Goal: Transaction & Acquisition: Purchase product/service

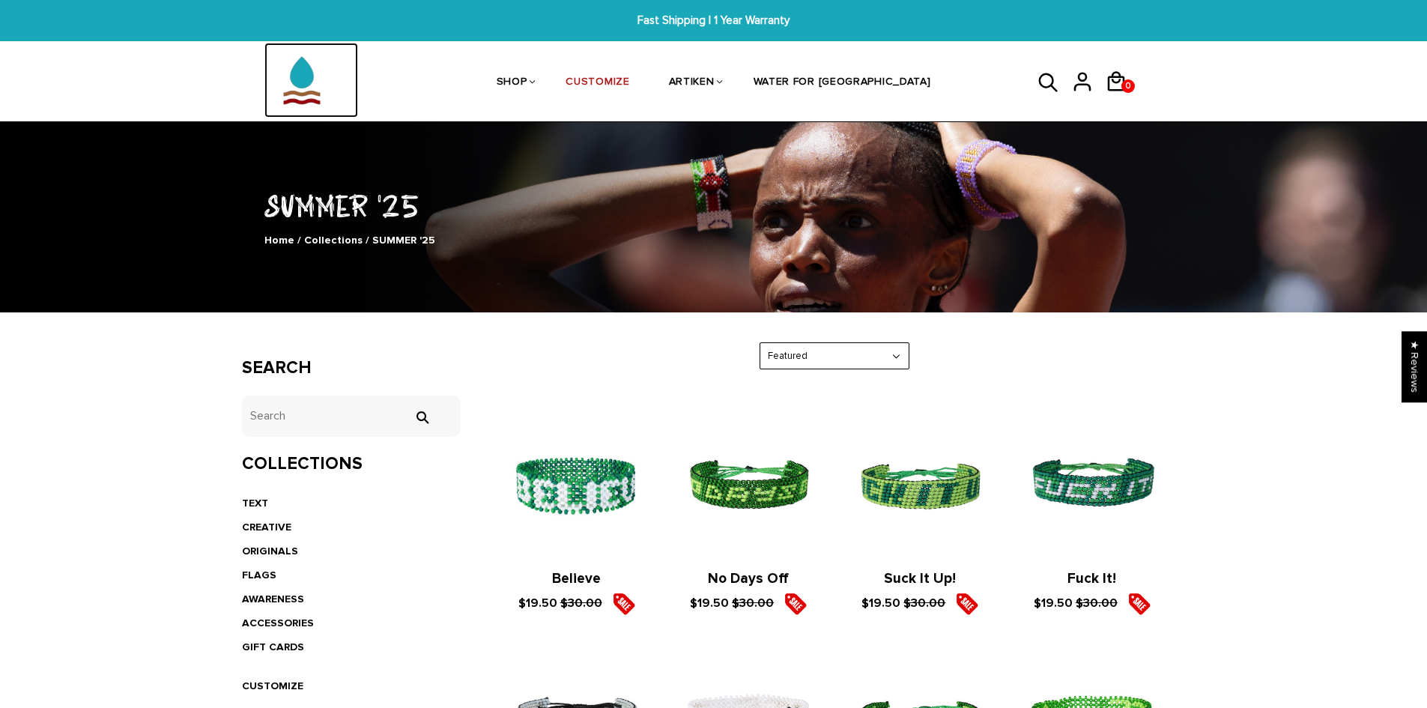
click at [315, 88] on img at bounding box center [301, 80] width 75 height 75
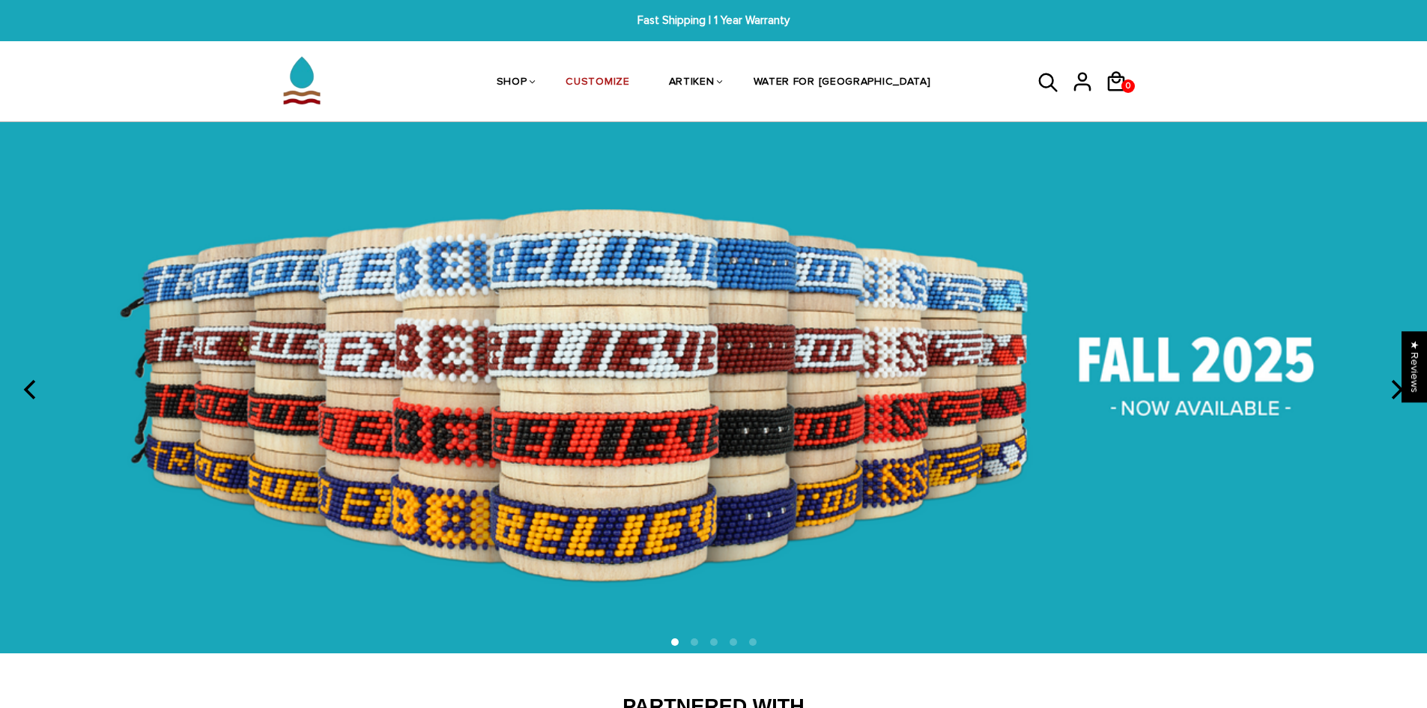
click at [851, 373] on img at bounding box center [713, 387] width 1427 height 530
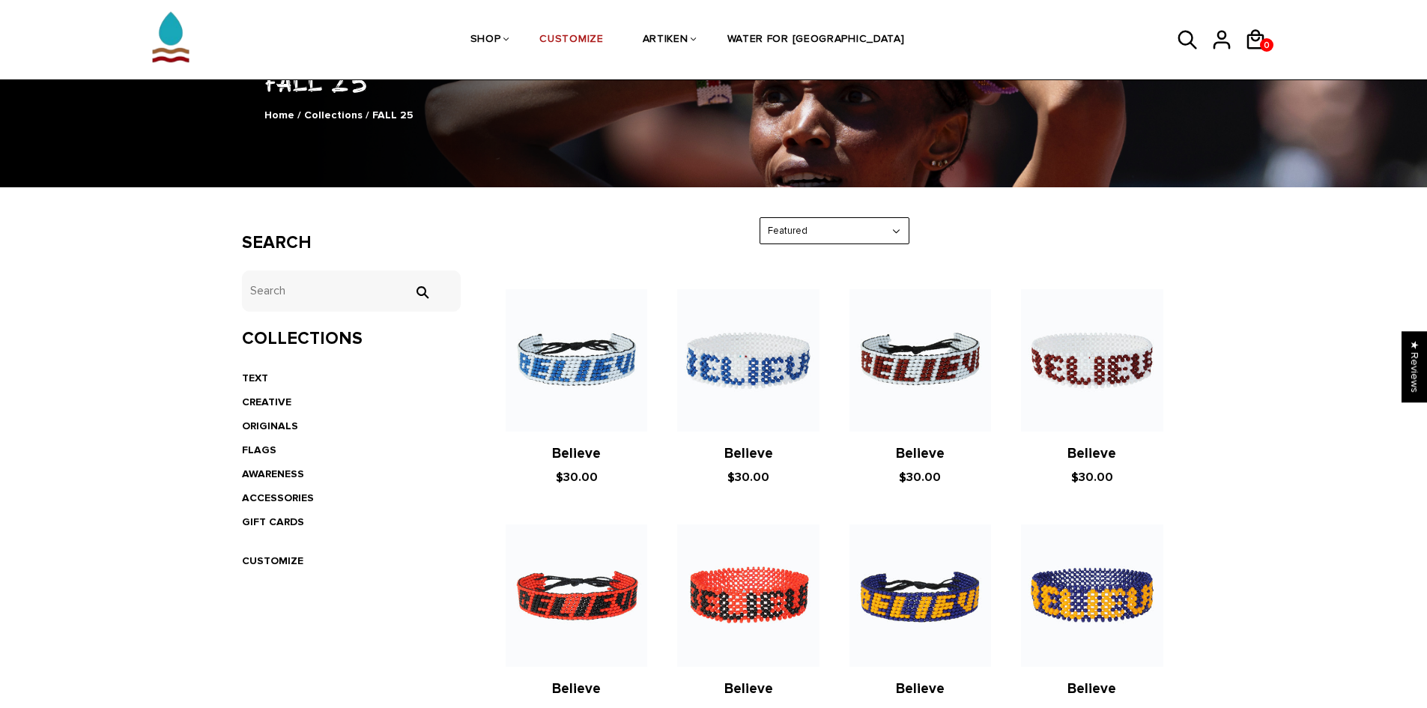
scroll to position [225, 0]
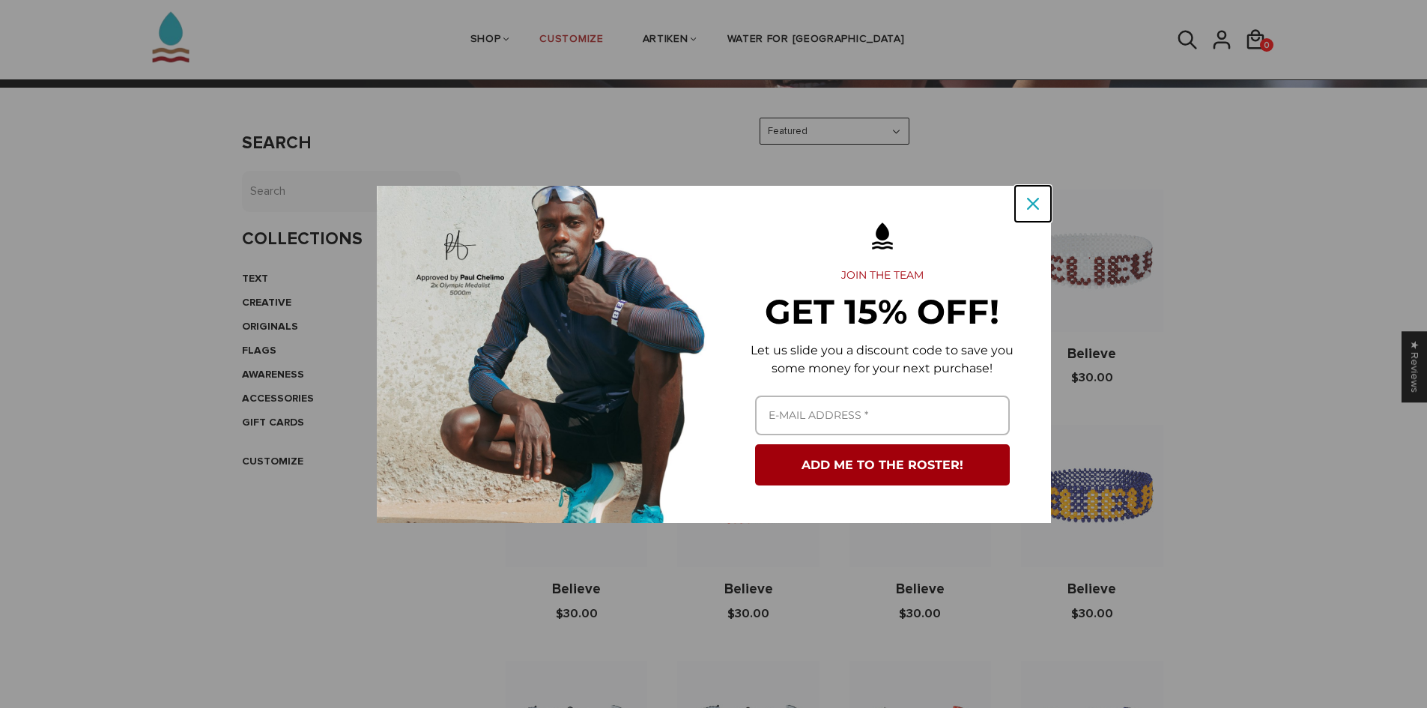
click at [1023, 198] on div "Close" at bounding box center [1033, 204] width 24 height 24
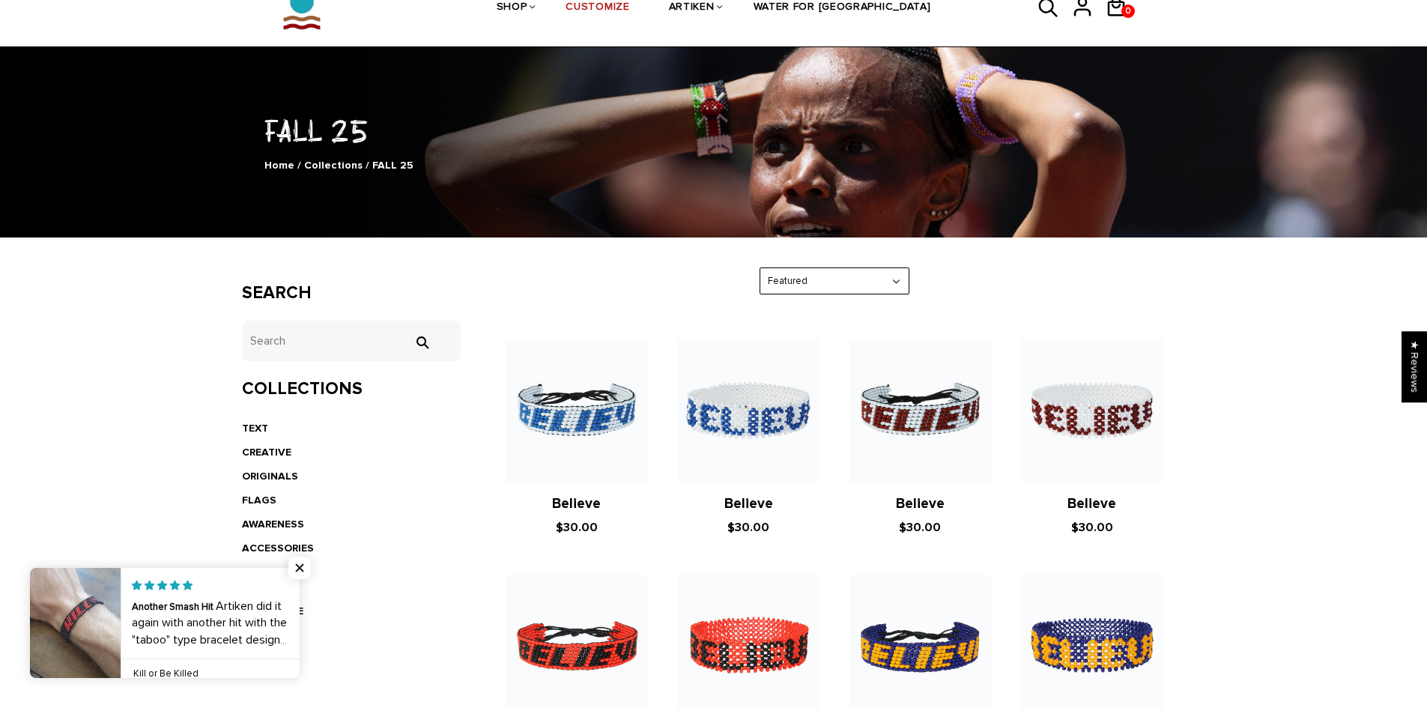
scroll to position [0, 0]
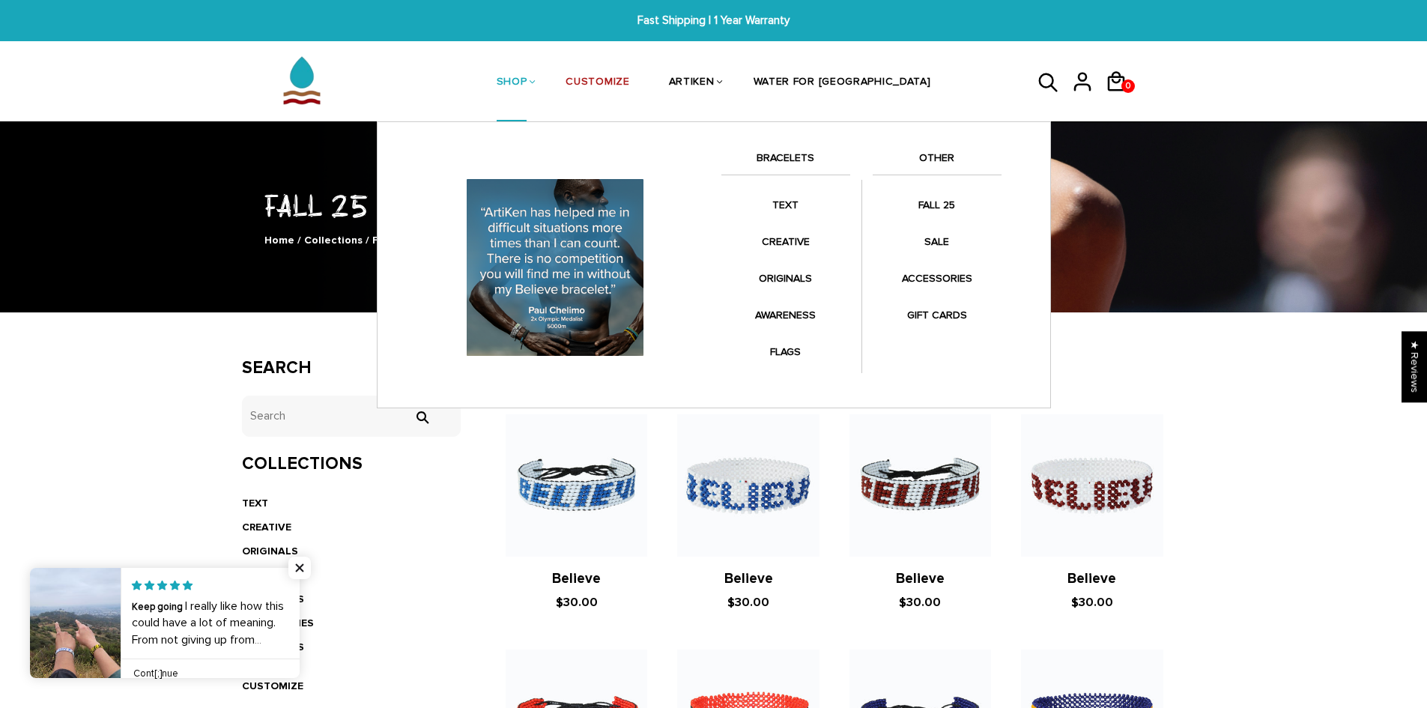
click at [770, 152] on link "BRACELETS" at bounding box center [785, 161] width 129 height 25
click at [781, 161] on link "BRACELETS" at bounding box center [785, 161] width 129 height 25
click at [790, 148] on div "Anklets for every mile. Fashion meets symbolism. Collaborations with your favor…" at bounding box center [714, 264] width 674 height 287
click at [768, 160] on link "BRACELETS" at bounding box center [785, 161] width 129 height 25
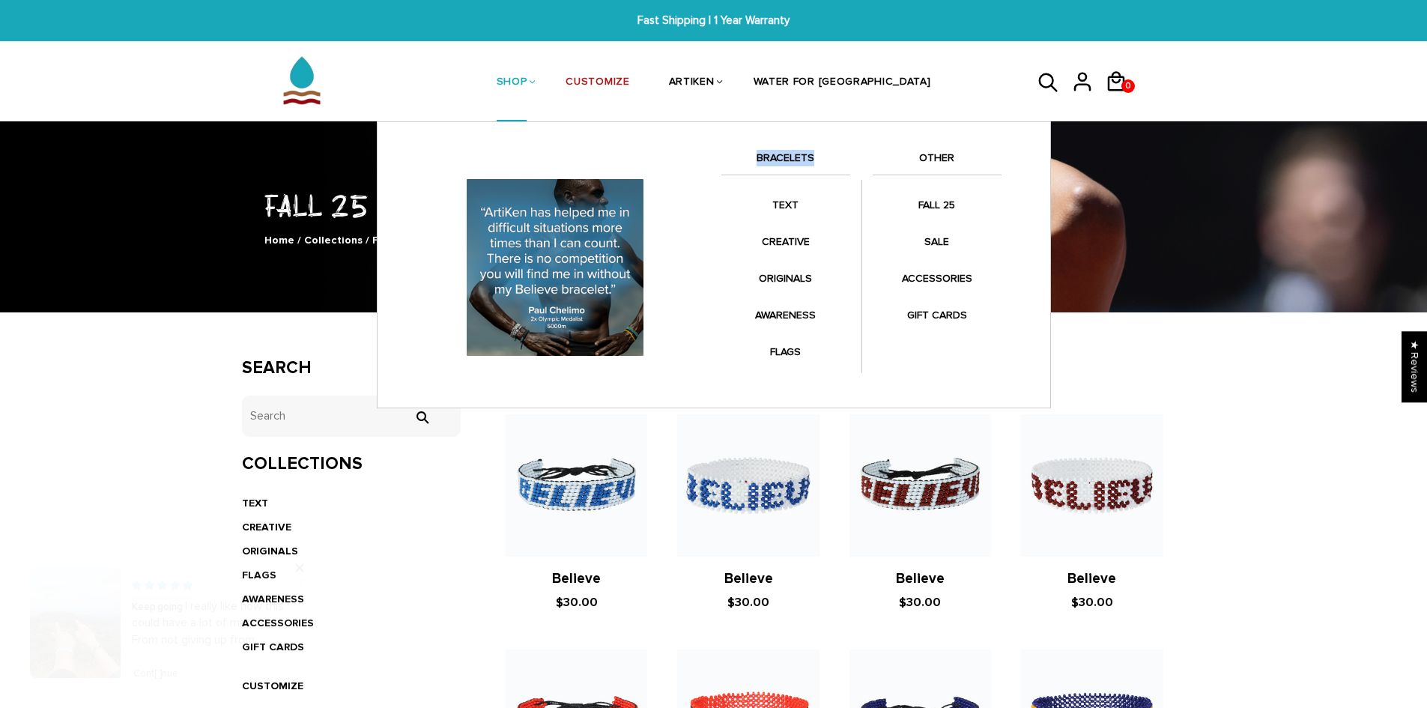
click at [772, 160] on link "BRACELETS" at bounding box center [785, 161] width 129 height 25
click at [527, 77] on link "SHOP" at bounding box center [512, 82] width 31 height 79
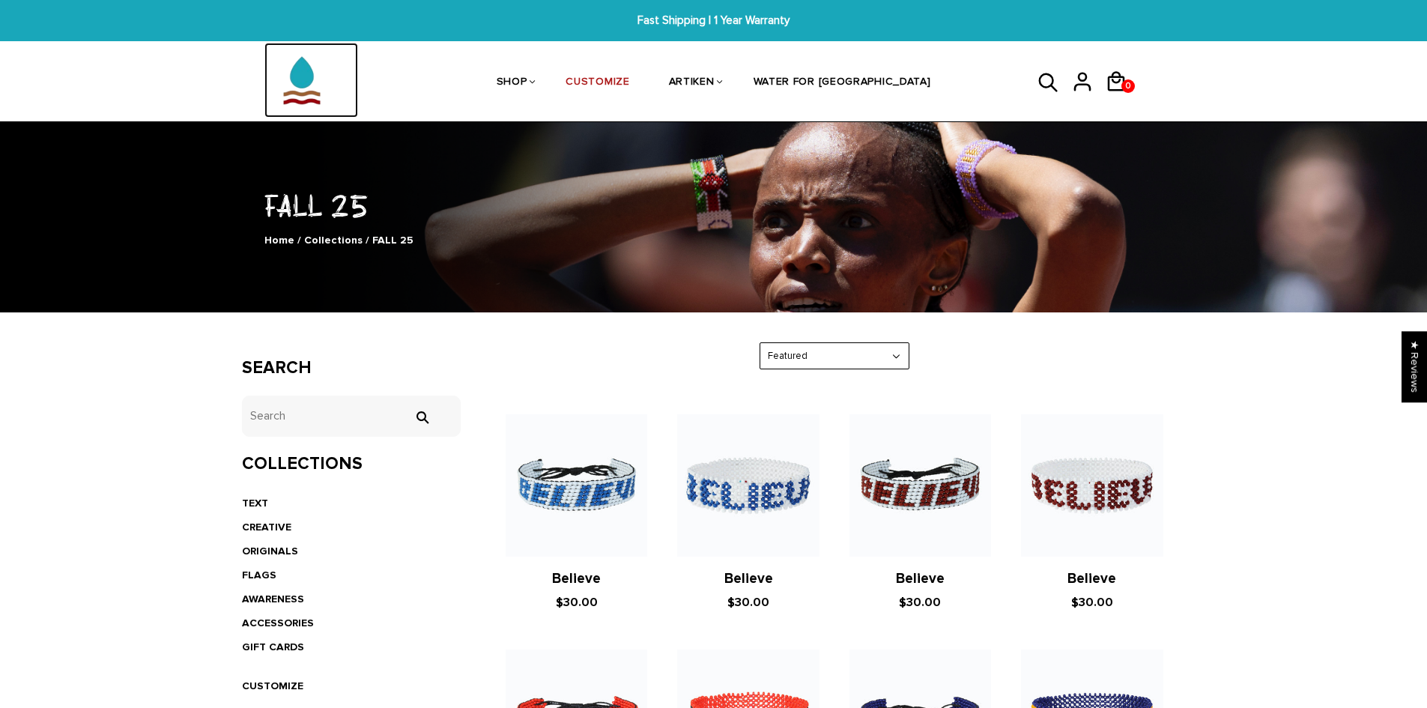
click at [288, 65] on img at bounding box center [301, 80] width 75 height 75
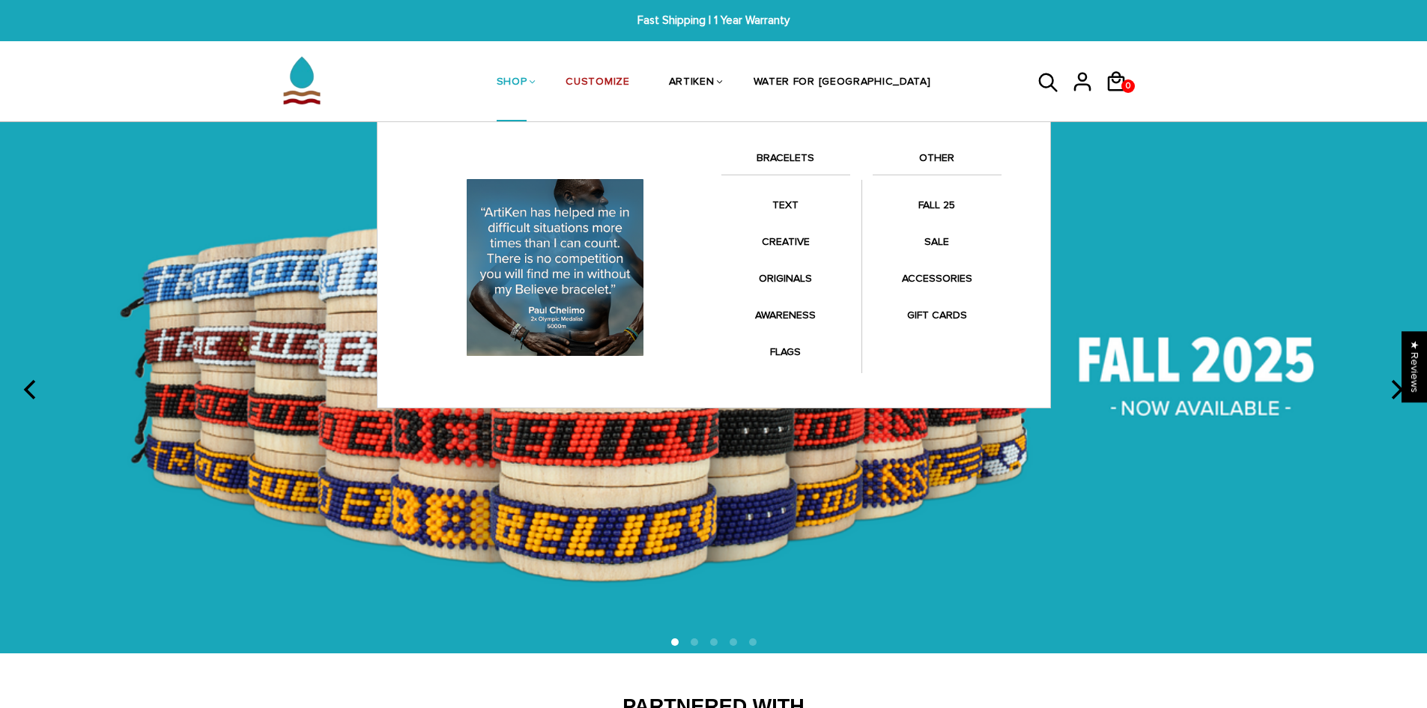
click at [791, 159] on link "BRACELETS" at bounding box center [785, 161] width 129 height 25
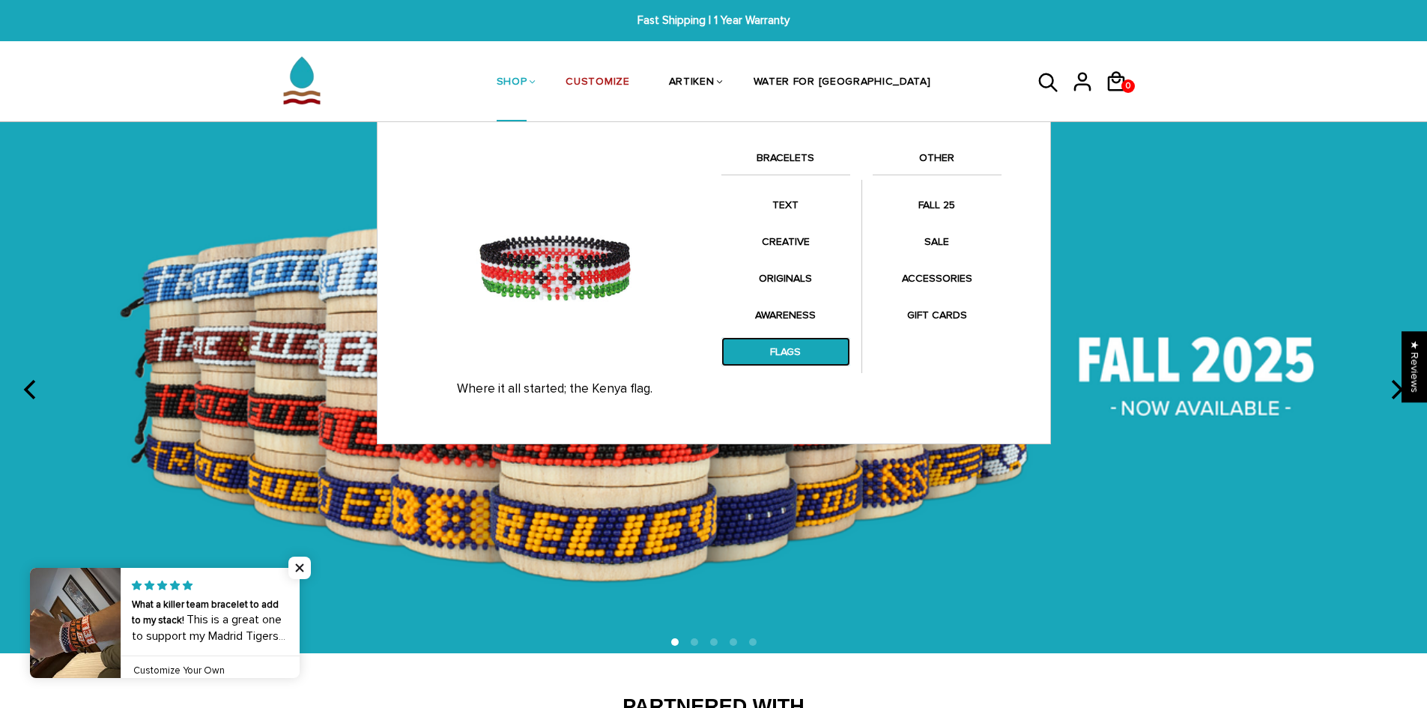
click at [778, 355] on link "FLAGS" at bounding box center [785, 351] width 129 height 29
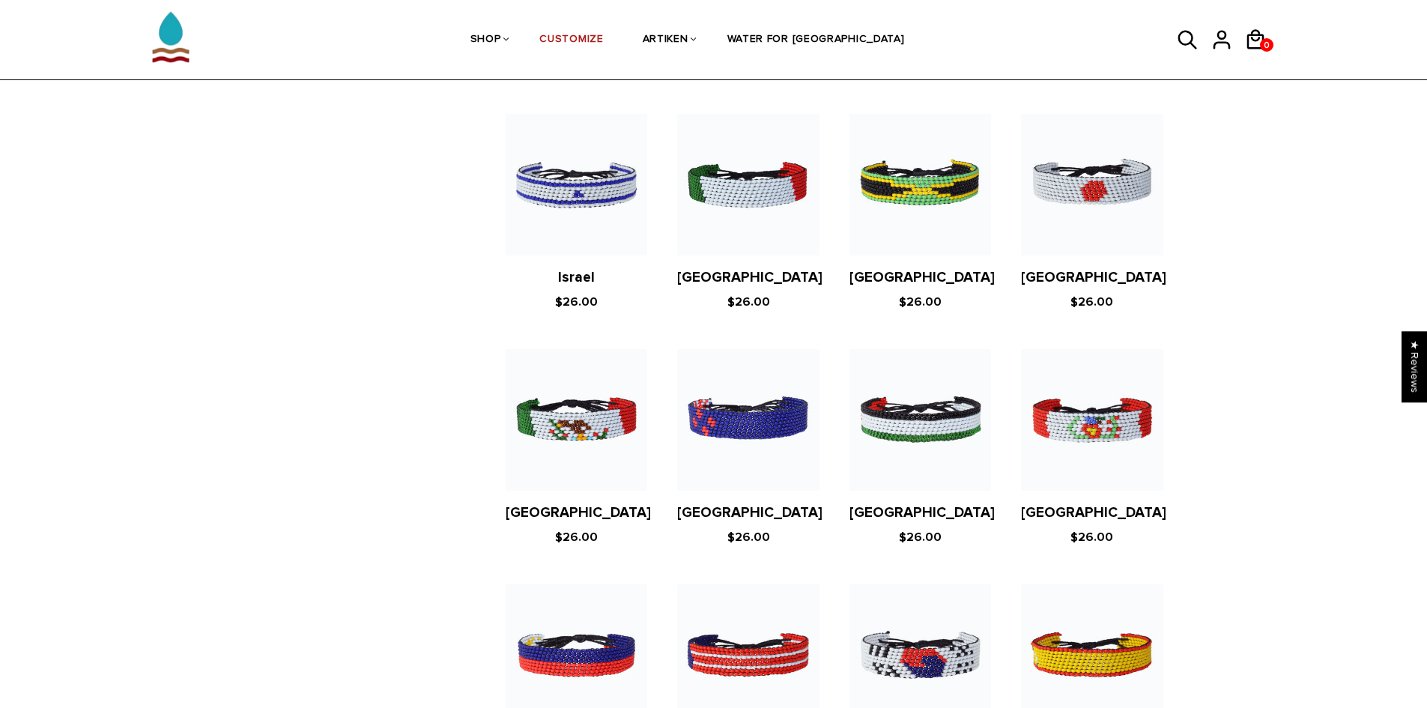
scroll to position [2772, 0]
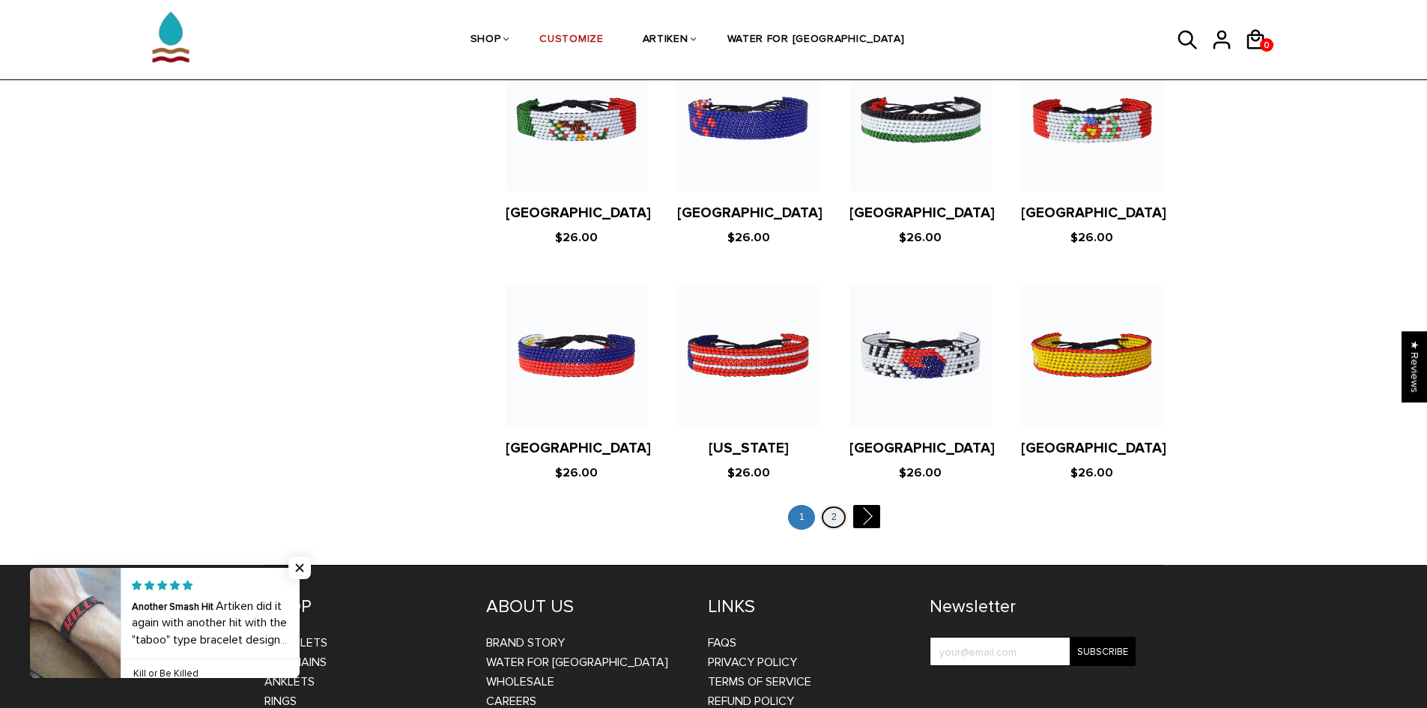
click at [840, 505] on link "2" at bounding box center [833, 517] width 27 height 25
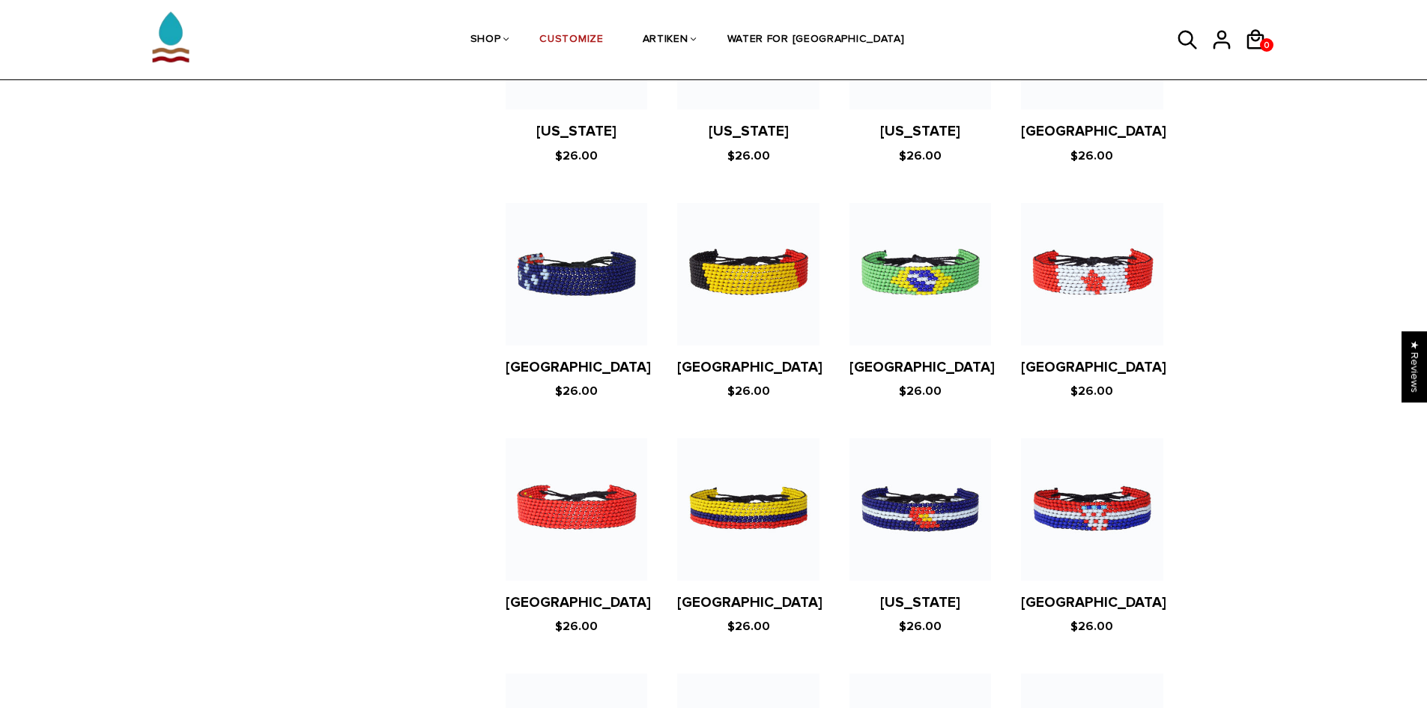
scroll to position [1423, 0]
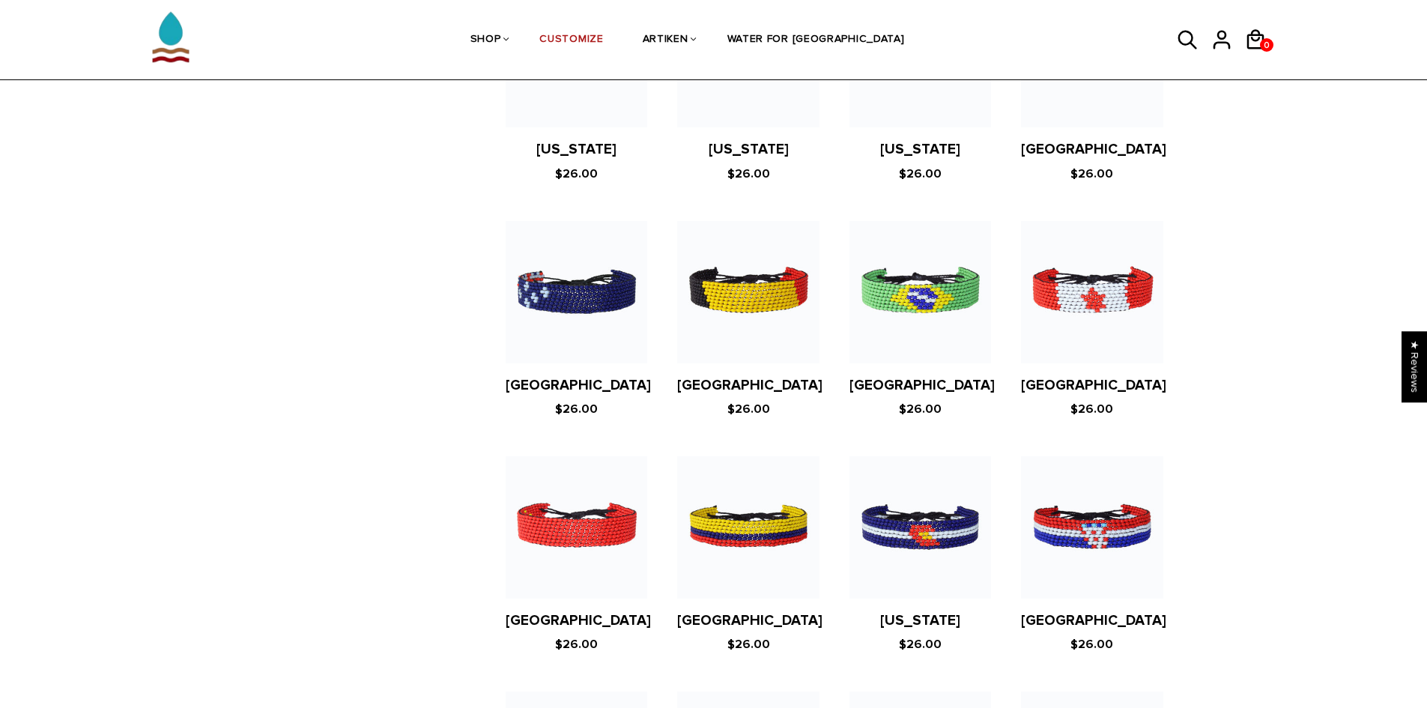
click at [929, 480] on figure at bounding box center [921, 527] width 142 height 142
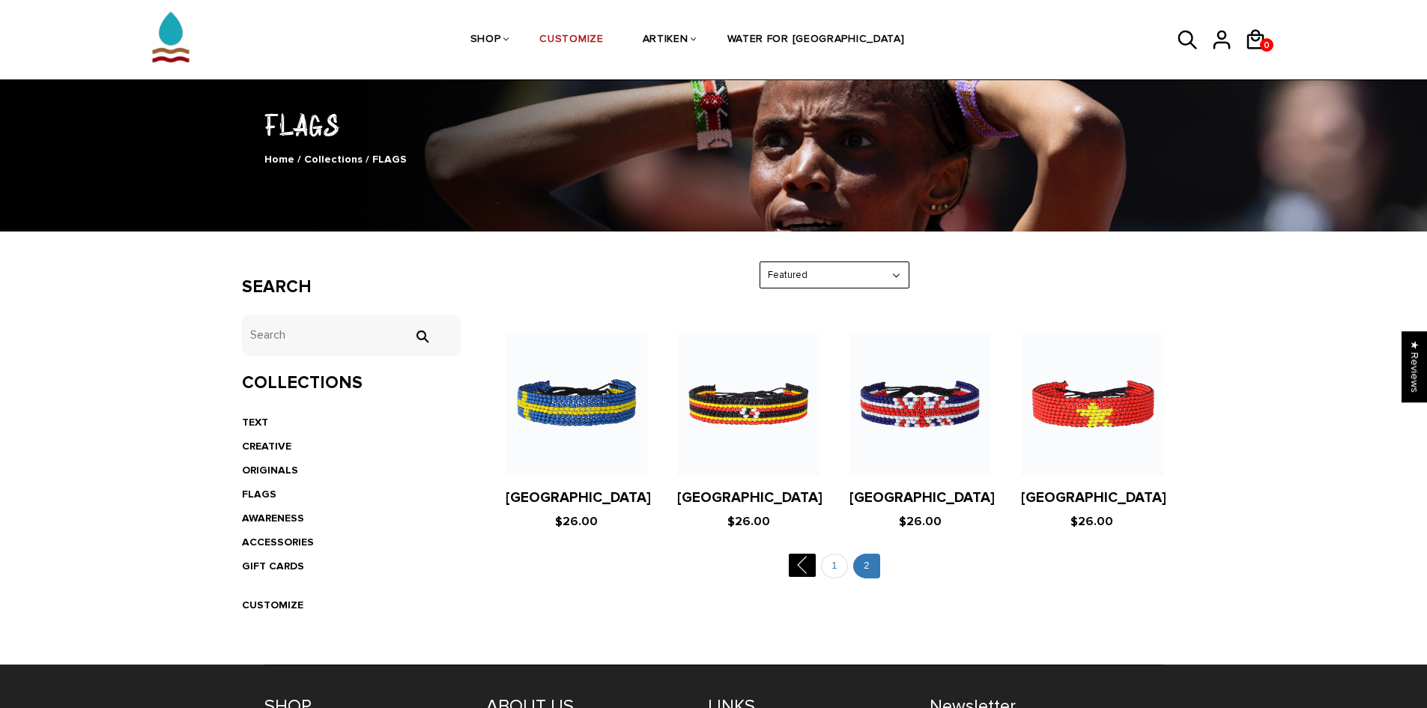
scroll to position [225, 0]
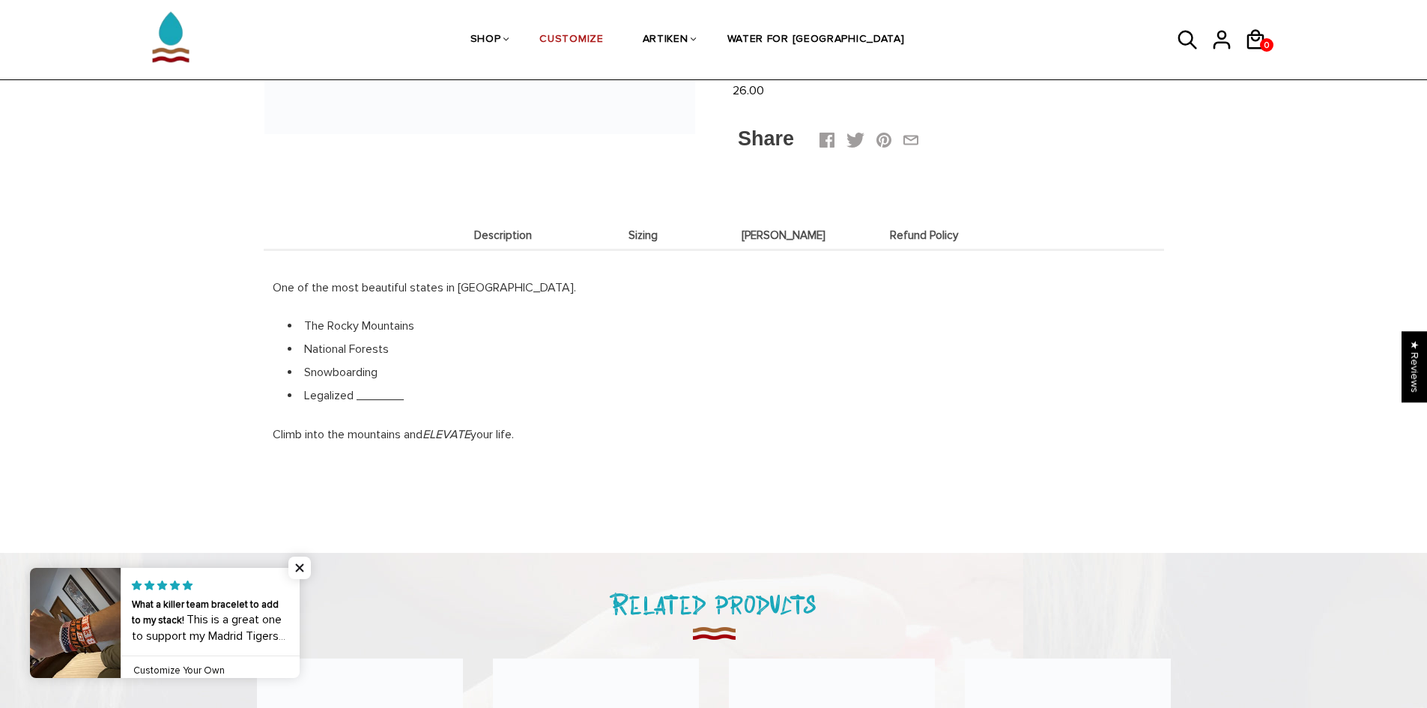
scroll to position [75, 0]
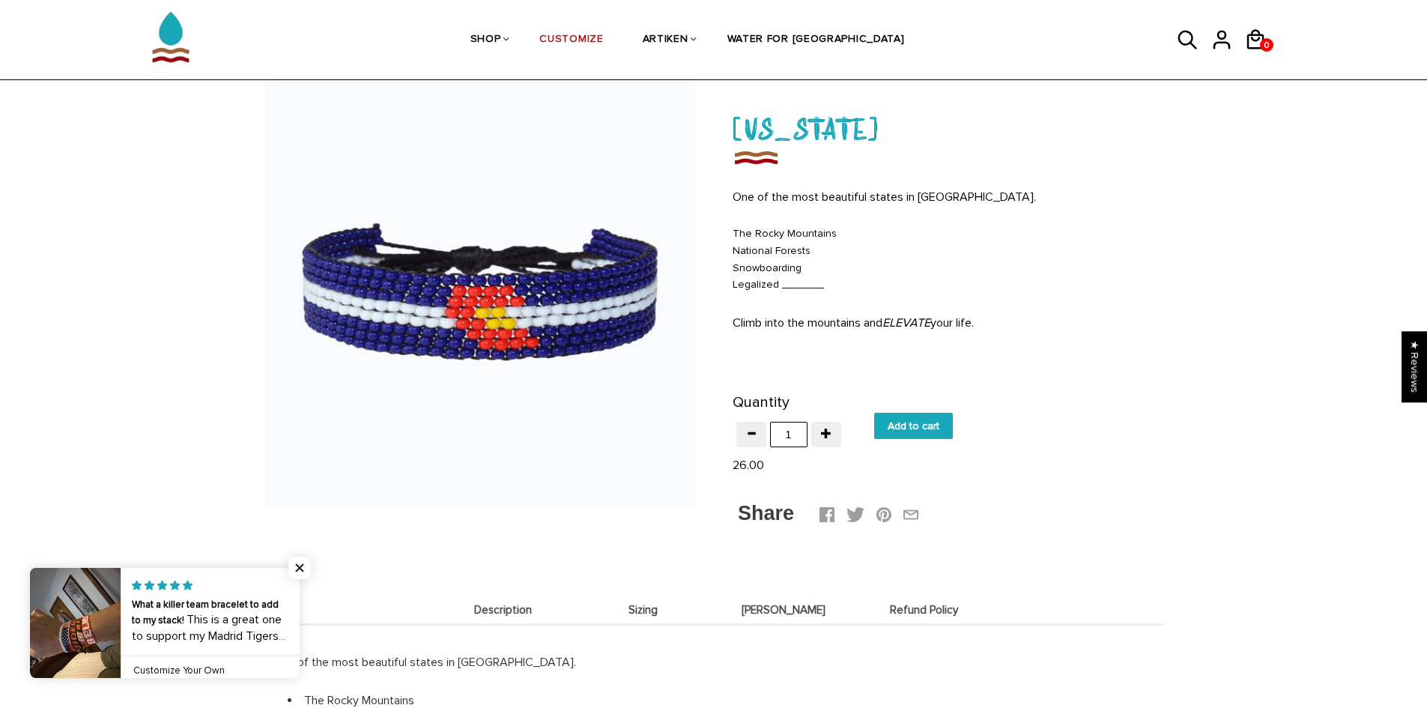
click at [662, 609] on span "Sizing" at bounding box center [643, 610] width 133 height 13
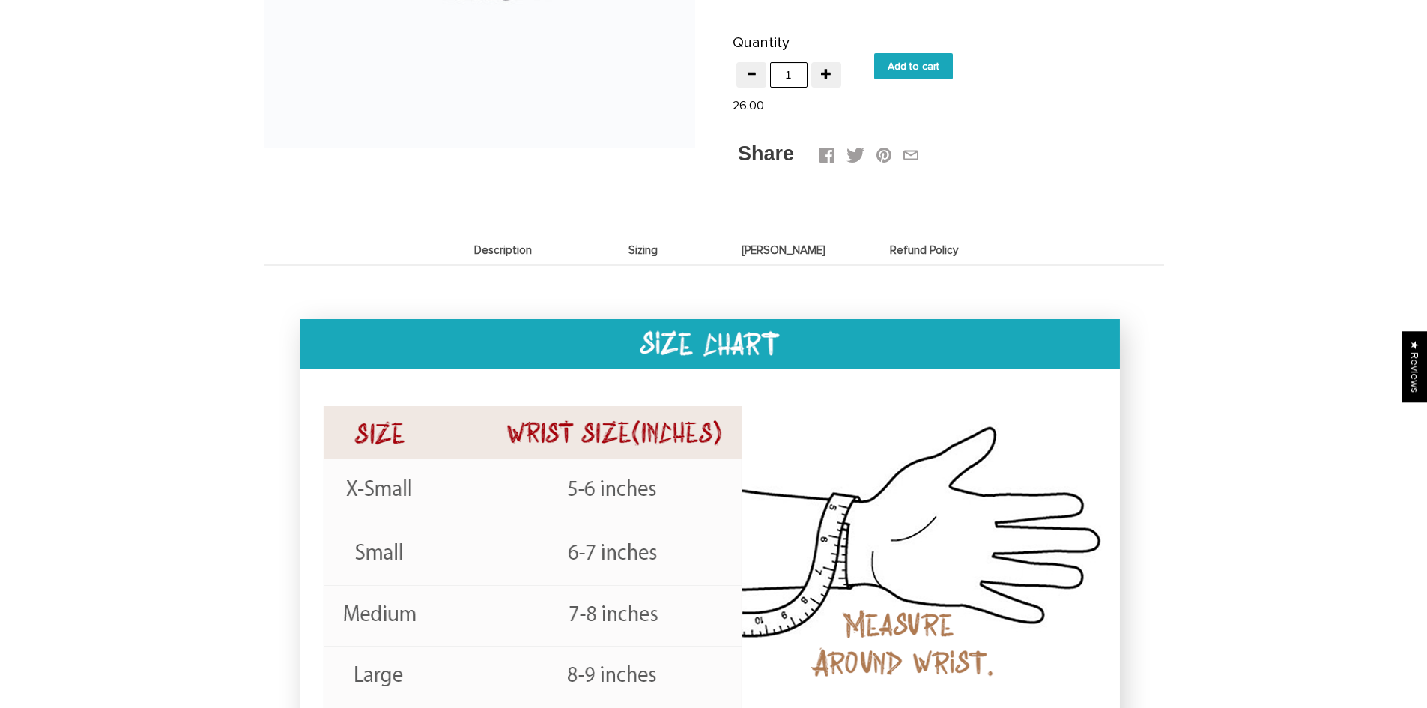
scroll to position [0, 0]
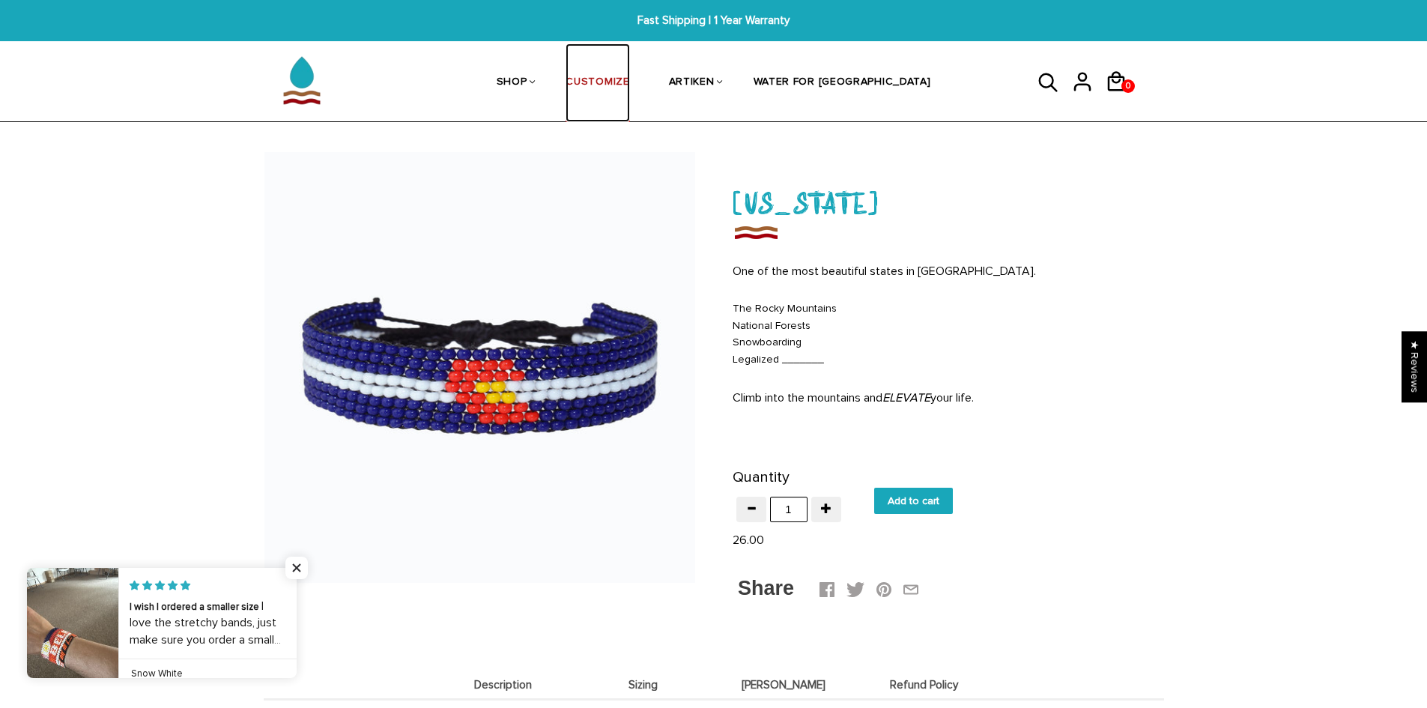
click at [629, 79] on link "CUSTOMIZE" at bounding box center [598, 82] width 64 height 79
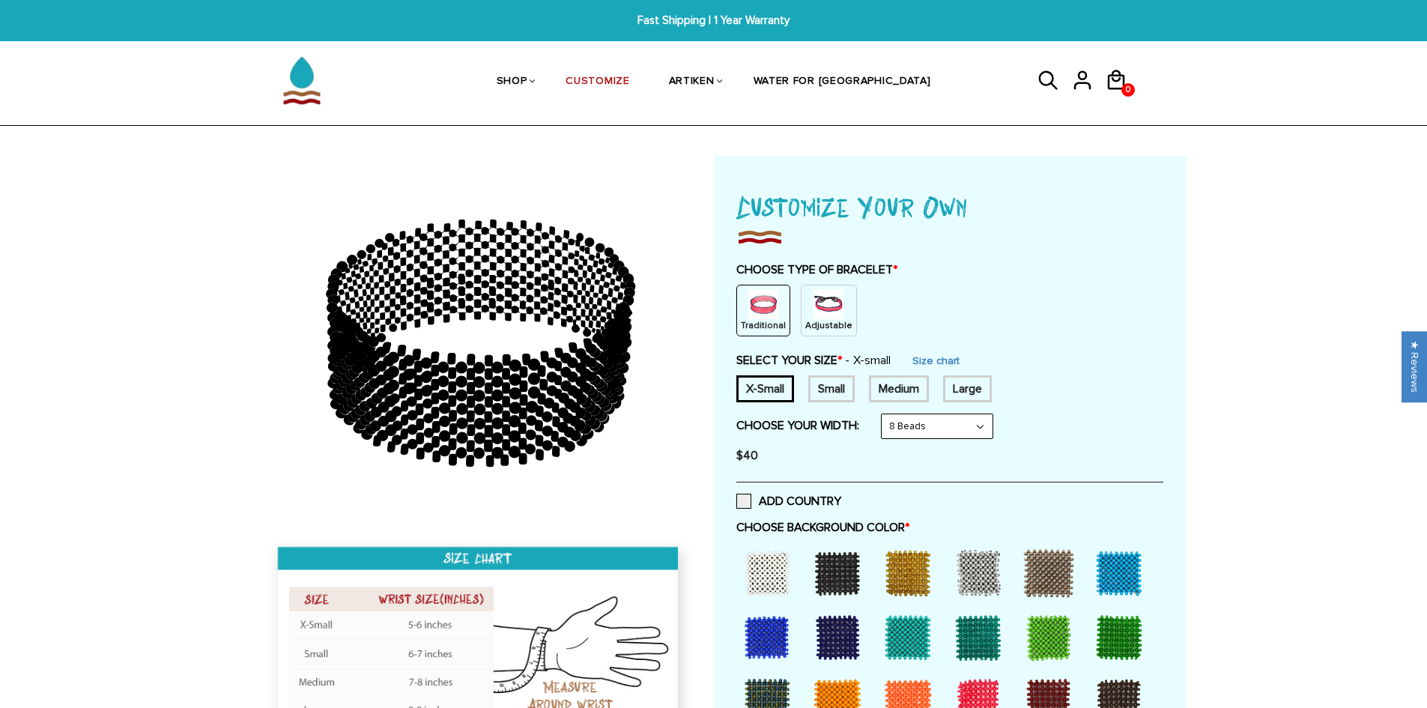
click at [828, 302] on img at bounding box center [829, 304] width 30 height 30
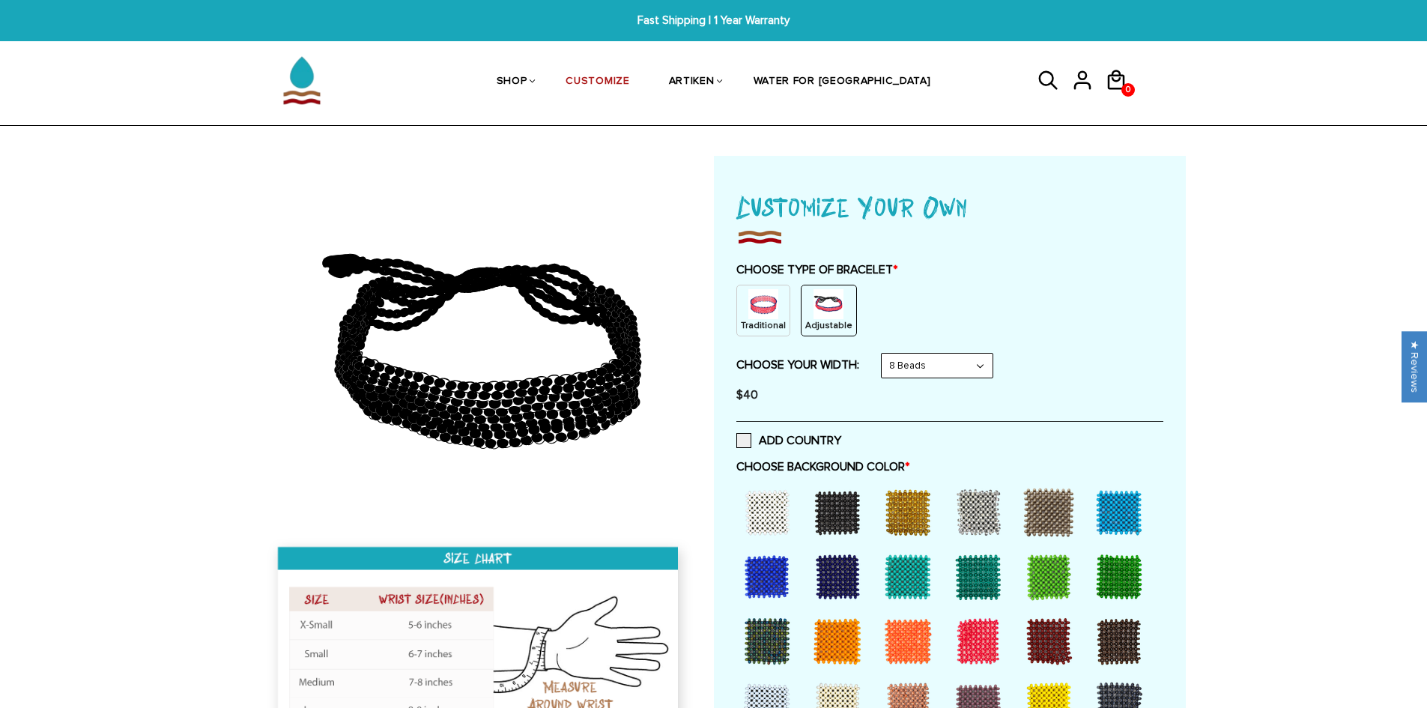
click at [925, 360] on select "8 Beads 6 Beads 10 Beads" at bounding box center [937, 366] width 111 height 24
click at [885, 354] on select "8 Beads 6 Beads 10 Beads" at bounding box center [937, 366] width 111 height 24
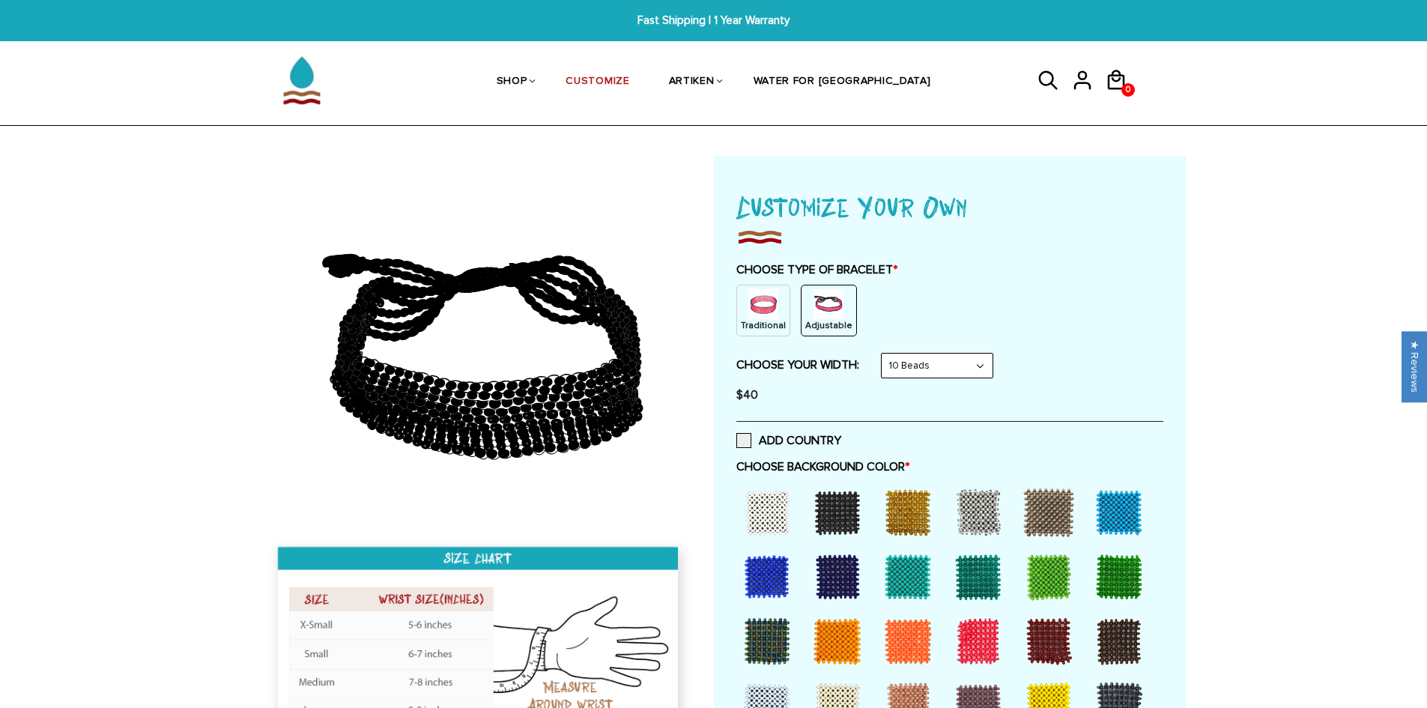
click at [948, 362] on select "8 Beads 6 Beads 10 Beads" at bounding box center [937, 366] width 111 height 24
click at [885, 354] on select "8 Beads 6 Beads 10 Beads" at bounding box center [937, 366] width 111 height 24
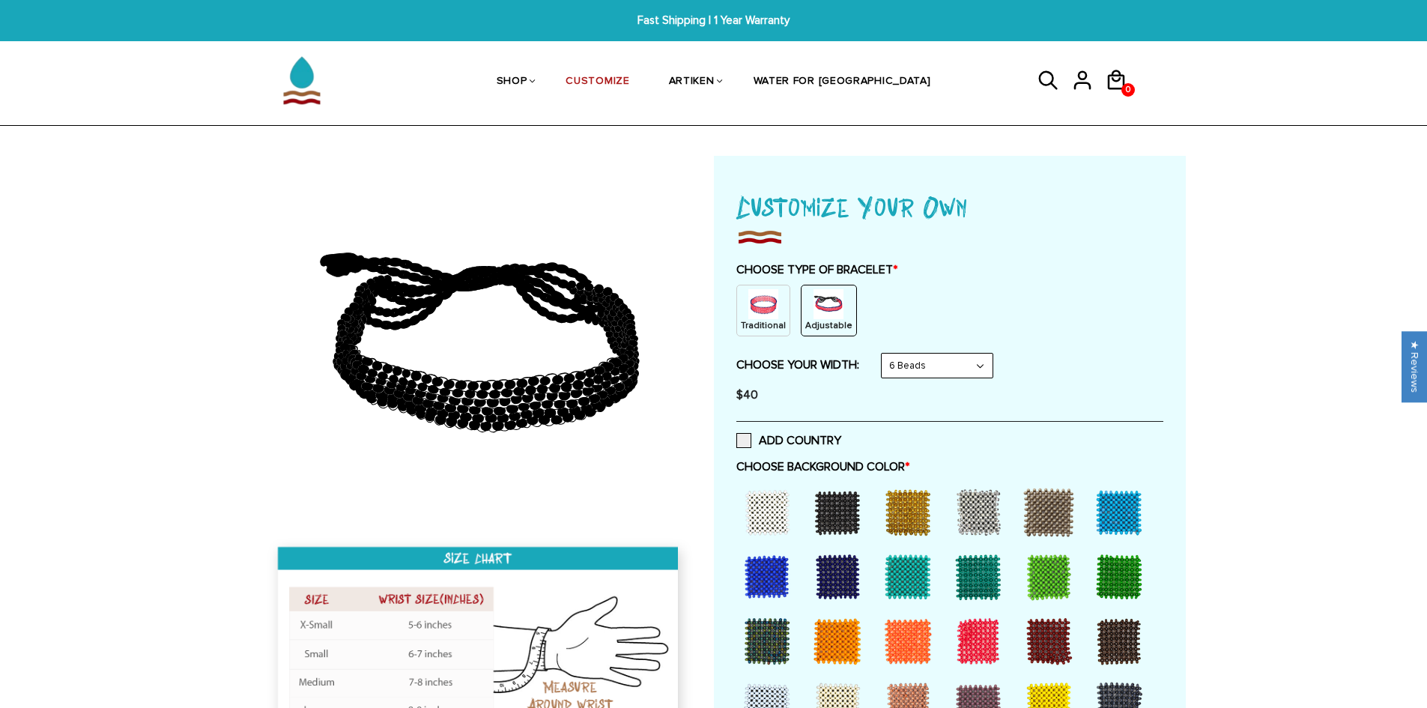
click at [964, 363] on select "8 Beads 6 Beads 10 Beads" at bounding box center [937, 366] width 111 height 24
select select "8-beads"
click at [885, 354] on select "8 Beads 6 Beads 10 Beads" at bounding box center [937, 366] width 111 height 24
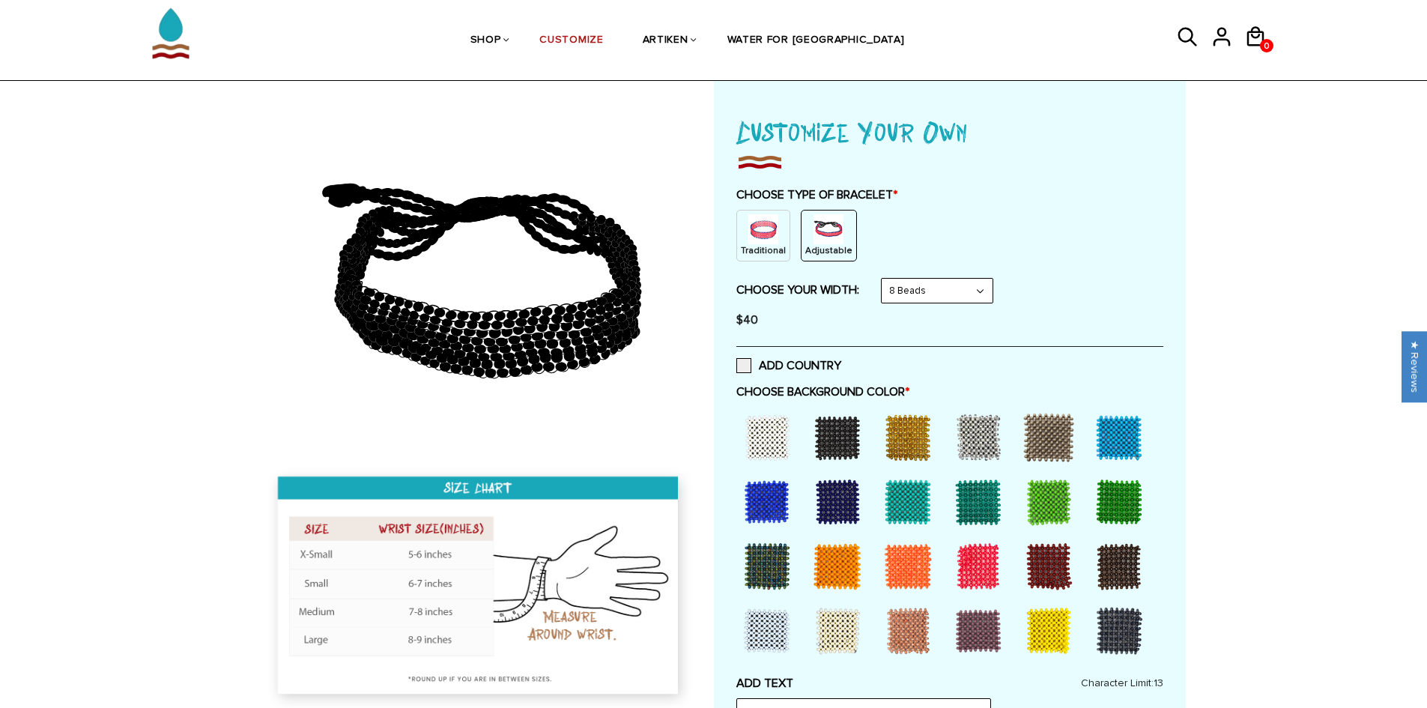
scroll to position [150, 0]
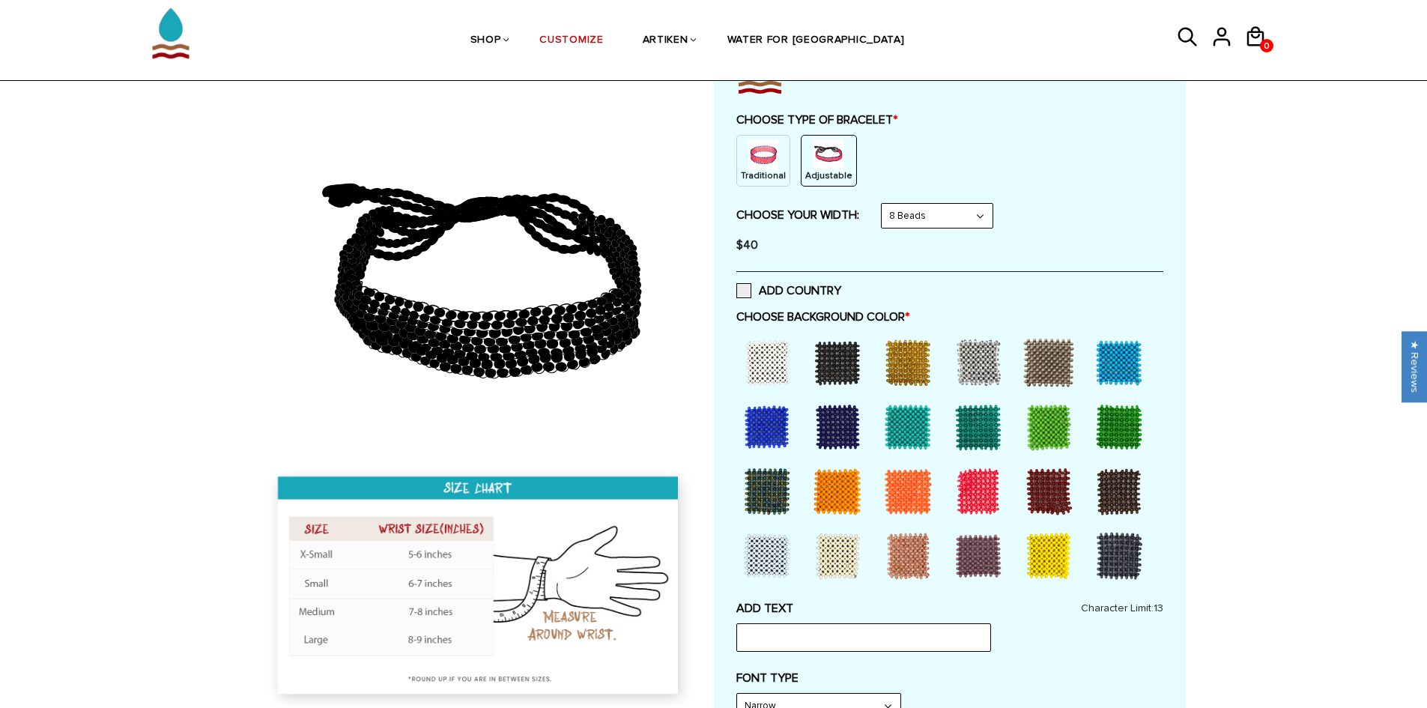
click at [979, 477] on div at bounding box center [978, 491] width 60 height 60
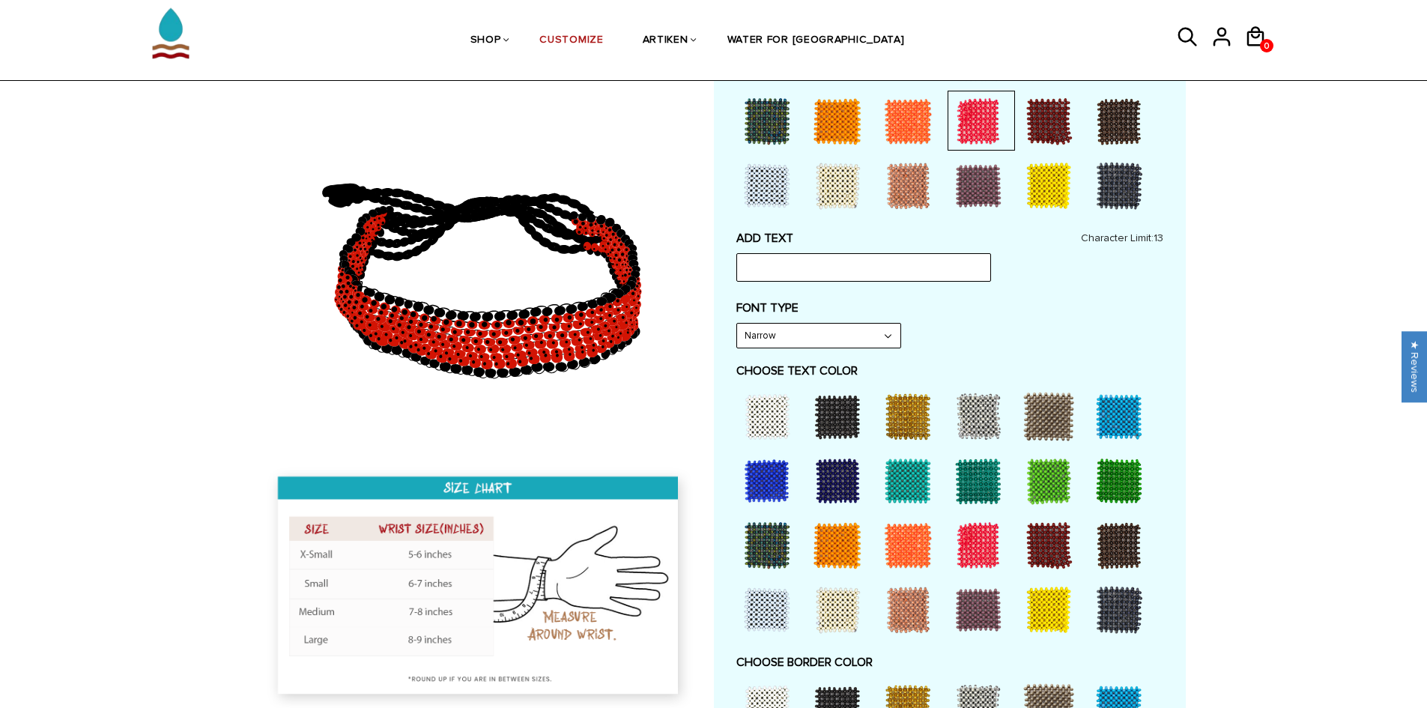
scroll to position [524, 0]
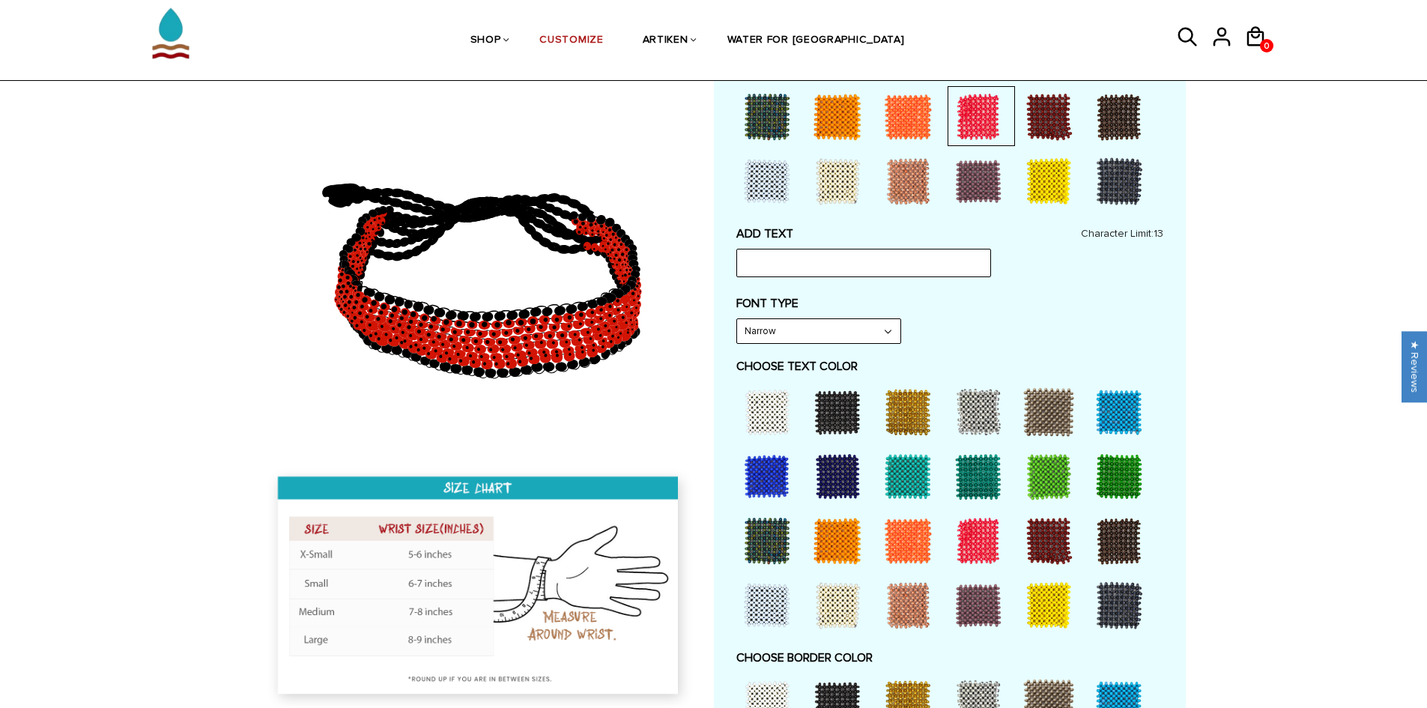
click at [908, 530] on div at bounding box center [908, 541] width 60 height 60
click at [972, 552] on div at bounding box center [978, 541] width 60 height 60
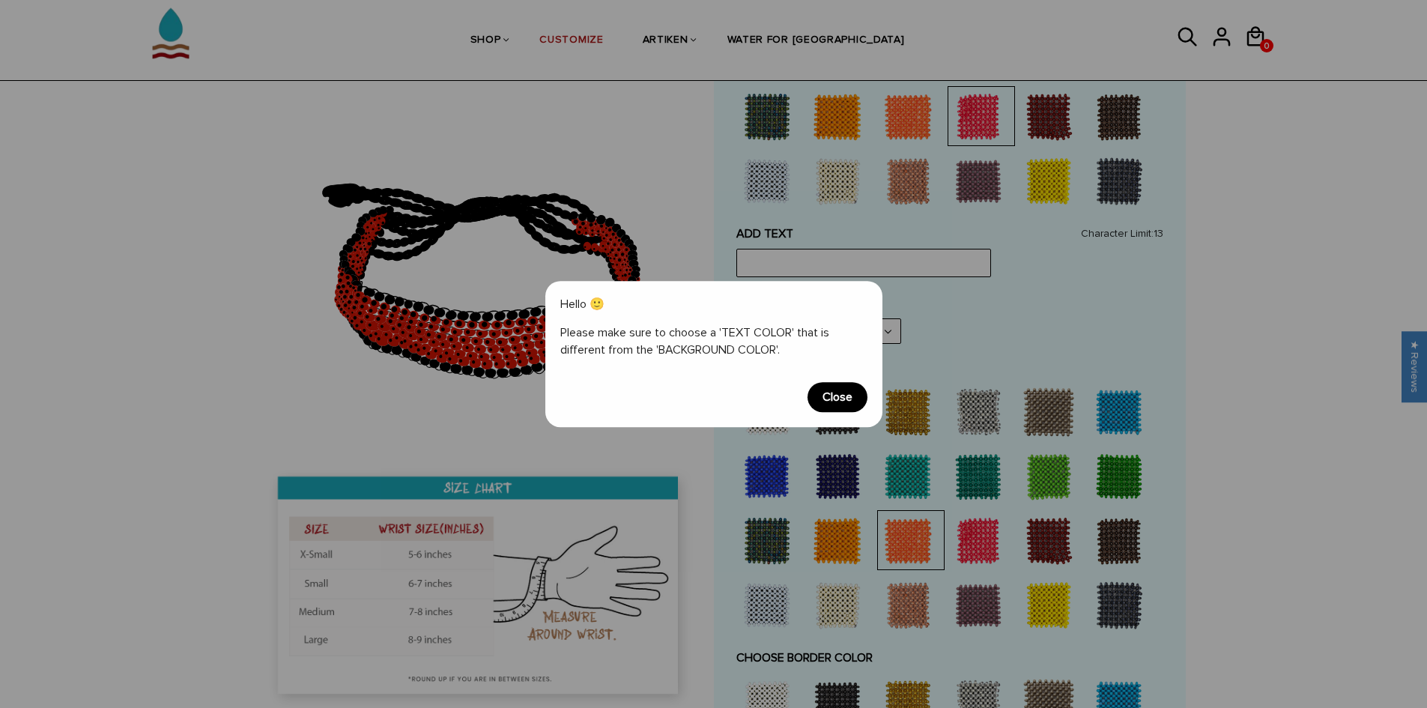
click at [844, 392] on span "Close" at bounding box center [838, 397] width 60 height 30
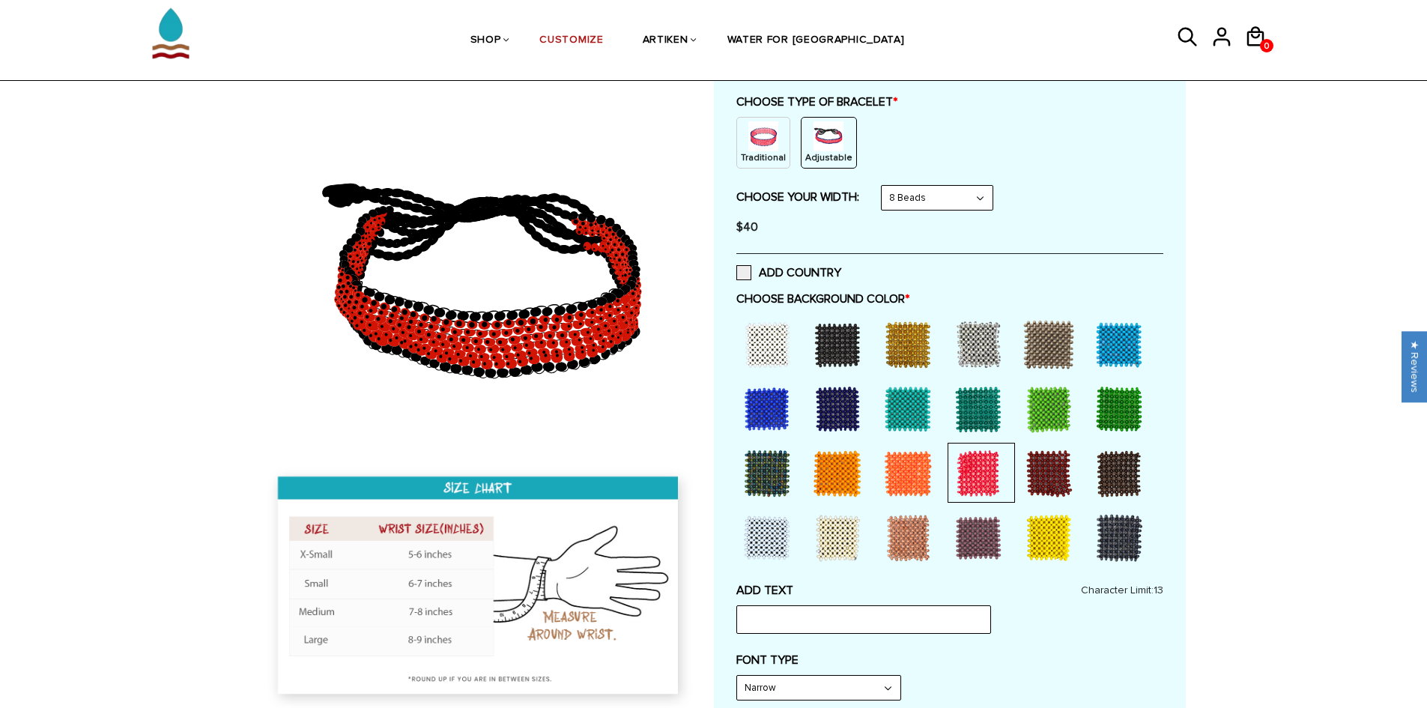
scroll to position [150, 0]
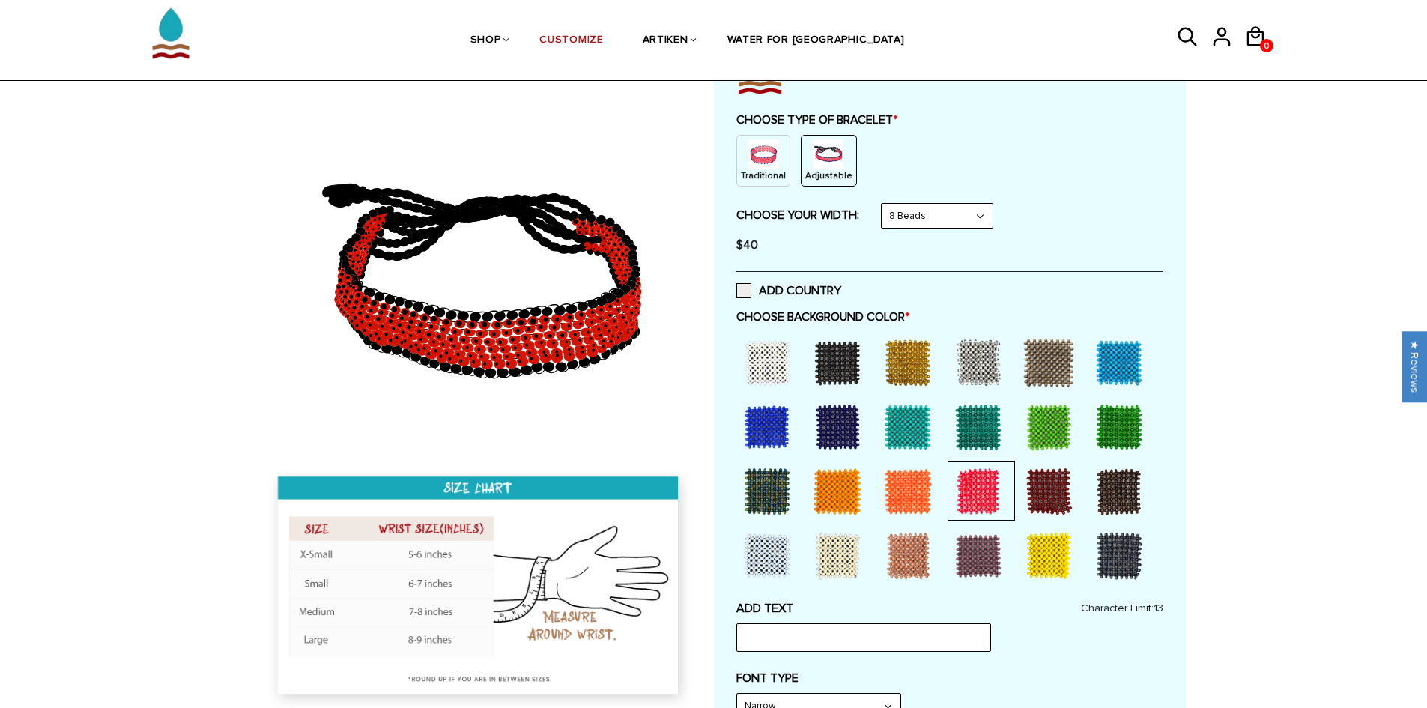
click at [798, 309] on div "ADD COUNTRY" at bounding box center [949, 290] width 427 height 38
click at [752, 294] on label "ADD COUNTRY" at bounding box center [788, 290] width 105 height 15
click at [841, 286] on input "ADD COUNTRY" at bounding box center [841, 286] width 0 height 0
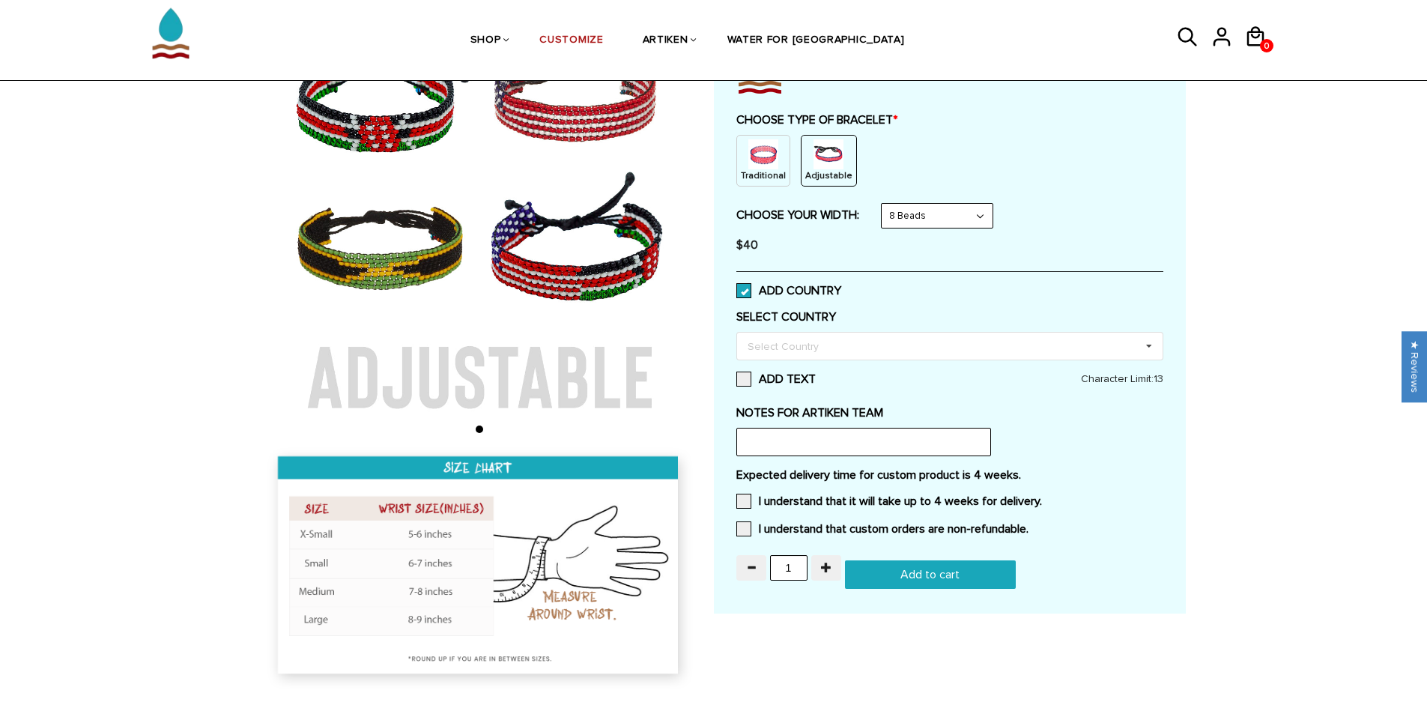
click at [752, 294] on label "ADD COUNTRY" at bounding box center [788, 290] width 105 height 15
click at [841, 286] on input "ADD COUNTRY" at bounding box center [841, 286] width 0 height 0
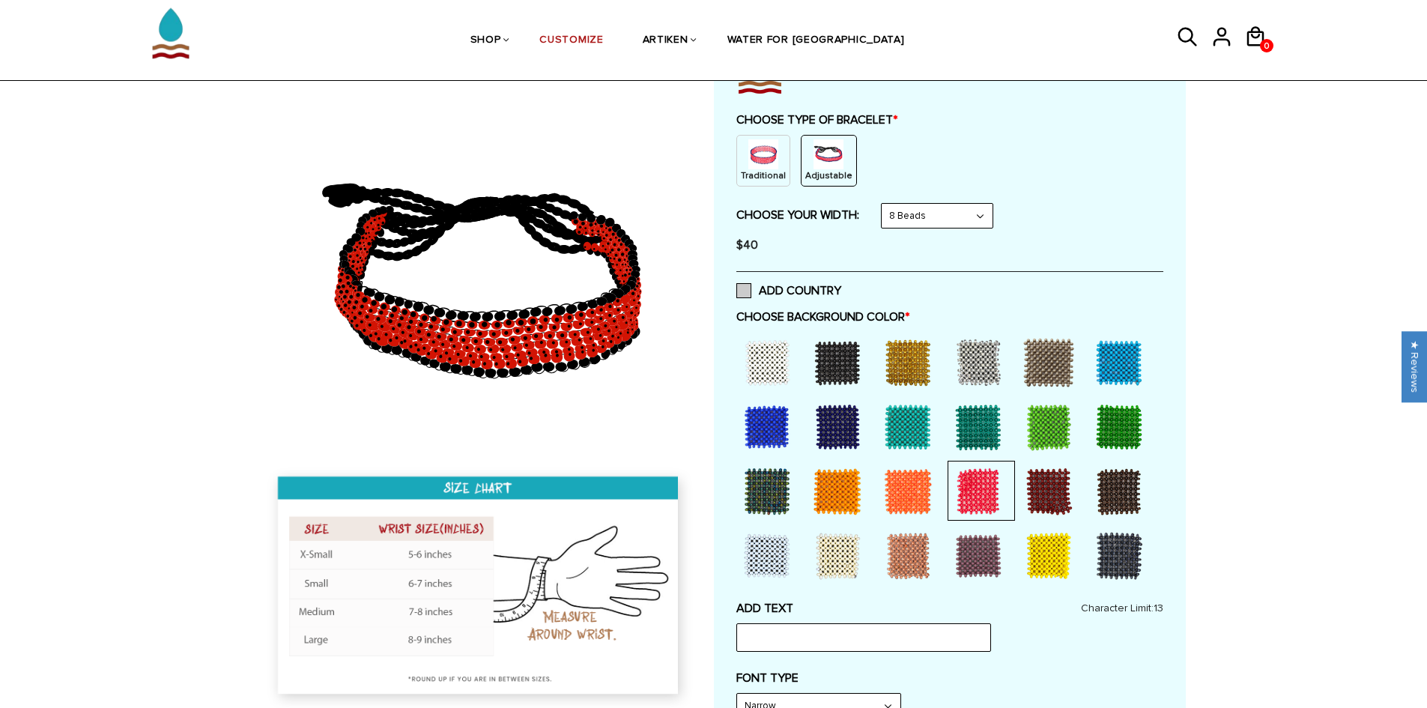
click at [752, 294] on label "ADD COUNTRY" at bounding box center [788, 290] width 105 height 15
click at [841, 286] on input "ADD COUNTRY" at bounding box center [841, 286] width 0 height 0
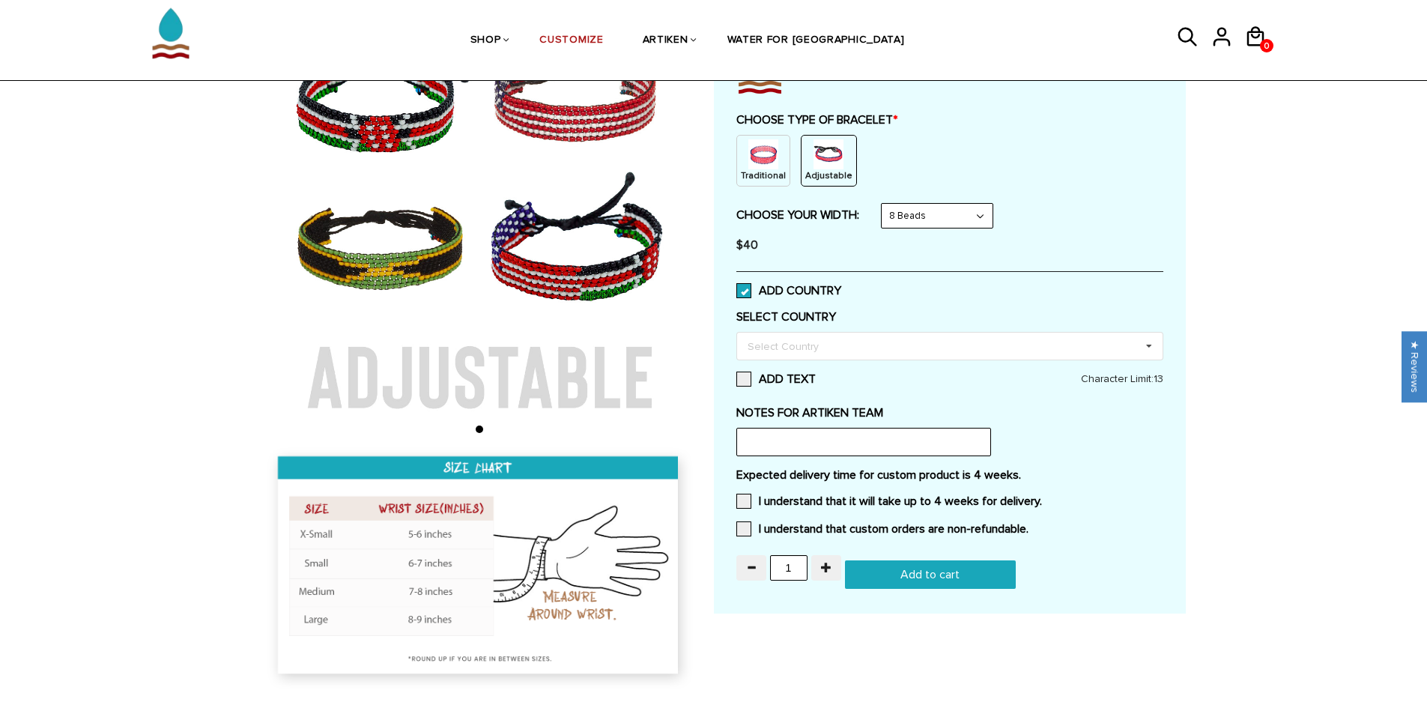
click at [752, 294] on label "ADD COUNTRY" at bounding box center [788, 290] width 105 height 15
click at [841, 286] on input "ADD COUNTRY" at bounding box center [841, 286] width 0 height 0
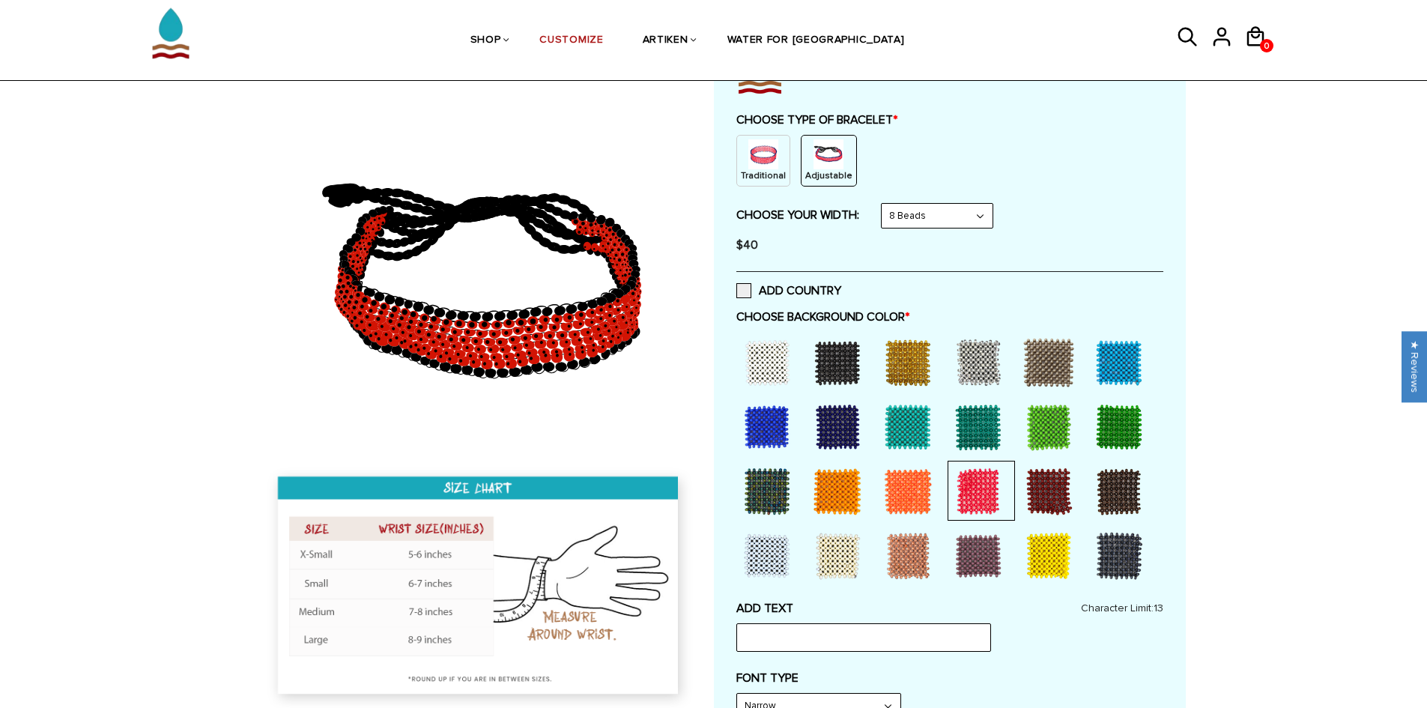
click at [763, 439] on div at bounding box center [767, 427] width 60 height 60
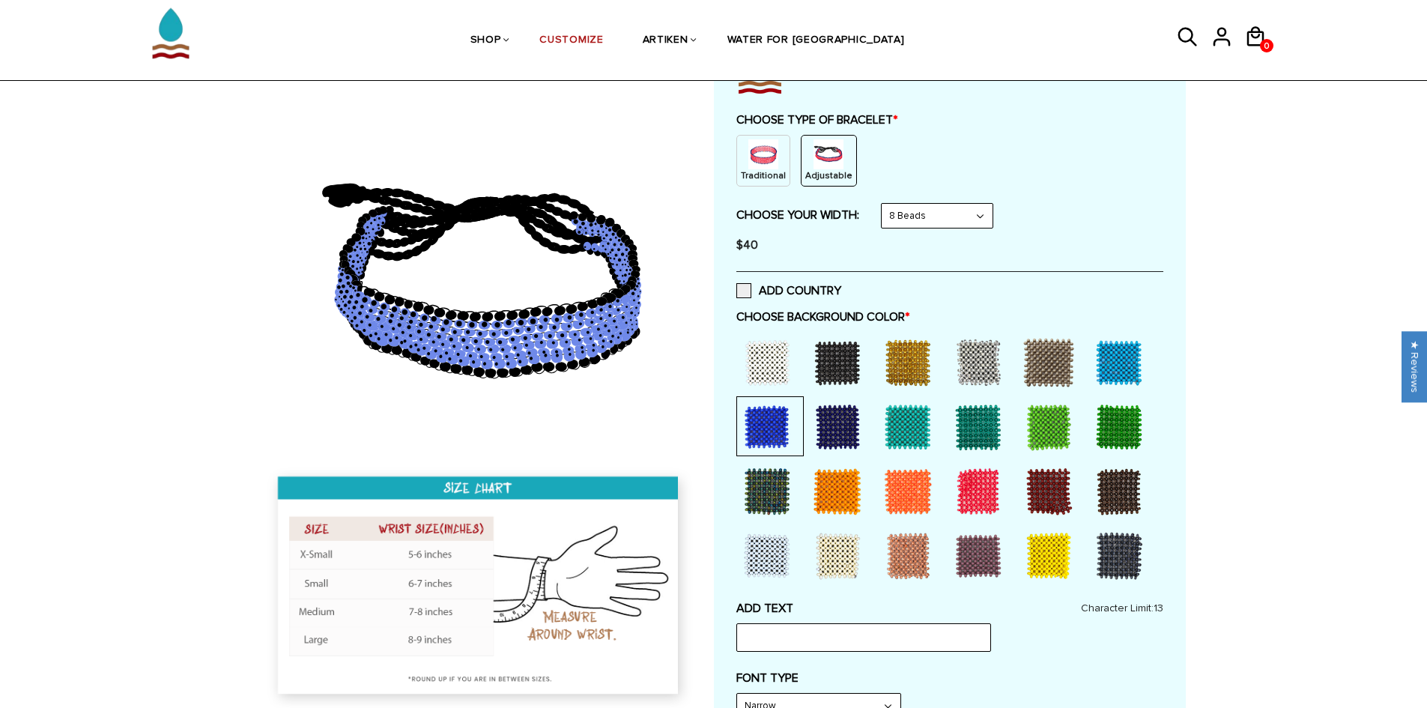
click at [844, 365] on div at bounding box center [838, 363] width 60 height 60
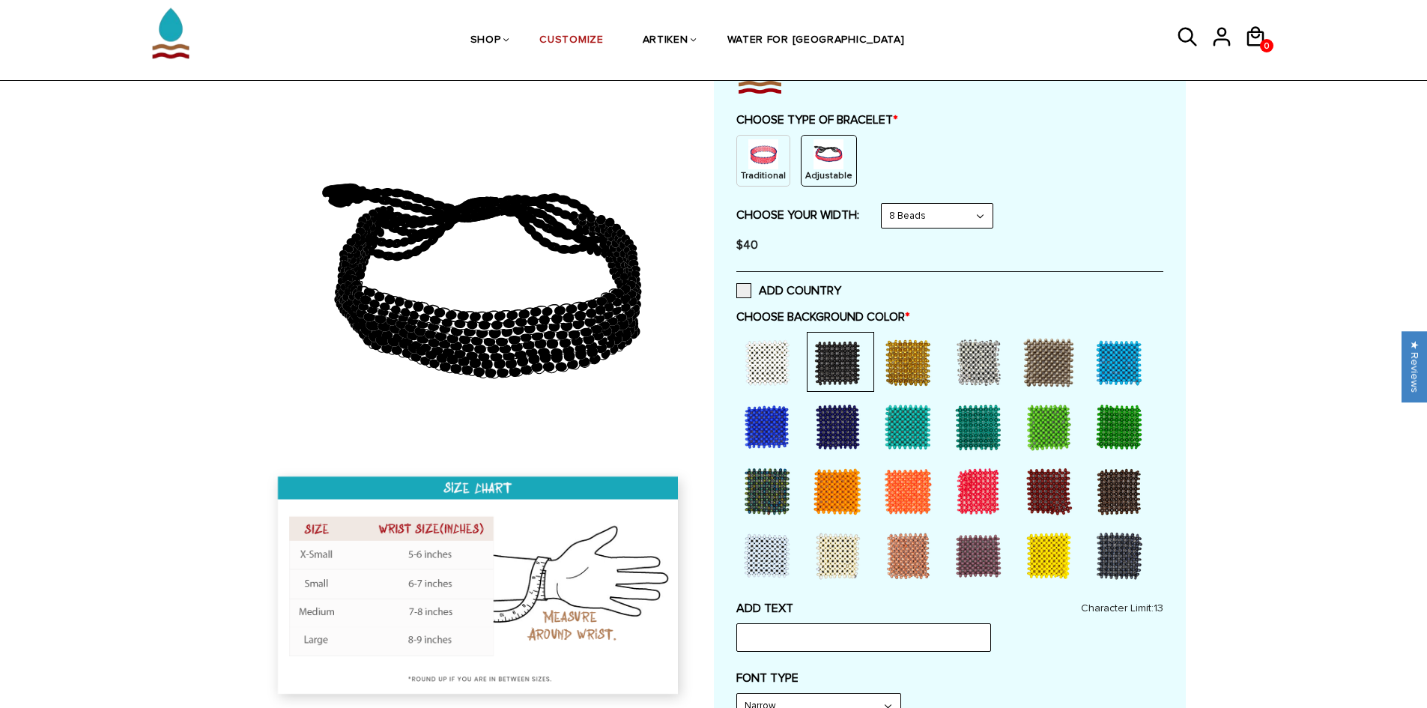
click at [760, 369] on div at bounding box center [767, 363] width 60 height 60
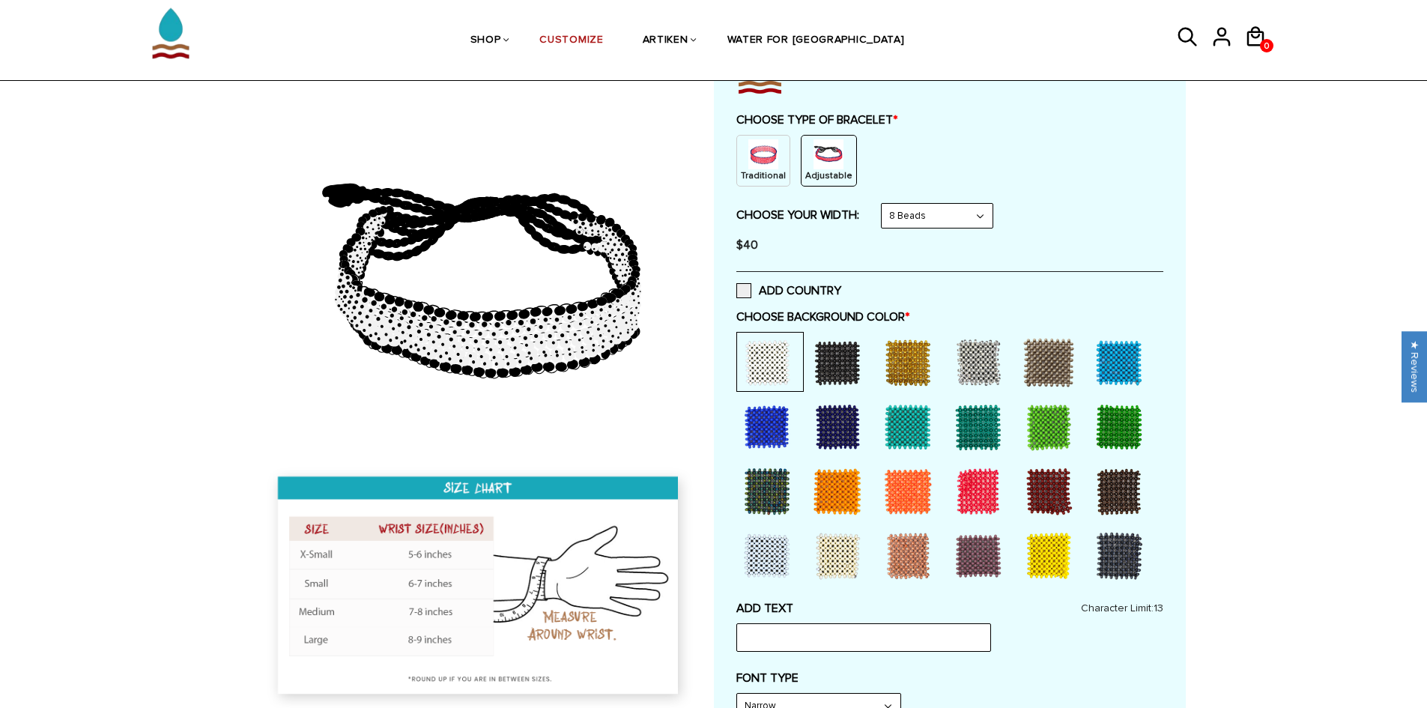
click at [1122, 360] on div at bounding box center [1119, 363] width 60 height 60
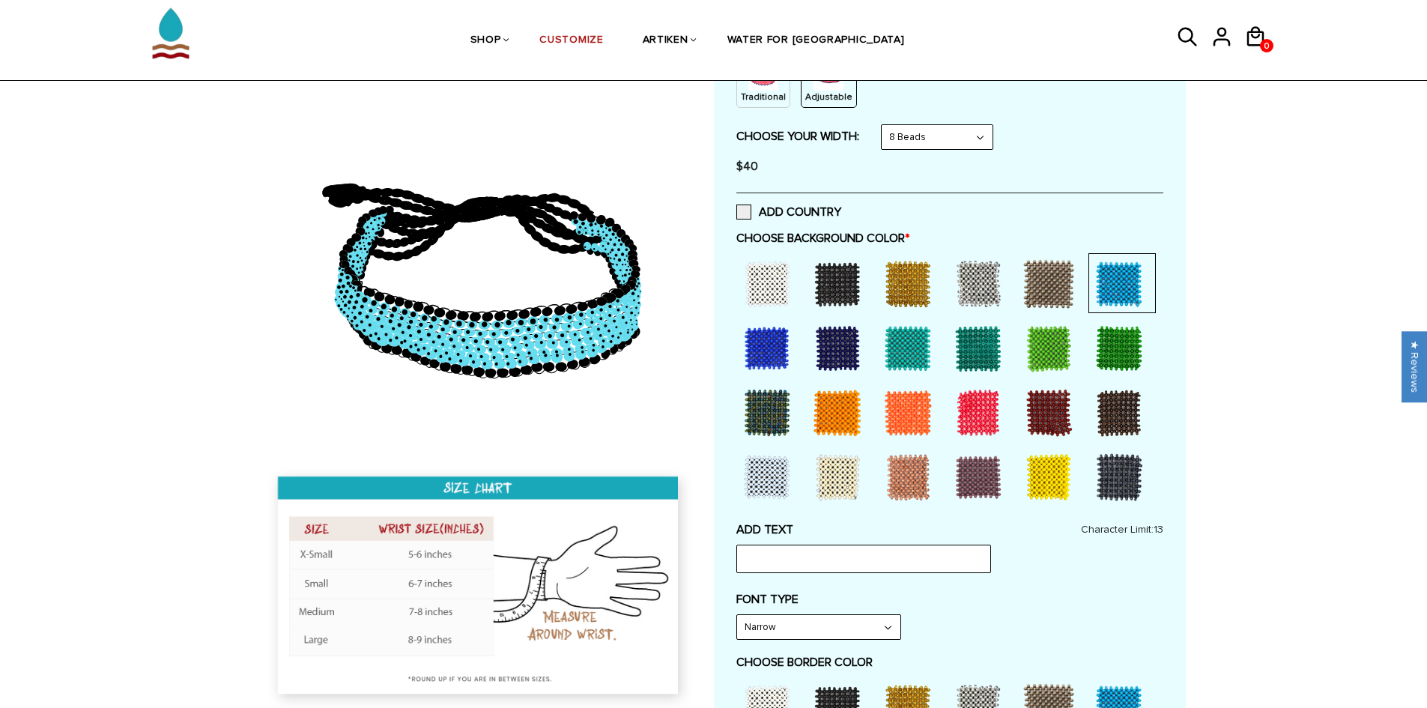
scroll to position [300, 0]
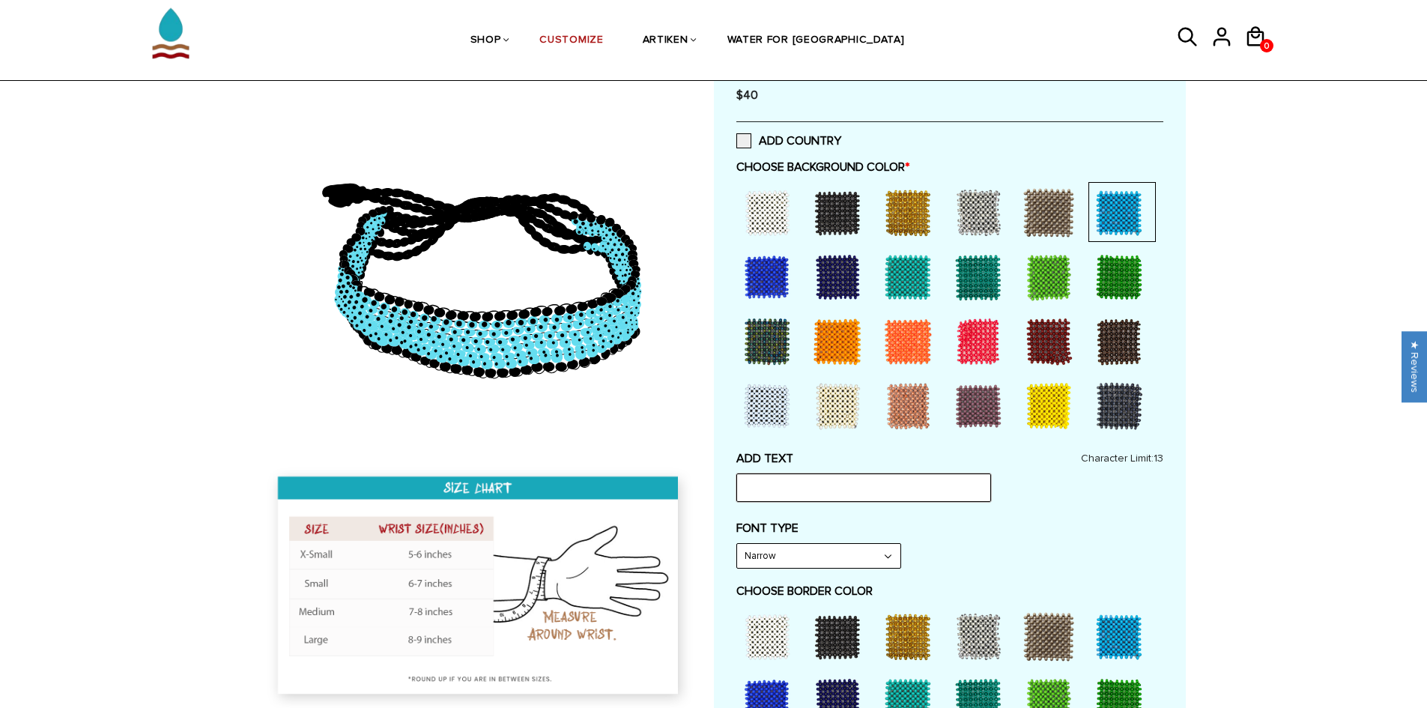
click at [836, 488] on input "text" at bounding box center [863, 487] width 255 height 28
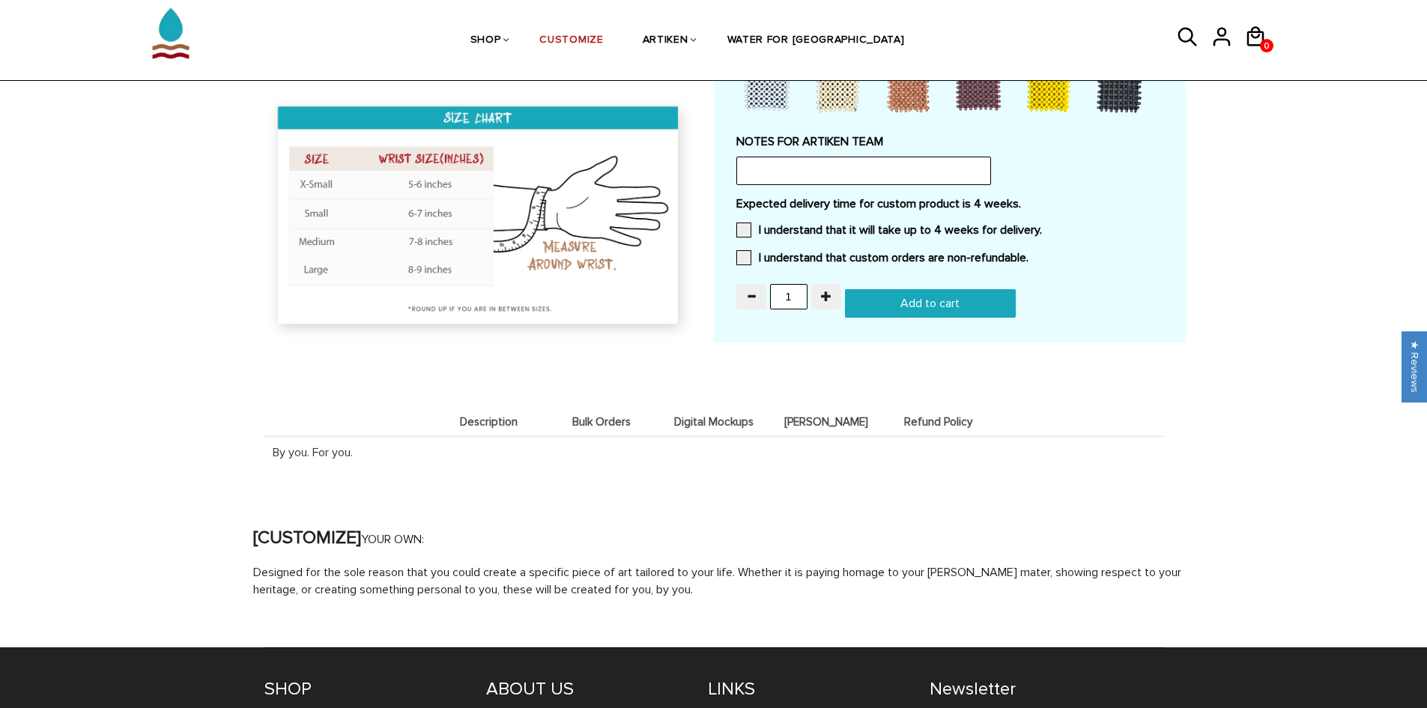
scroll to position [1049, 0]
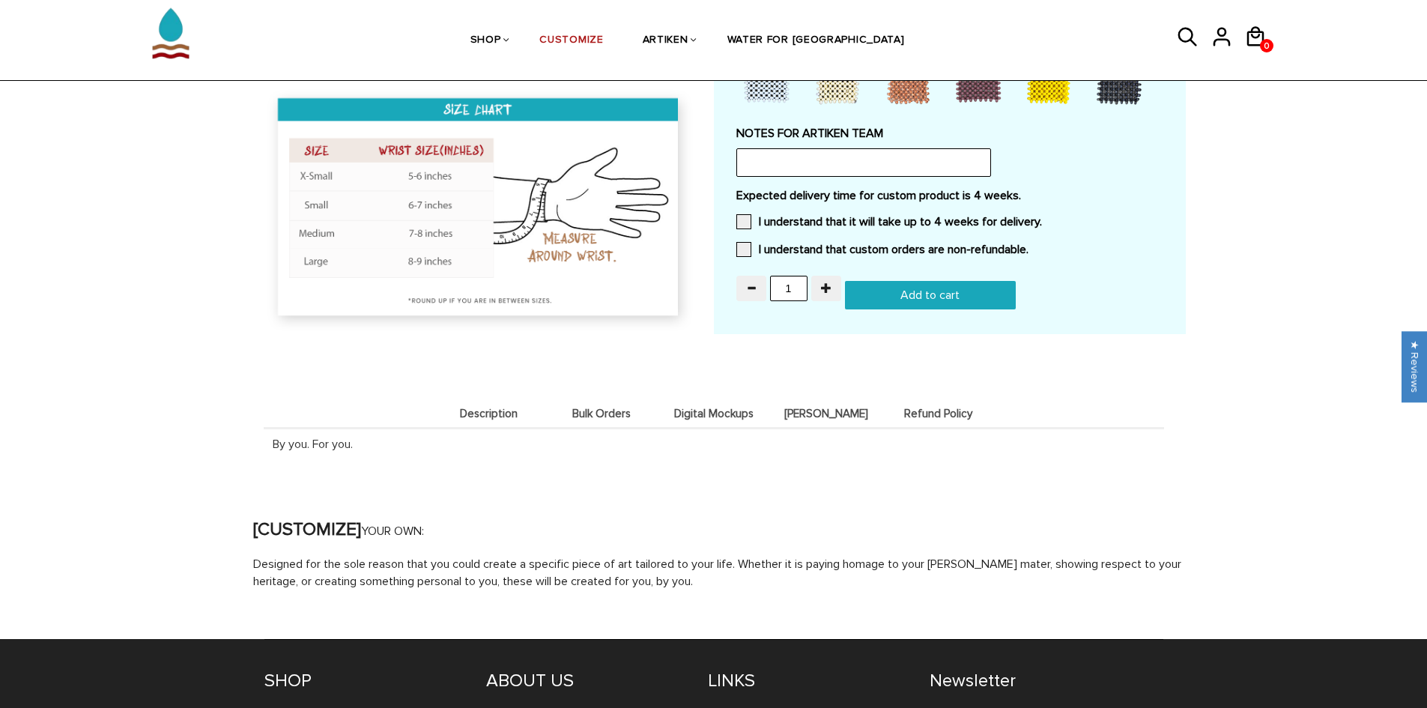
click at [713, 411] on span "Digital Mockups" at bounding box center [714, 414] width 105 height 13
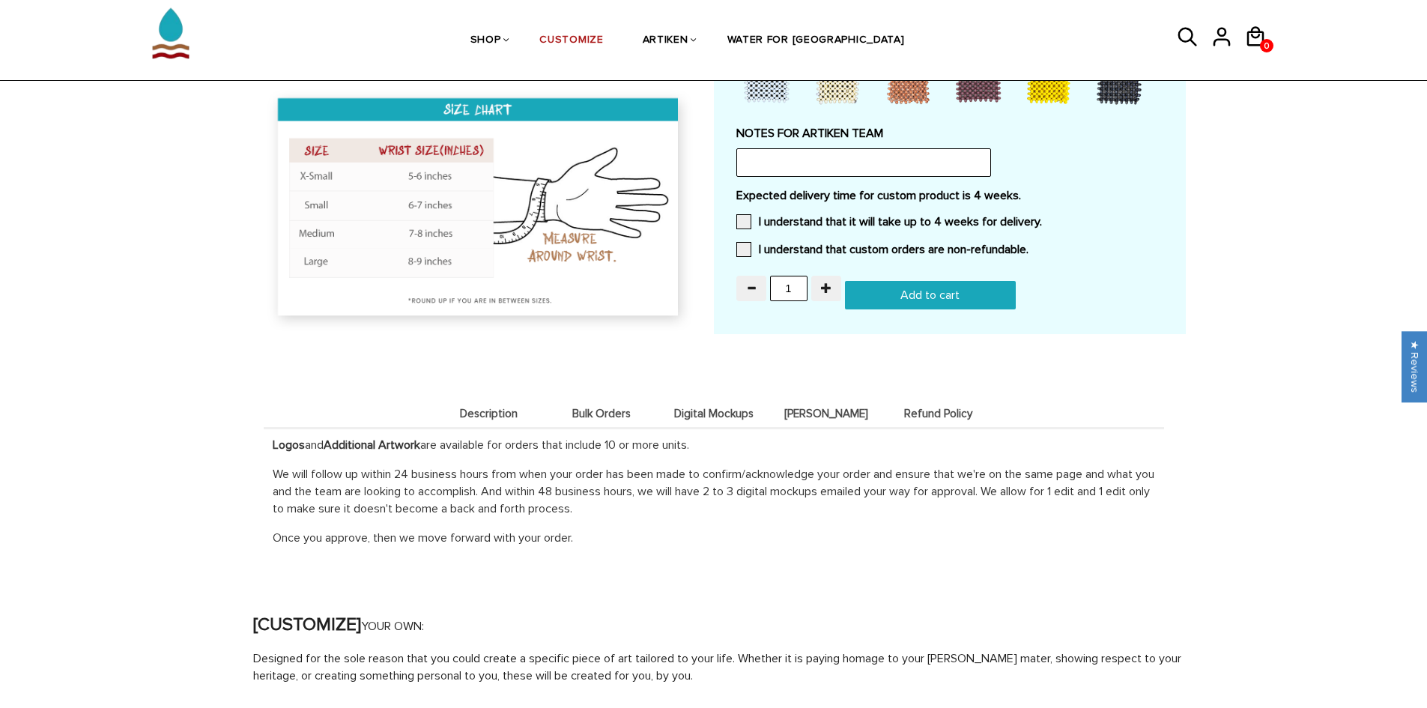
click at [613, 408] on span "Bulk Orders" at bounding box center [601, 414] width 105 height 13
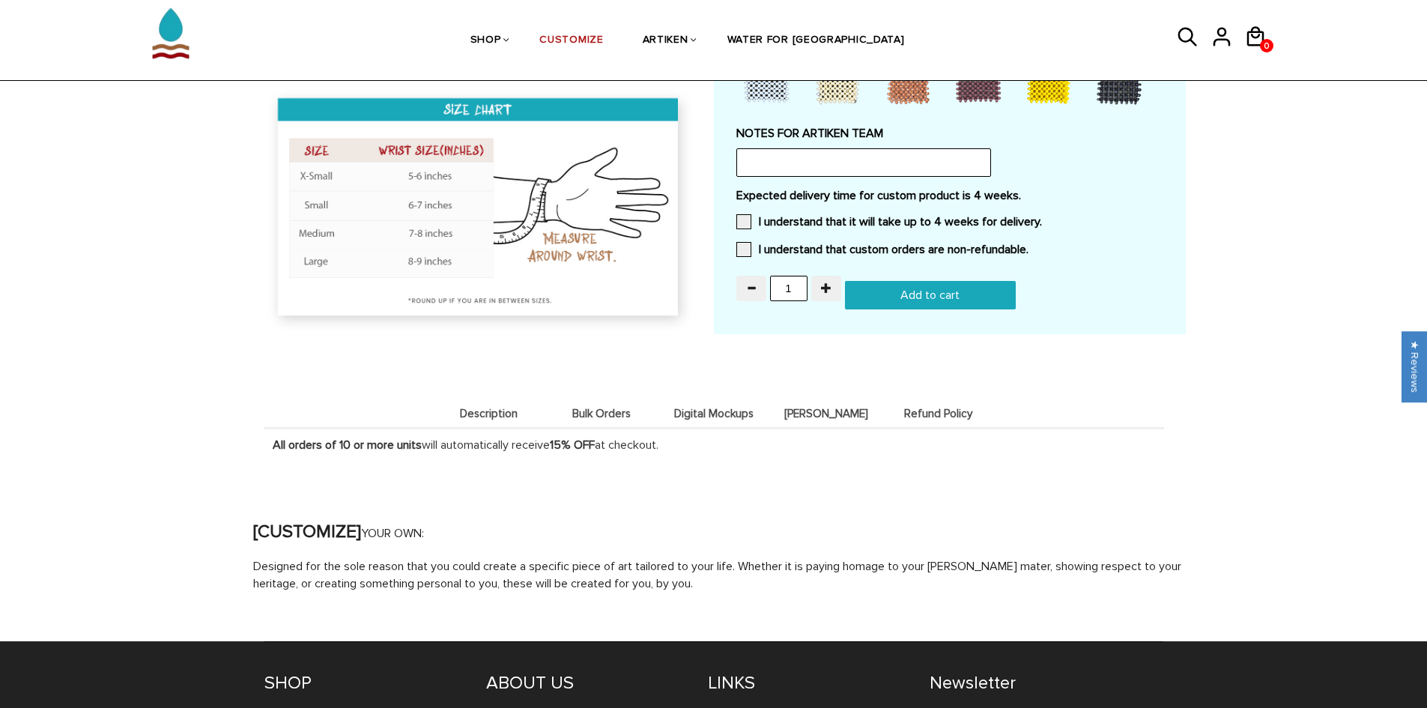
click at [480, 410] on span "Description" at bounding box center [489, 414] width 105 height 13
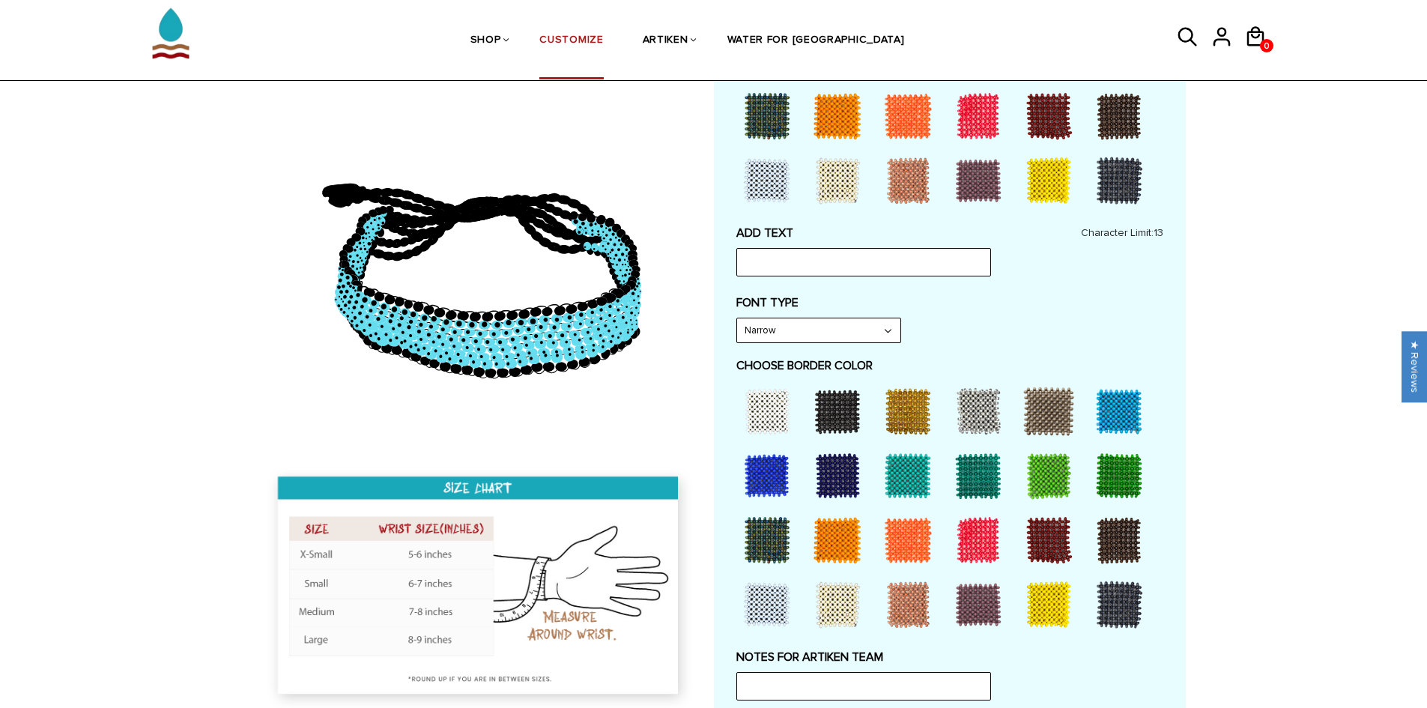
scroll to position [524, 0]
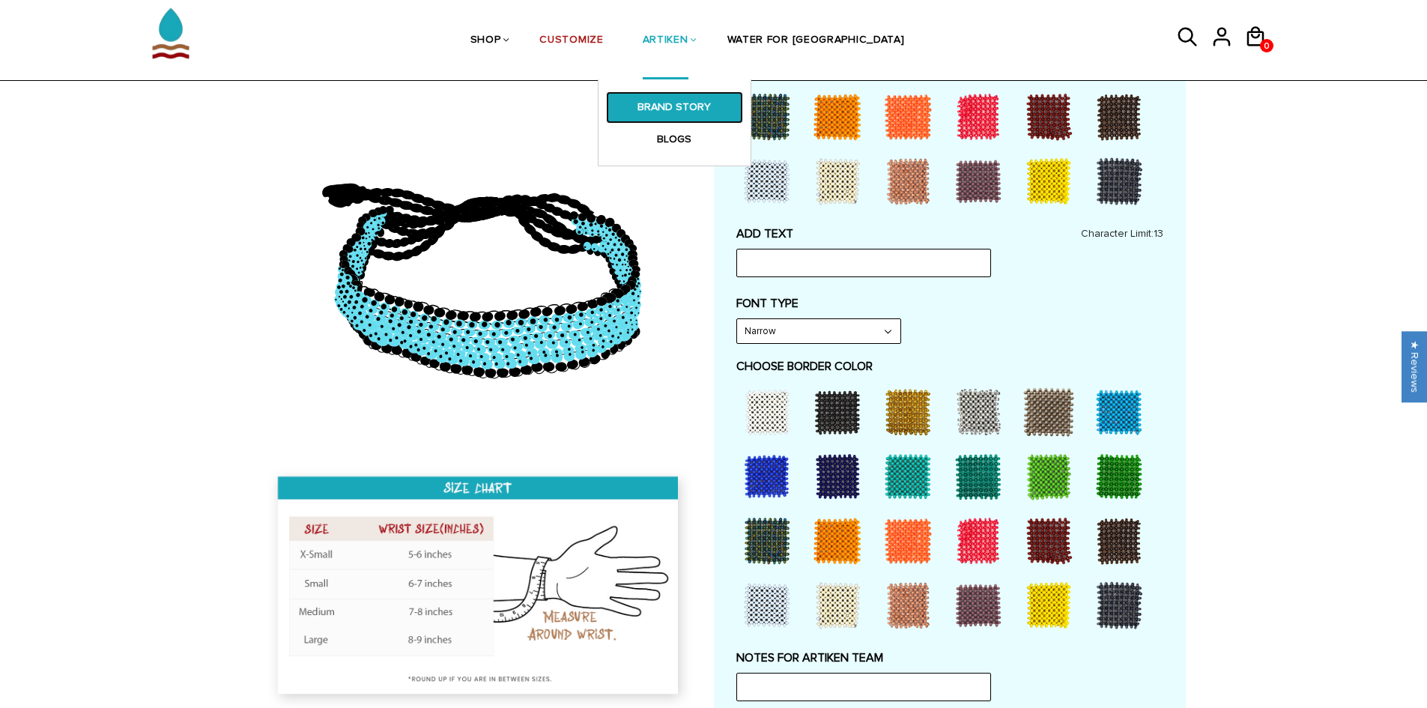
click at [715, 110] on link "BRAND STORY" at bounding box center [674, 106] width 137 height 31
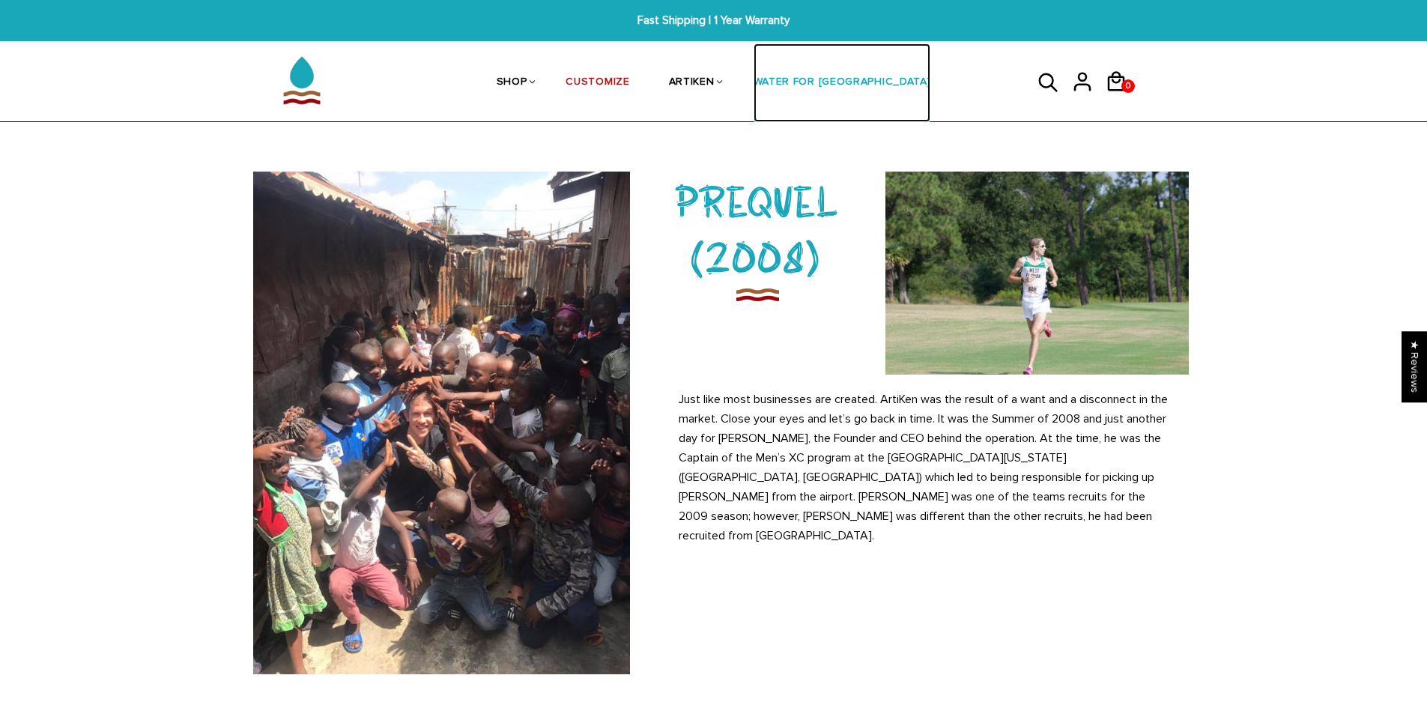
click at [852, 84] on link "WATER FOR [GEOGRAPHIC_DATA]" at bounding box center [843, 82] width 178 height 79
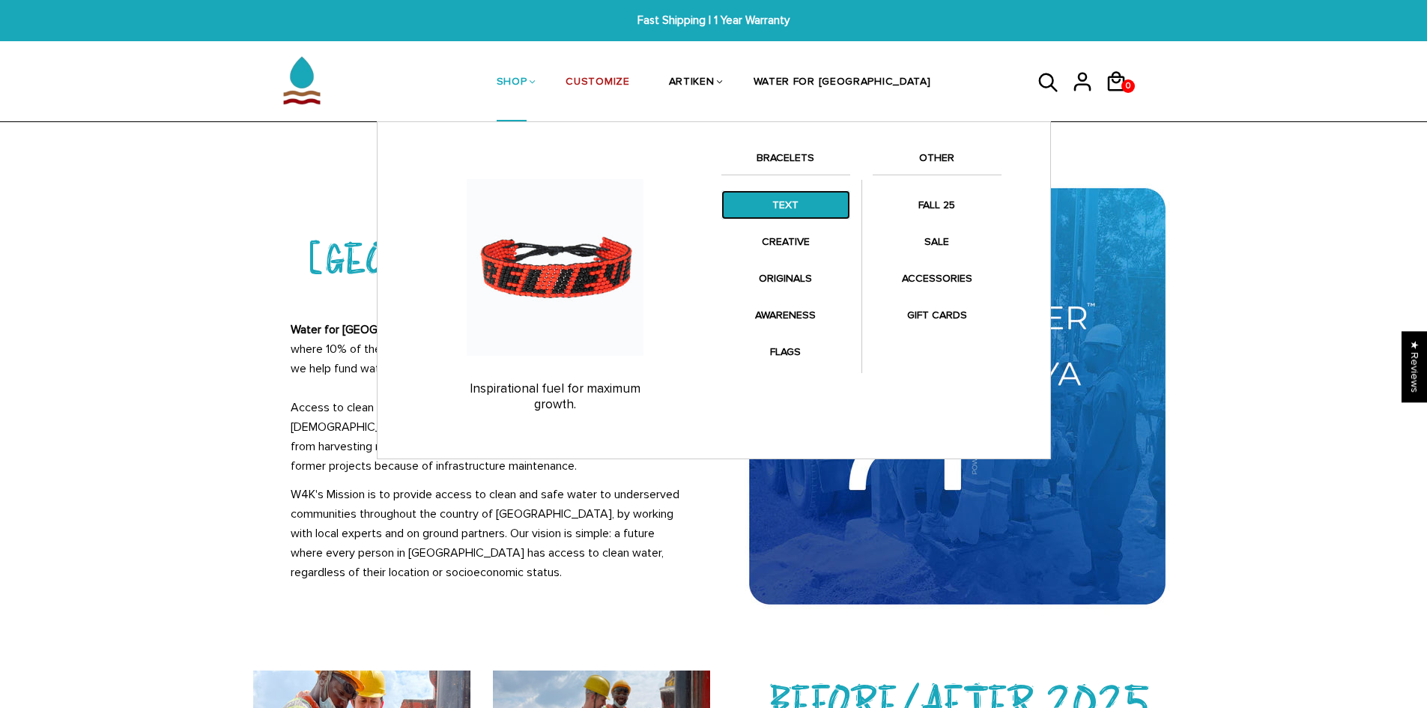
click at [815, 202] on link "TEXT" at bounding box center [785, 204] width 129 height 29
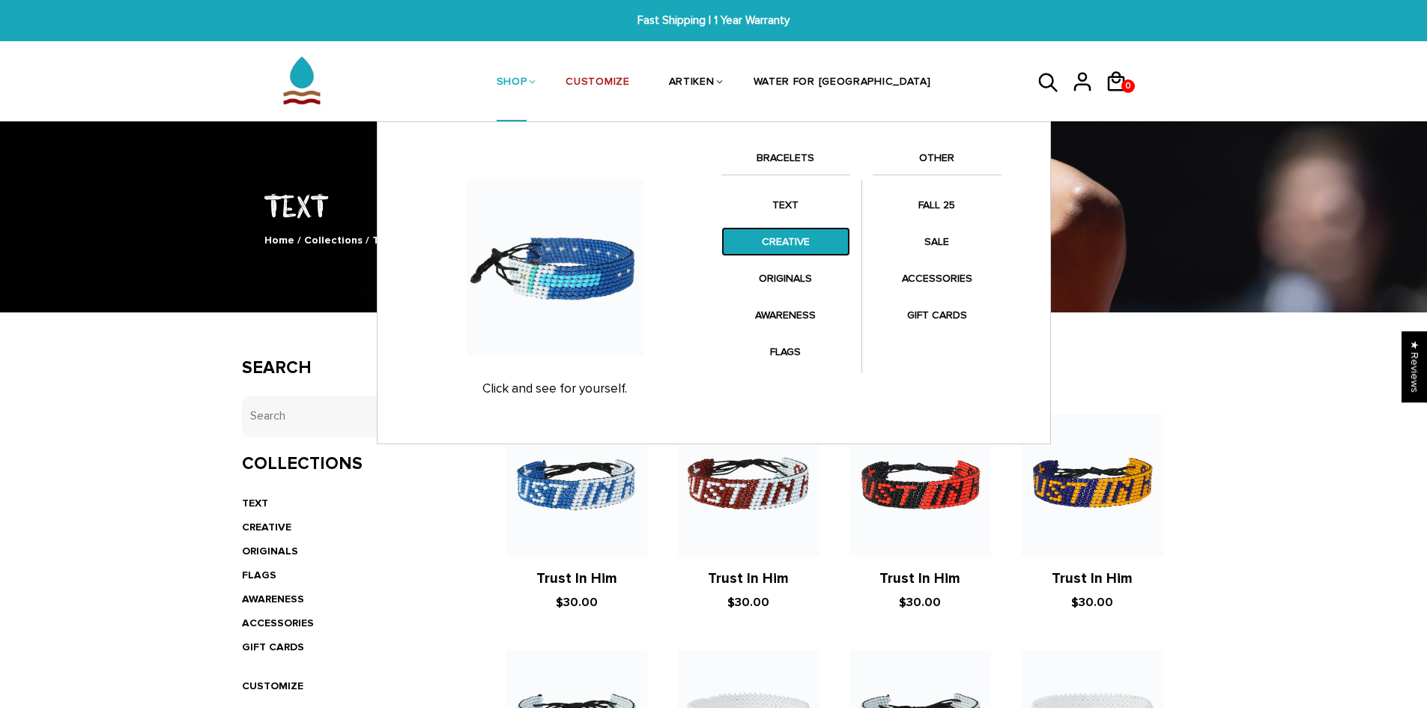
click at [818, 233] on link "CREATIVE" at bounding box center [785, 241] width 129 height 29
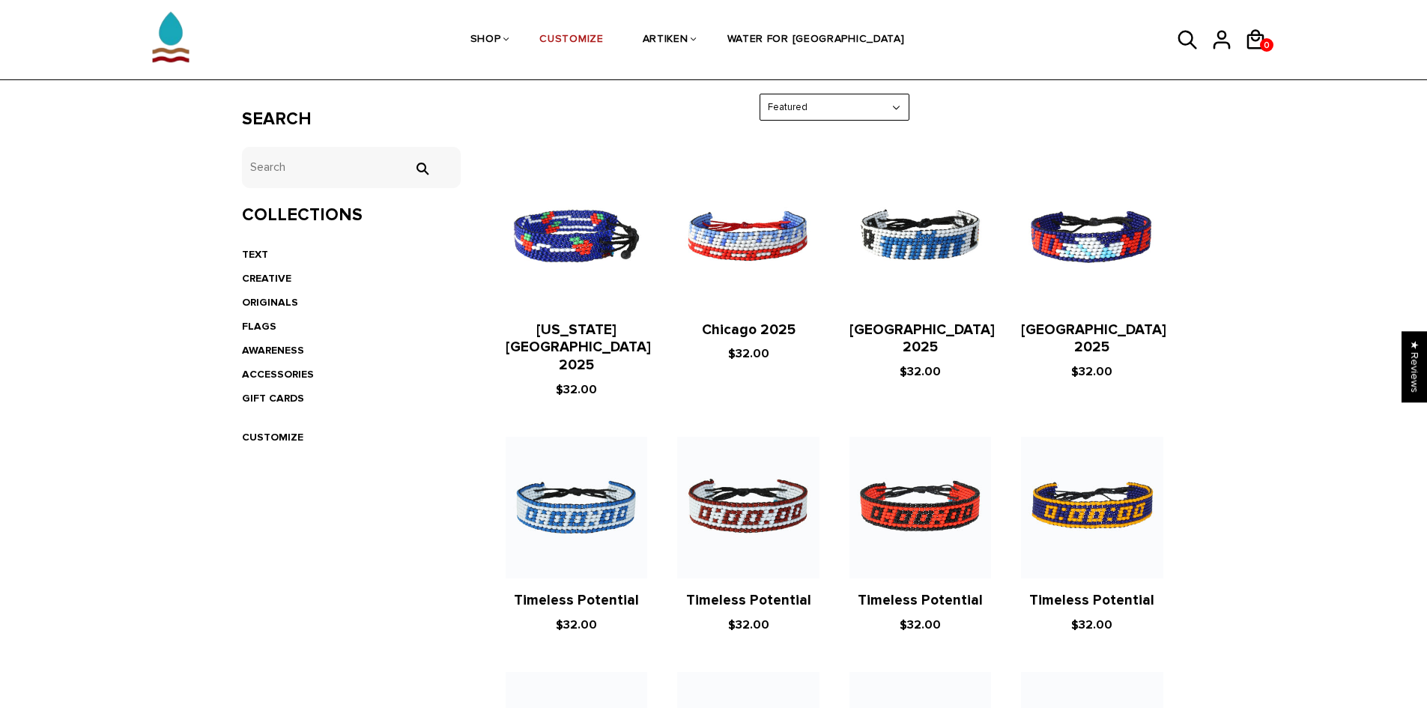
scroll to position [225, 0]
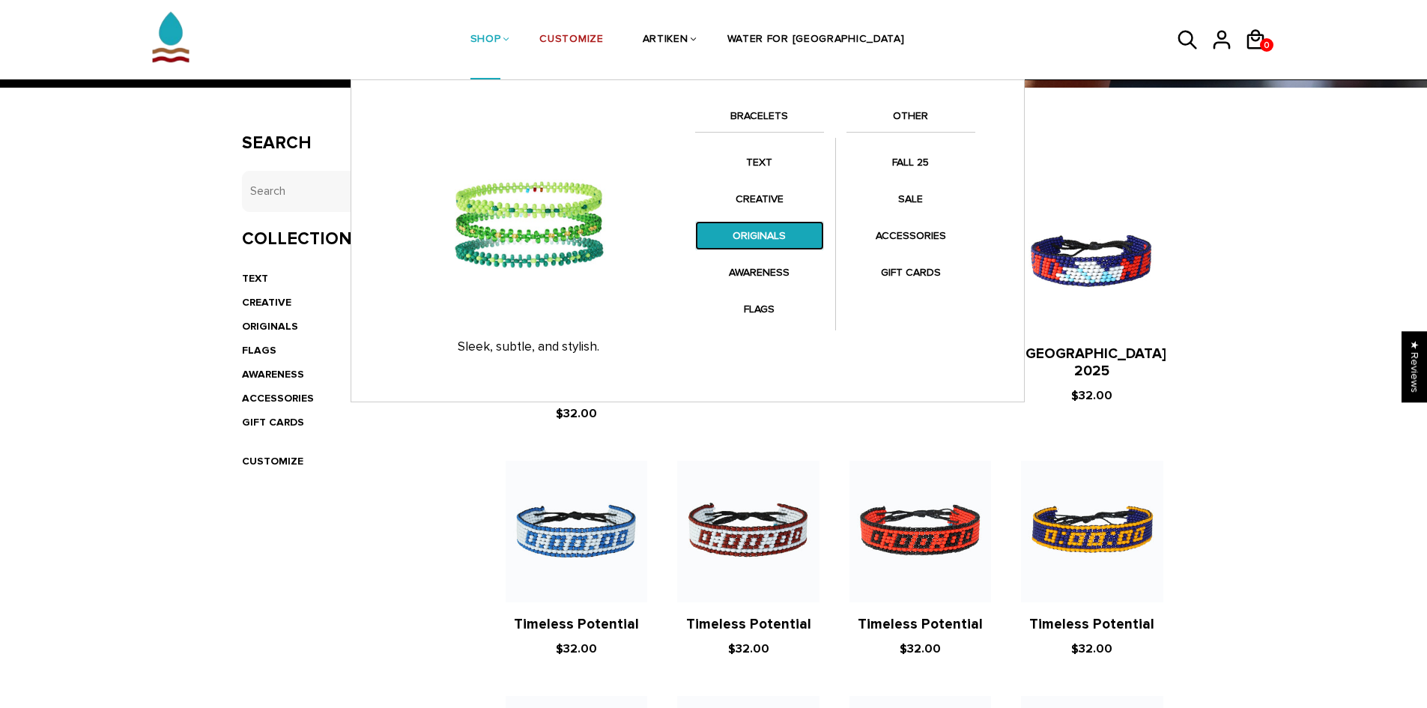
click at [790, 230] on link "ORIGINALS" at bounding box center [759, 235] width 129 height 29
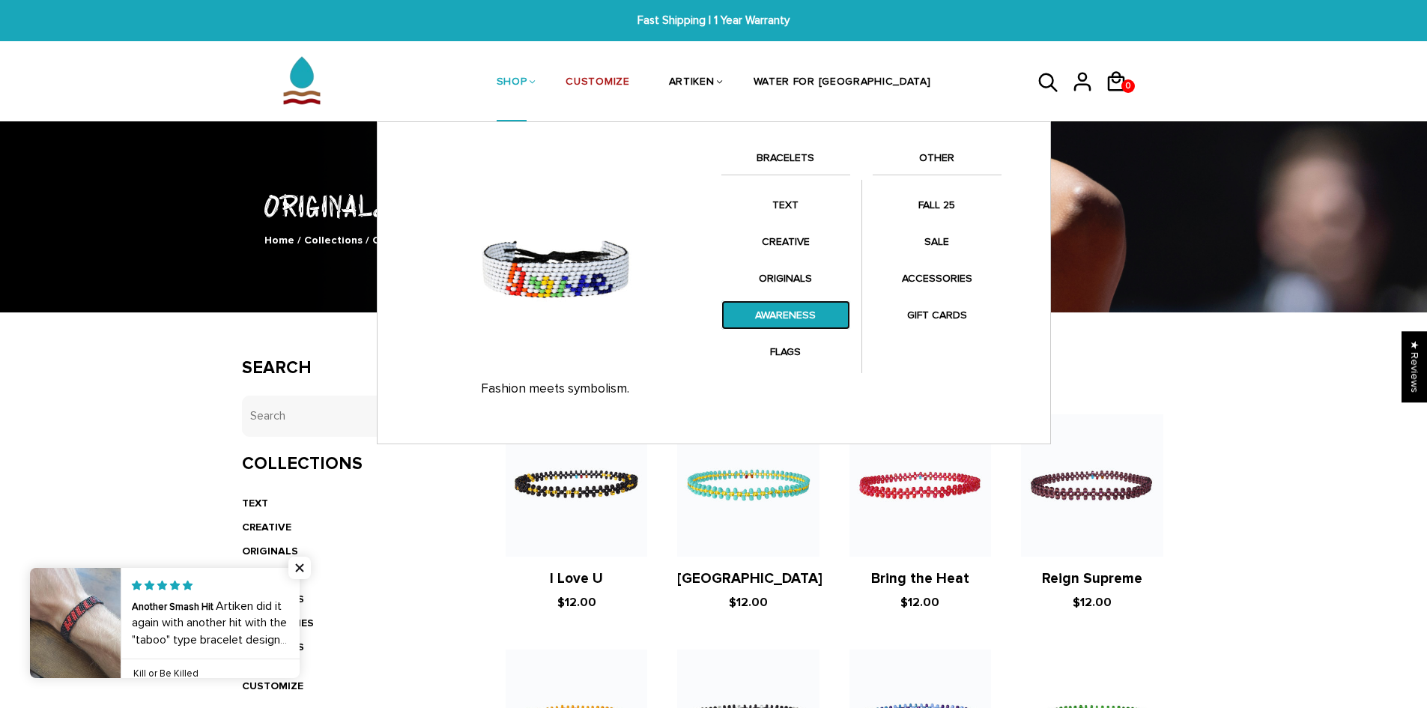
click at [814, 308] on link "AWARENESS" at bounding box center [785, 314] width 129 height 29
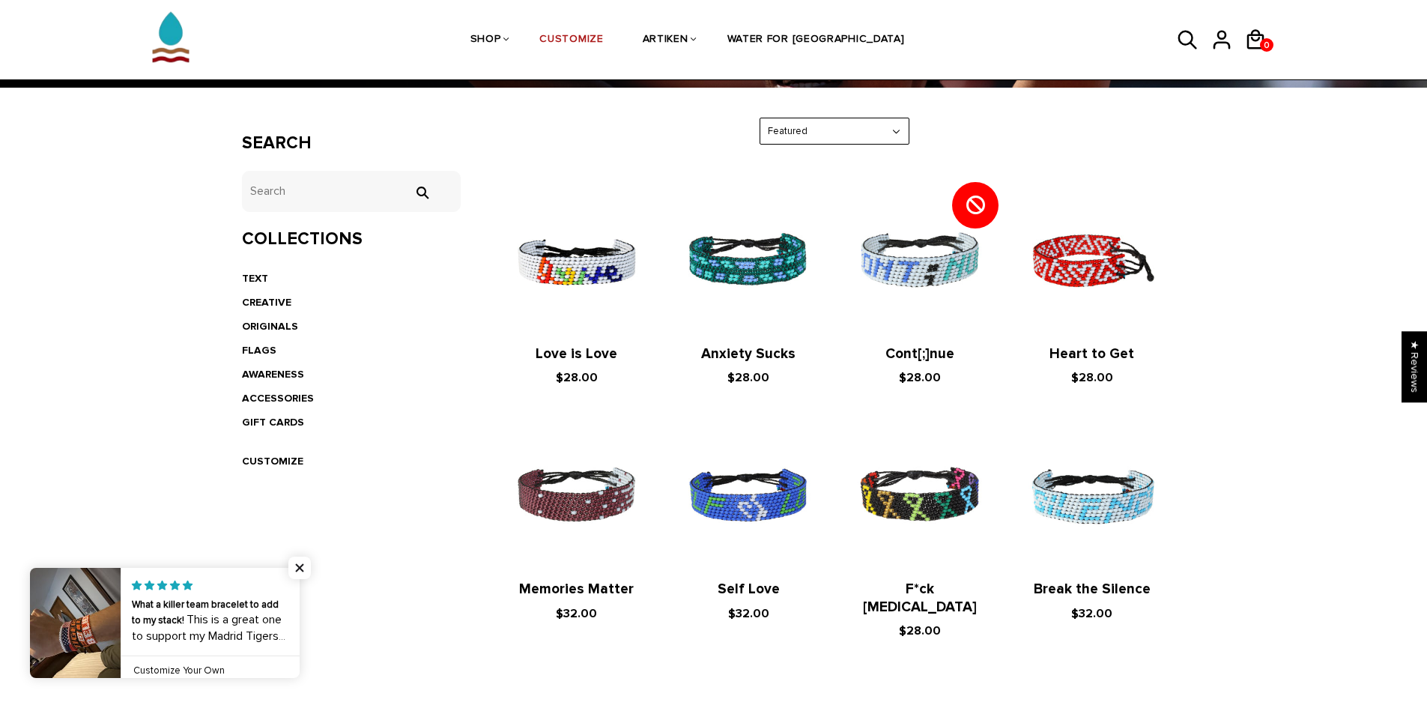
scroll to position [375, 0]
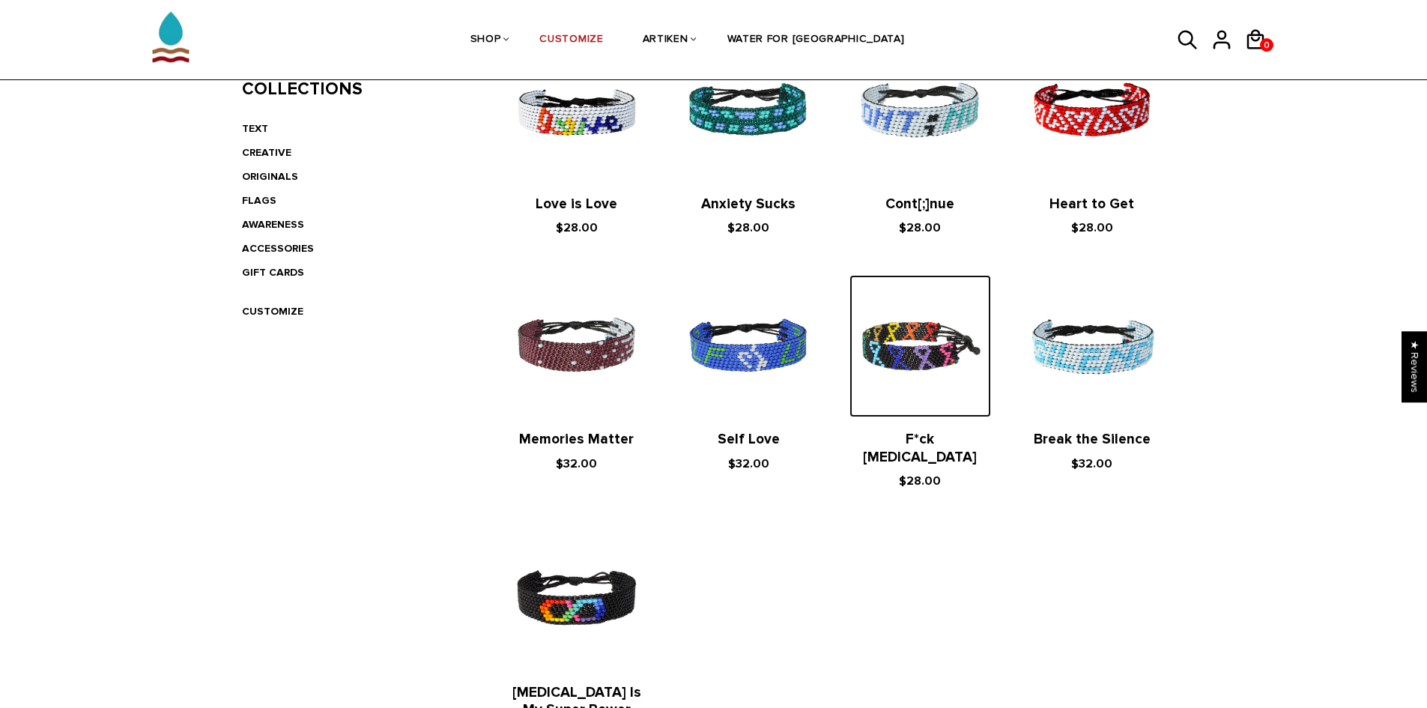
click at [919, 348] on img at bounding box center [921, 346] width 142 height 142
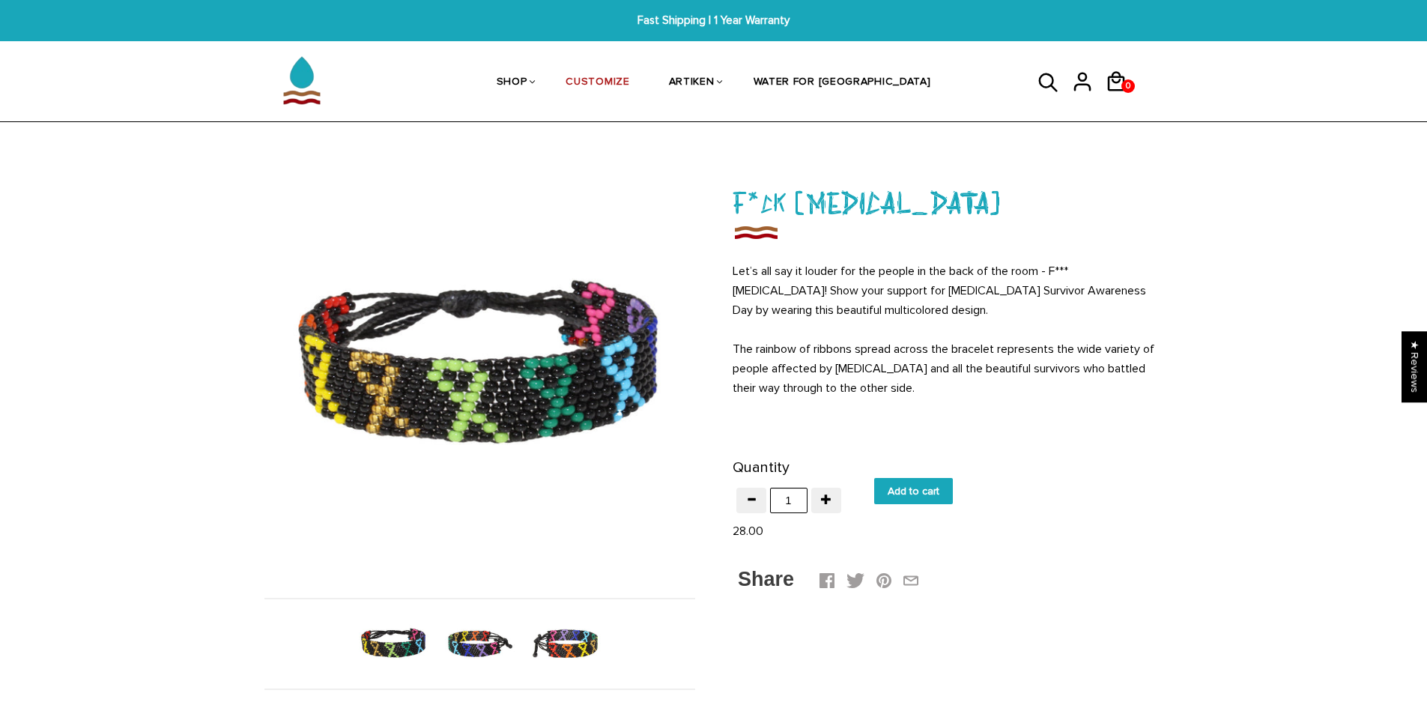
click at [571, 656] on img at bounding box center [565, 643] width 77 height 77
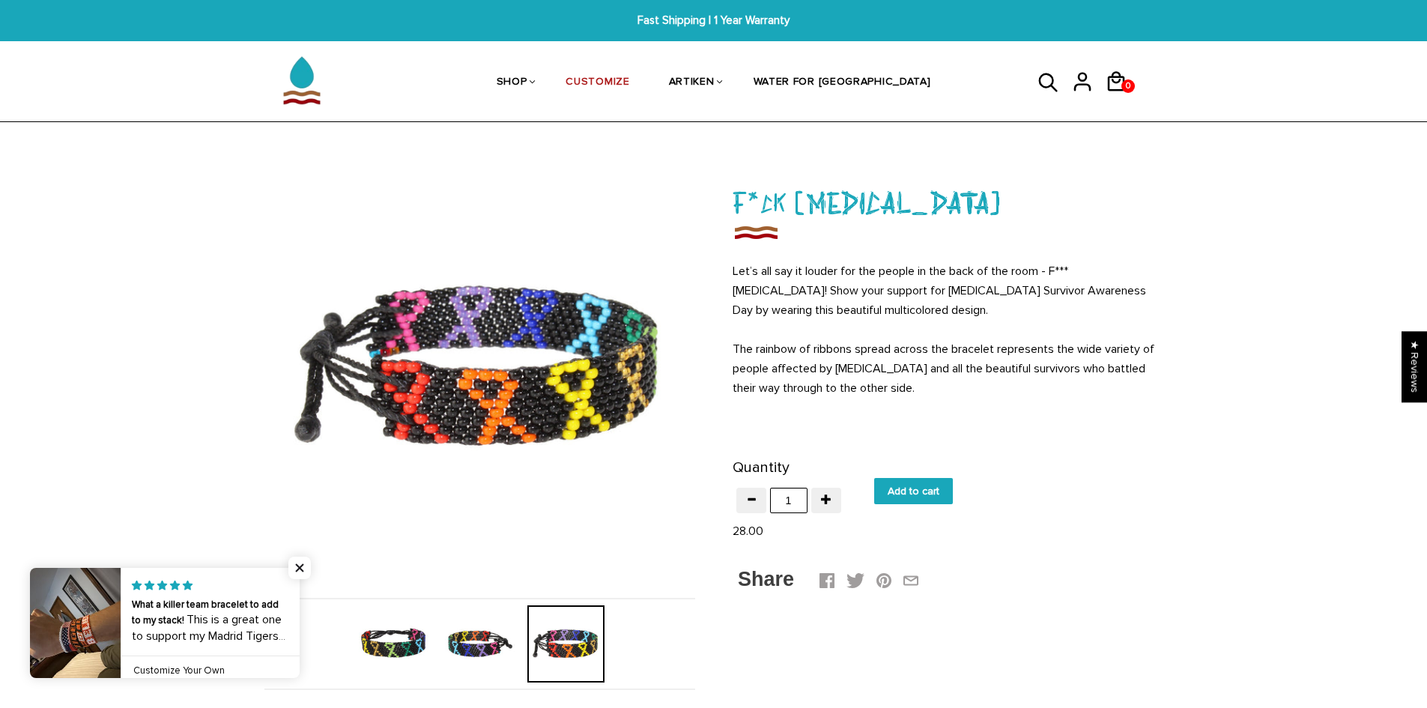
click at [494, 647] on img at bounding box center [479, 643] width 77 height 77
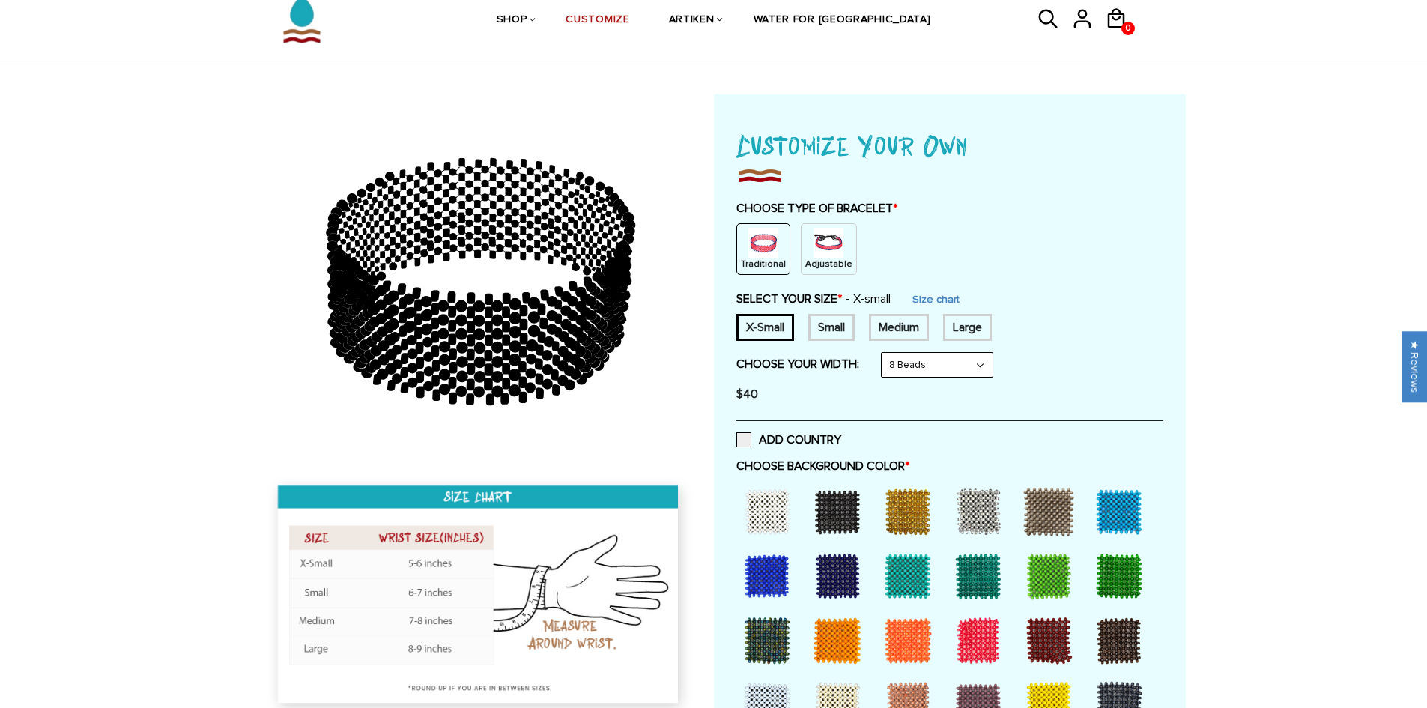
scroll to position [225, 0]
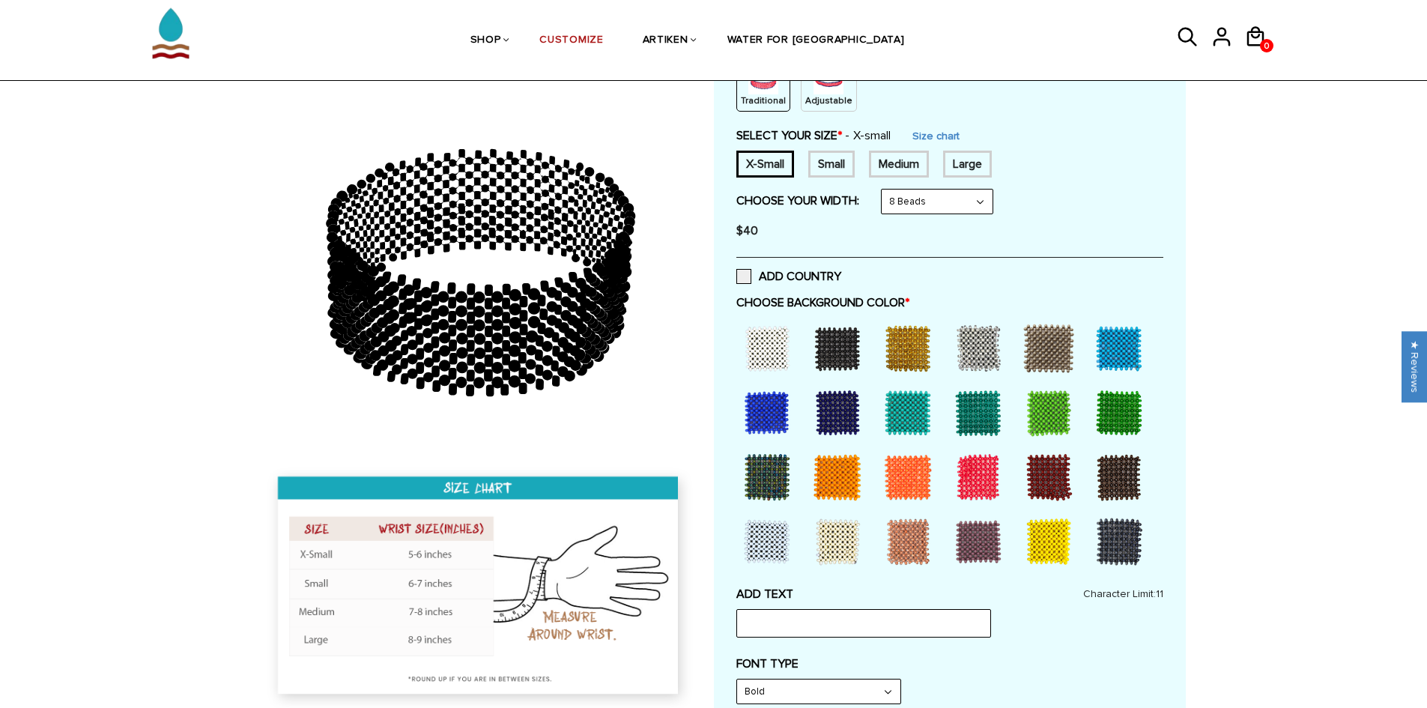
click at [850, 158] on div "Small" at bounding box center [831, 164] width 46 height 27
click at [908, 165] on div "Medium" at bounding box center [899, 164] width 60 height 27
click at [852, 163] on div "Small" at bounding box center [831, 164] width 46 height 27
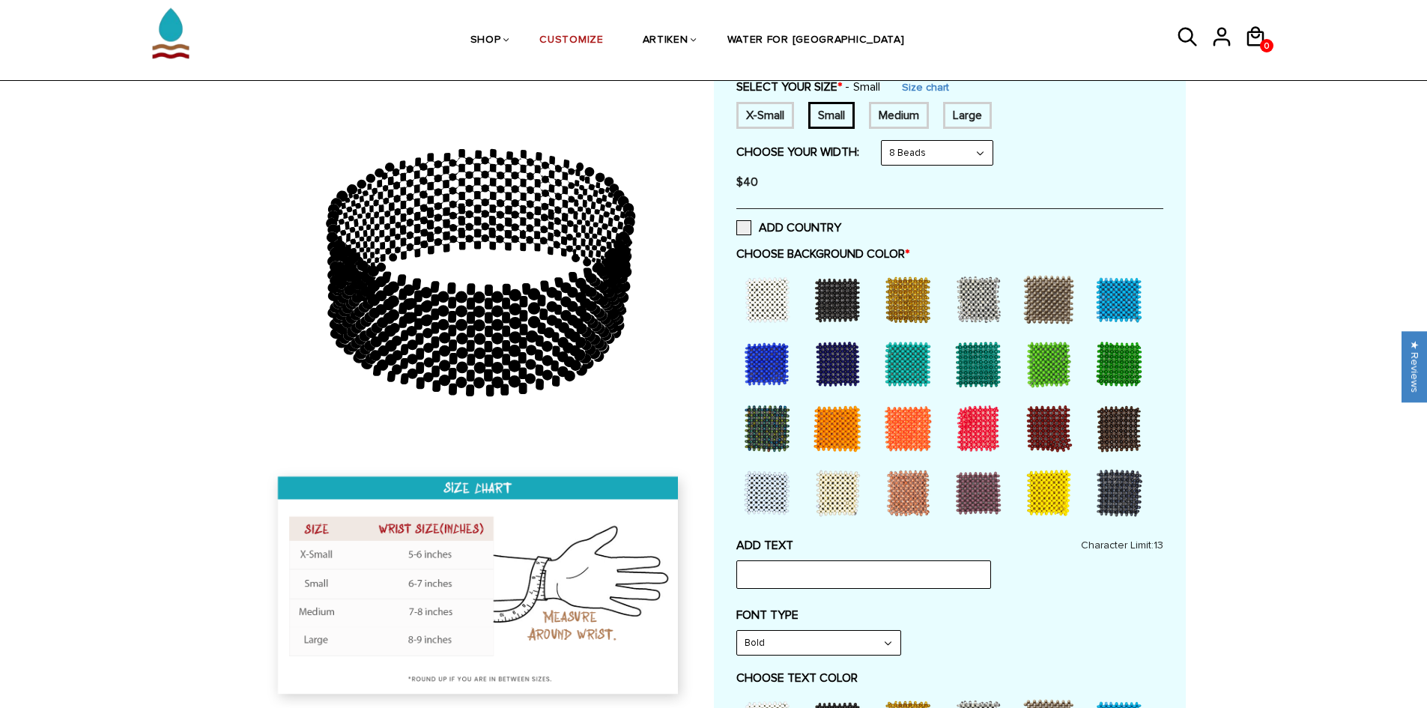
scroll to position [300, 0]
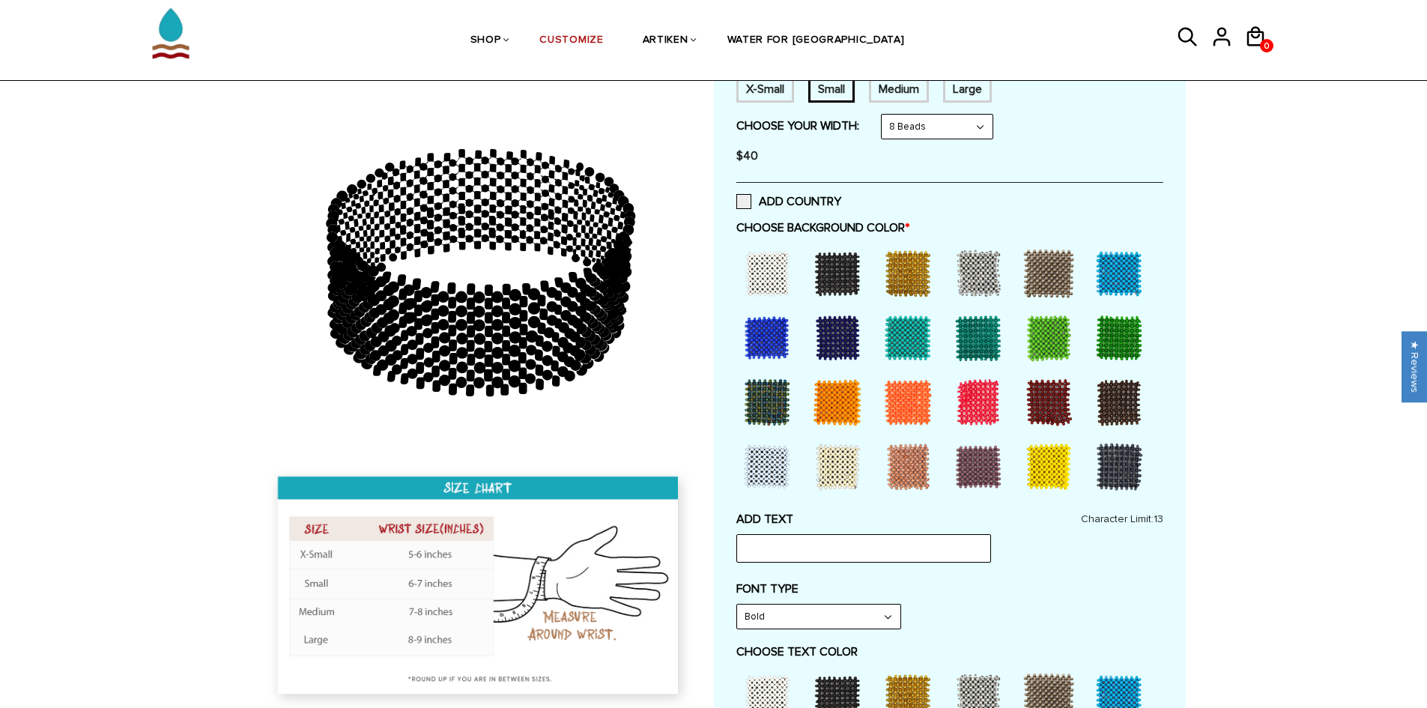
click at [763, 339] on div at bounding box center [767, 338] width 60 height 60
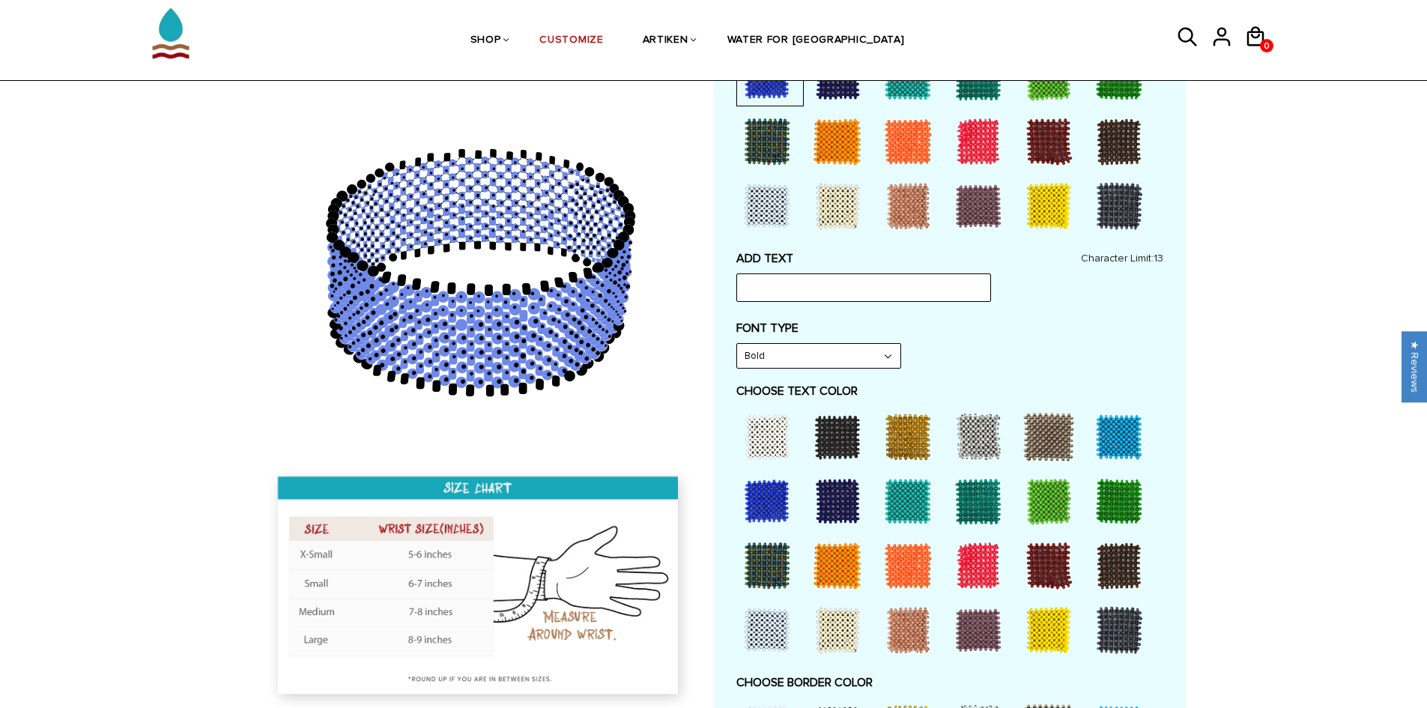
scroll to position [674, 0]
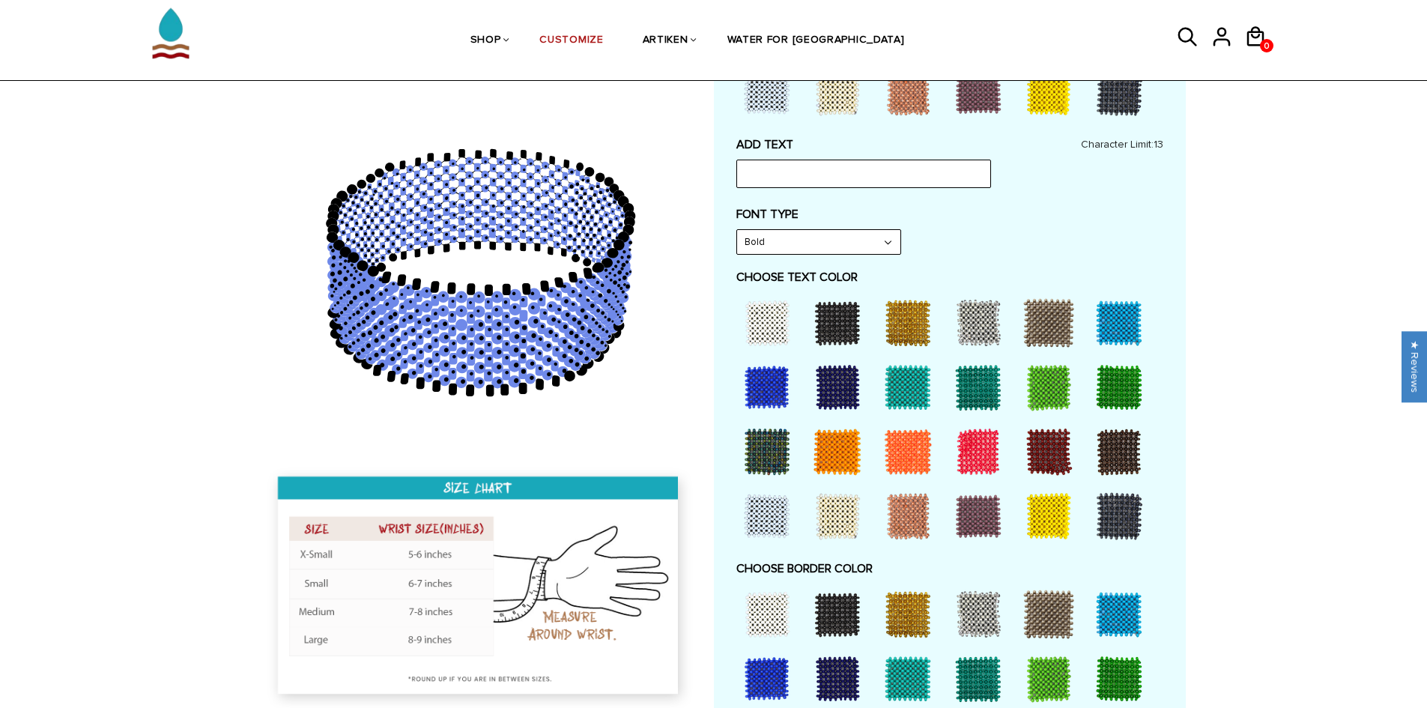
click at [1031, 521] on div at bounding box center [1049, 516] width 60 height 60
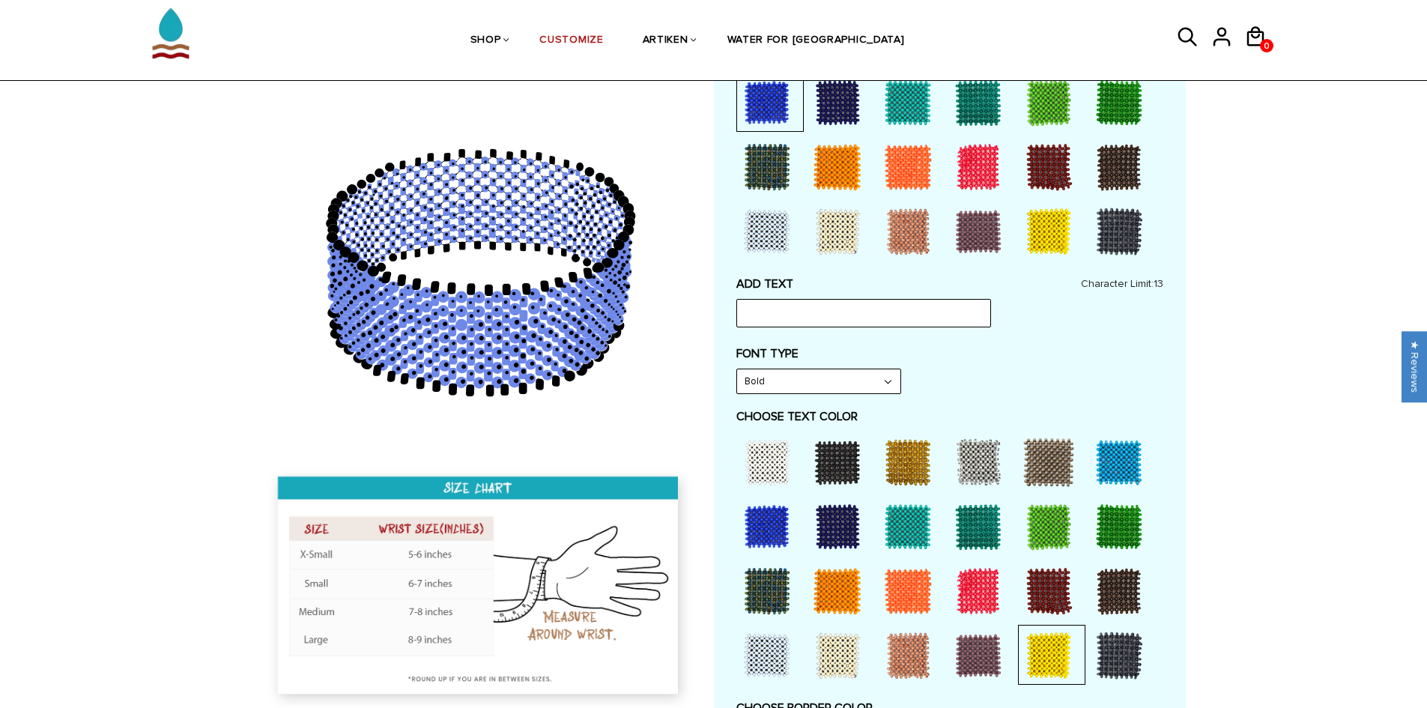
scroll to position [524, 0]
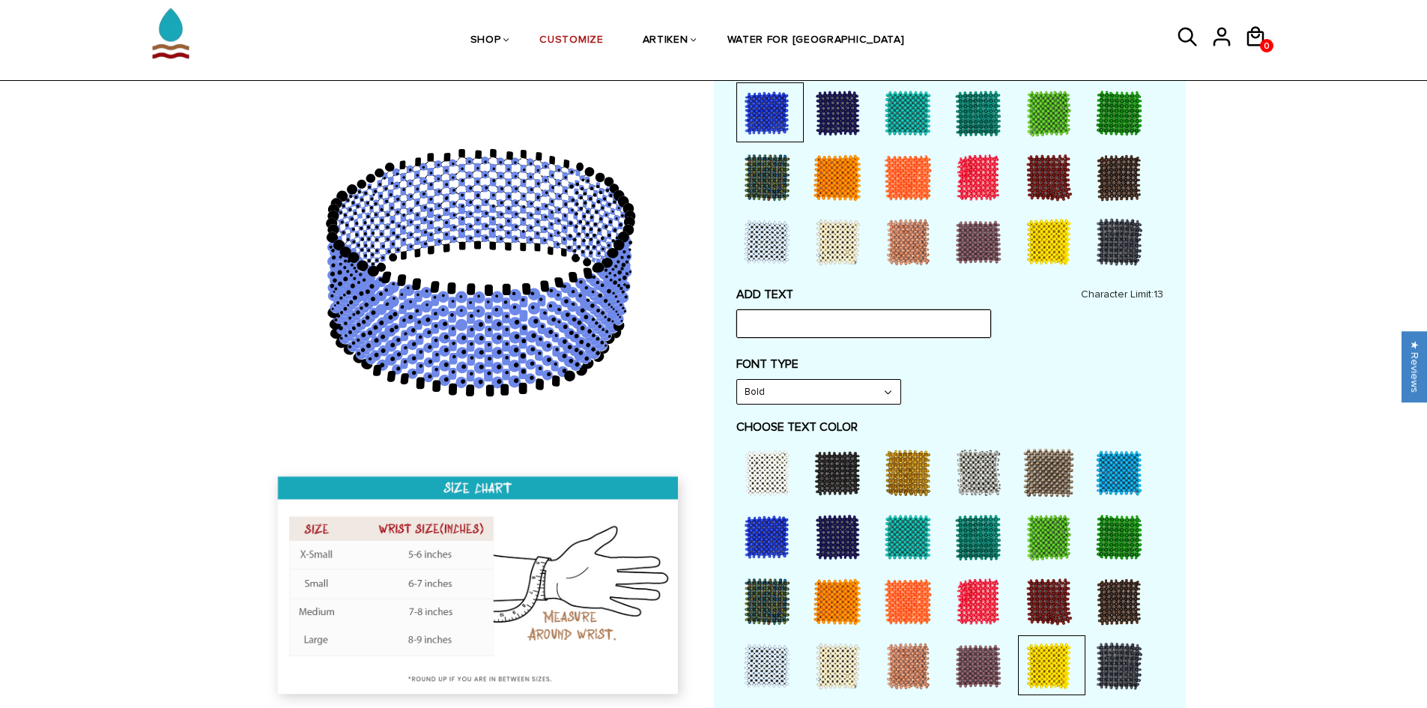
click at [817, 321] on input "text" at bounding box center [863, 323] width 255 height 28
type input "Q"
type input "WARRIORS"
click at [901, 348] on div "ADD TEXT WARRIORS Character Limit: 13 FONT TYPE Bold Bold FONT TYPE Narrow Narr…" at bounding box center [949, 639] width 427 height 704
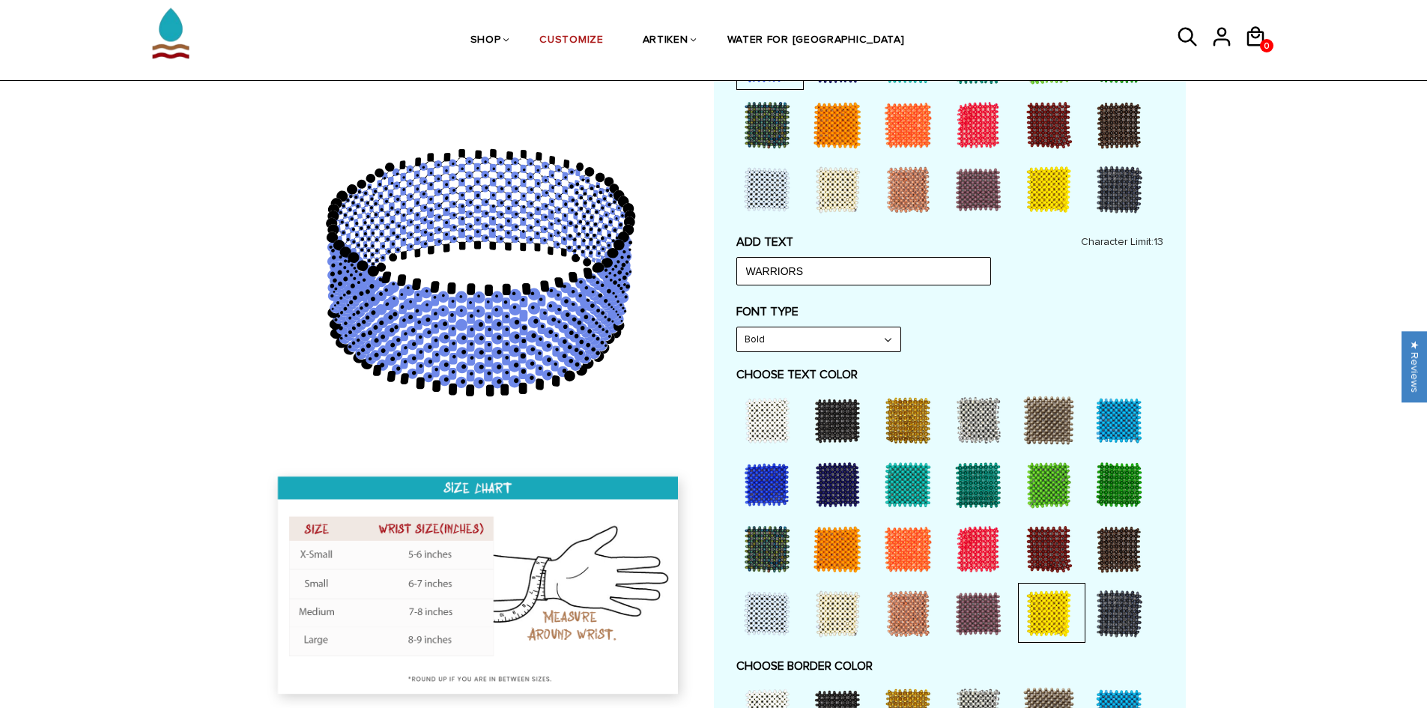
scroll to position [599, 0]
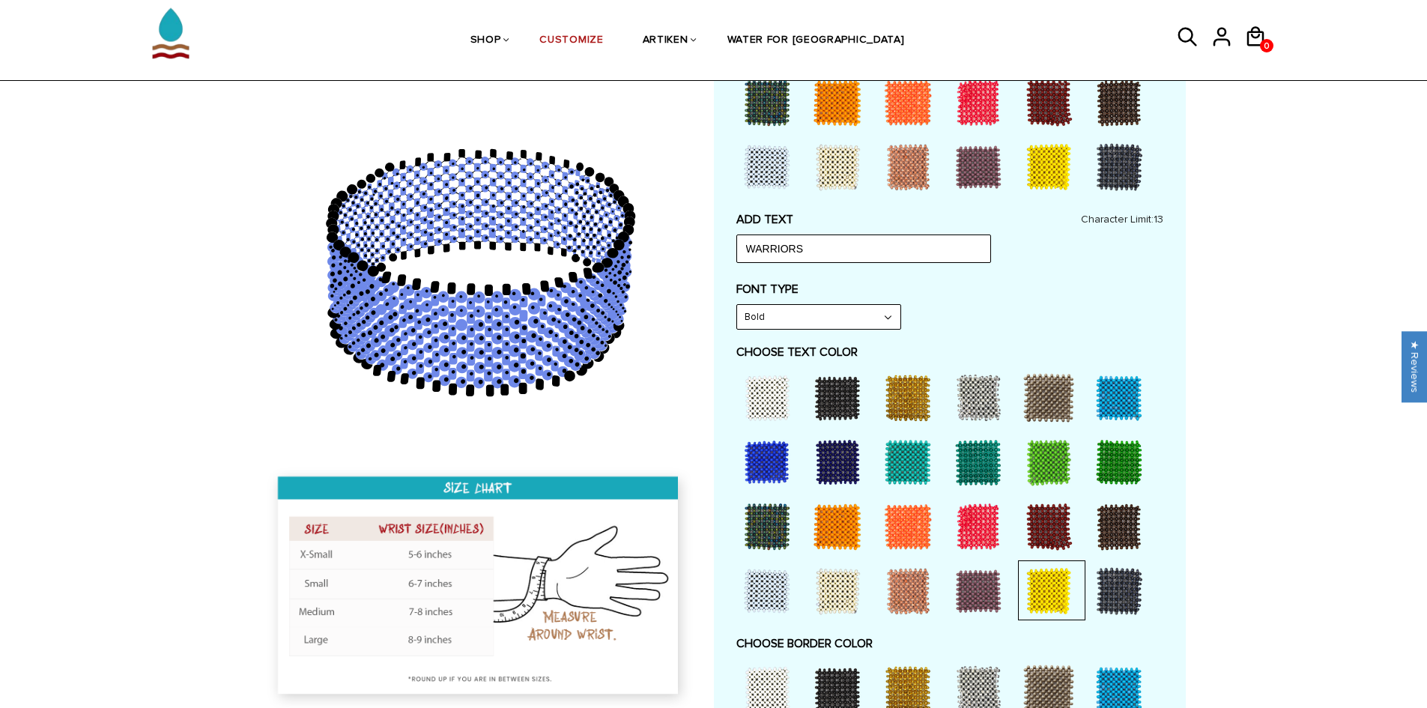
click at [821, 316] on select "Bold" at bounding box center [818, 317] width 163 height 24
click at [1044, 319] on div "FONT TYPE Bold Bold" at bounding box center [949, 306] width 427 height 48
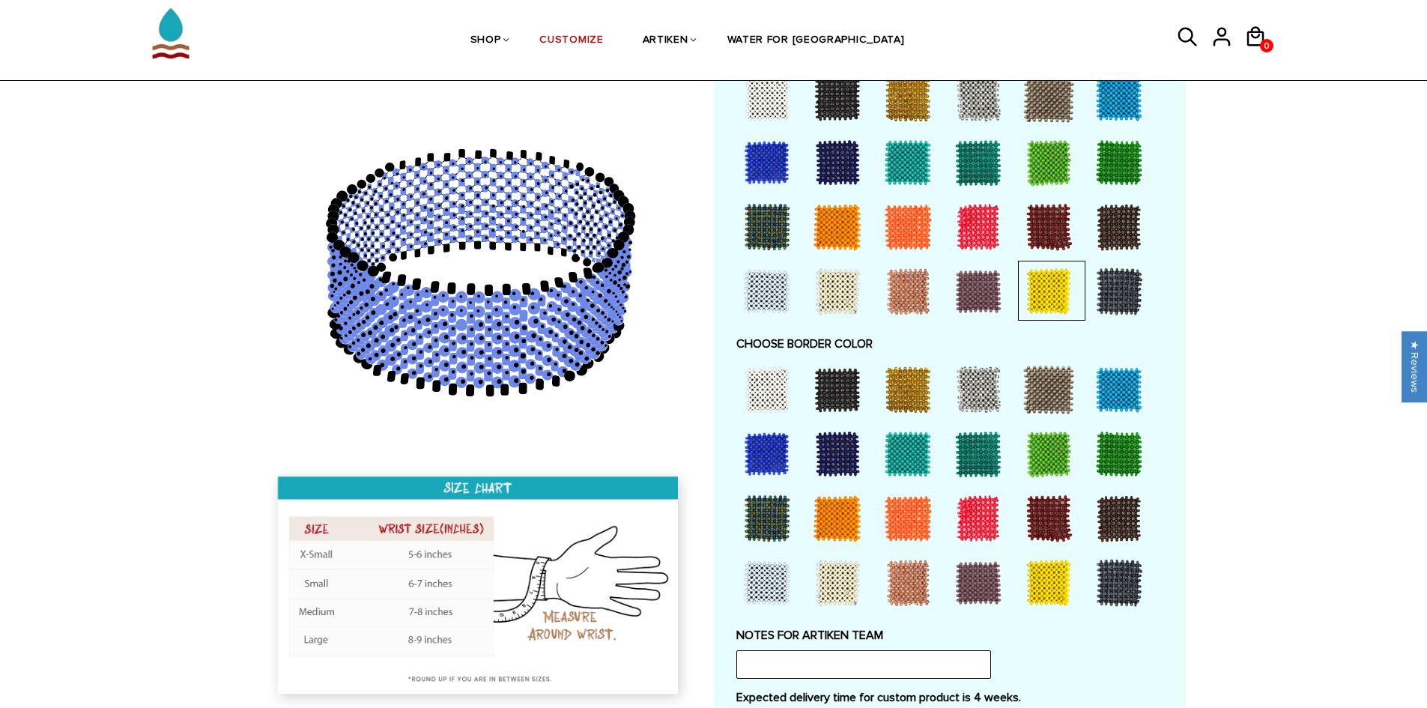
click at [852, 390] on div at bounding box center [838, 390] width 60 height 60
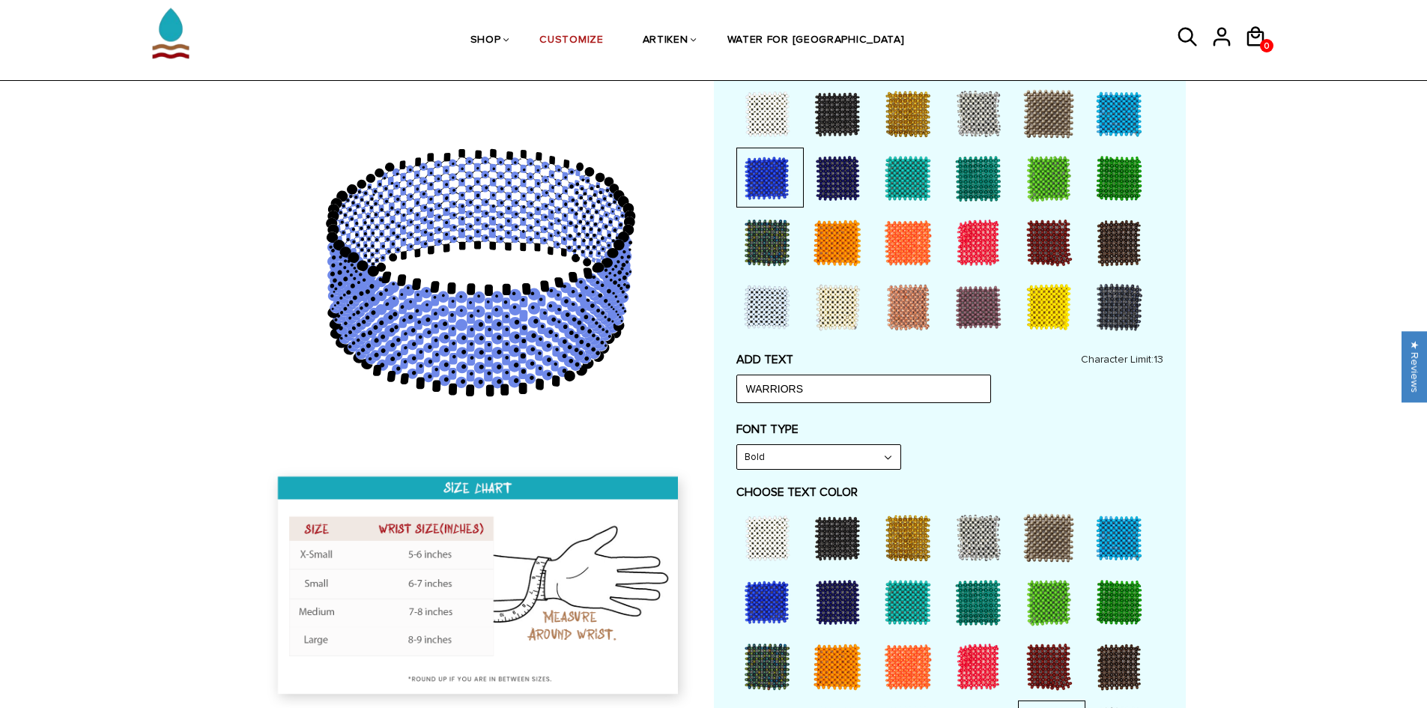
scroll to position [450, 0]
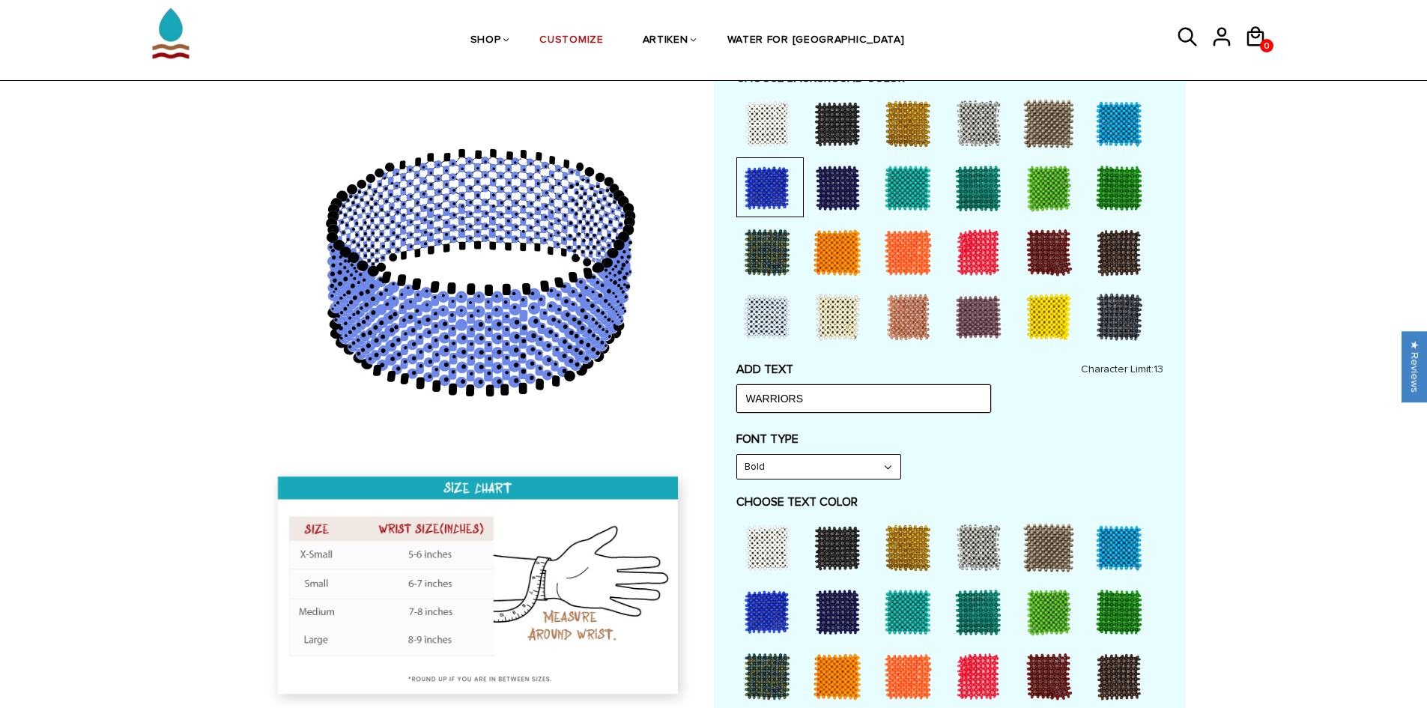
drag, startPoint x: 831, startPoint y: 393, endPoint x: 690, endPoint y: 399, distance: 140.9
click at [690, 399] on div at bounding box center [714, 496] width 944 height 1580
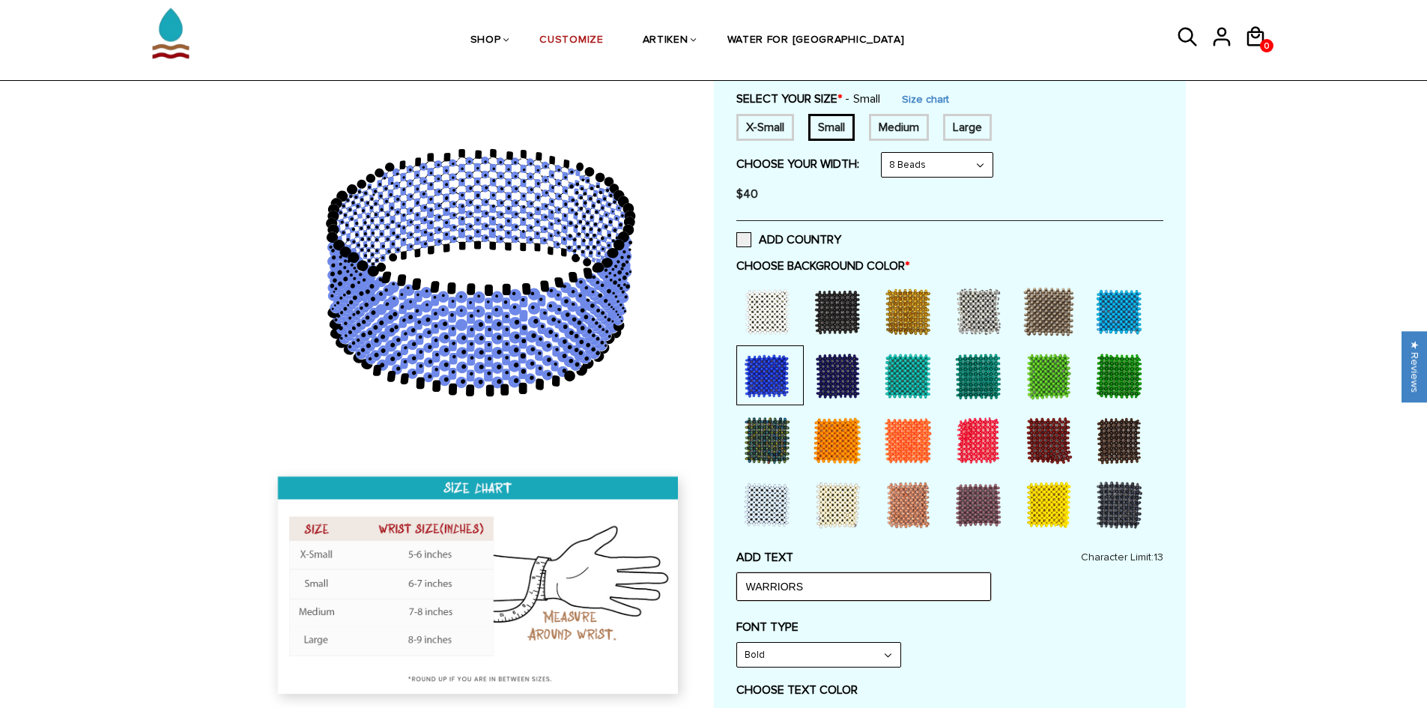
scroll to position [225, 0]
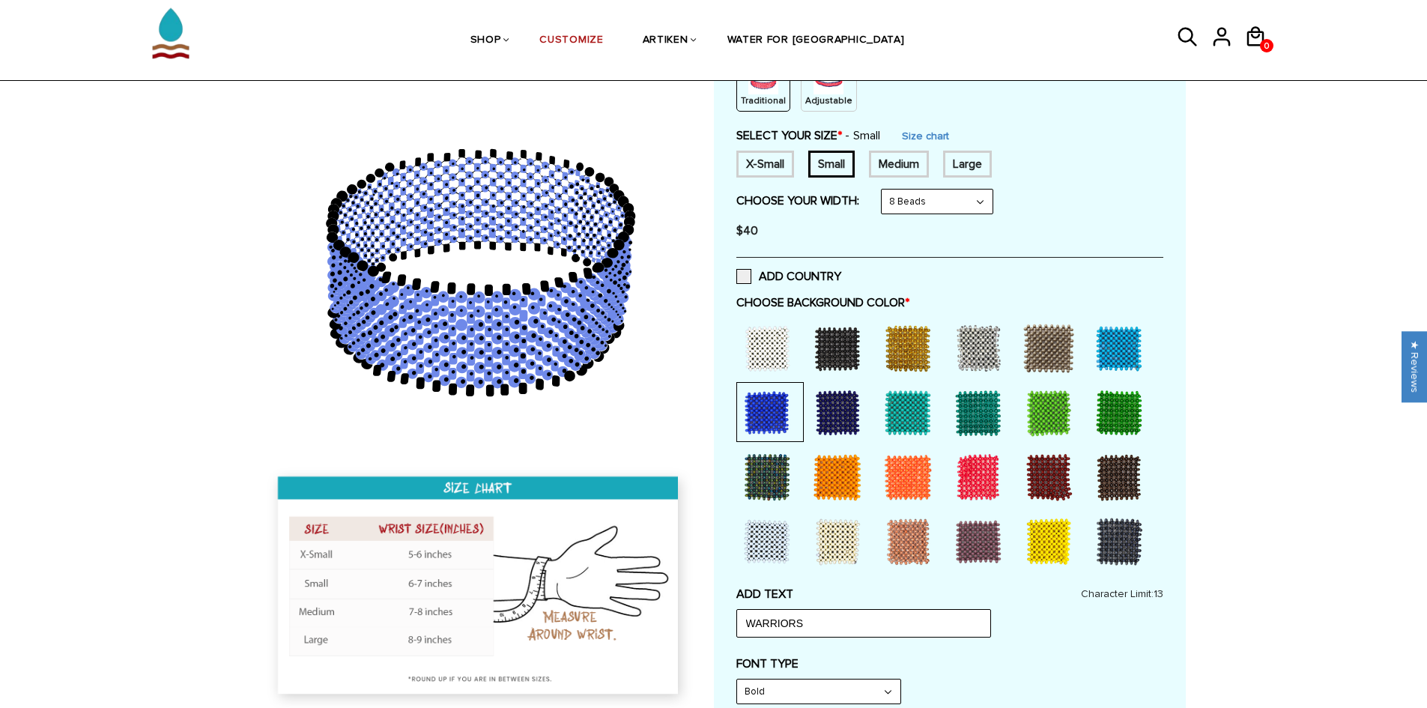
click at [975, 474] on div at bounding box center [978, 477] width 60 height 60
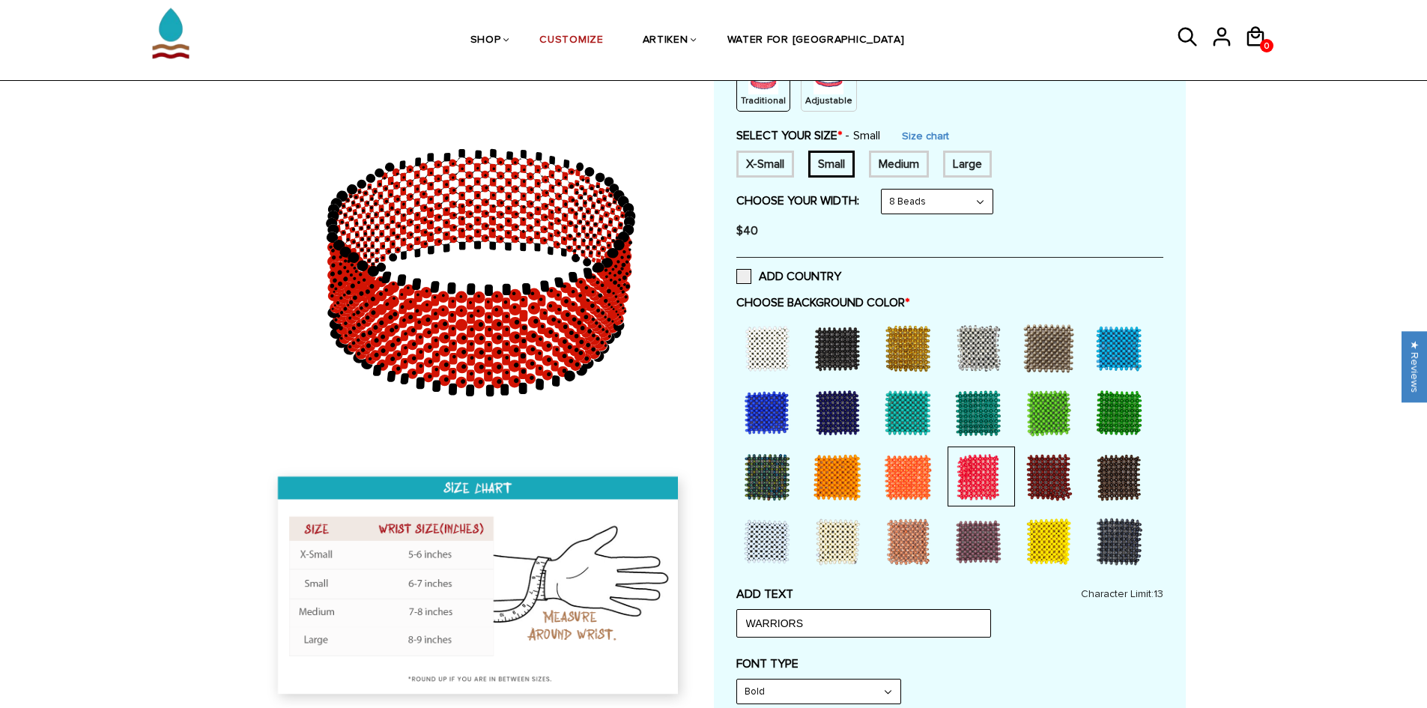
click at [913, 414] on div at bounding box center [908, 413] width 60 height 60
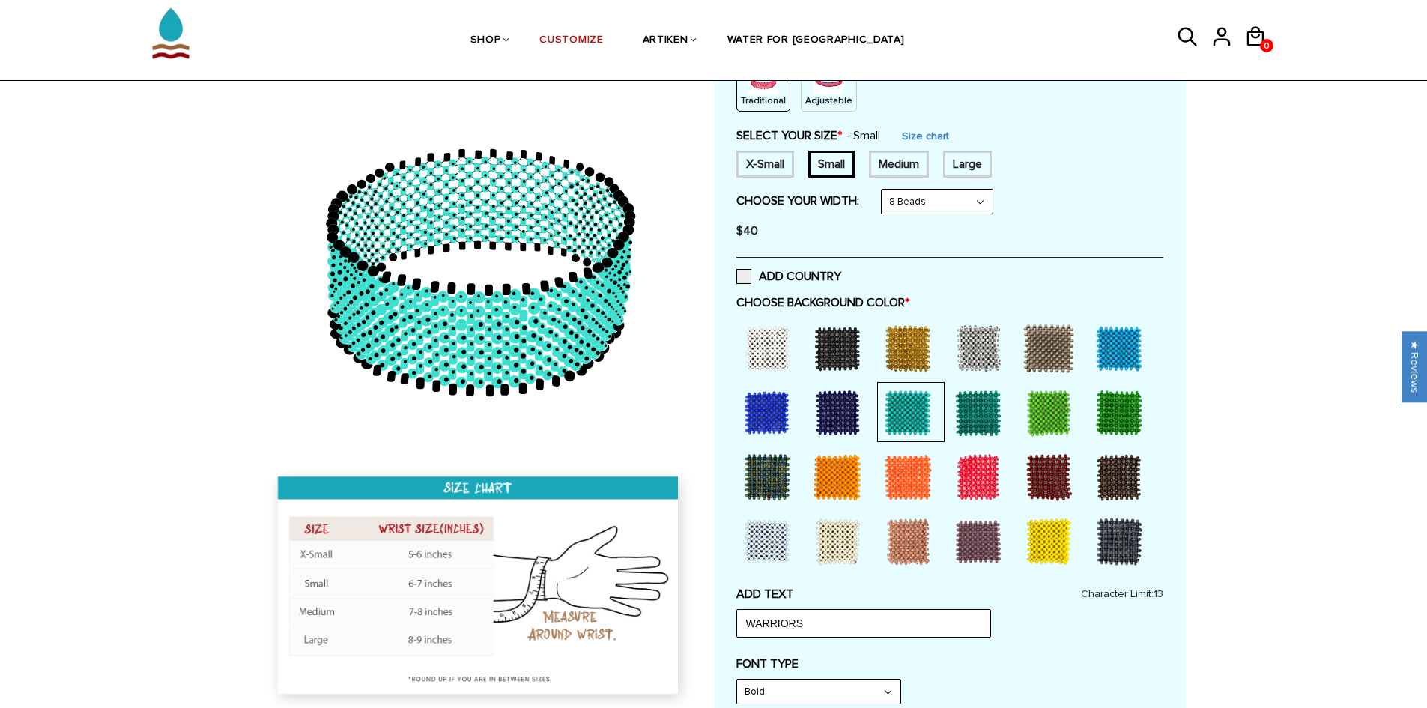
click at [760, 473] on div at bounding box center [767, 477] width 60 height 60
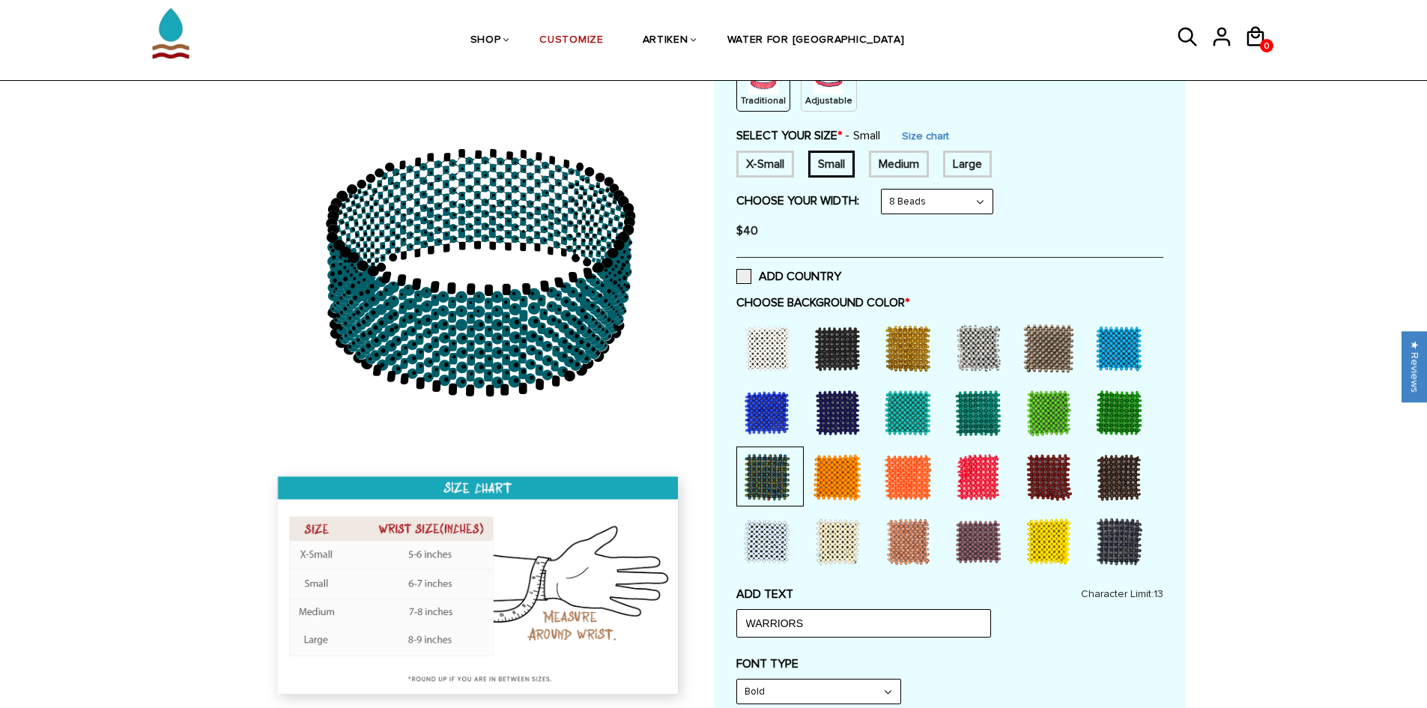
click at [1107, 543] on div at bounding box center [1119, 542] width 60 height 60
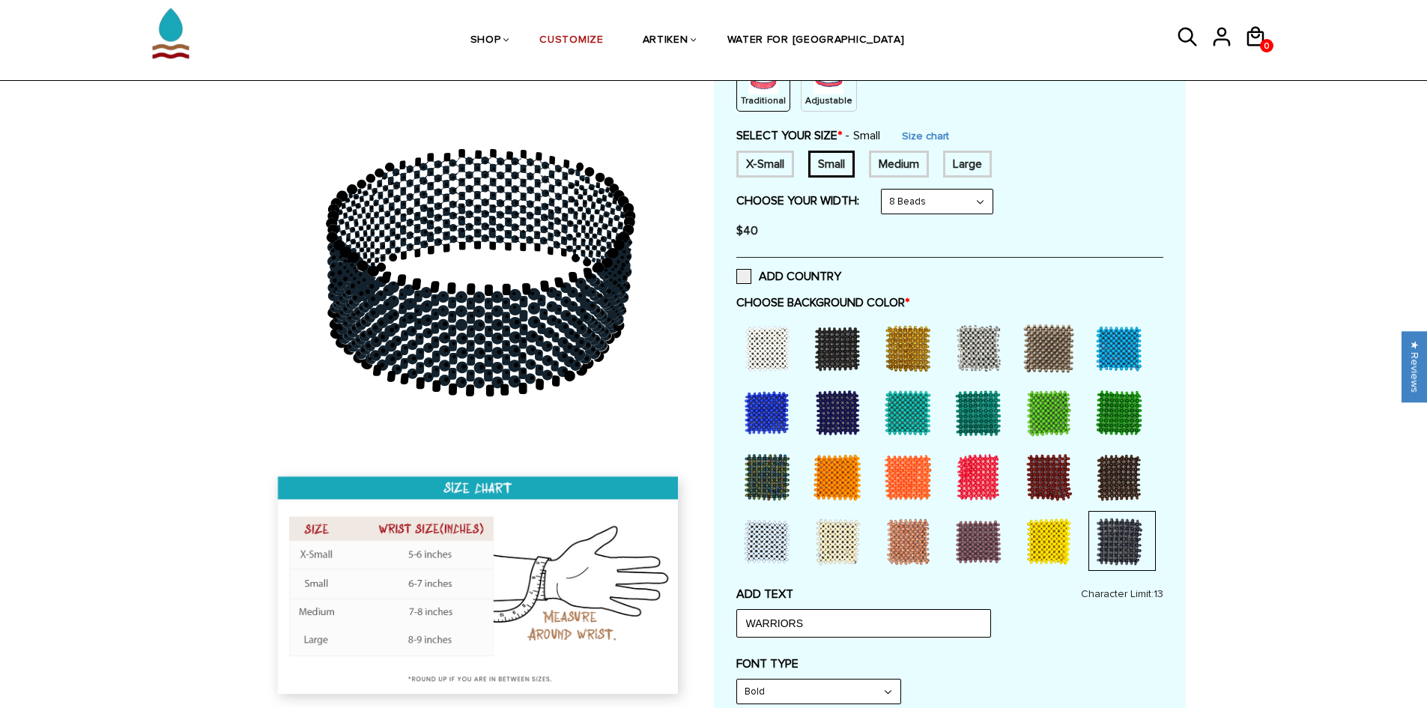
click at [1119, 495] on div at bounding box center [1119, 477] width 60 height 60
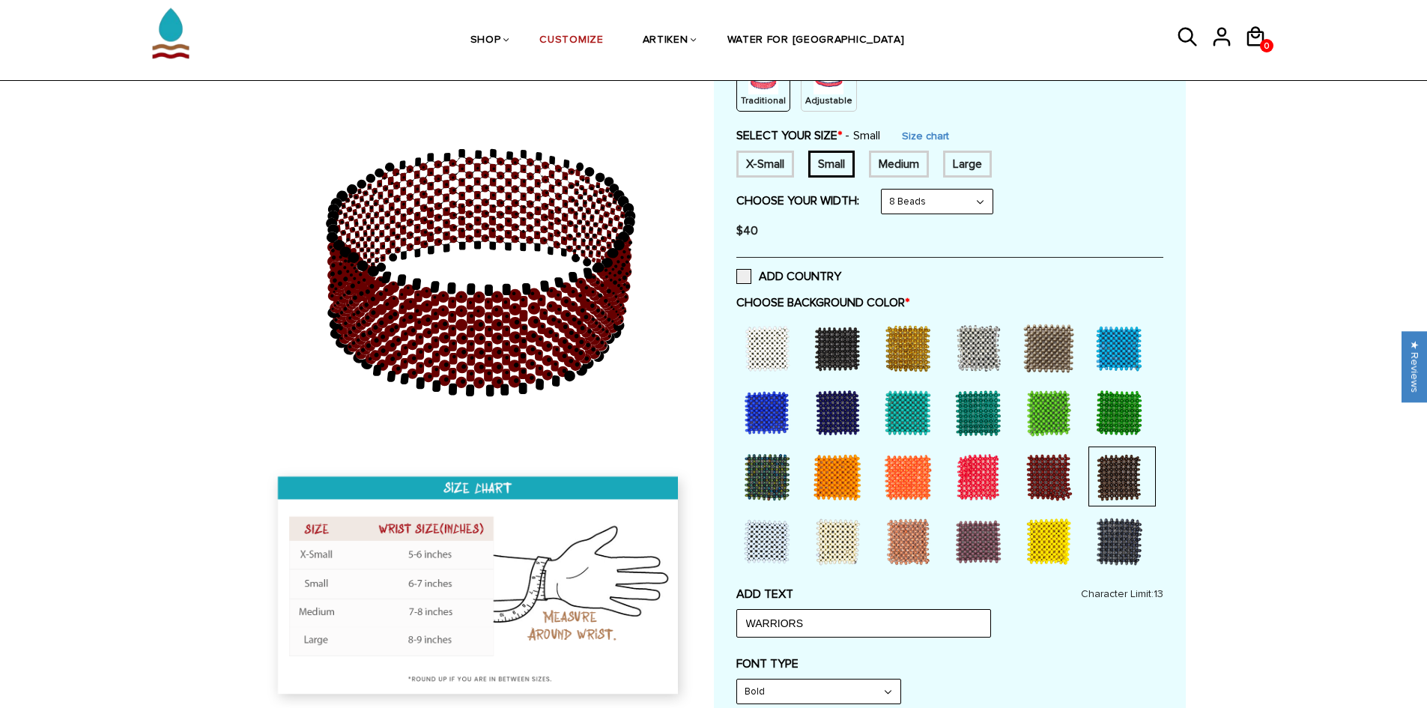
click at [762, 476] on div at bounding box center [767, 477] width 60 height 60
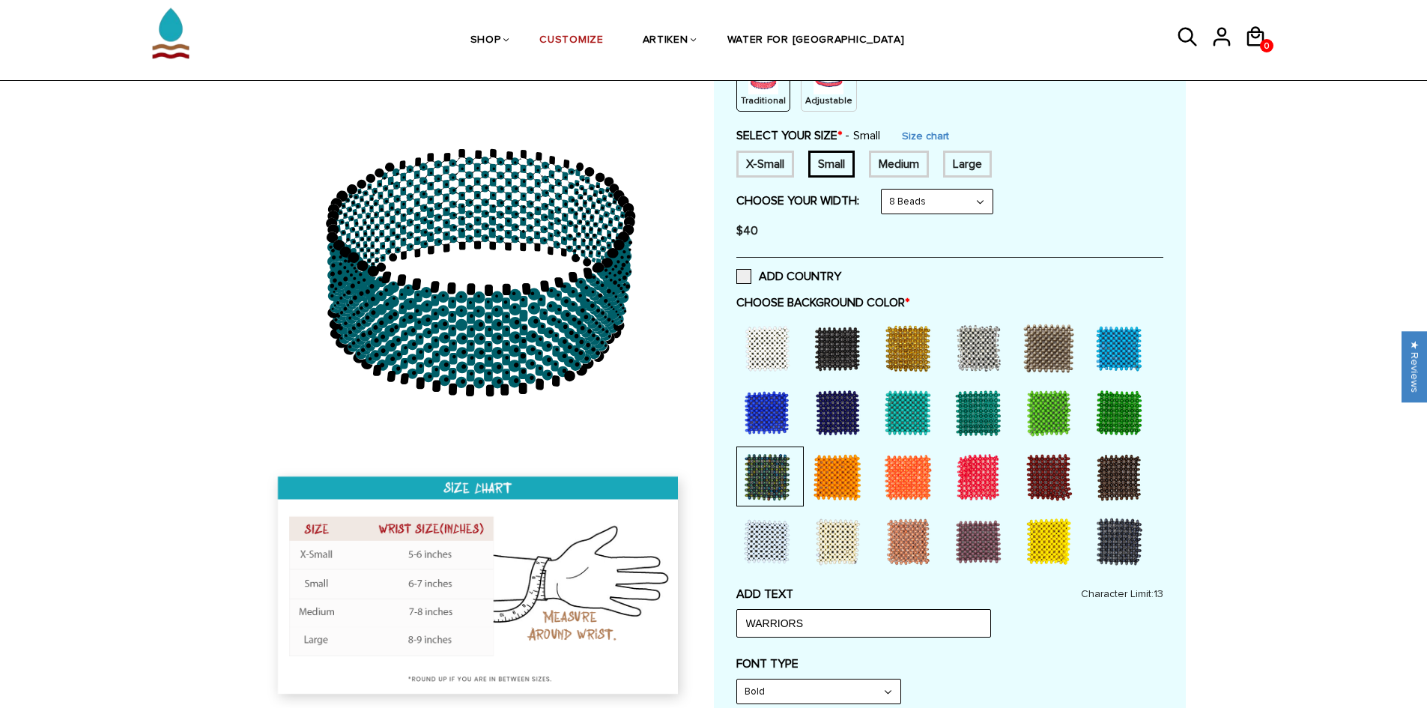
click at [760, 530] on div at bounding box center [767, 542] width 60 height 60
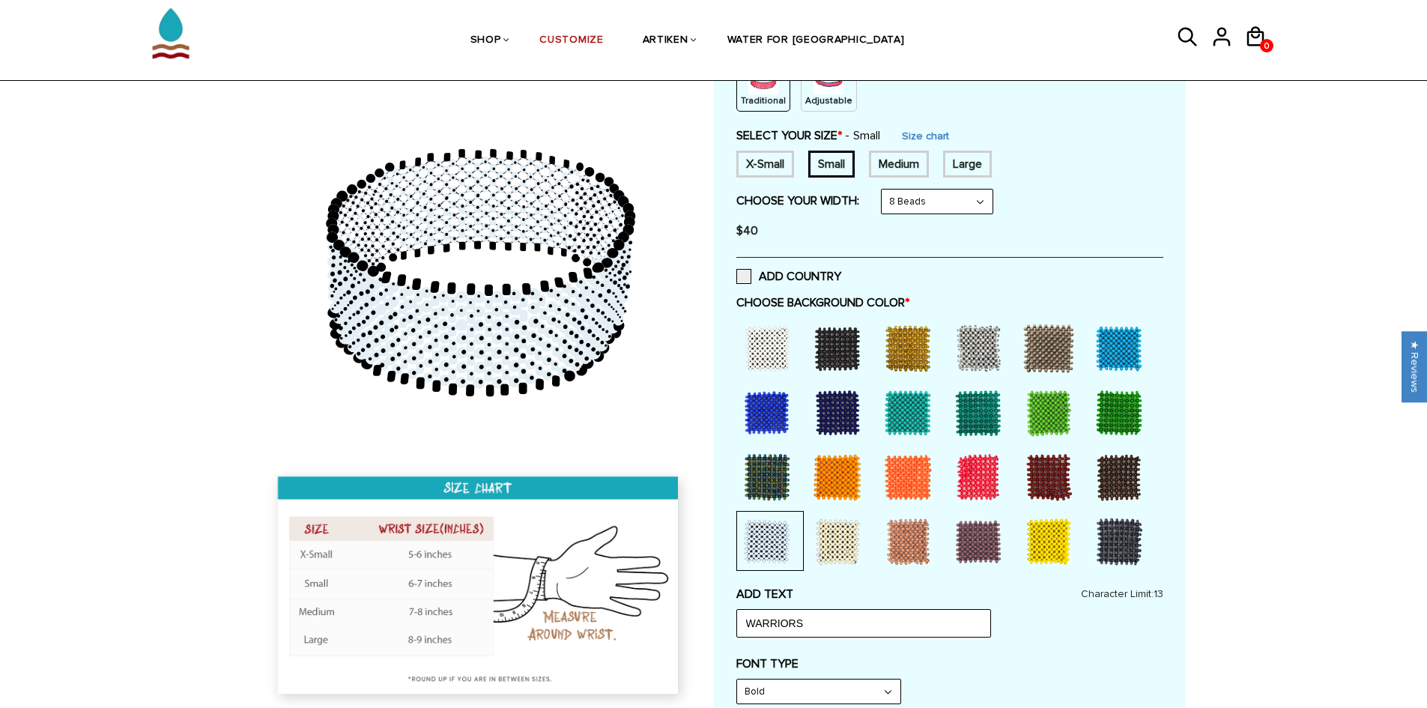
click at [849, 531] on div at bounding box center [838, 542] width 60 height 60
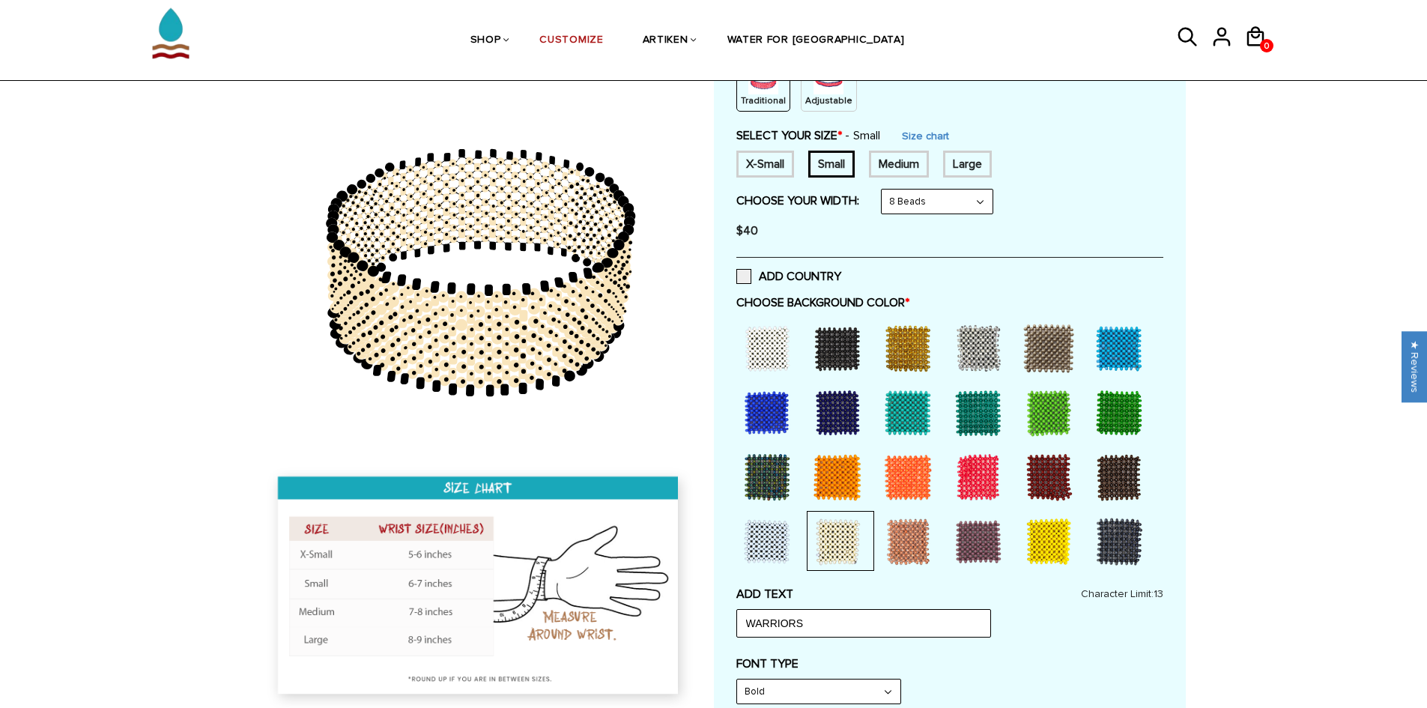
click at [922, 547] on div at bounding box center [908, 542] width 60 height 60
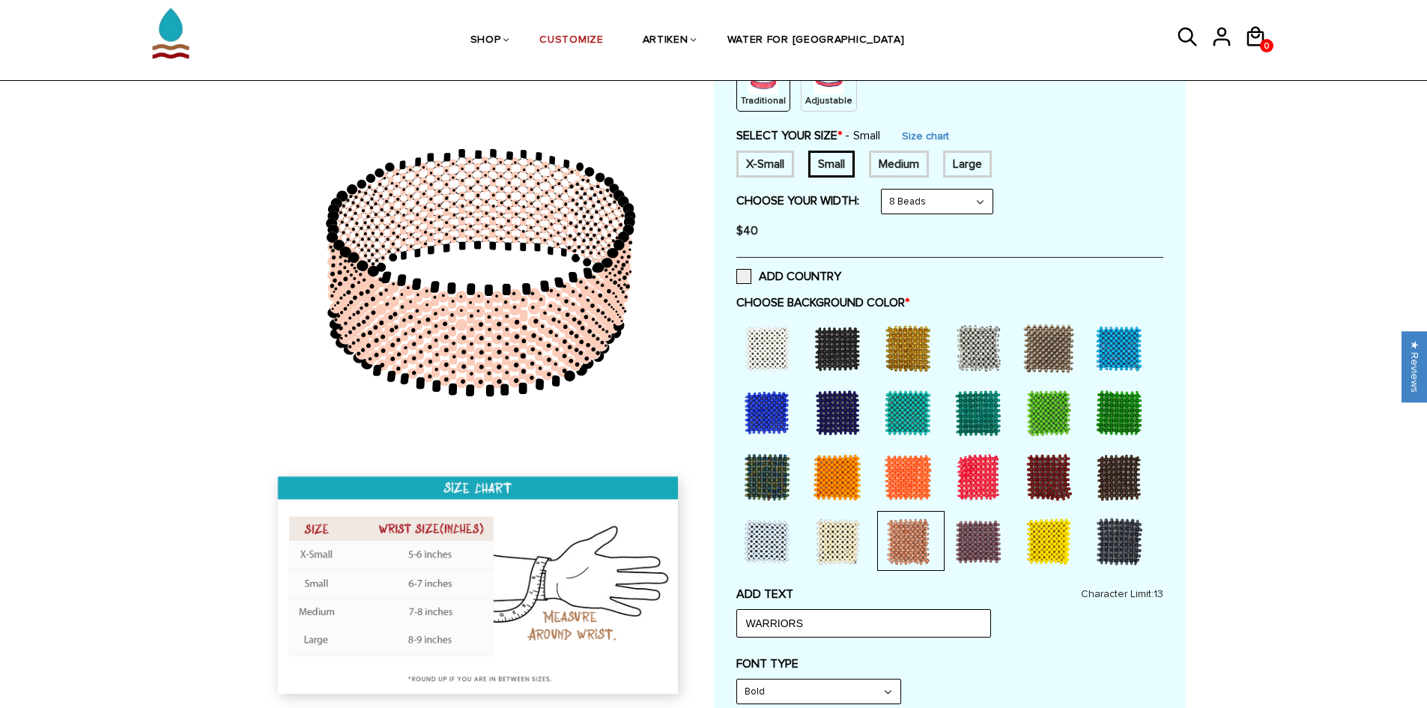
click at [986, 545] on div at bounding box center [978, 542] width 60 height 60
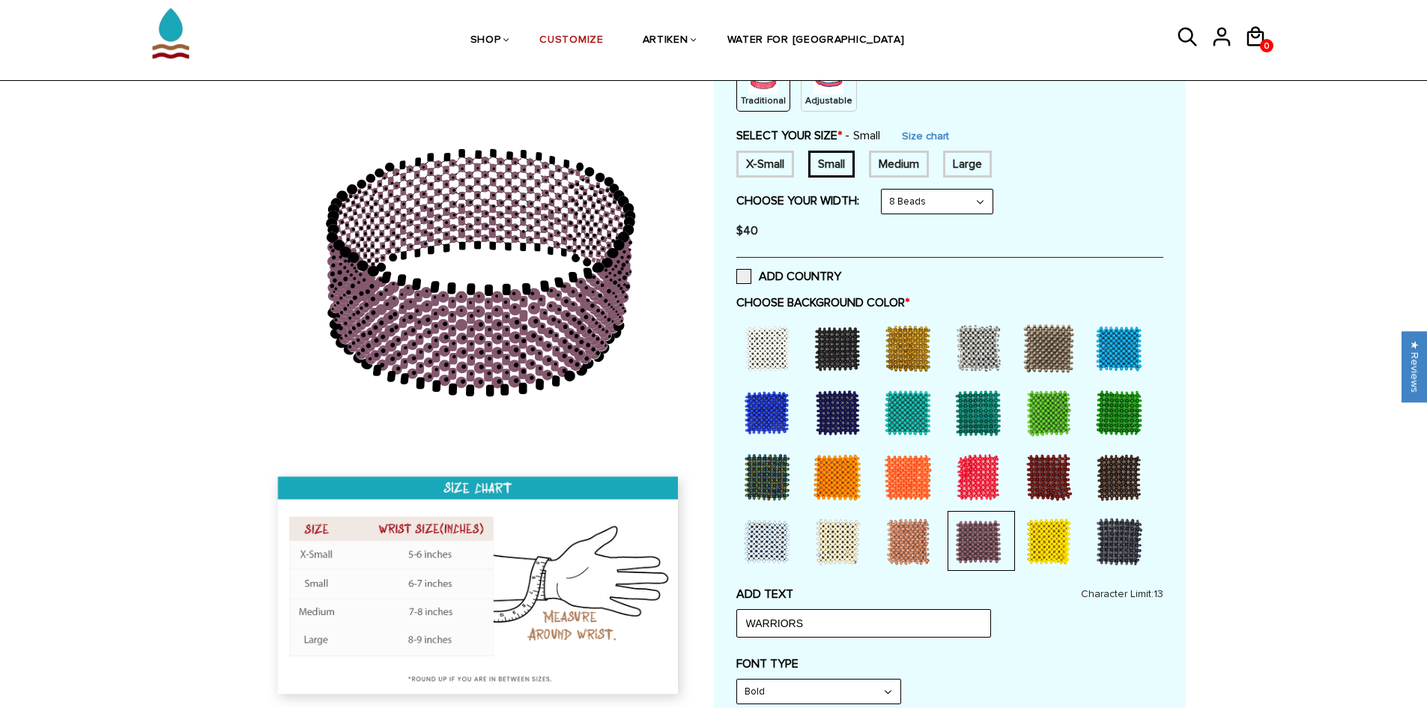
click at [1111, 541] on div at bounding box center [1119, 542] width 60 height 60
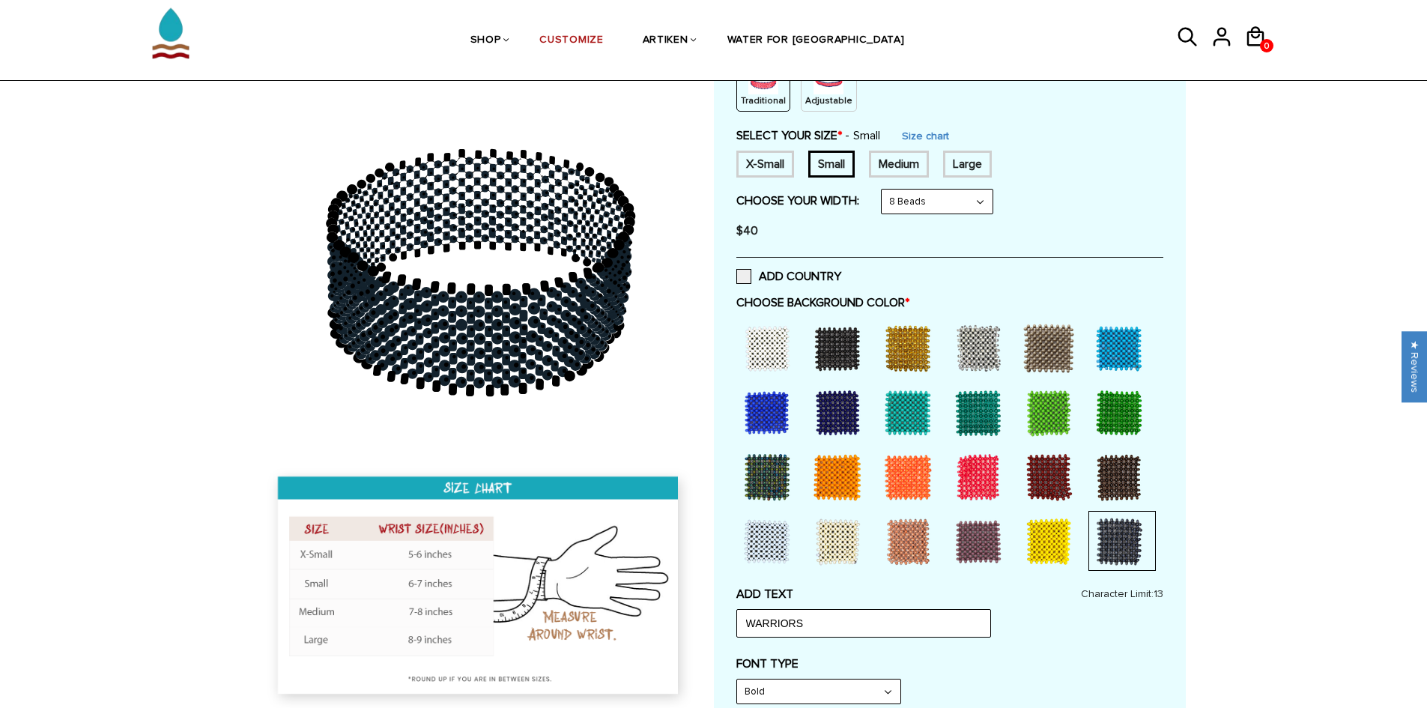
click at [1111, 473] on div at bounding box center [1119, 477] width 60 height 60
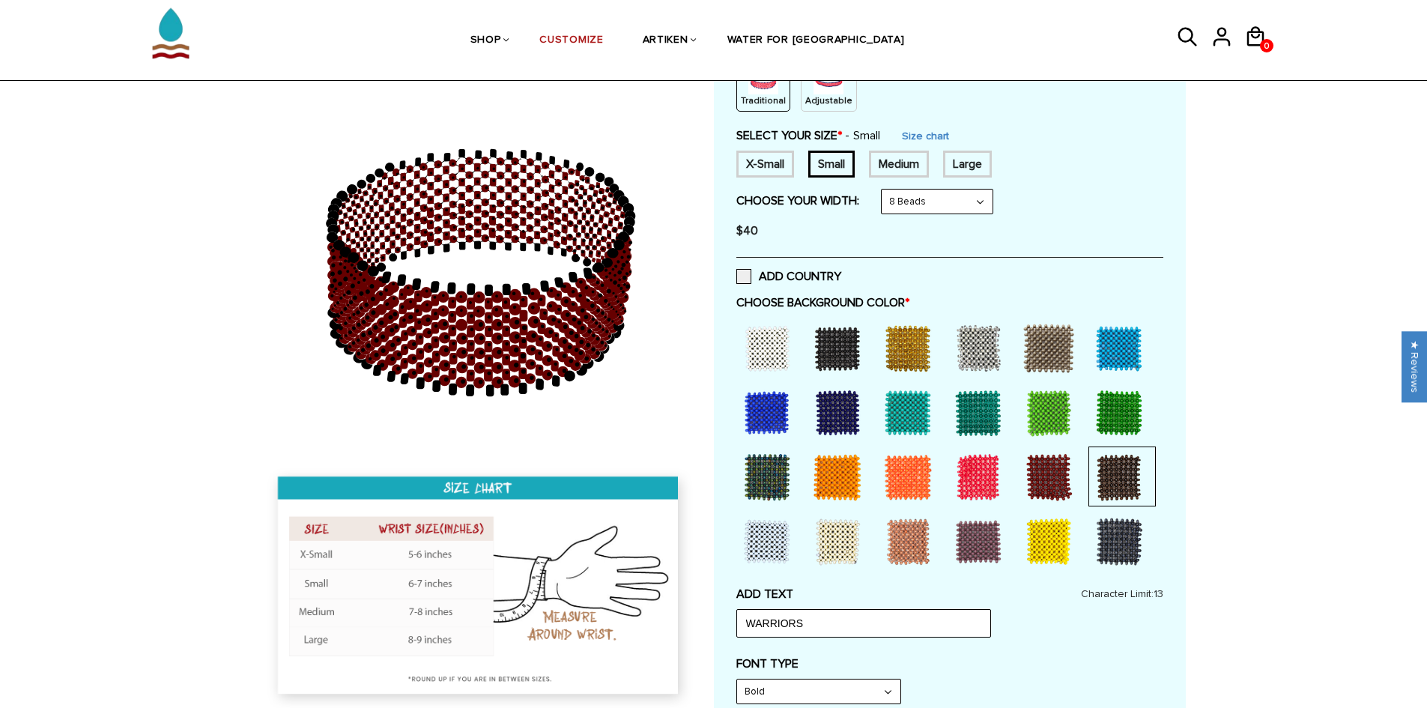
click at [1044, 405] on div at bounding box center [1049, 413] width 60 height 60
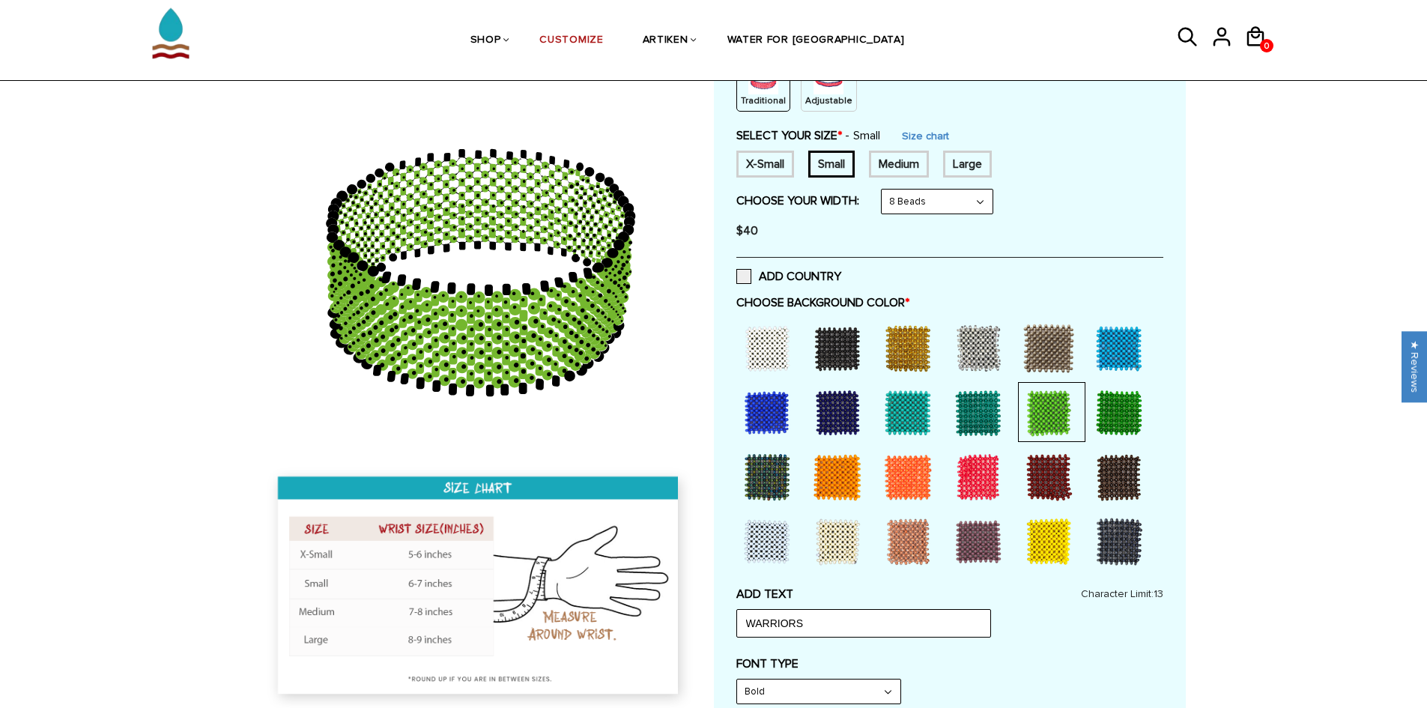
click at [969, 350] on div at bounding box center [978, 348] width 60 height 60
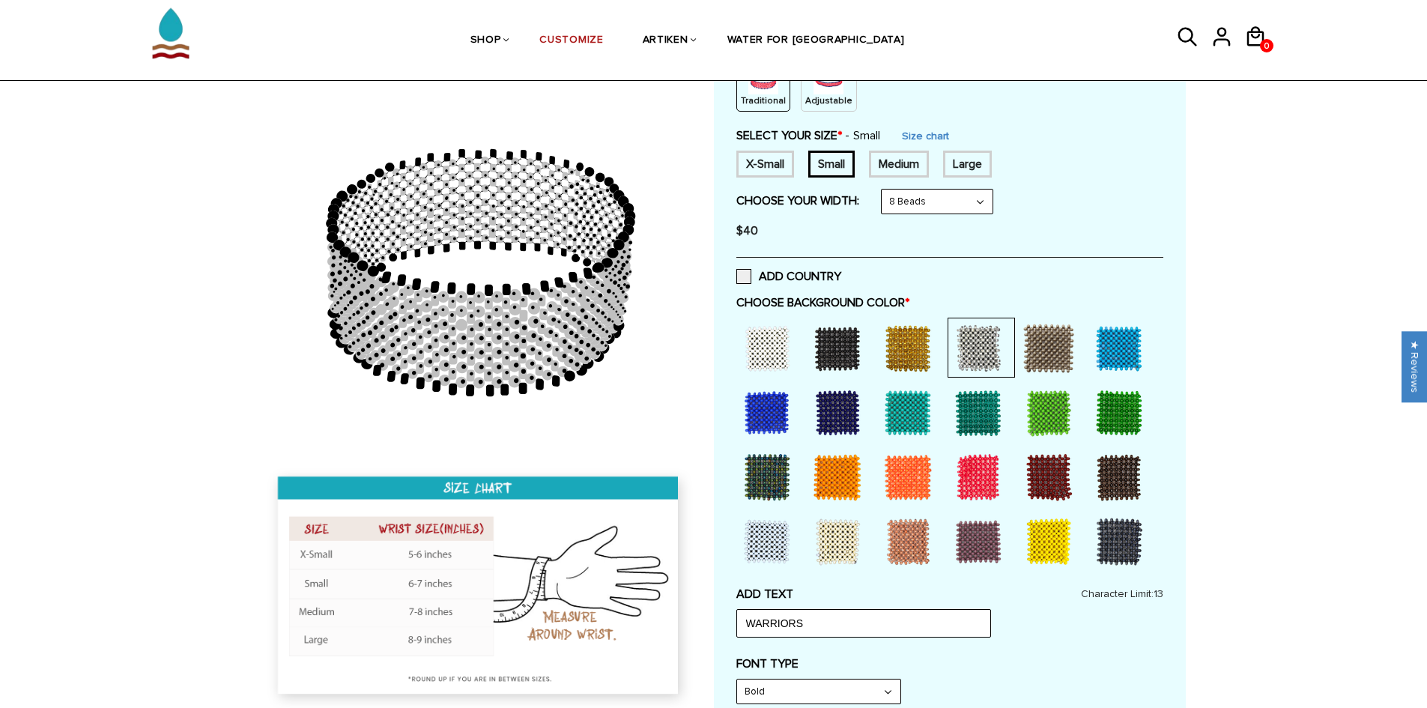
click at [1050, 359] on div at bounding box center [1049, 348] width 60 height 60
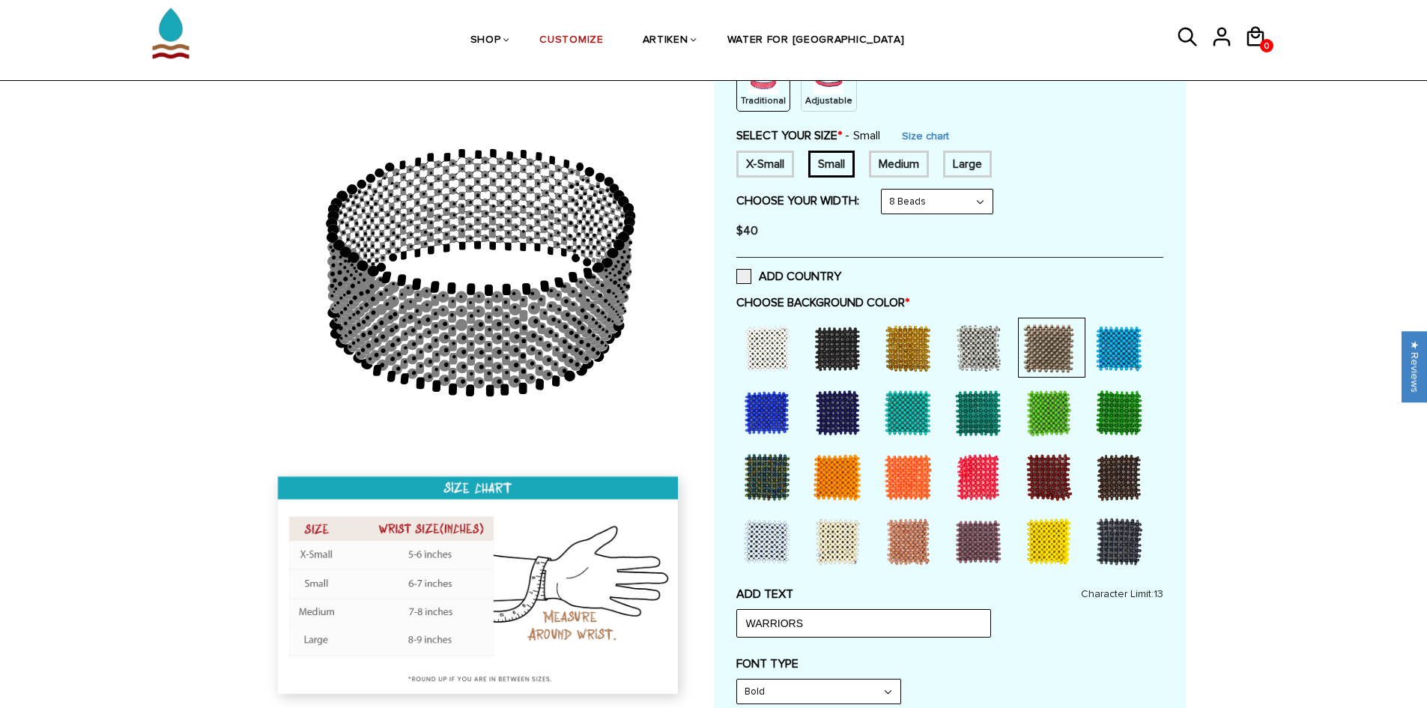
click at [975, 339] on div at bounding box center [978, 348] width 60 height 60
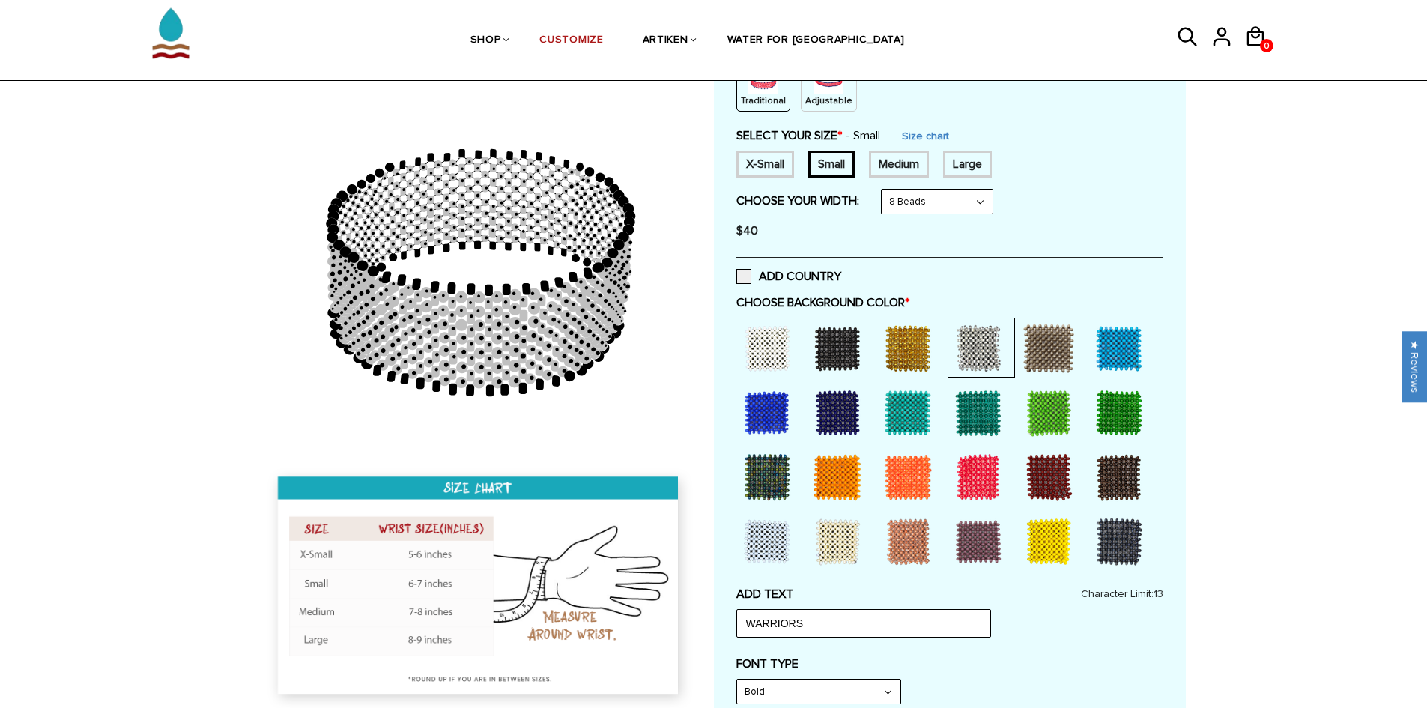
click at [915, 353] on div at bounding box center [908, 348] width 60 height 60
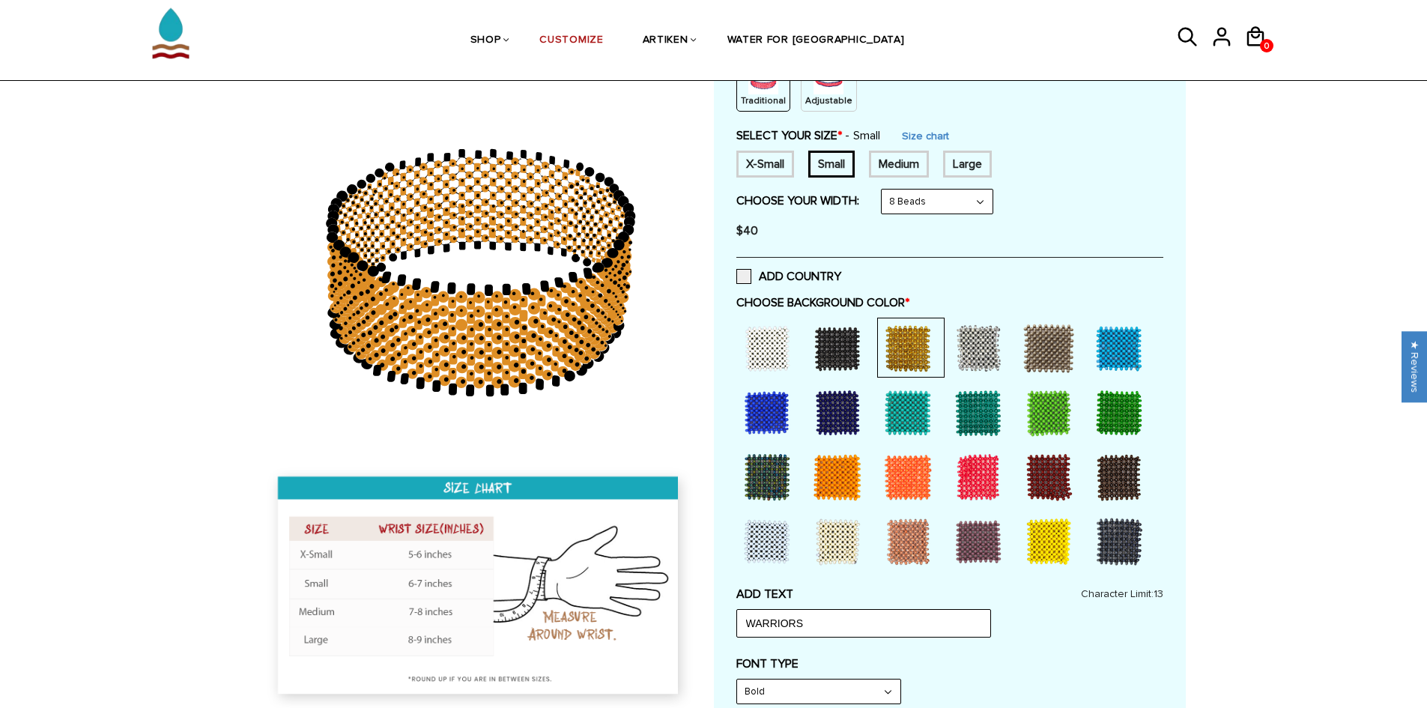
click at [830, 351] on div at bounding box center [838, 348] width 60 height 60
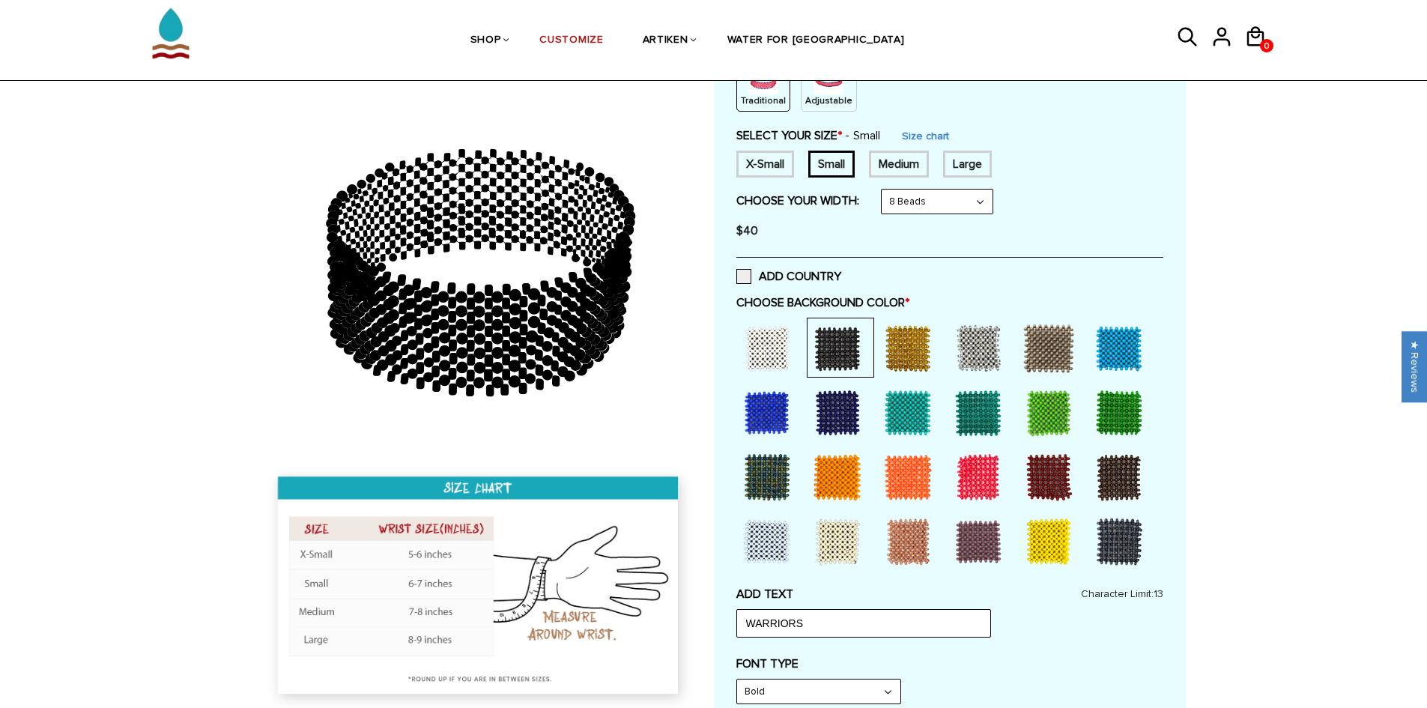
click at [757, 351] on div at bounding box center [767, 348] width 60 height 60
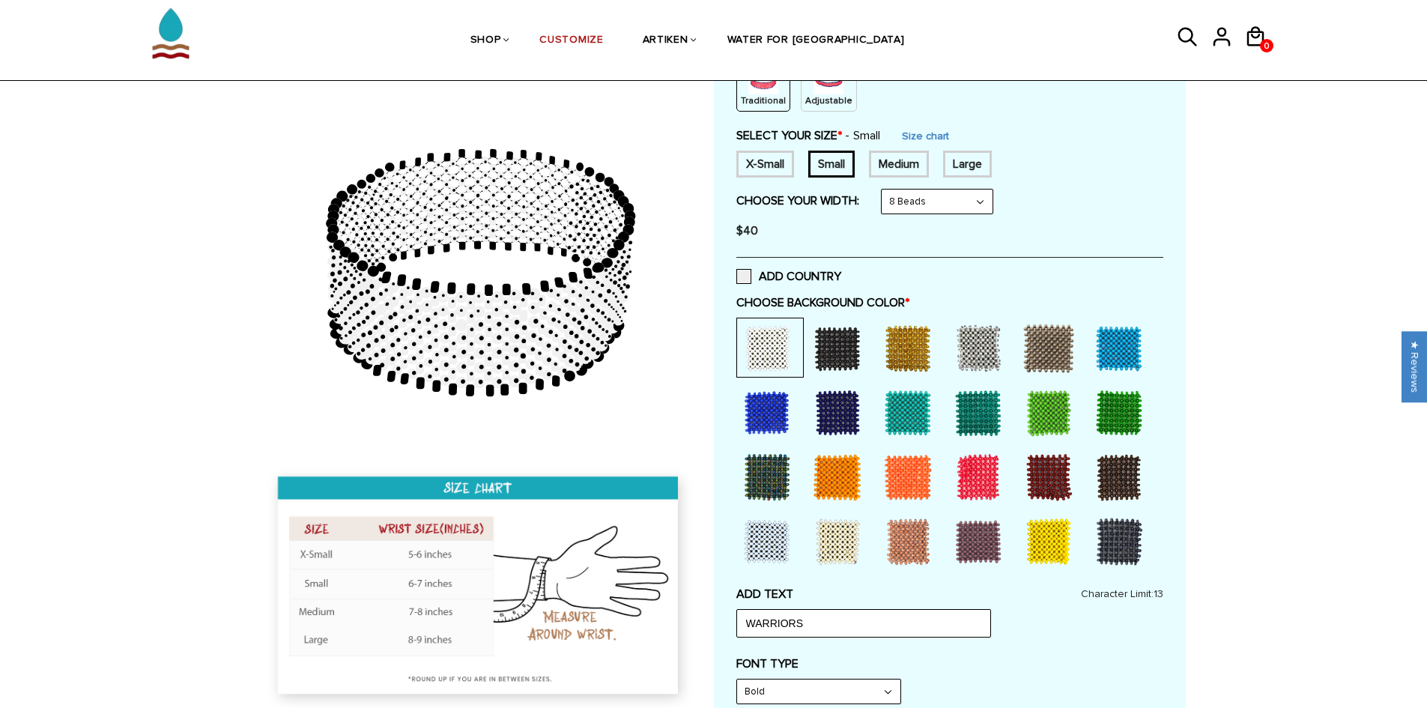
click at [824, 351] on div at bounding box center [838, 348] width 60 height 60
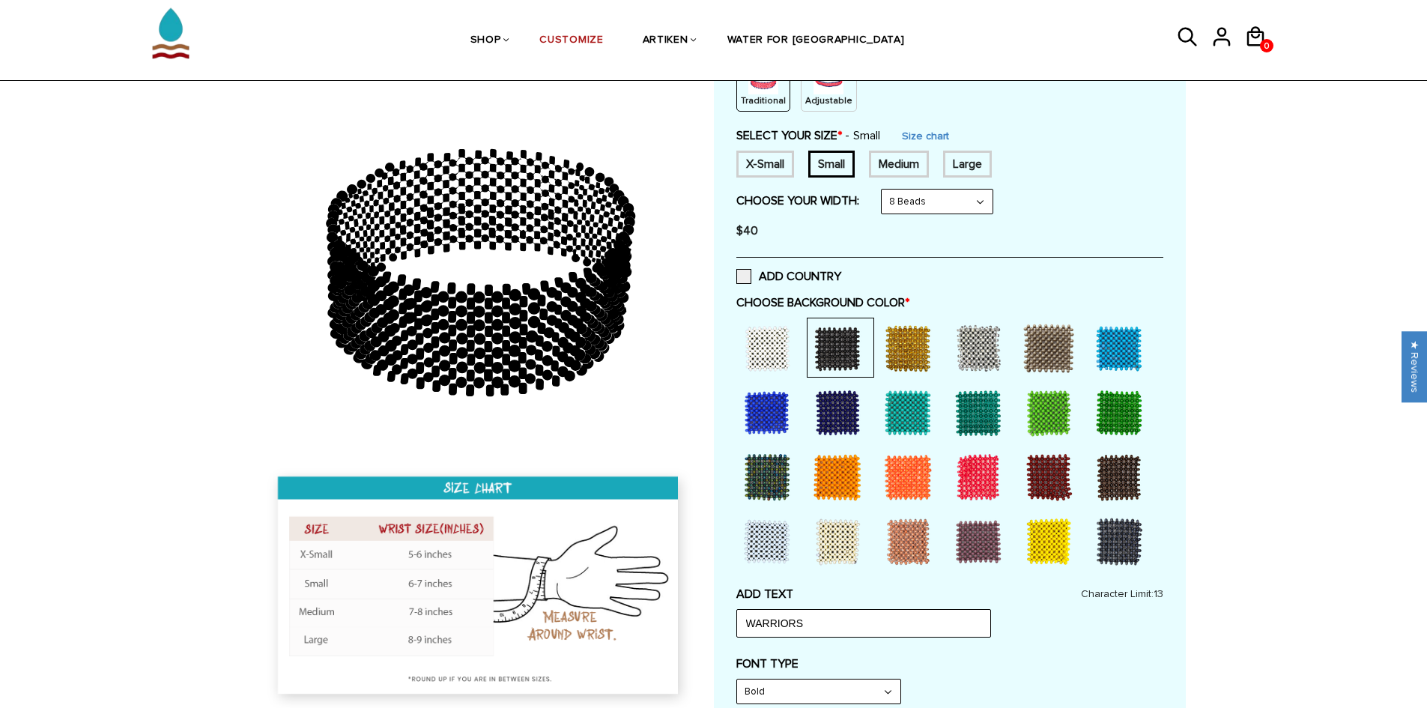
click at [782, 351] on div at bounding box center [767, 348] width 60 height 60
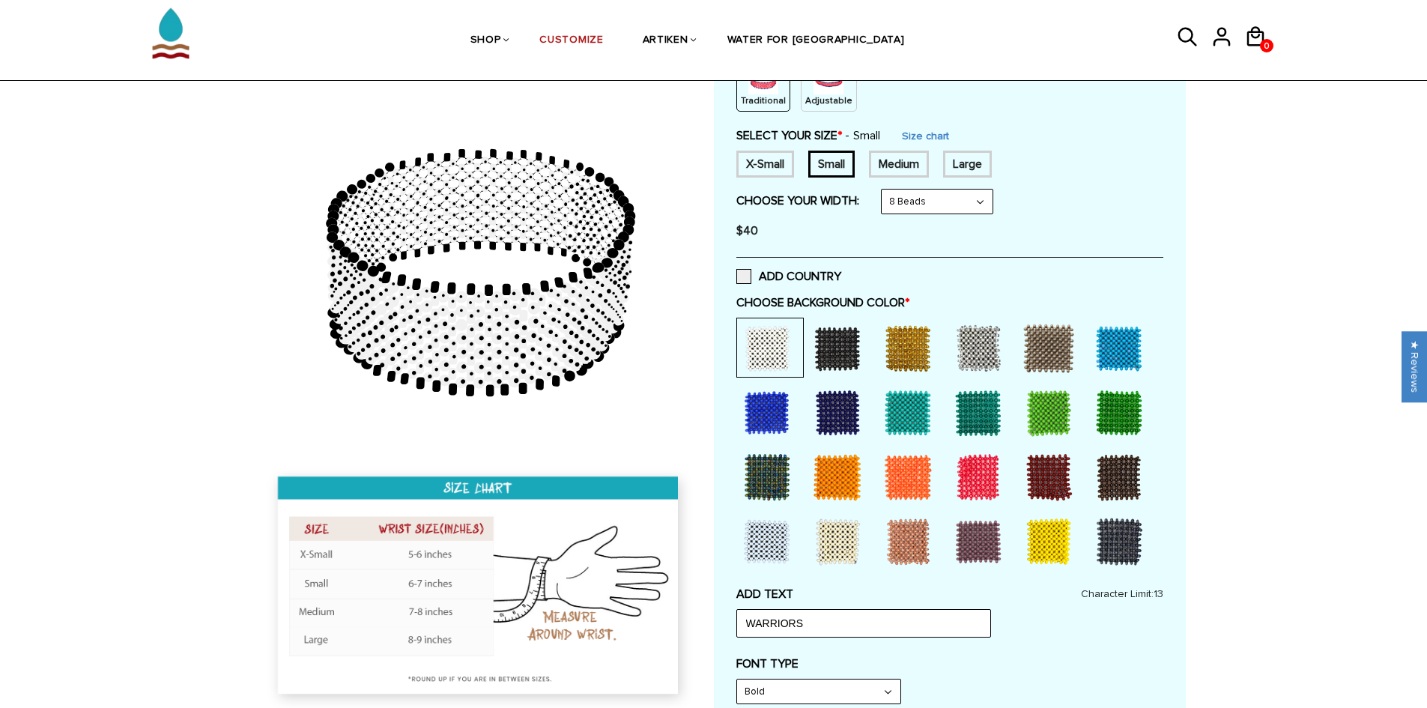
click at [832, 351] on div at bounding box center [838, 348] width 60 height 60
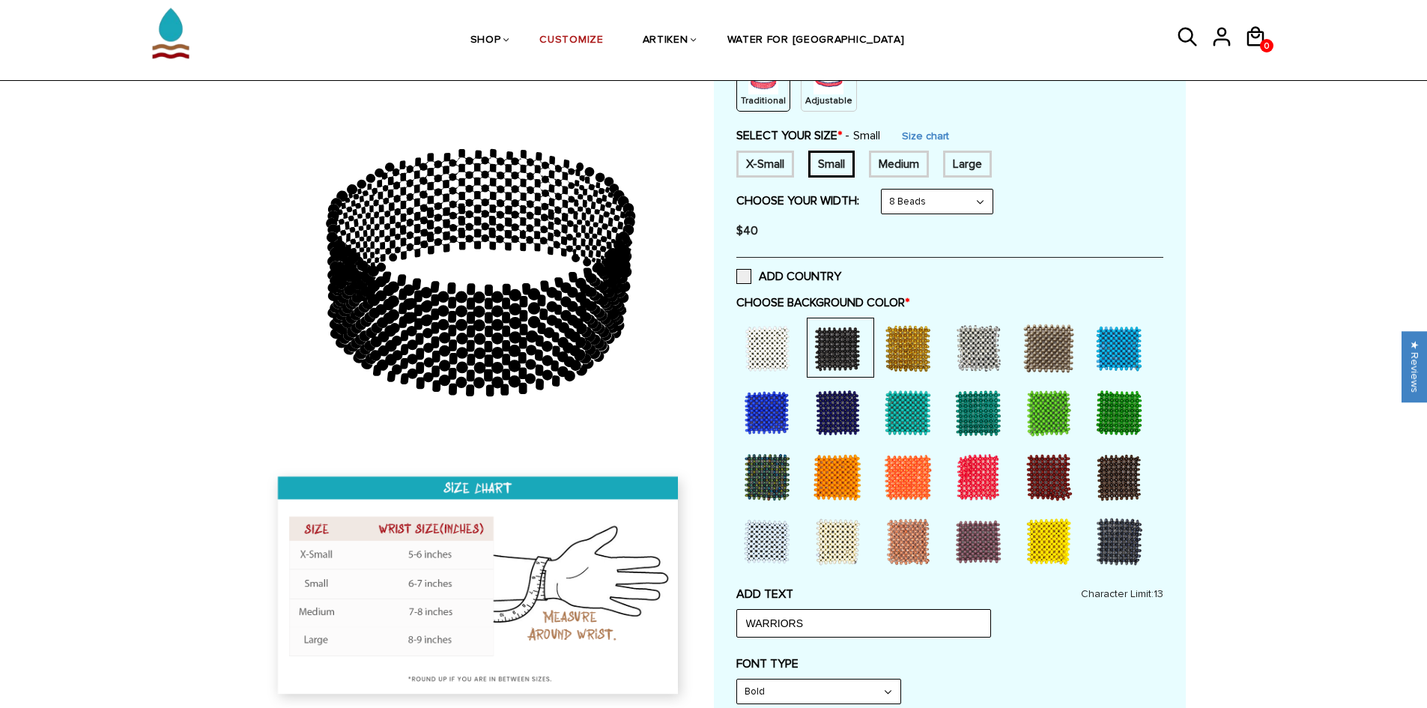
scroll to position [0, 0]
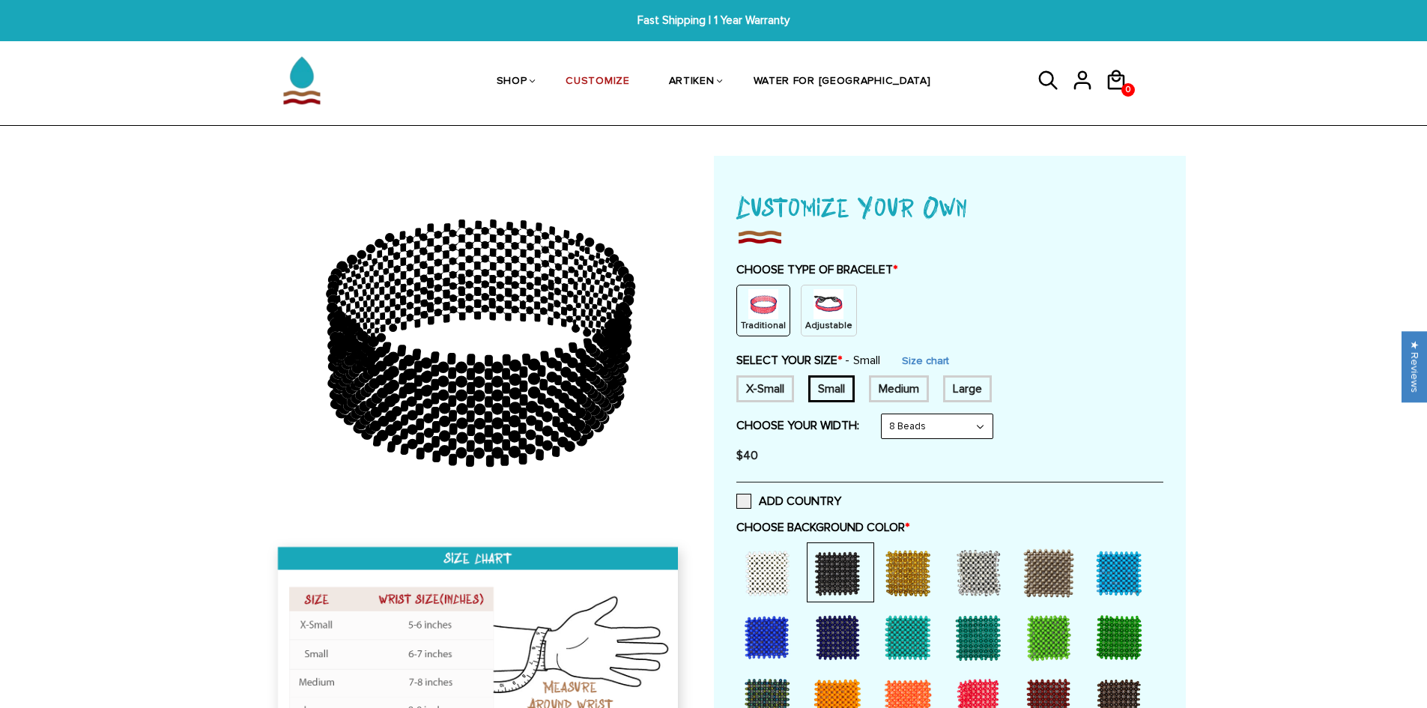
click at [871, 209] on h1 "Customize Your Own" at bounding box center [949, 206] width 427 height 40
click at [872, 209] on h1 "Customize Your Own" at bounding box center [949, 206] width 427 height 40
drag, startPoint x: 967, startPoint y: 209, endPoint x: 745, endPoint y: 214, distance: 222.6
click at [745, 214] on h1 "Customize Your Own" at bounding box center [949, 206] width 427 height 40
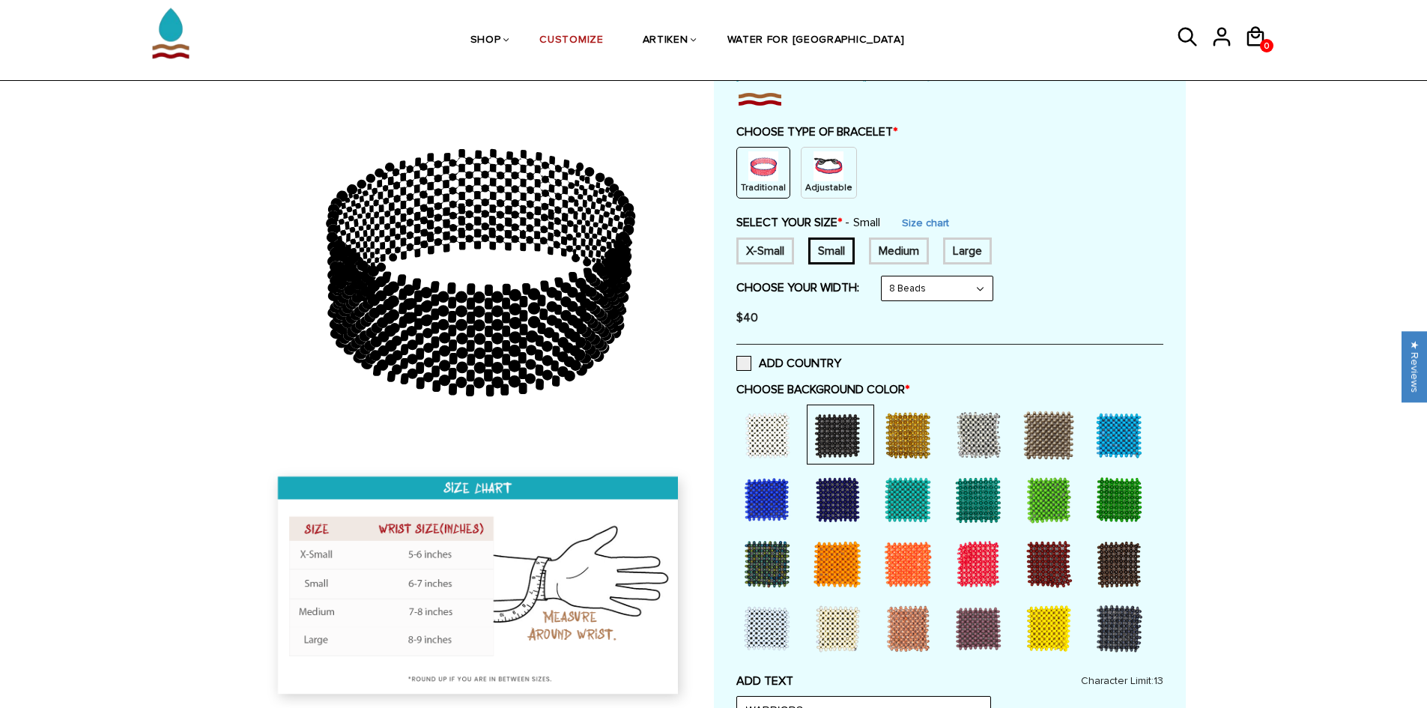
scroll to position [300, 0]
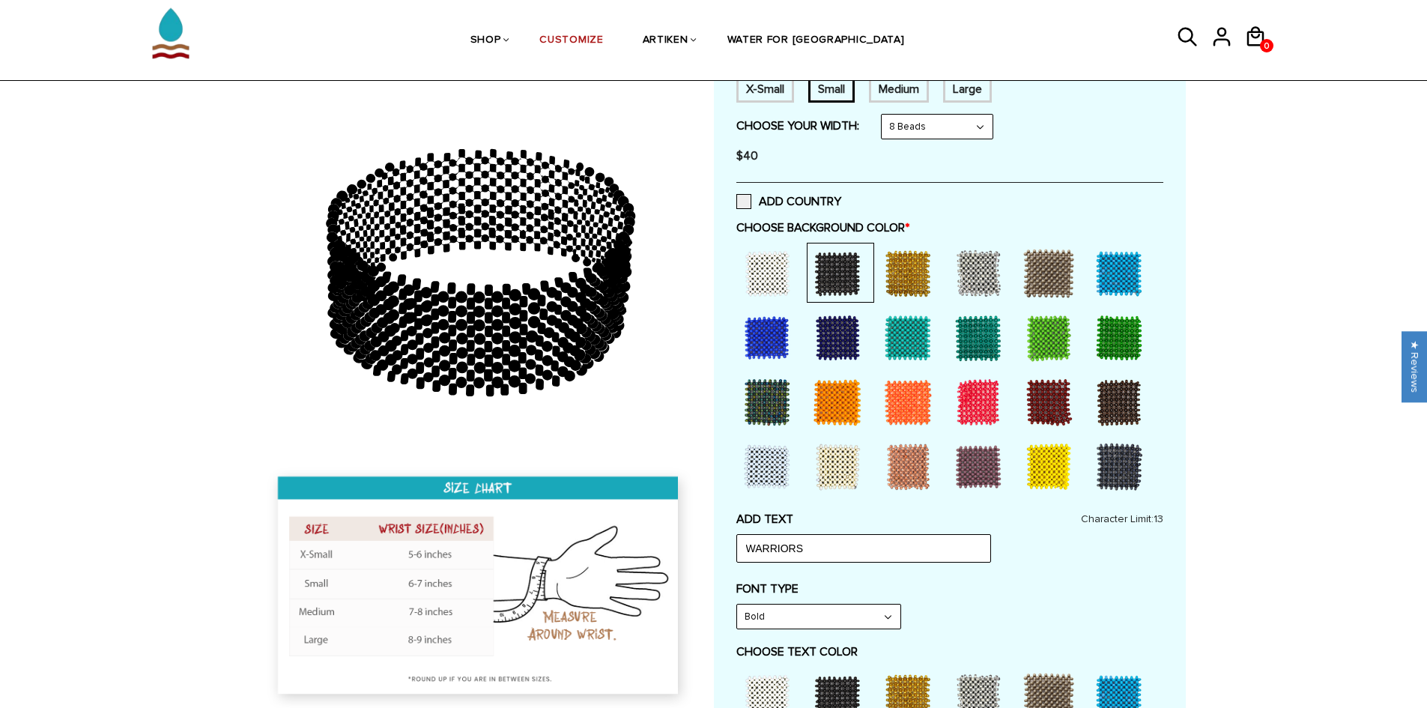
click at [981, 399] on div at bounding box center [978, 402] width 60 height 60
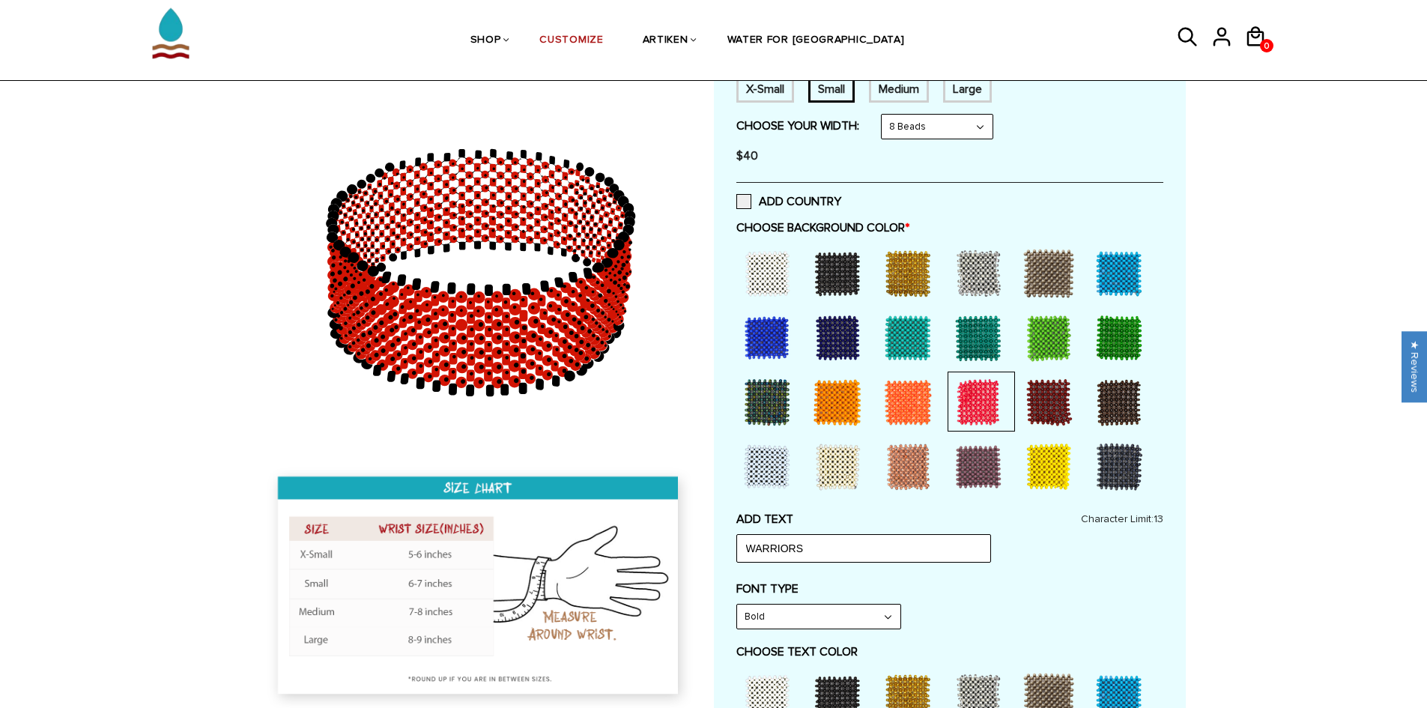
click at [847, 288] on div at bounding box center [838, 273] width 60 height 60
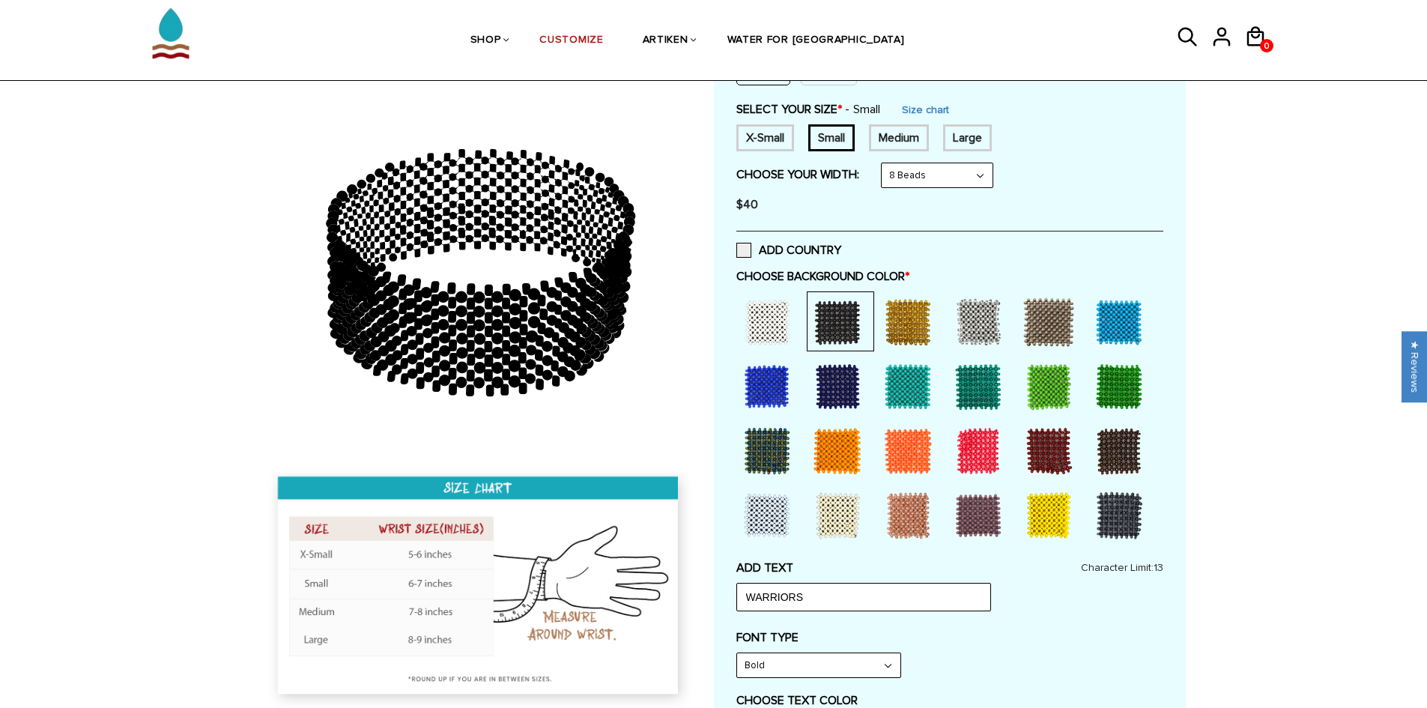
scroll to position [225, 0]
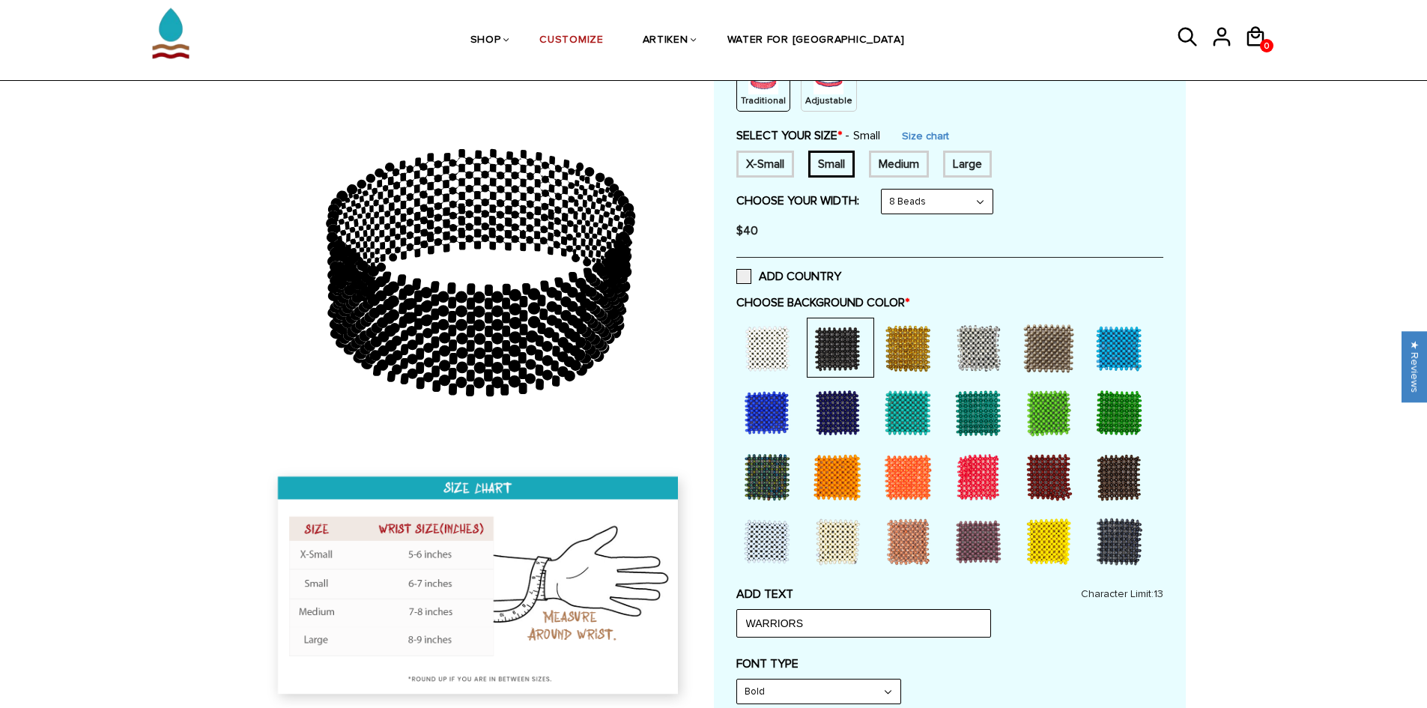
click at [978, 197] on select "8 Beads 6 Beads 10 Beads" at bounding box center [937, 202] width 111 height 24
click at [885, 190] on select "8 Beads 6 Beads 10 Beads" at bounding box center [937, 202] width 111 height 24
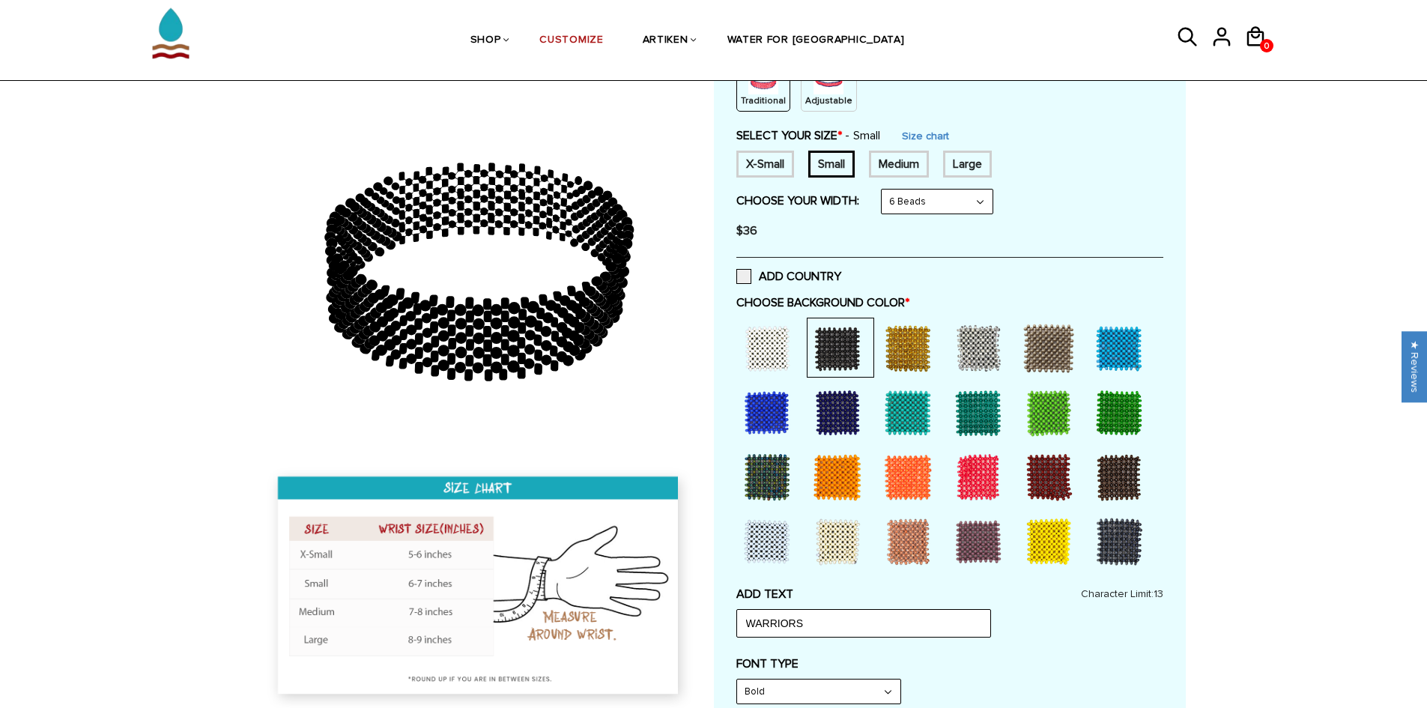
click at [920, 172] on div "Medium" at bounding box center [899, 164] width 60 height 27
click at [799, 160] on div "X-Small Small Medium Large None" at bounding box center [949, 164] width 427 height 27
click at [831, 166] on div "Small" at bounding box center [831, 164] width 46 height 27
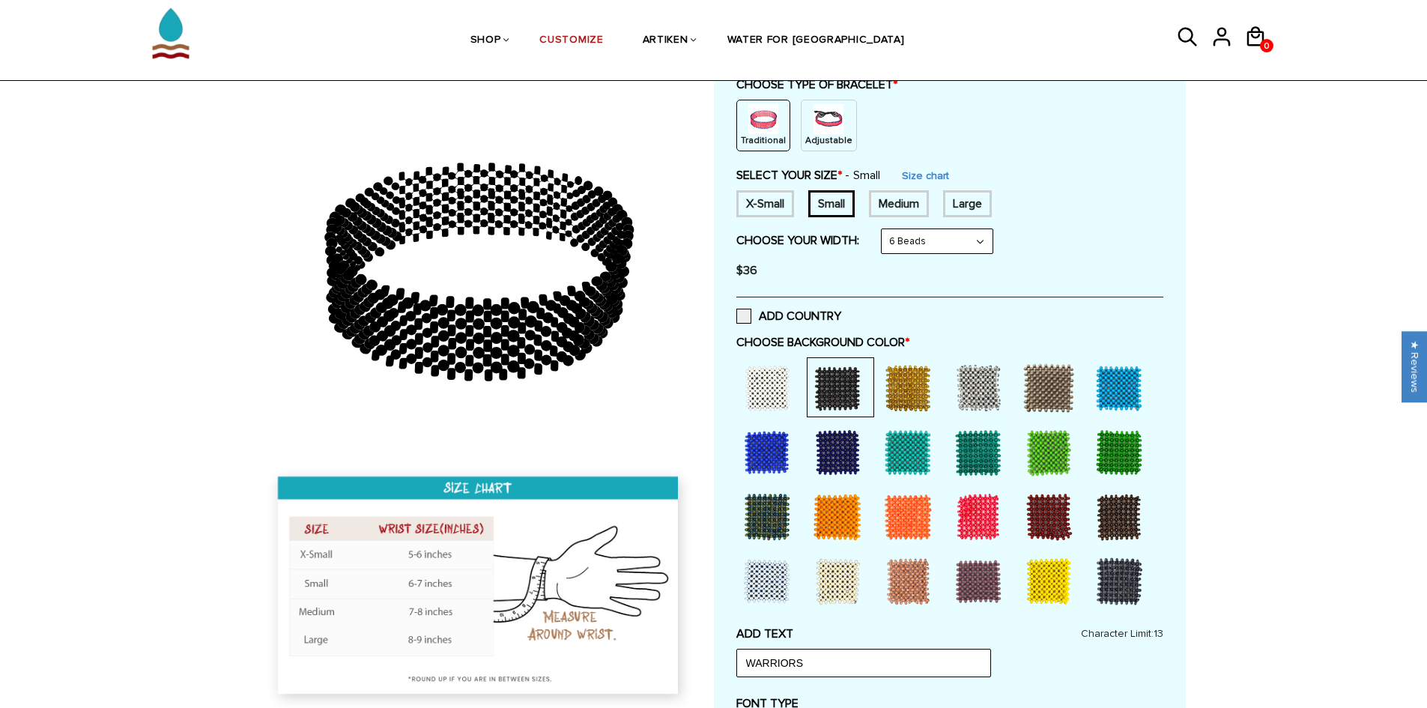
scroll to position [150, 0]
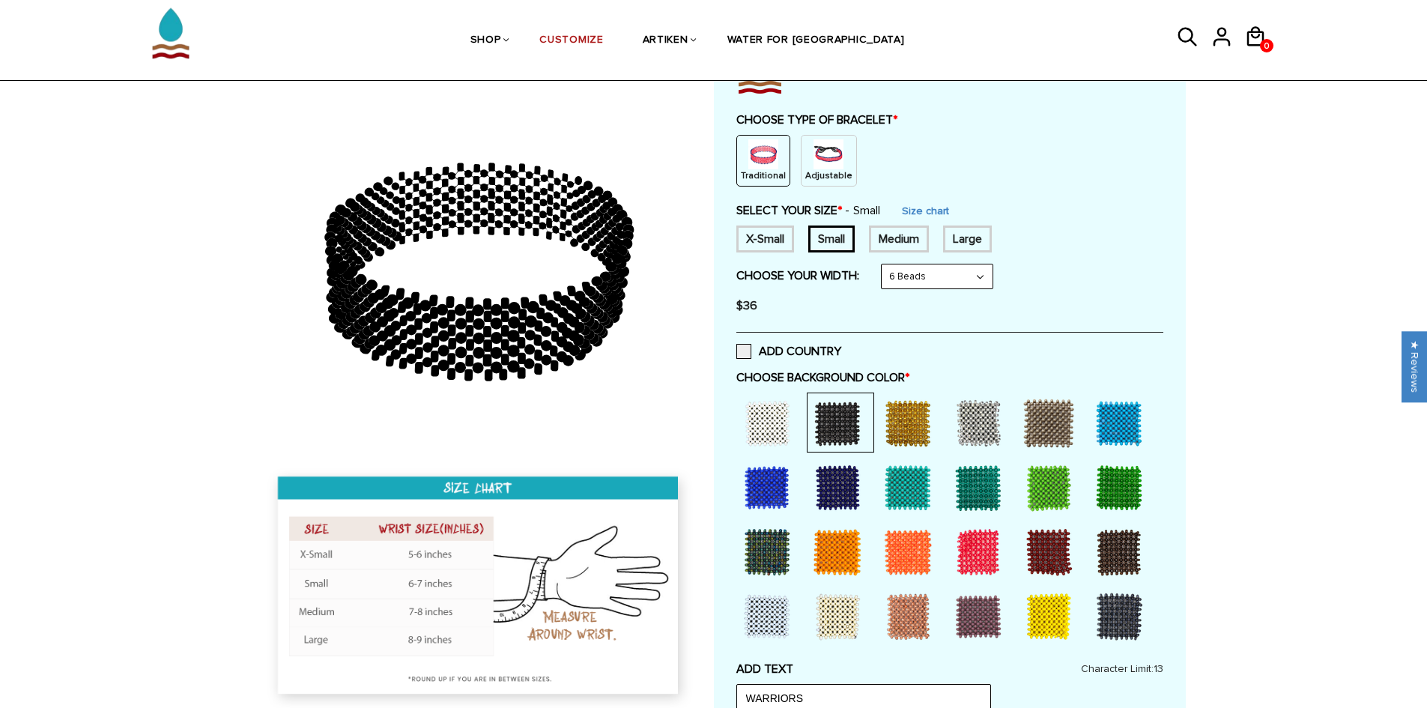
click at [826, 176] on p "Adjustable" at bounding box center [828, 175] width 47 height 13
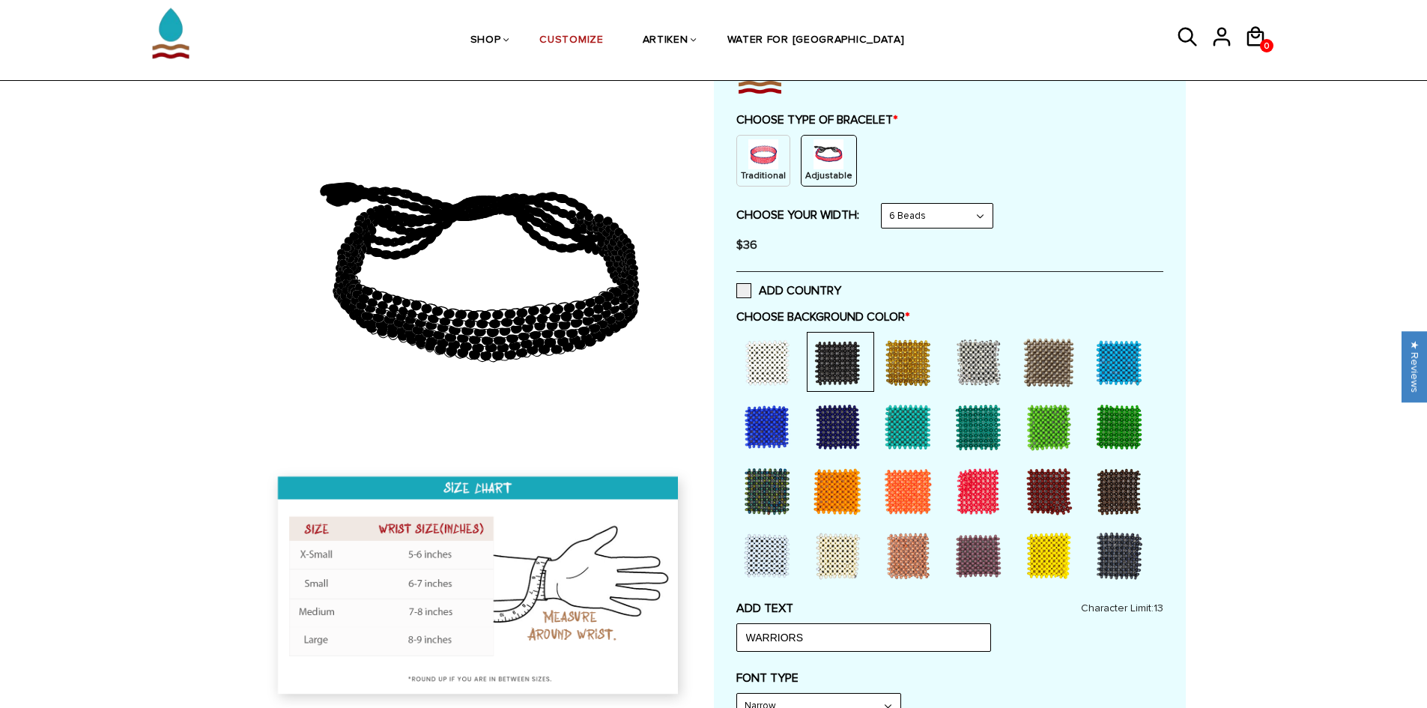
click at [951, 223] on select "8 Beads 6 Beads 10 Beads" at bounding box center [937, 216] width 111 height 24
click at [885, 204] on select "8 Beads 6 Beads 10 Beads" at bounding box center [937, 216] width 111 height 24
click at [950, 226] on select "8 Beads 6 Beads 10 Beads" at bounding box center [937, 216] width 111 height 24
select select "8-beads"
click at [885, 204] on select "8 Beads 6 Beads 10 Beads" at bounding box center [937, 216] width 111 height 24
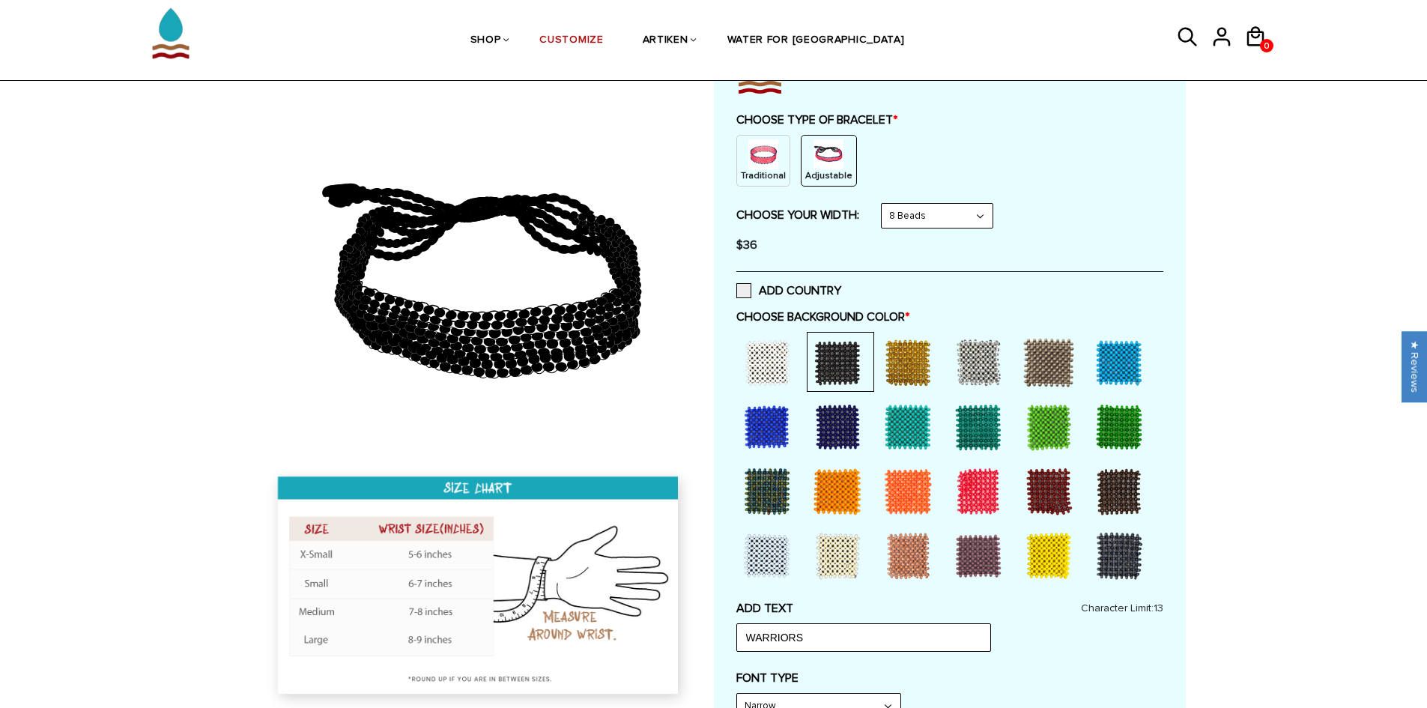
click at [972, 480] on div at bounding box center [978, 491] width 60 height 60
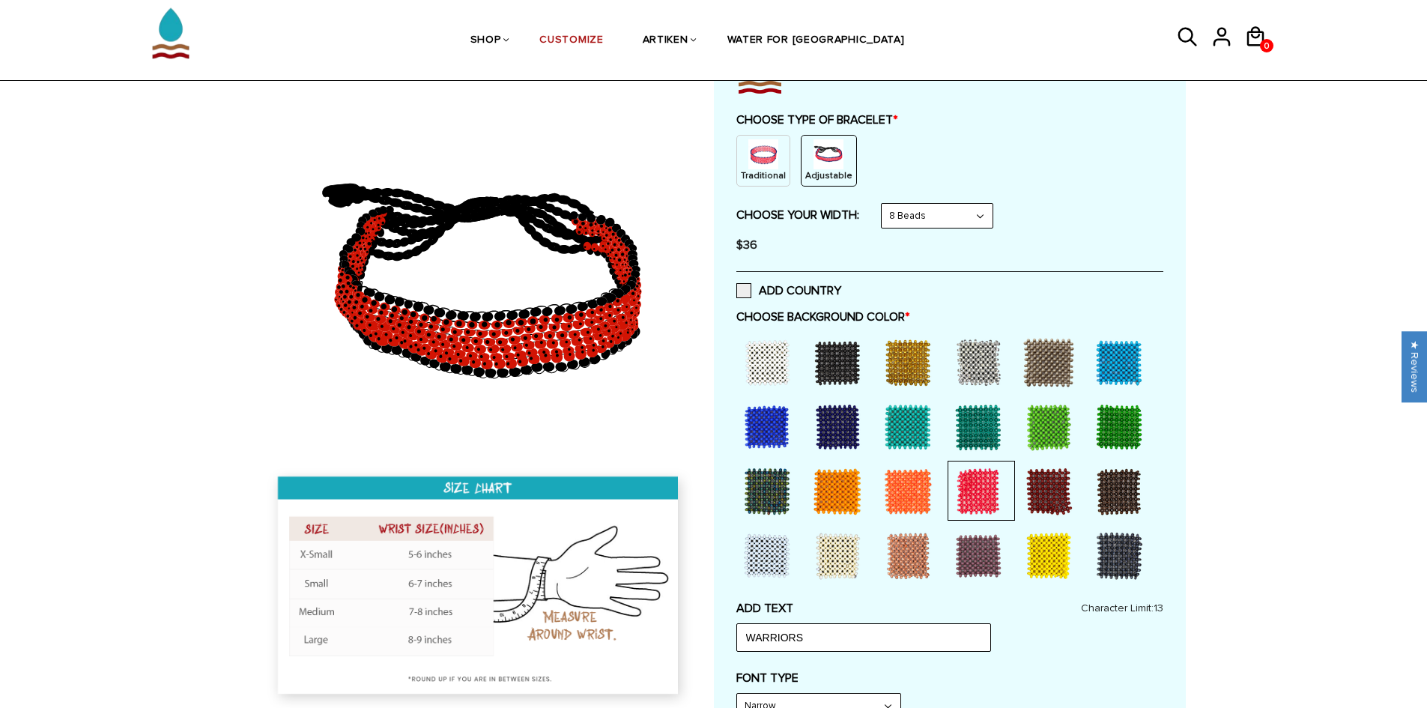
click at [895, 495] on div at bounding box center [908, 491] width 60 height 60
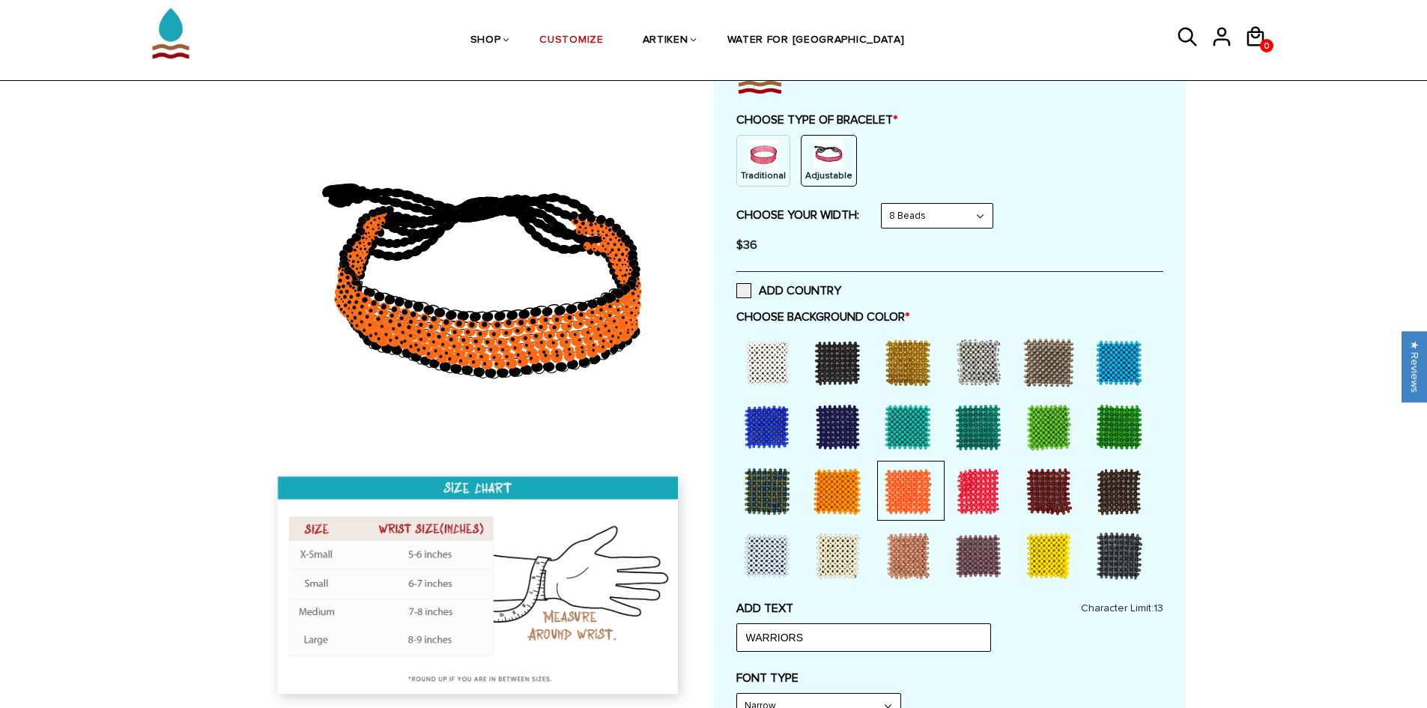
click at [917, 539] on div at bounding box center [908, 556] width 60 height 60
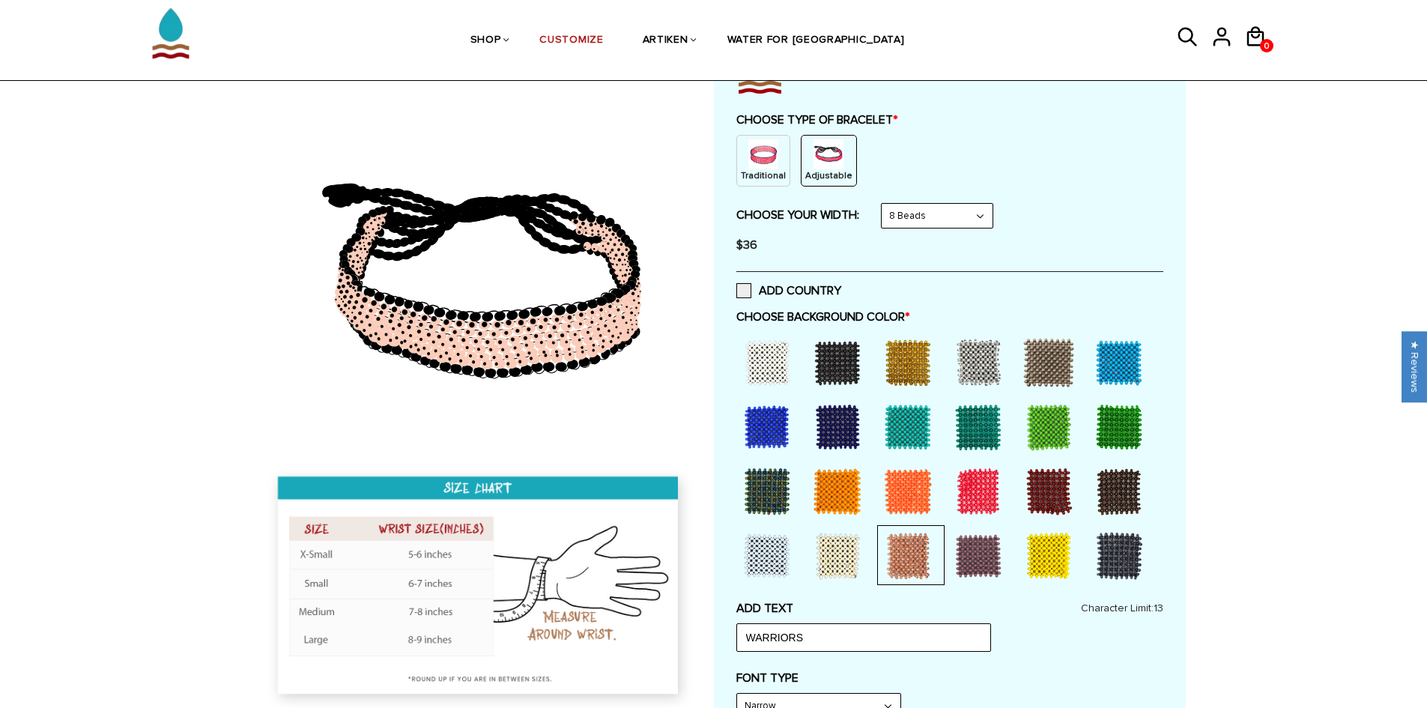
click at [980, 489] on div at bounding box center [978, 491] width 60 height 60
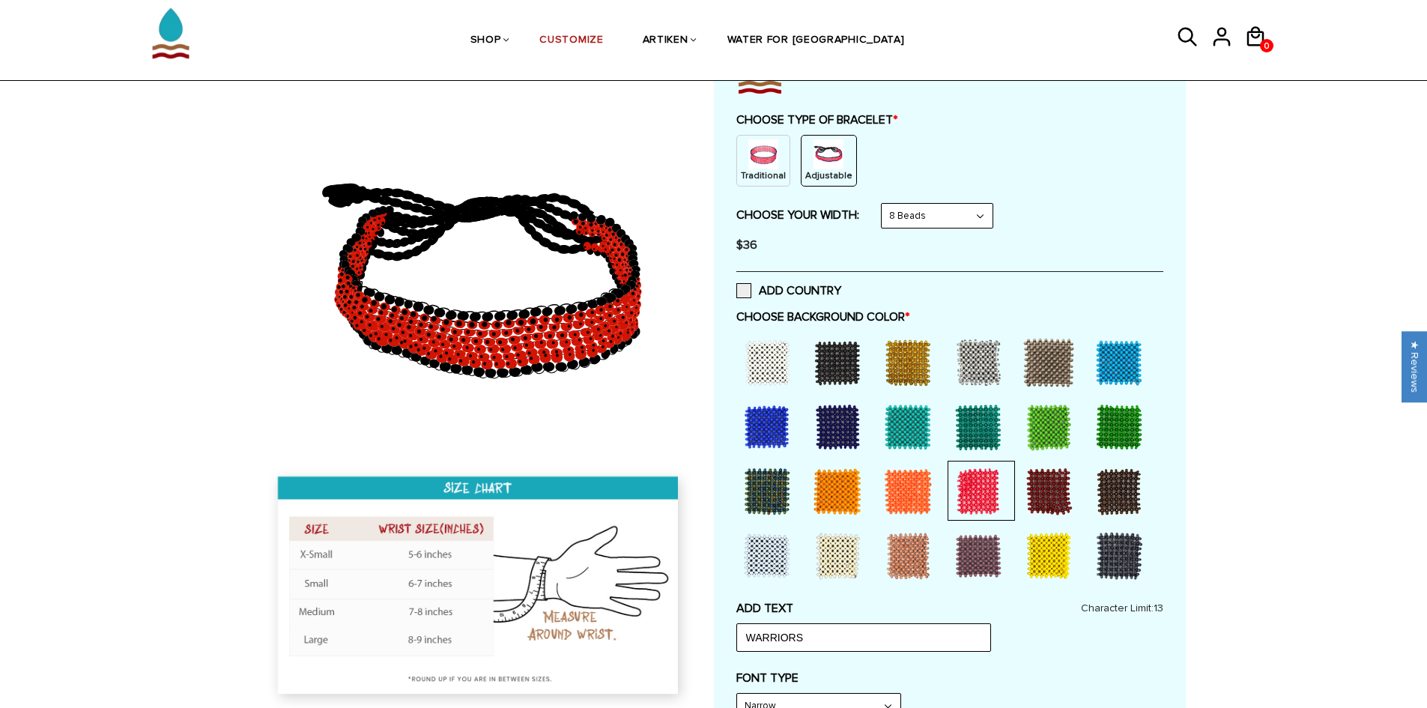
click at [912, 485] on div at bounding box center [908, 491] width 60 height 60
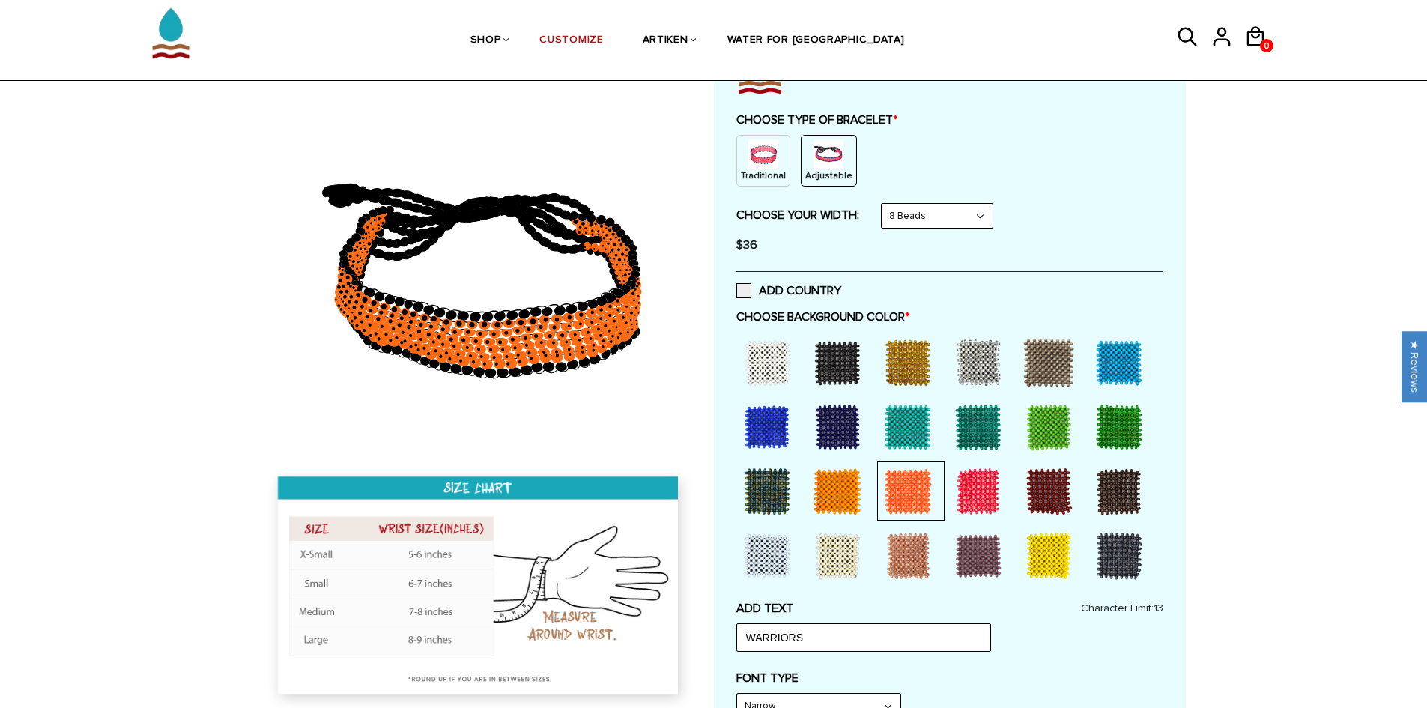
click at [844, 425] on div at bounding box center [838, 427] width 60 height 60
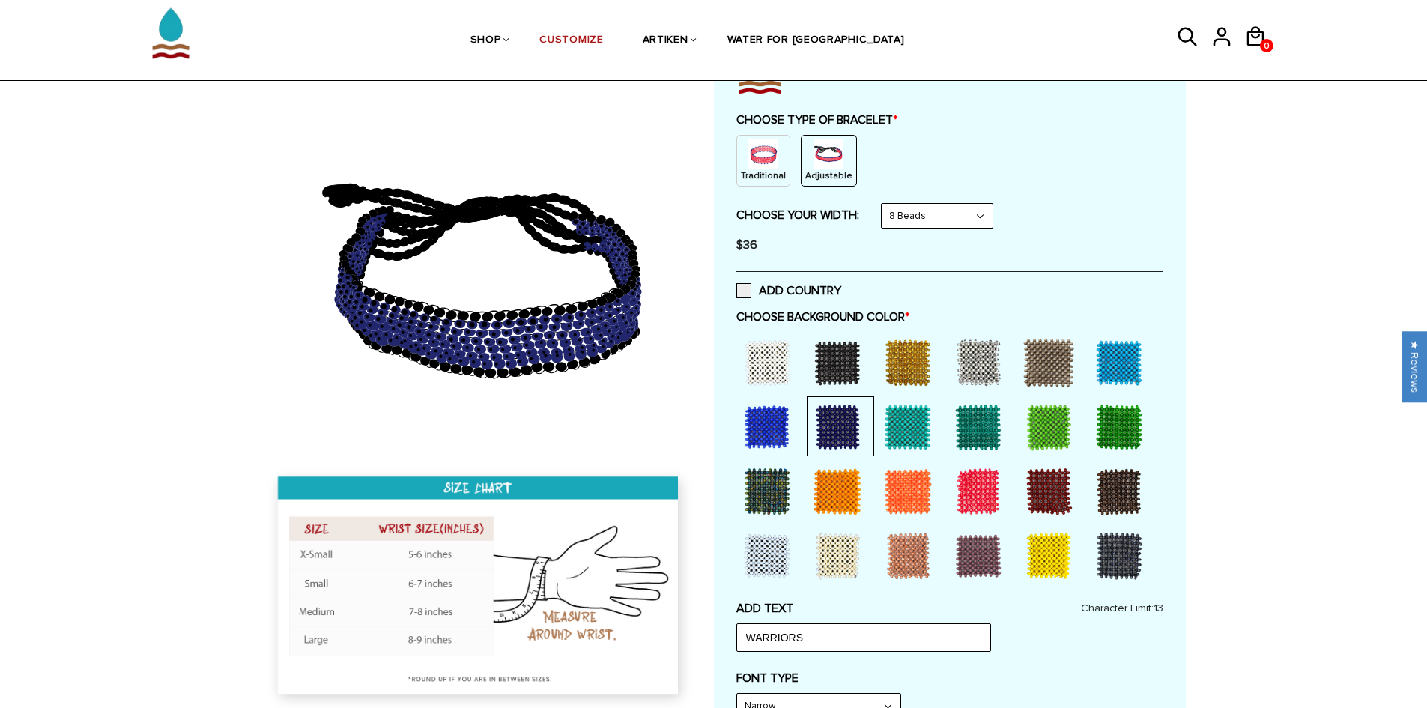
click at [915, 488] on div at bounding box center [908, 491] width 60 height 60
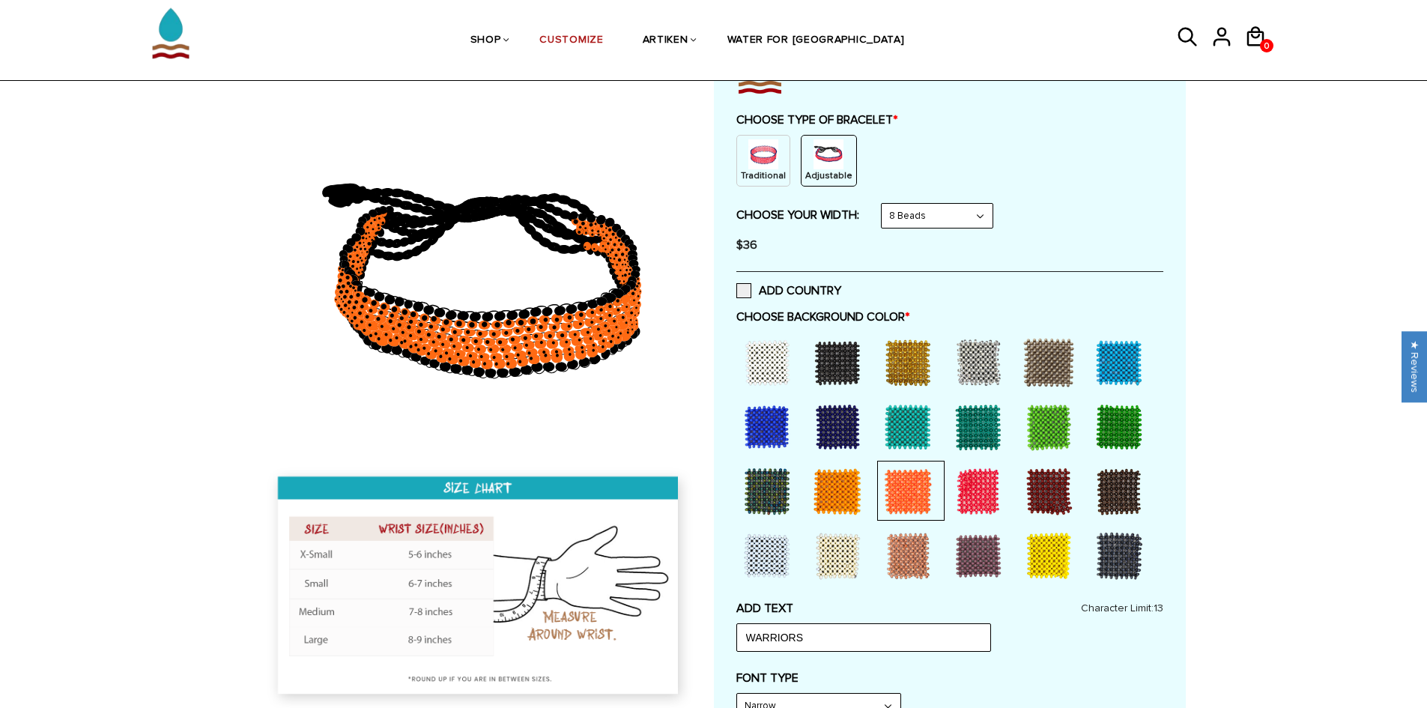
click at [856, 426] on div at bounding box center [838, 427] width 60 height 60
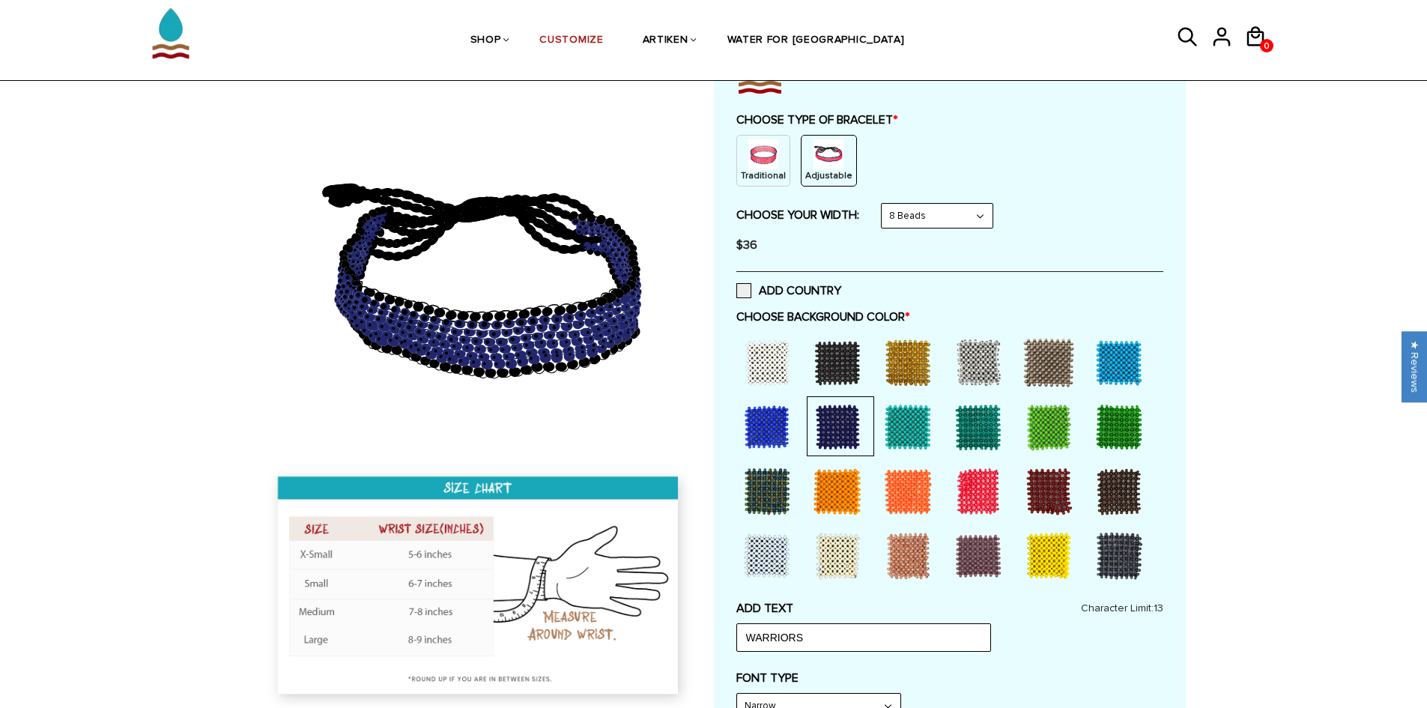
click at [901, 478] on div at bounding box center [908, 491] width 60 height 60
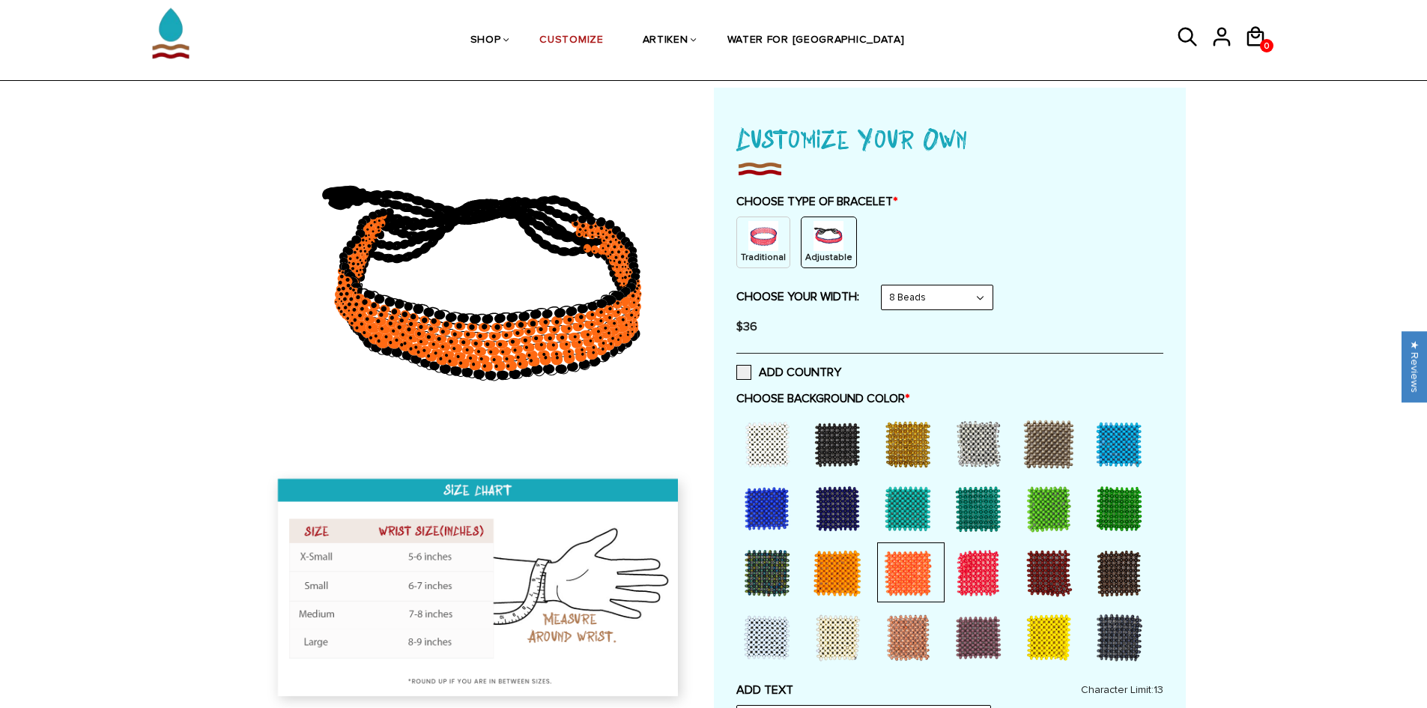
scroll to position [0, 0]
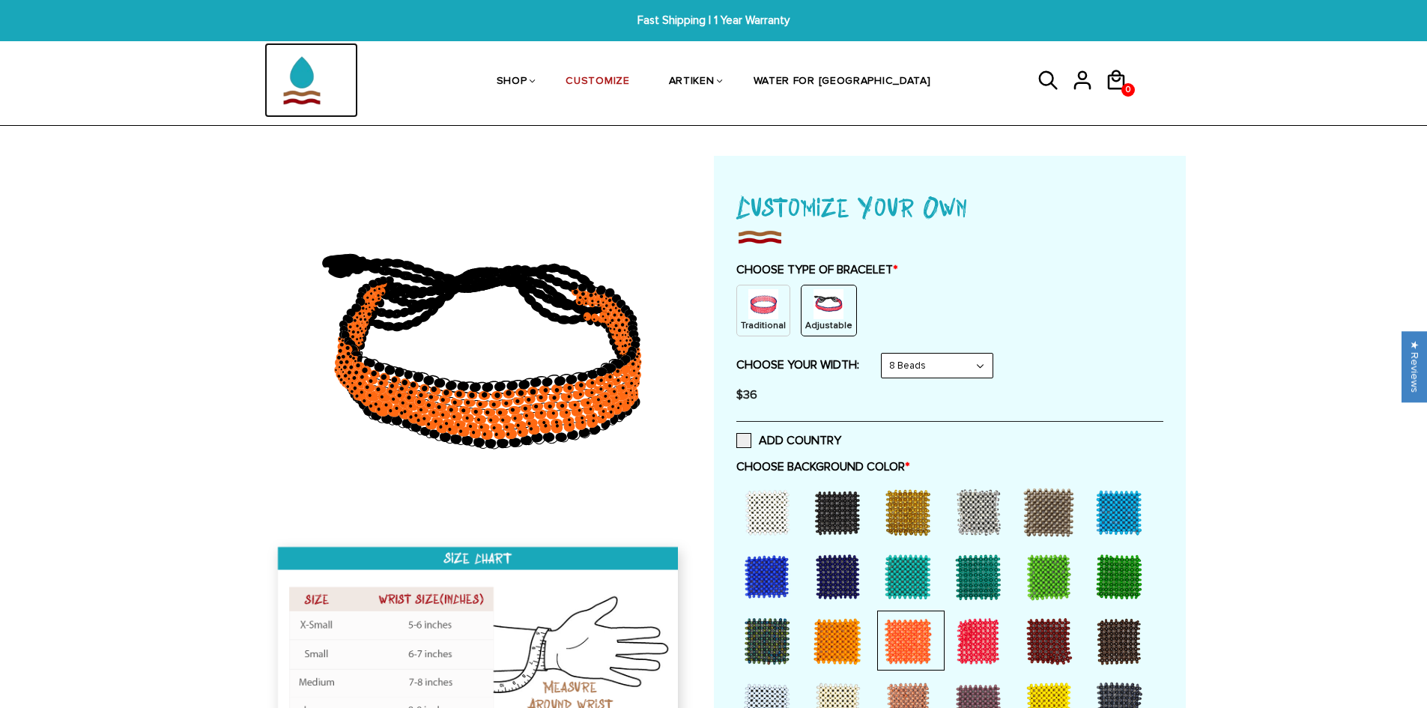
click at [292, 84] on img at bounding box center [301, 80] width 75 height 75
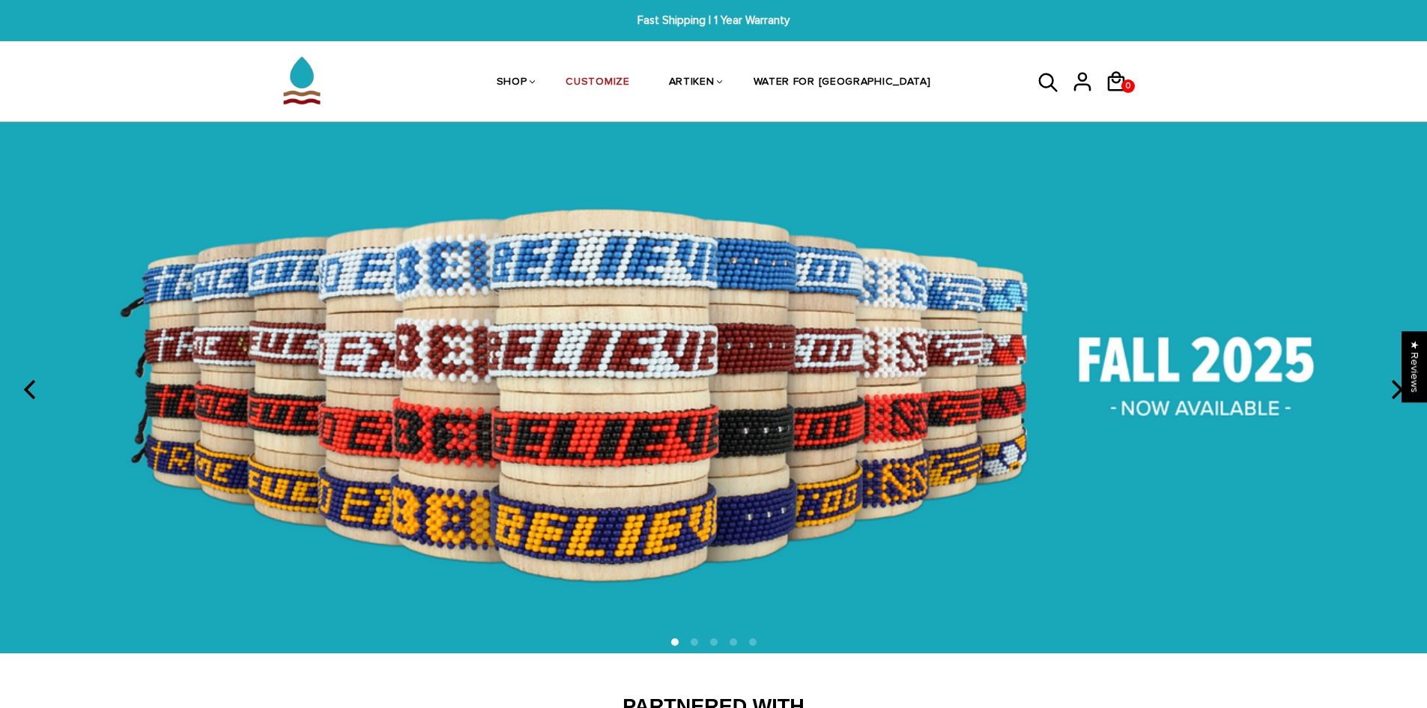
click at [1400, 387] on icon "next" at bounding box center [1395, 389] width 19 height 19
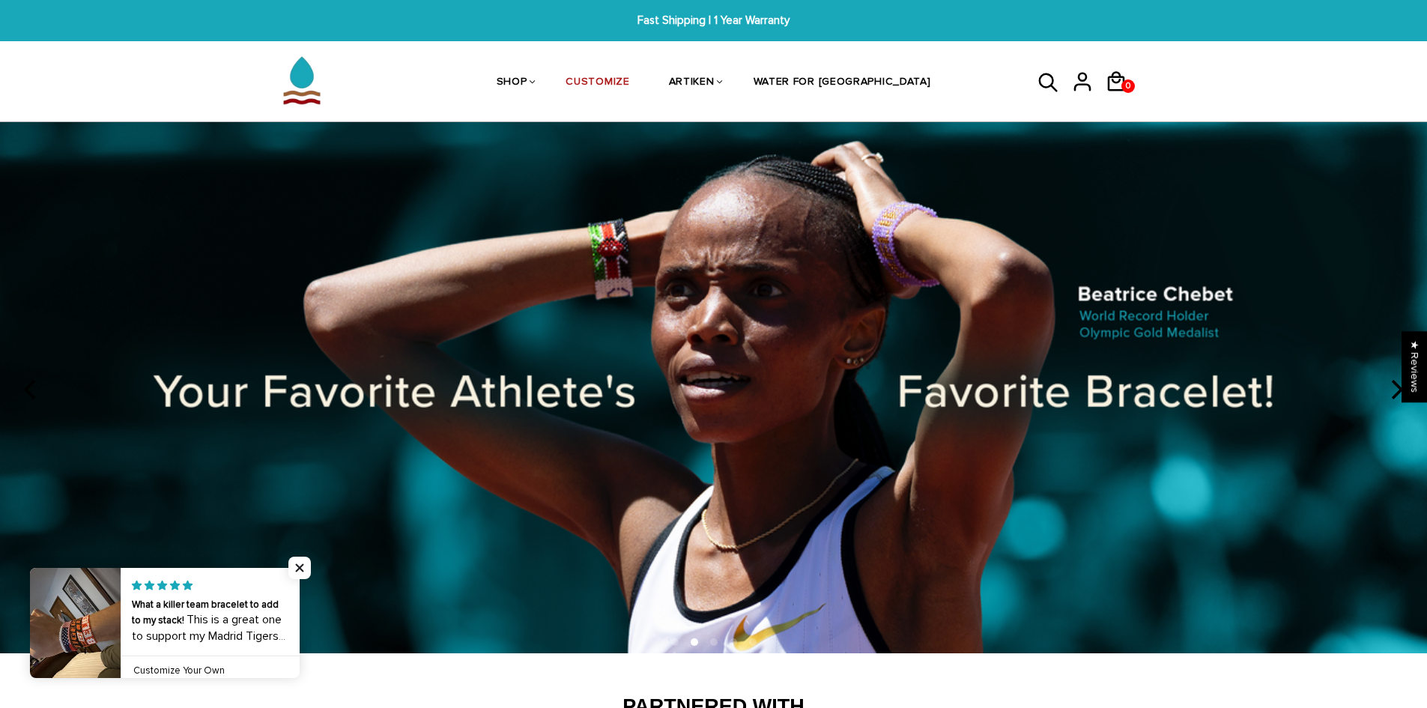
click at [1401, 386] on icon "next" at bounding box center [1395, 389] width 19 height 19
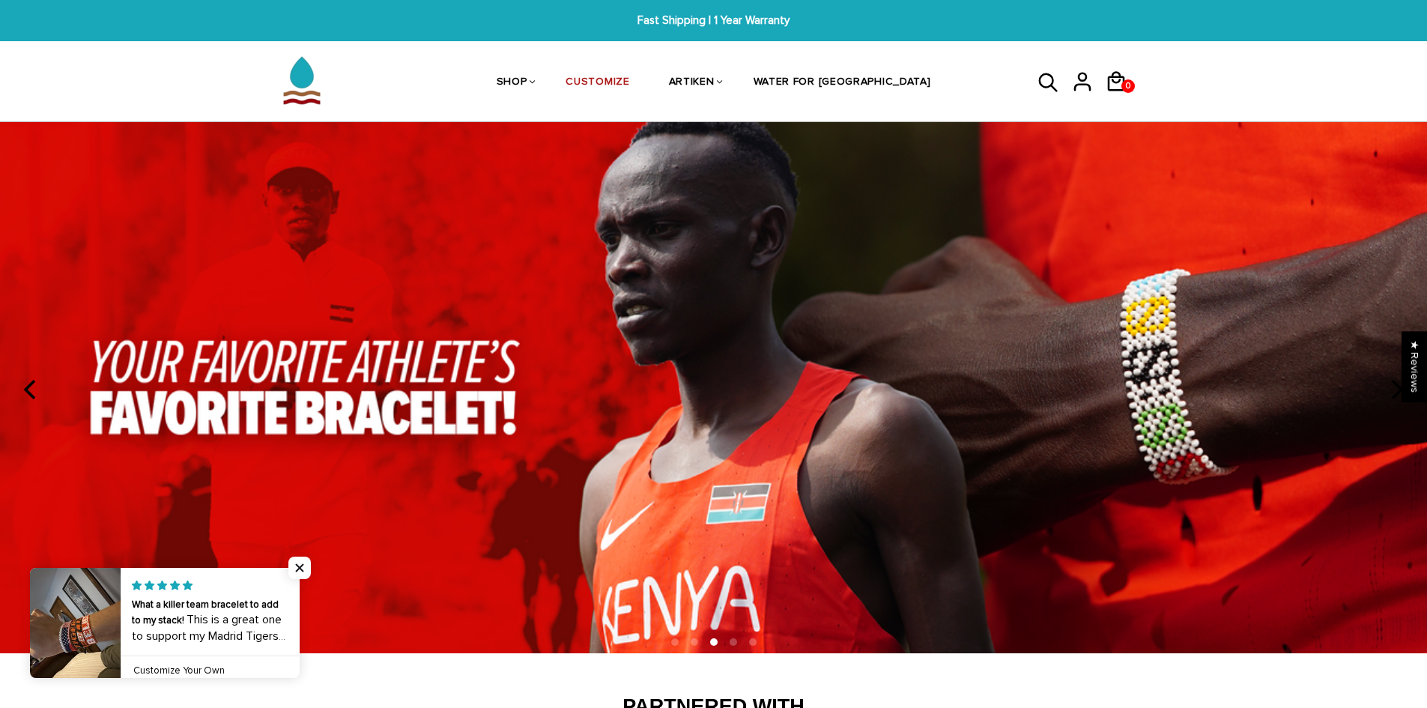
click at [1401, 386] on icon "next" at bounding box center [1395, 389] width 19 height 19
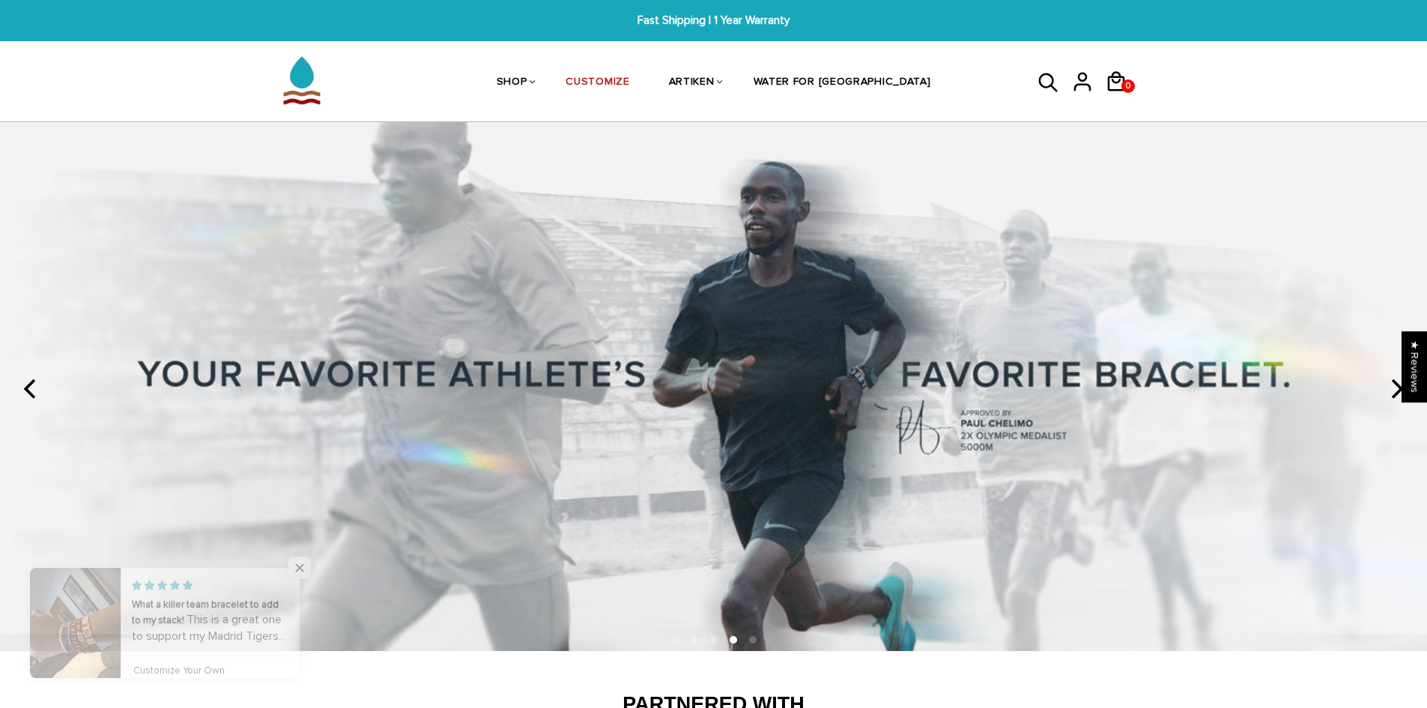
click at [1401, 386] on icon "next" at bounding box center [1395, 388] width 19 height 19
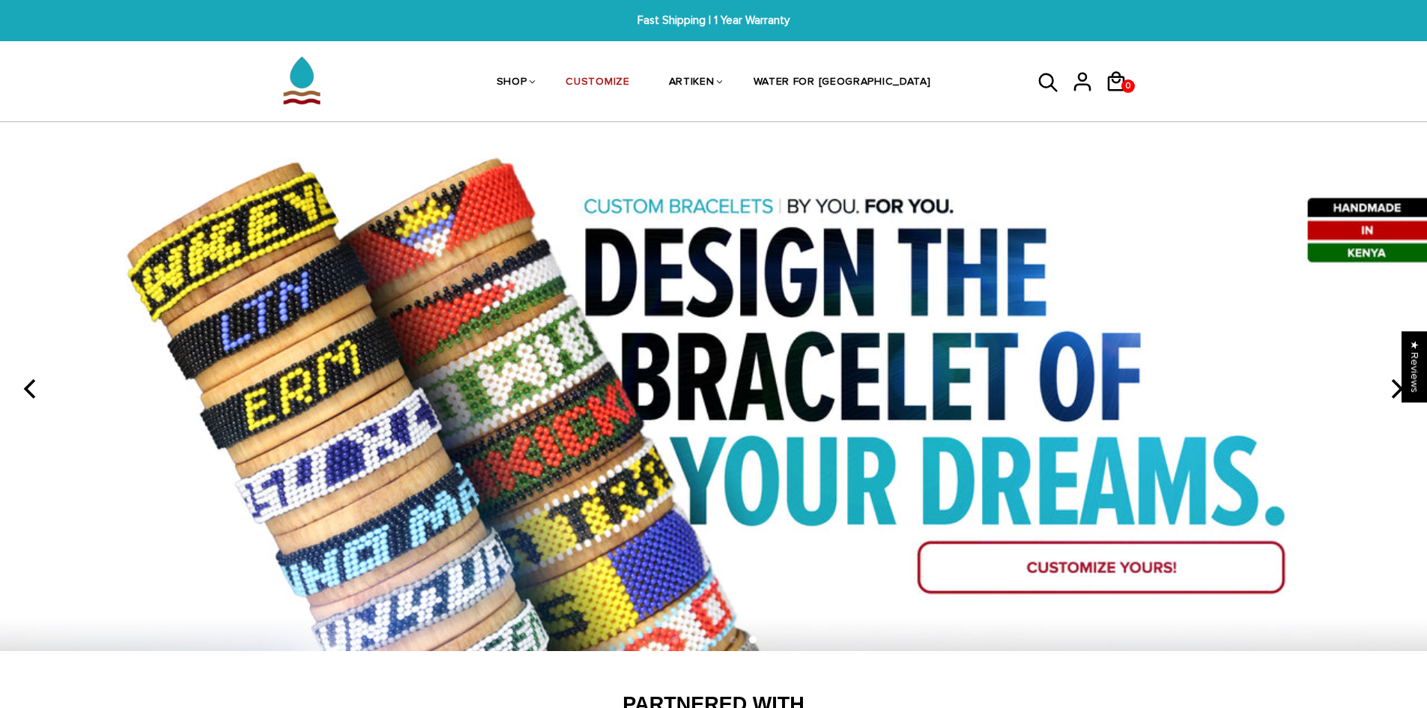
click at [1401, 386] on icon "next" at bounding box center [1395, 388] width 19 height 19
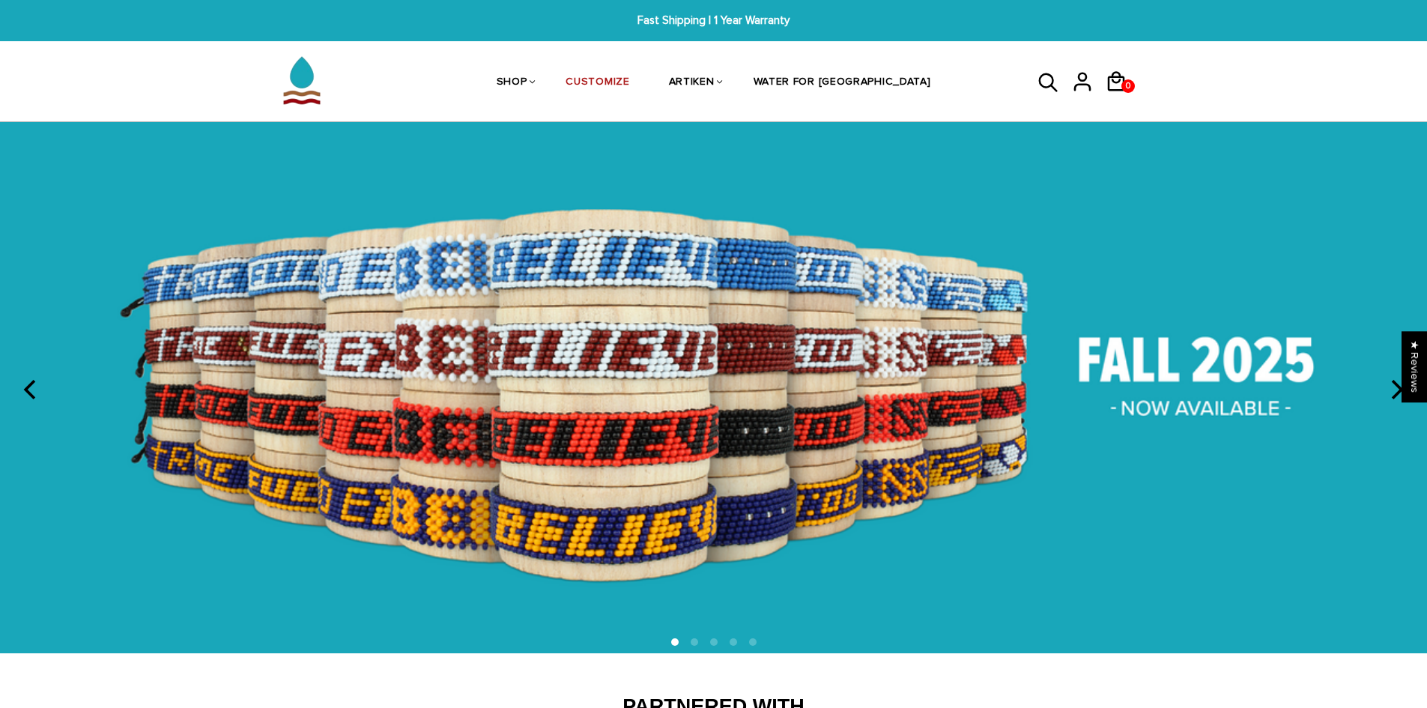
click at [1401, 386] on icon "next" at bounding box center [1395, 389] width 19 height 19
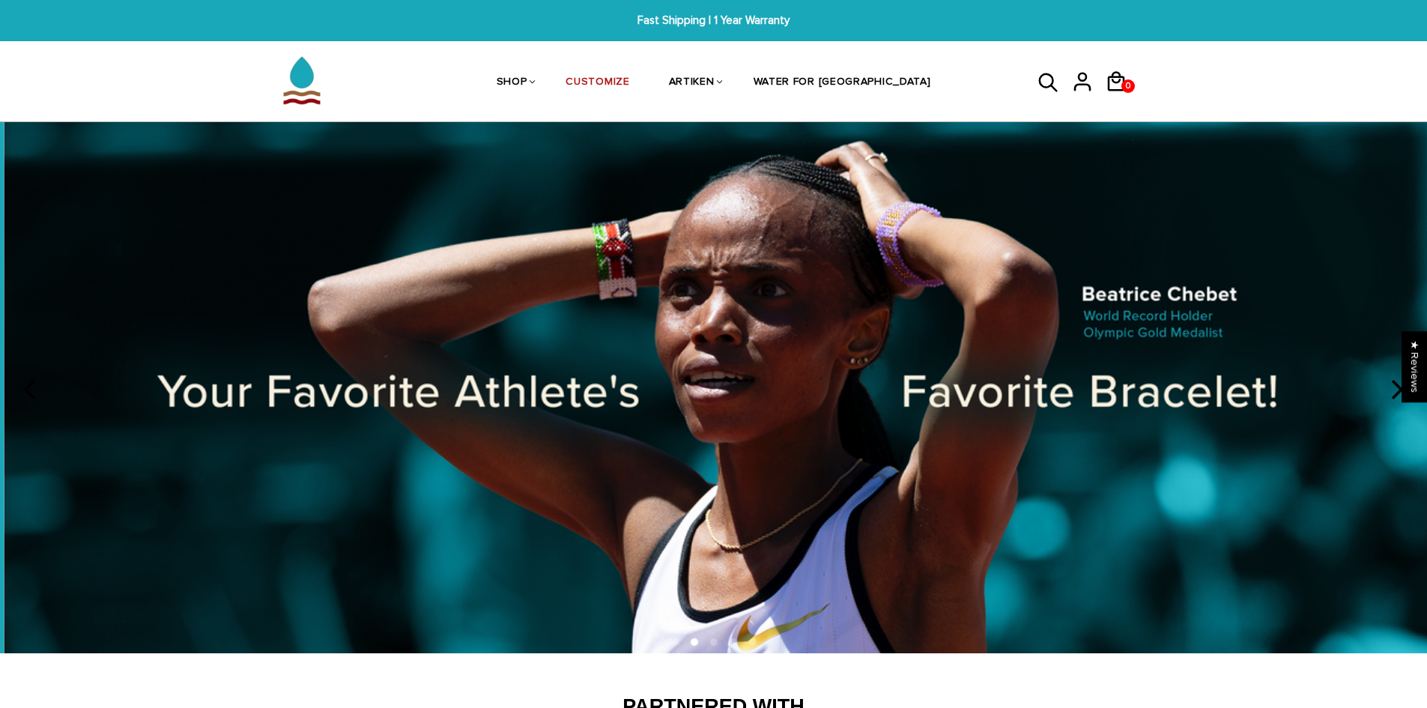
click at [1401, 386] on icon "next" at bounding box center [1395, 389] width 19 height 19
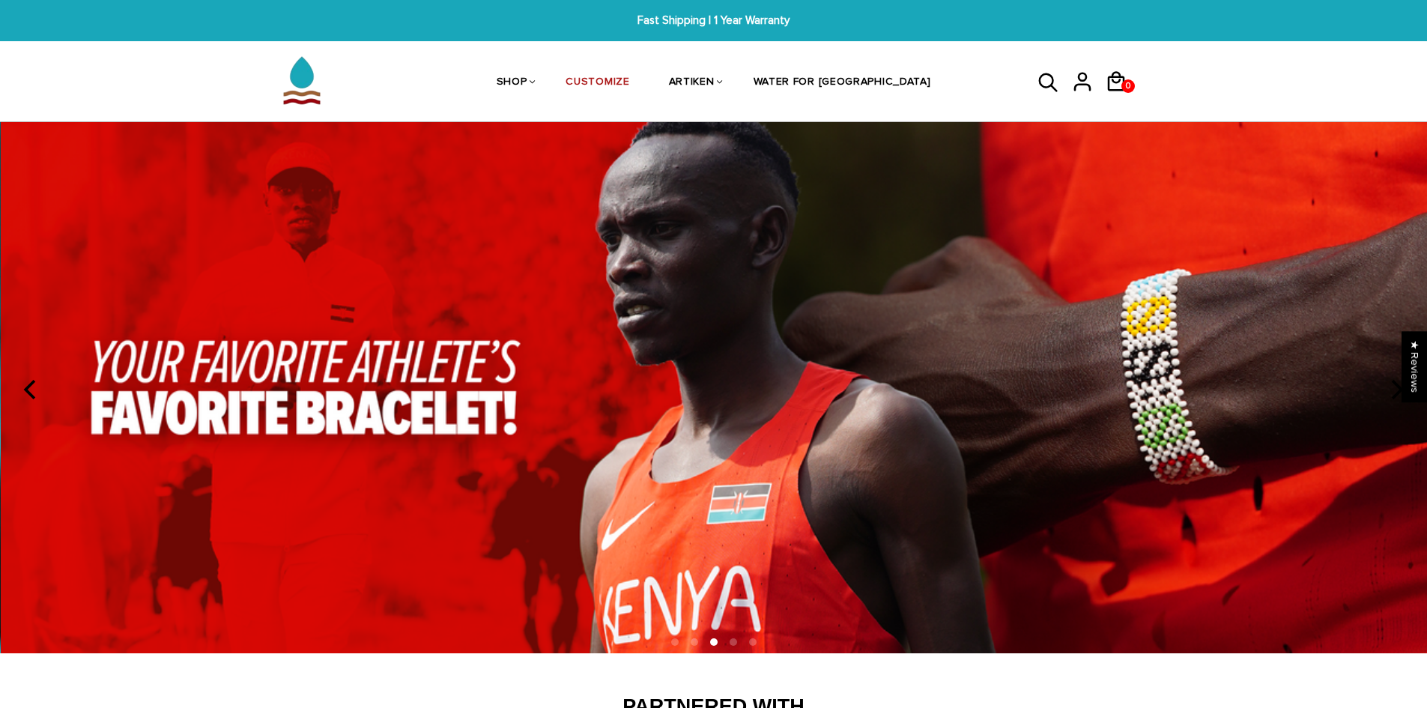
click at [1401, 386] on icon "next" at bounding box center [1395, 389] width 19 height 19
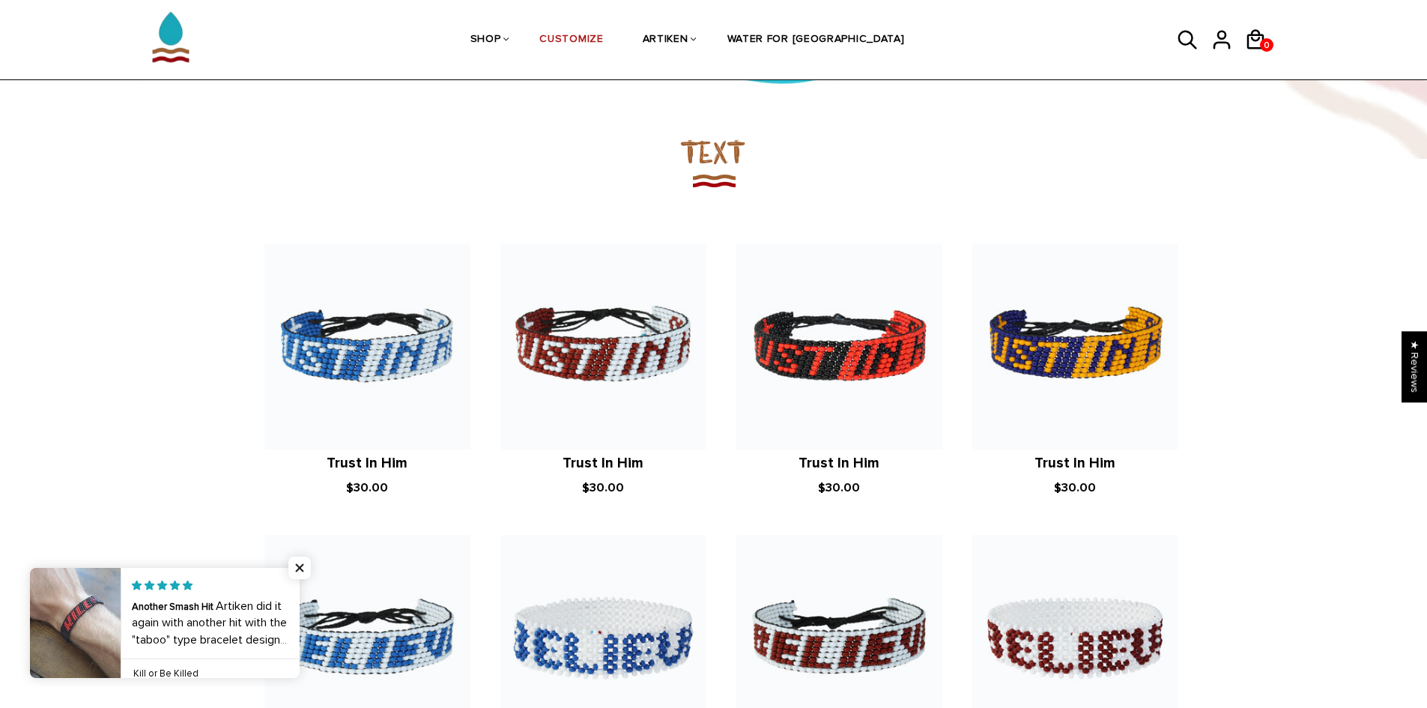
scroll to position [1049, 0]
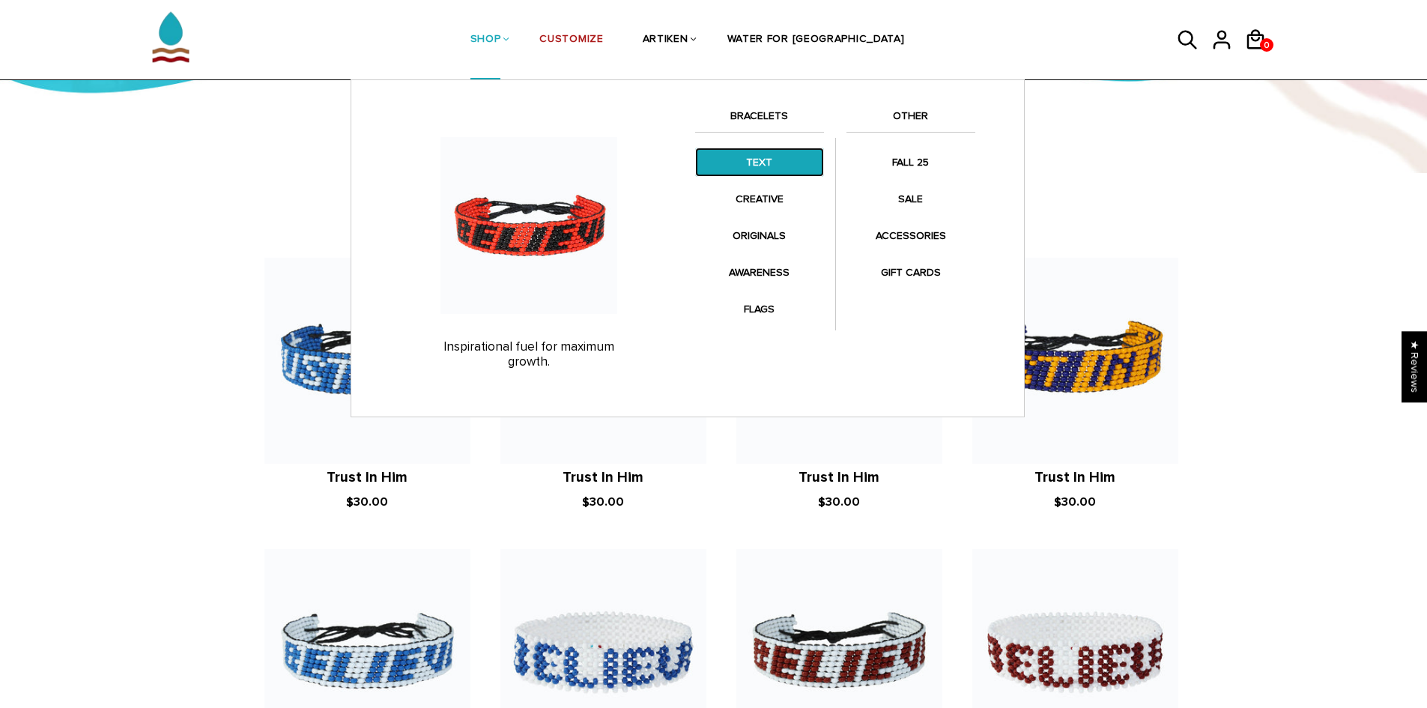
click at [752, 155] on link "TEXT" at bounding box center [759, 162] width 129 height 29
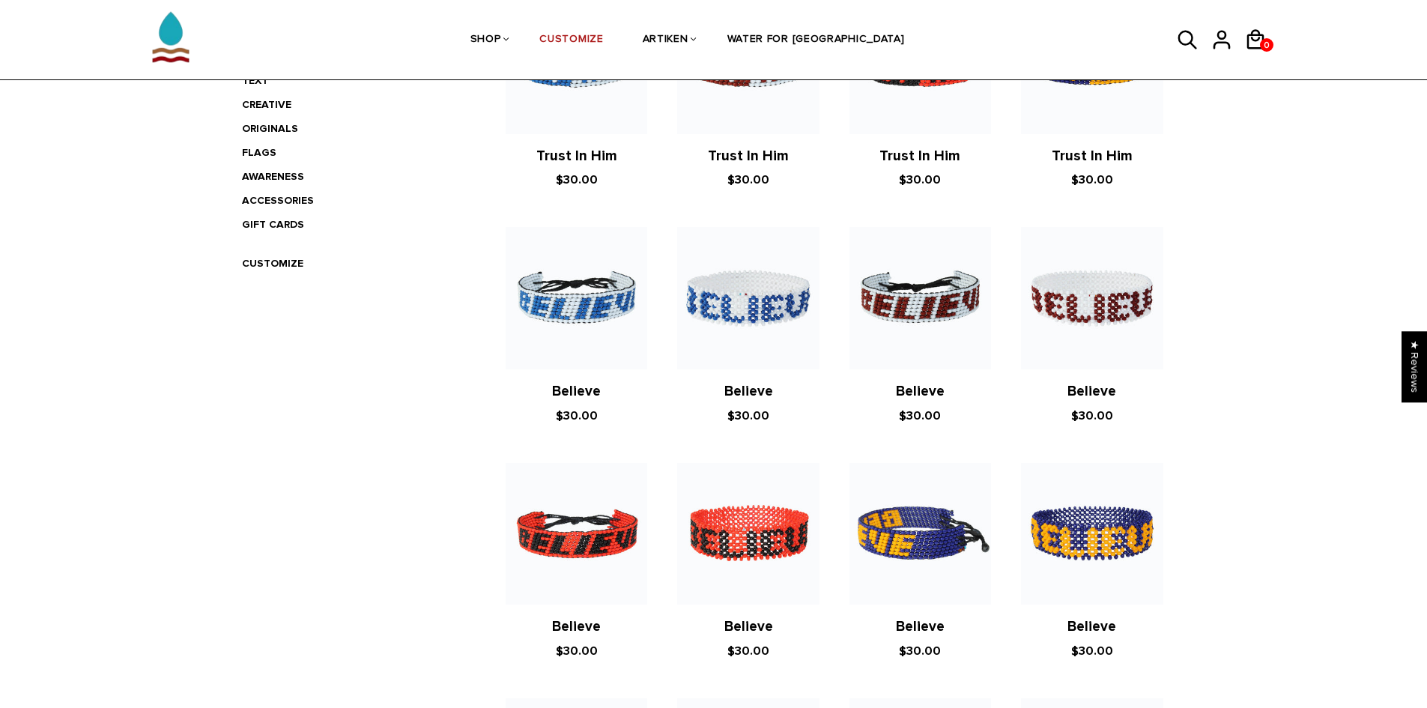
scroll to position [450, 0]
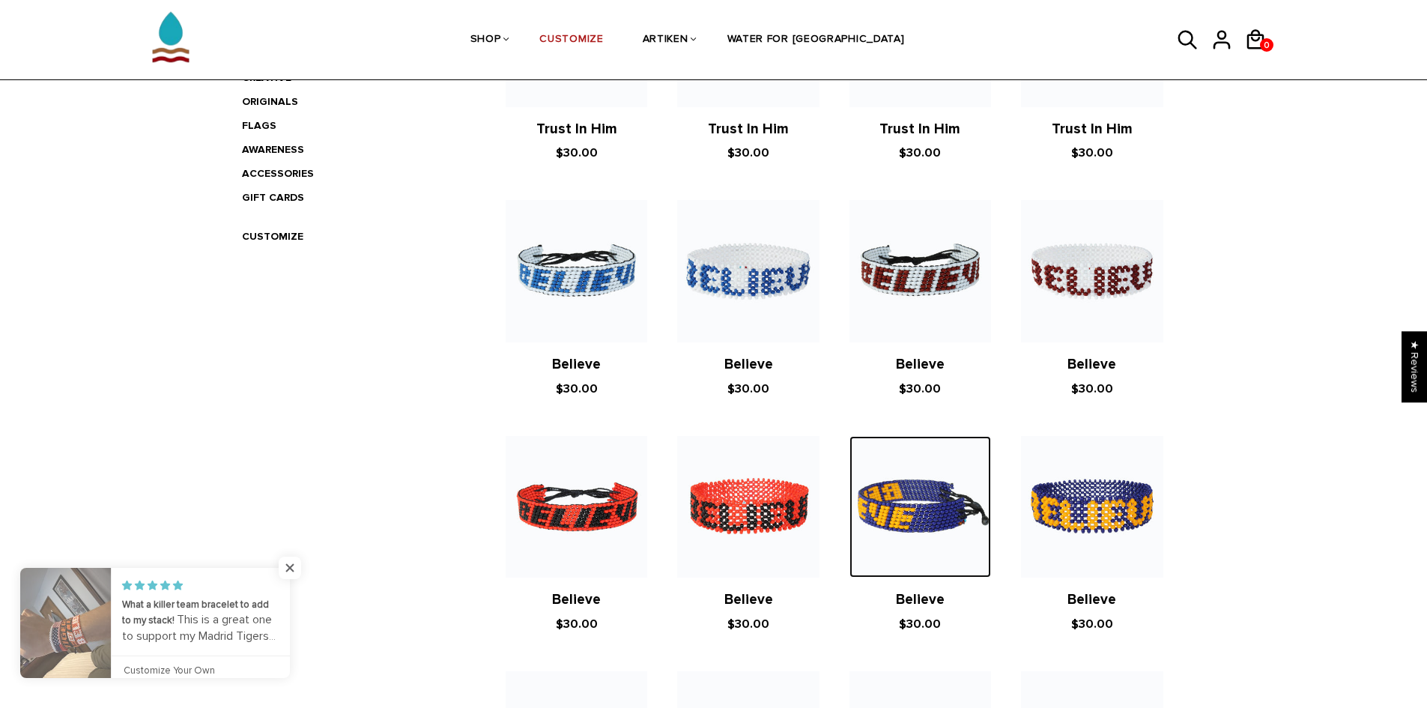
click at [942, 500] on img at bounding box center [921, 507] width 142 height 142
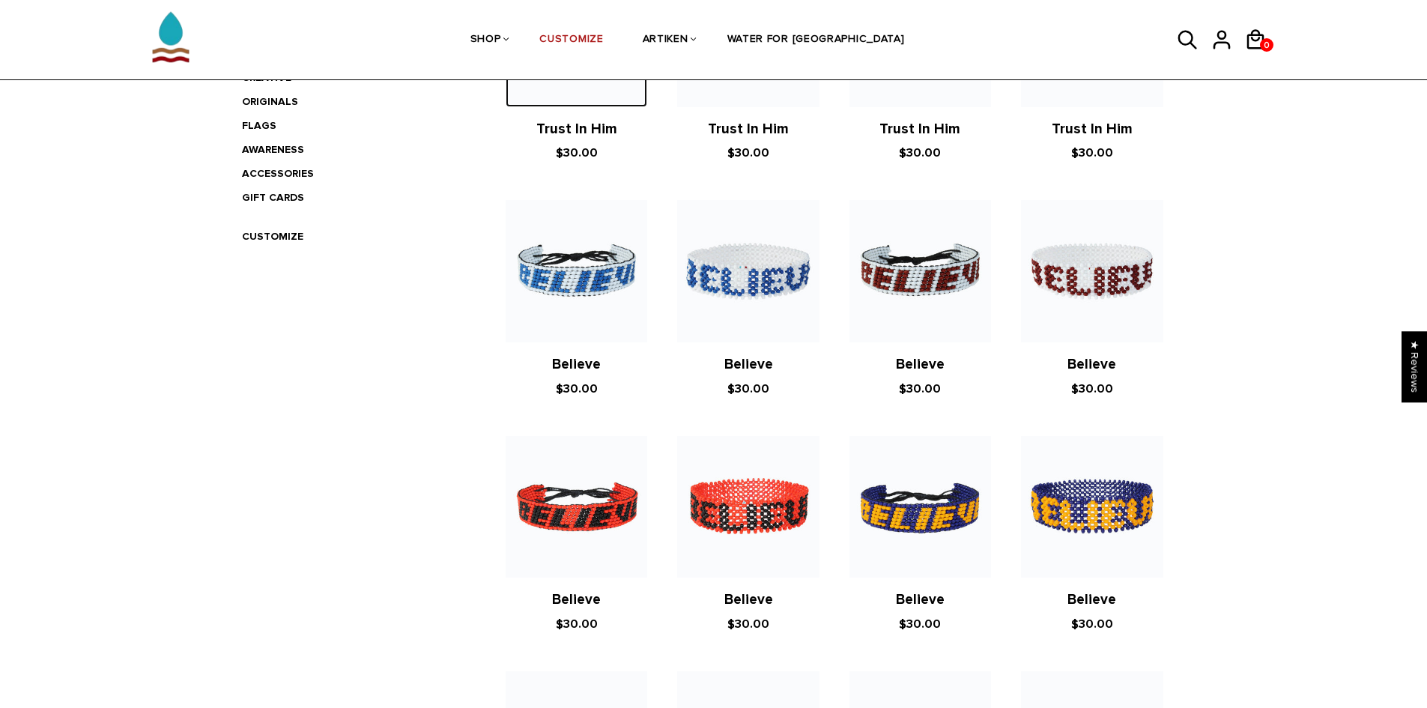
click at [621, 106] on img at bounding box center [577, 36] width 142 height 142
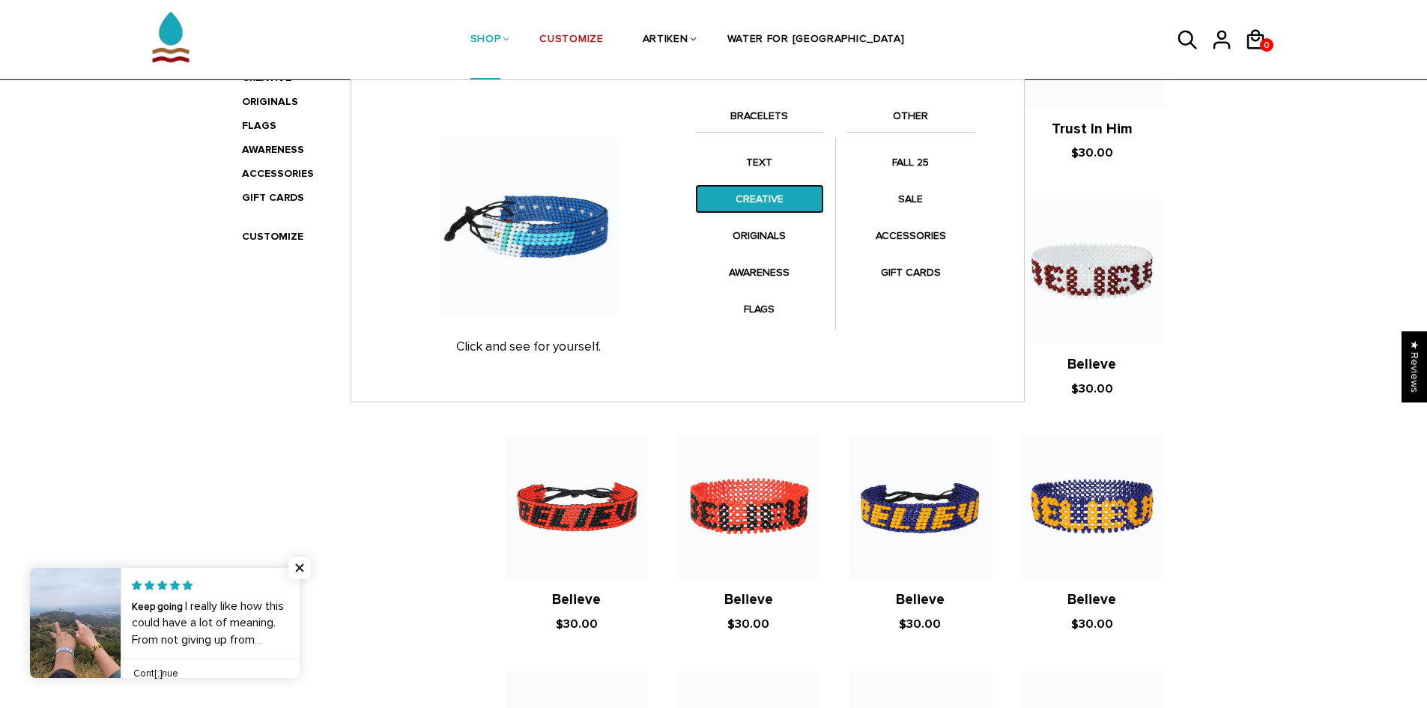
click at [789, 198] on link "CREATIVE" at bounding box center [759, 198] width 129 height 29
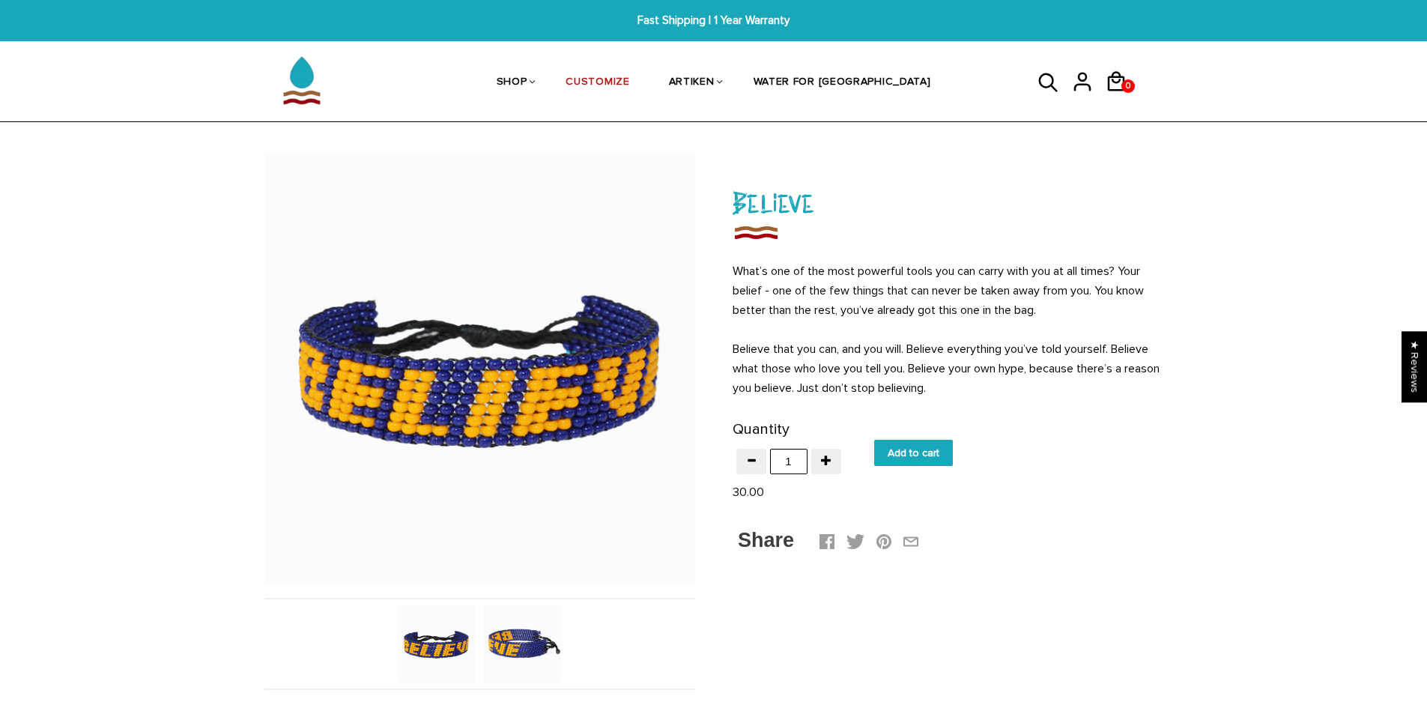
click at [521, 649] on img at bounding box center [522, 643] width 77 height 77
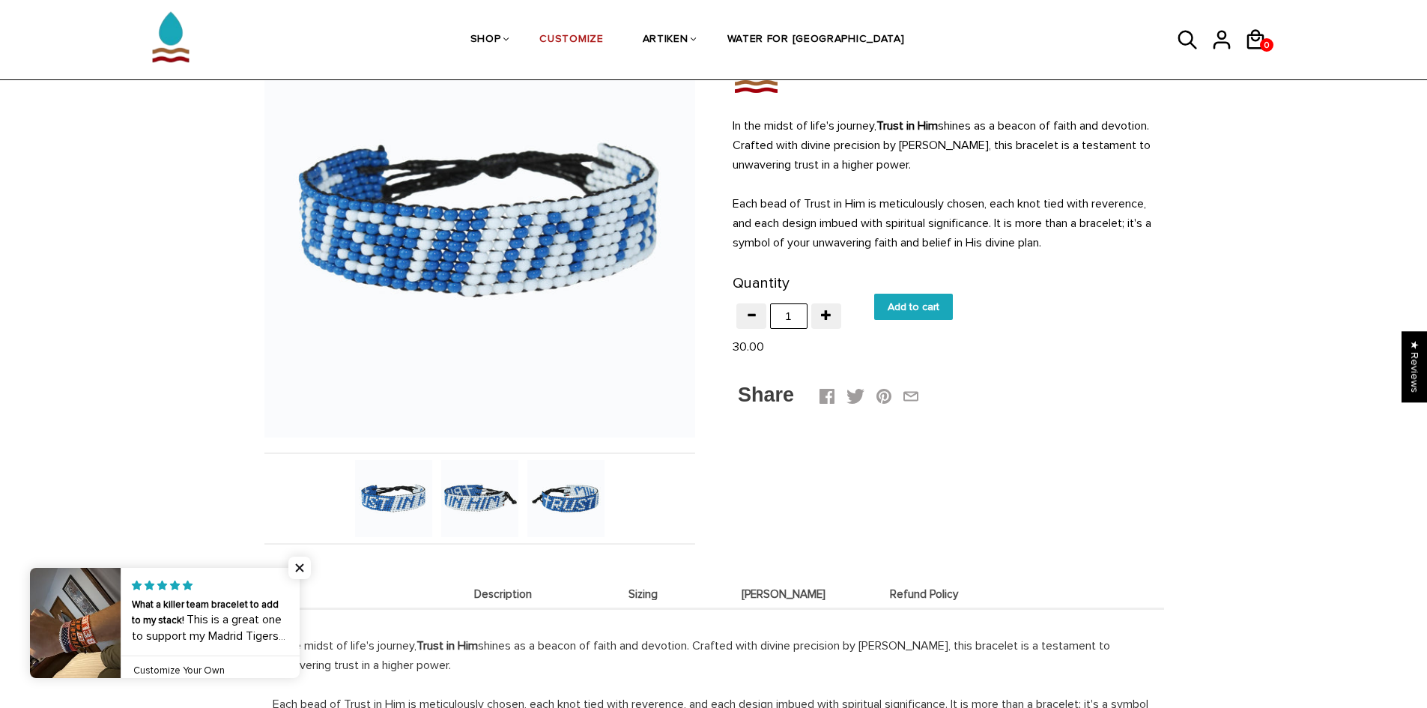
scroll to position [150, 0]
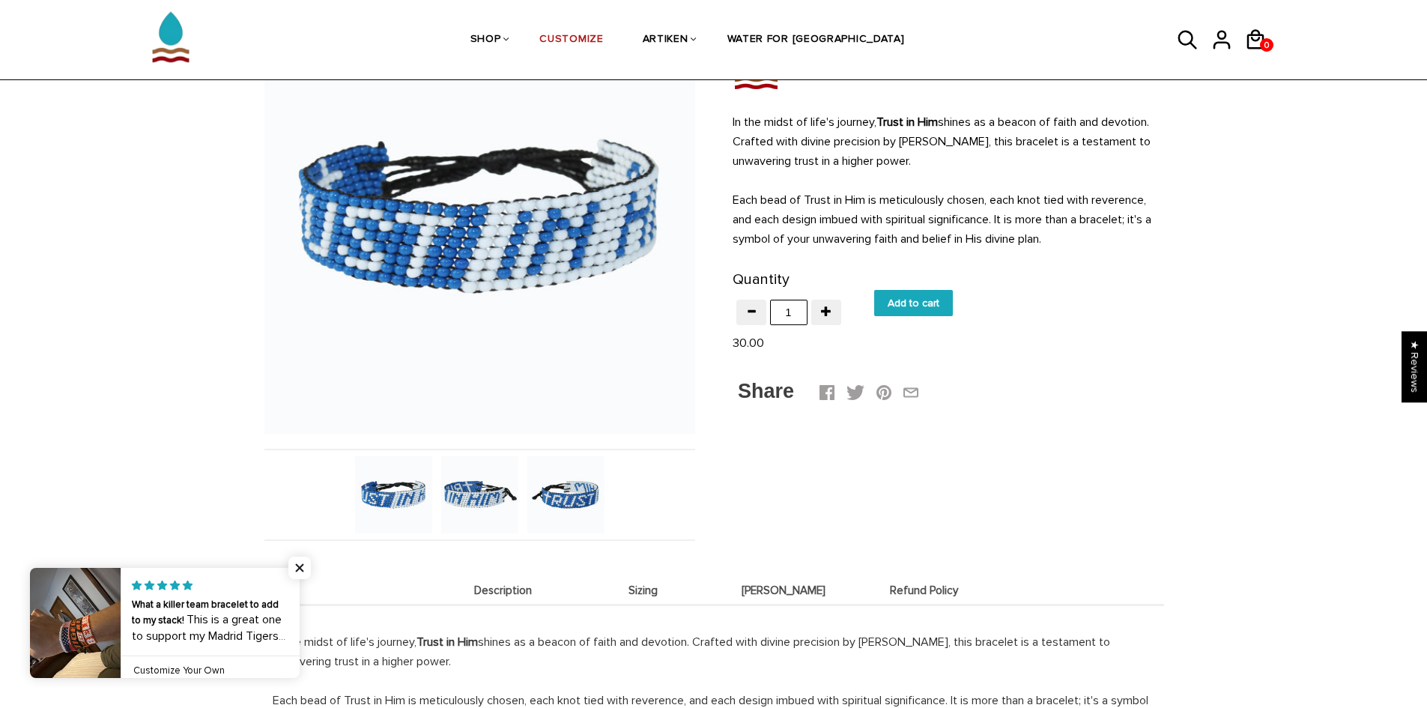
click at [579, 490] on img at bounding box center [565, 494] width 77 height 77
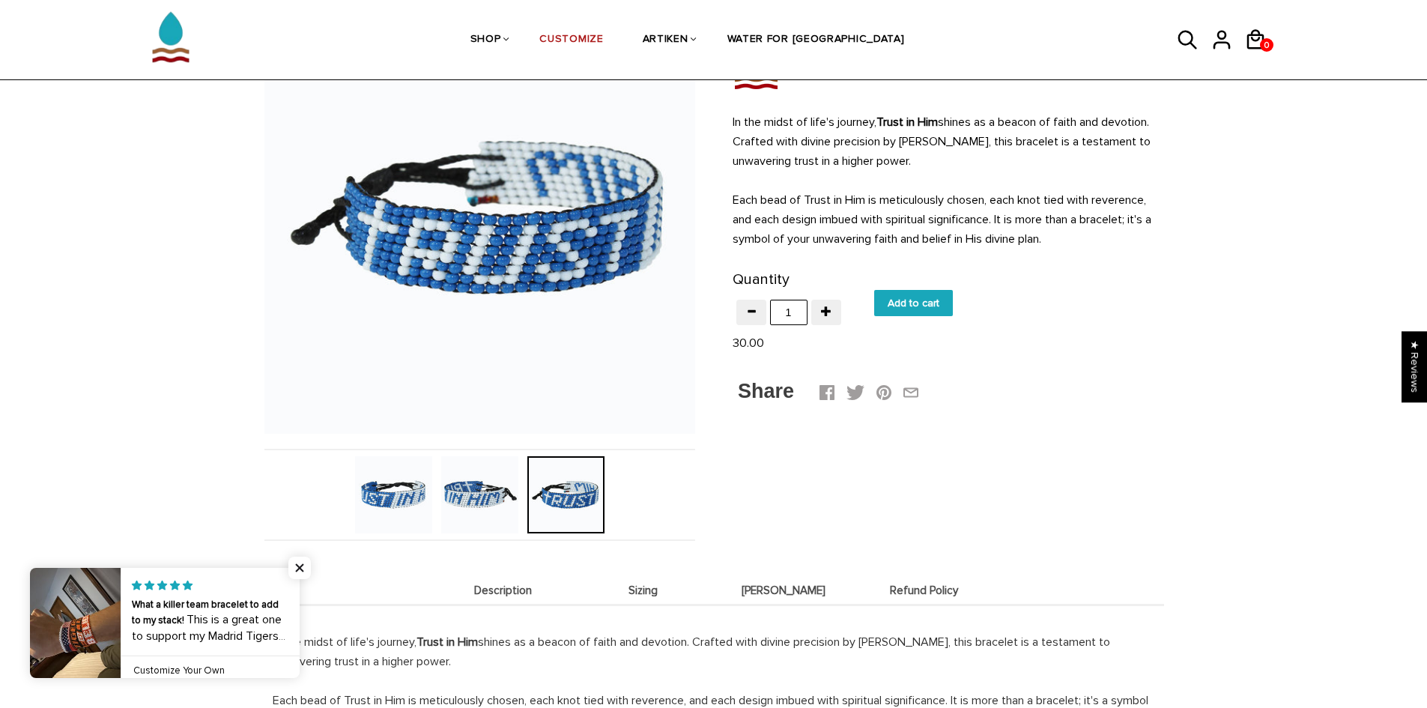
click at [396, 503] on img at bounding box center [393, 494] width 77 height 77
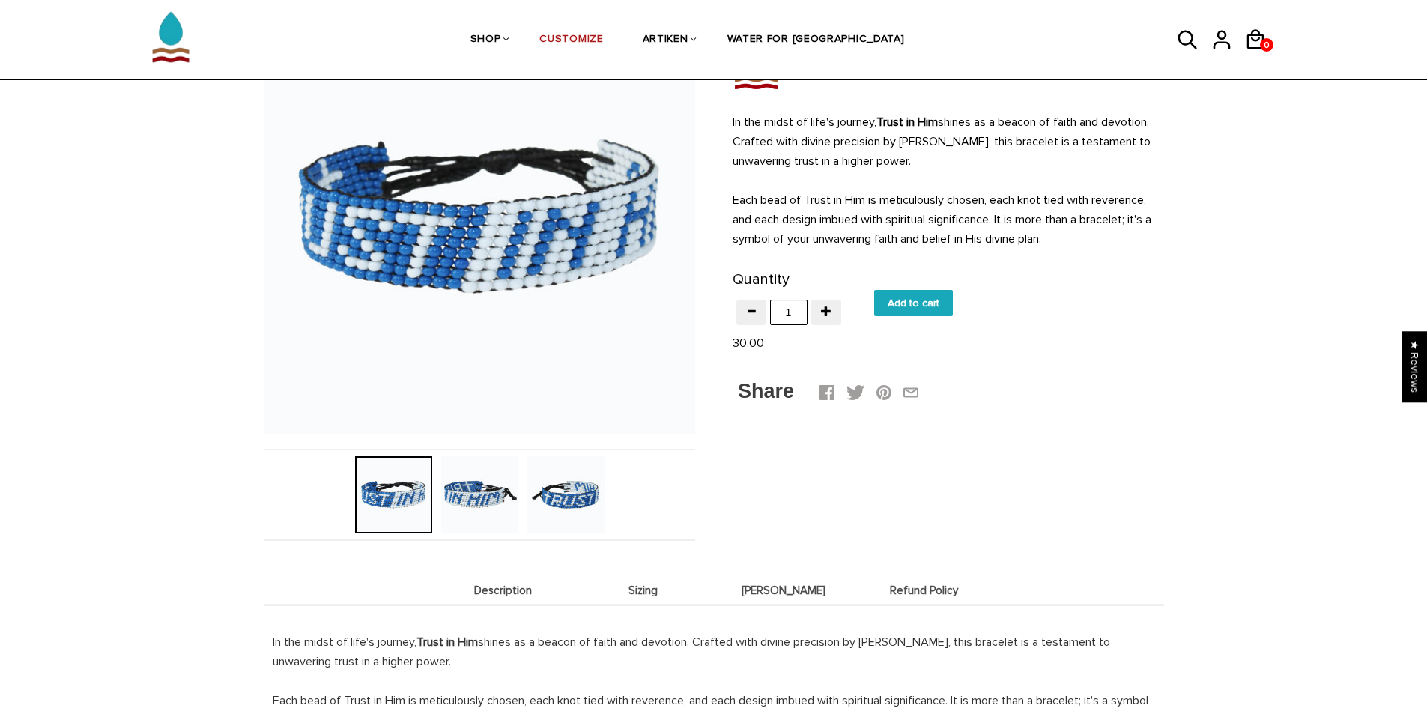
click at [572, 494] on img at bounding box center [565, 494] width 77 height 77
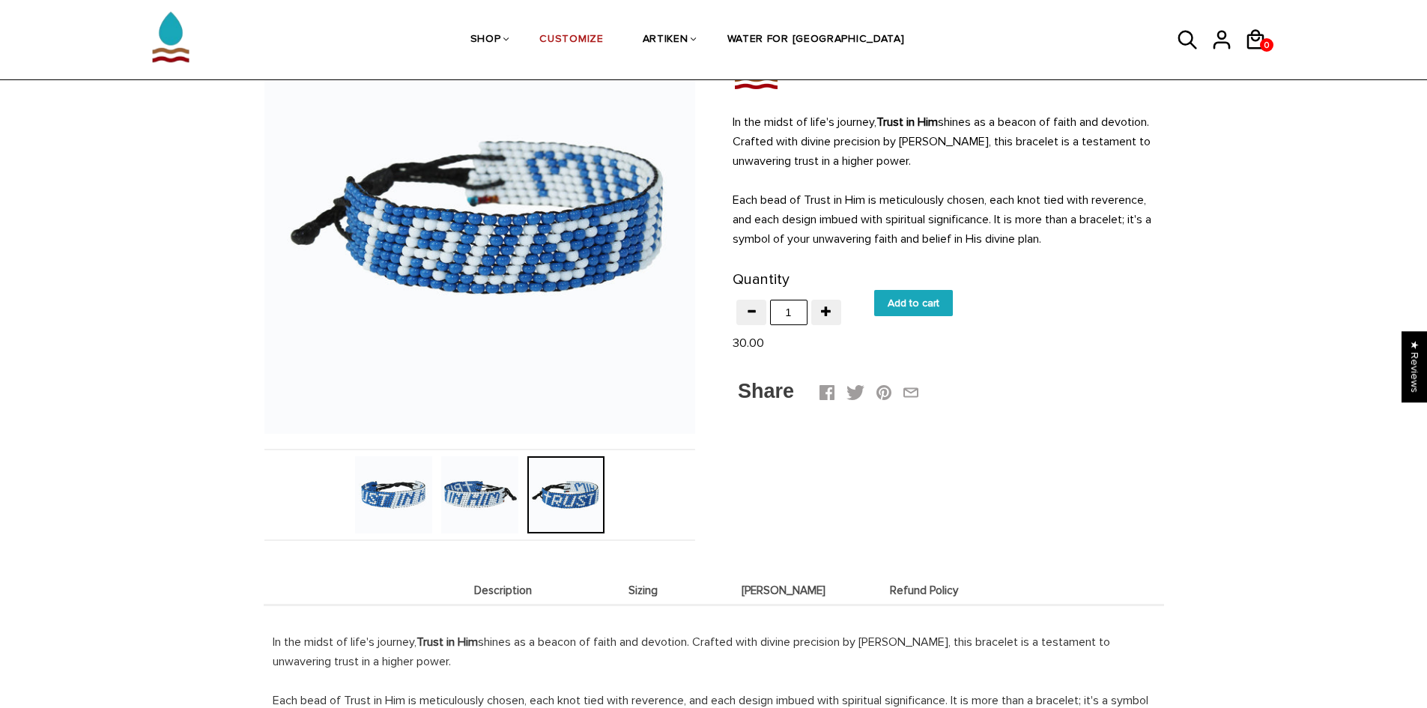
scroll to position [225, 0]
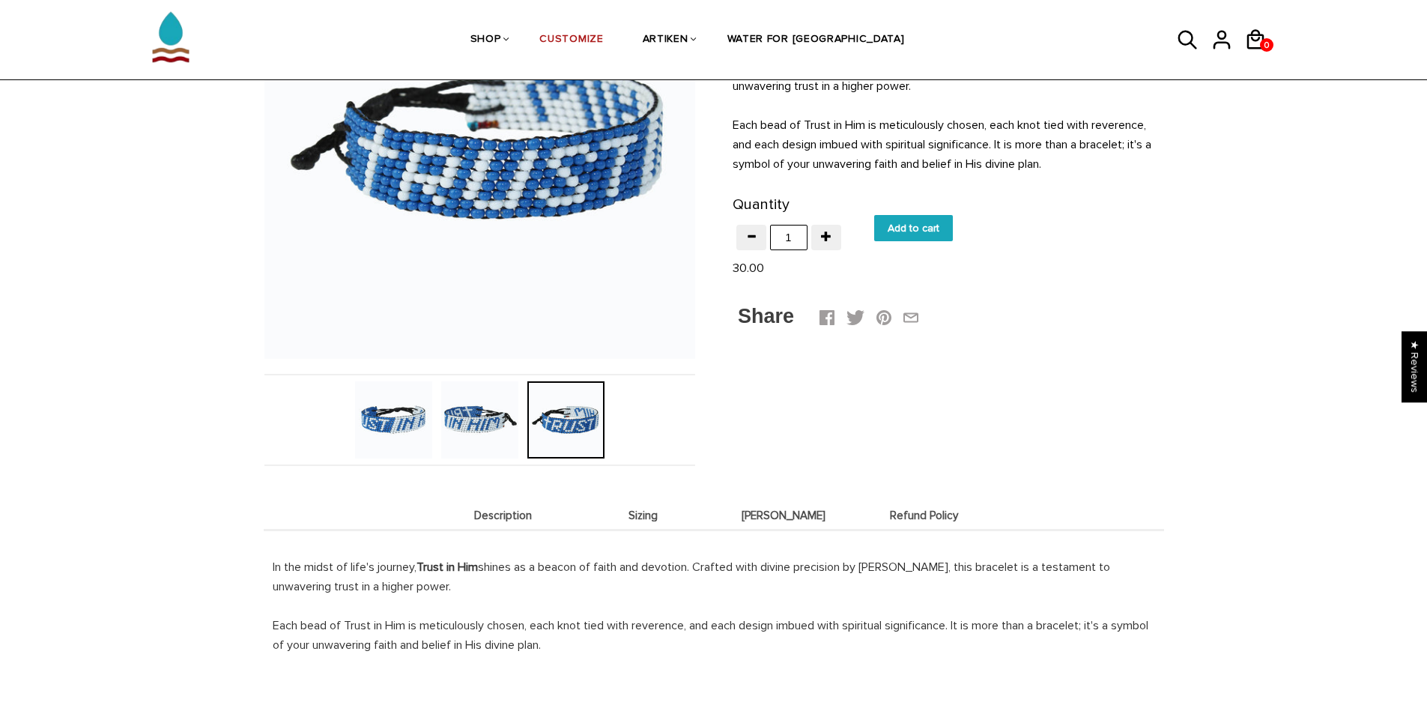
click at [470, 402] on img at bounding box center [479, 419] width 77 height 77
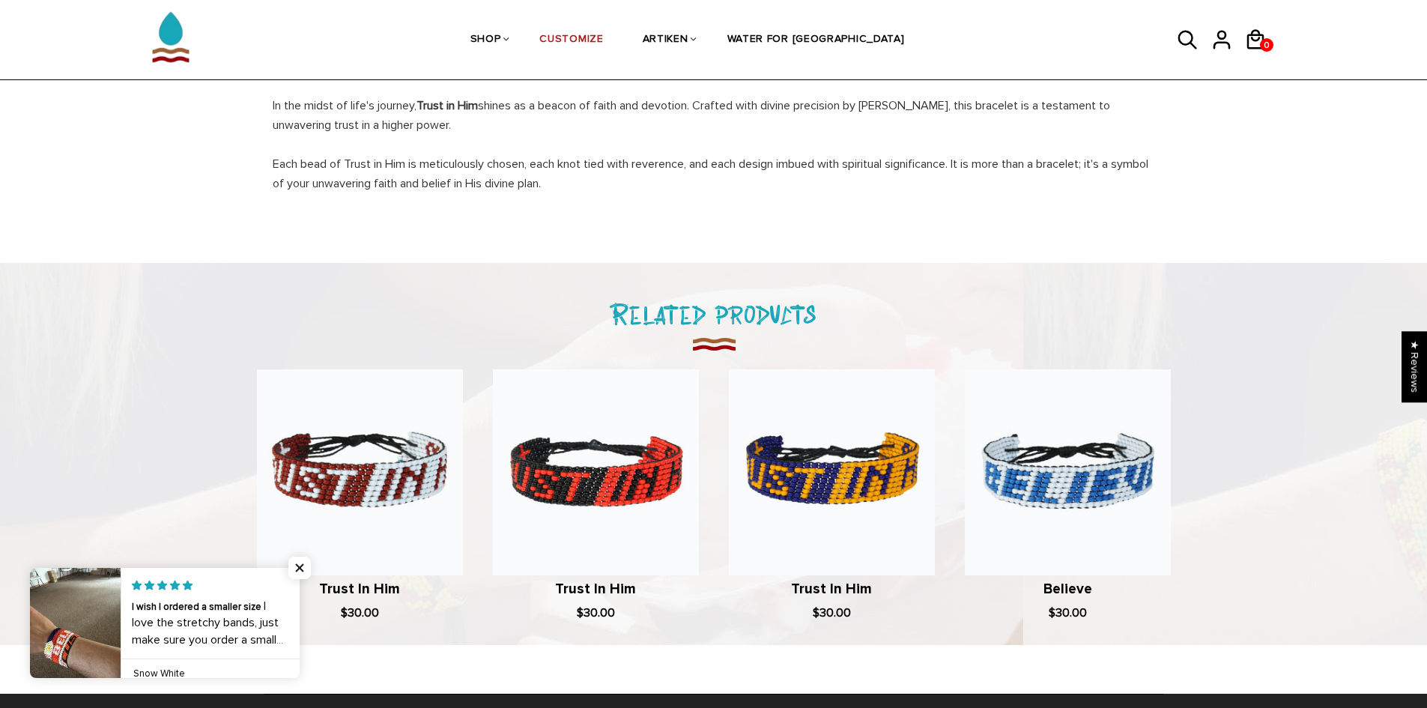
scroll to position [824, 0]
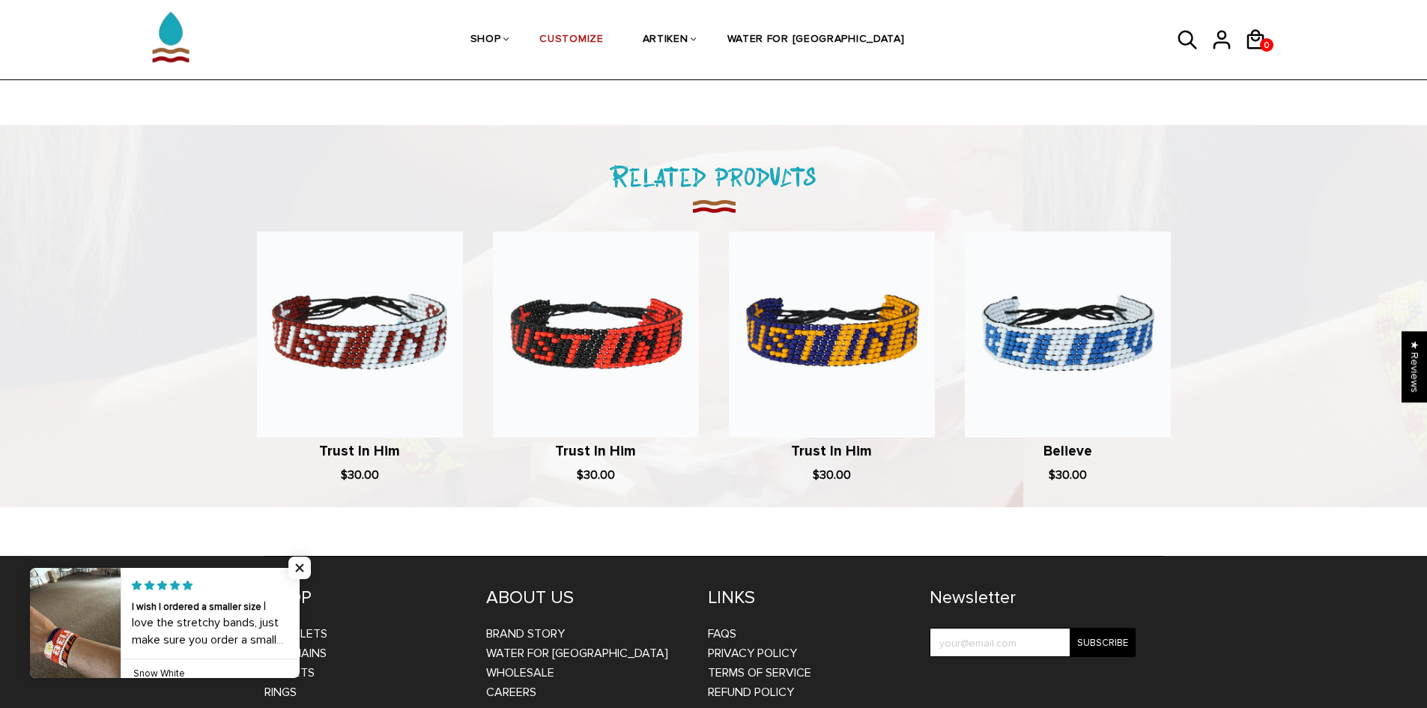
drag, startPoint x: 641, startPoint y: 188, endPoint x: 626, endPoint y: 188, distance: 14.2
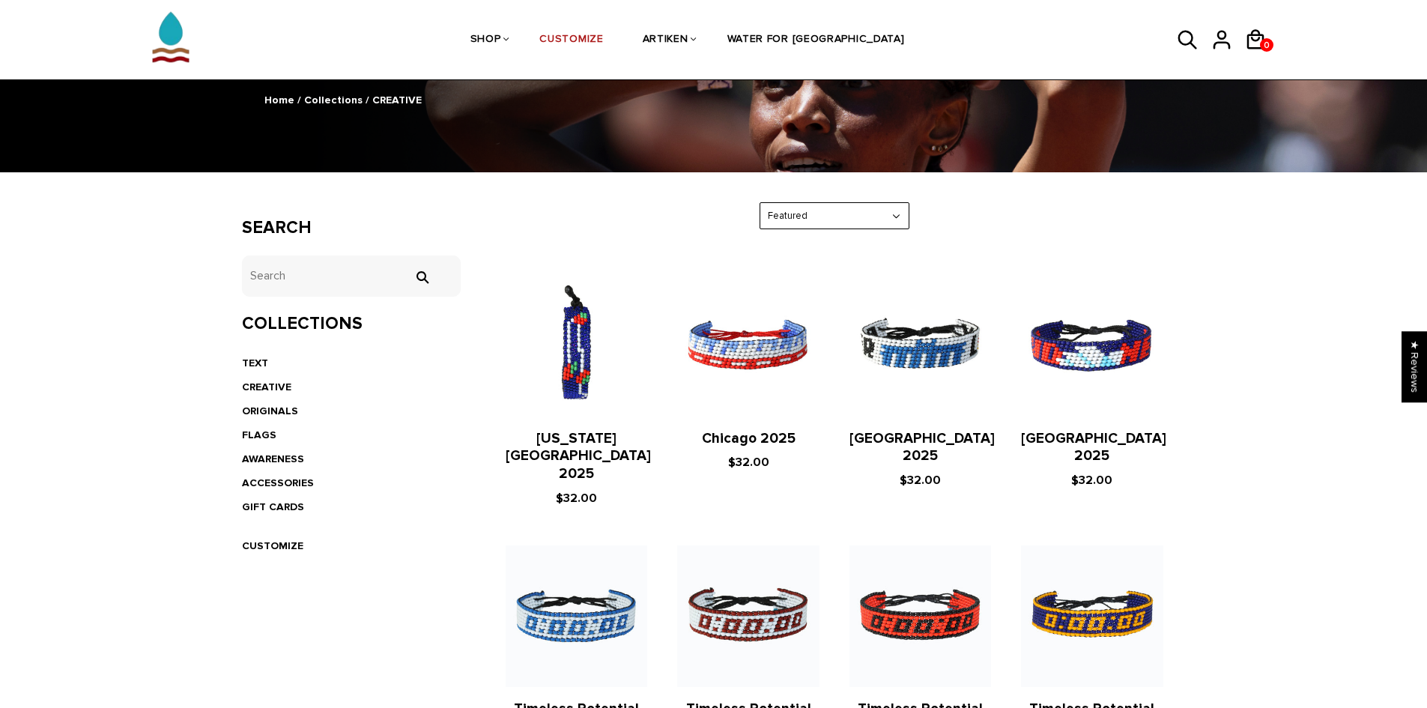
scroll to position [150, 0]
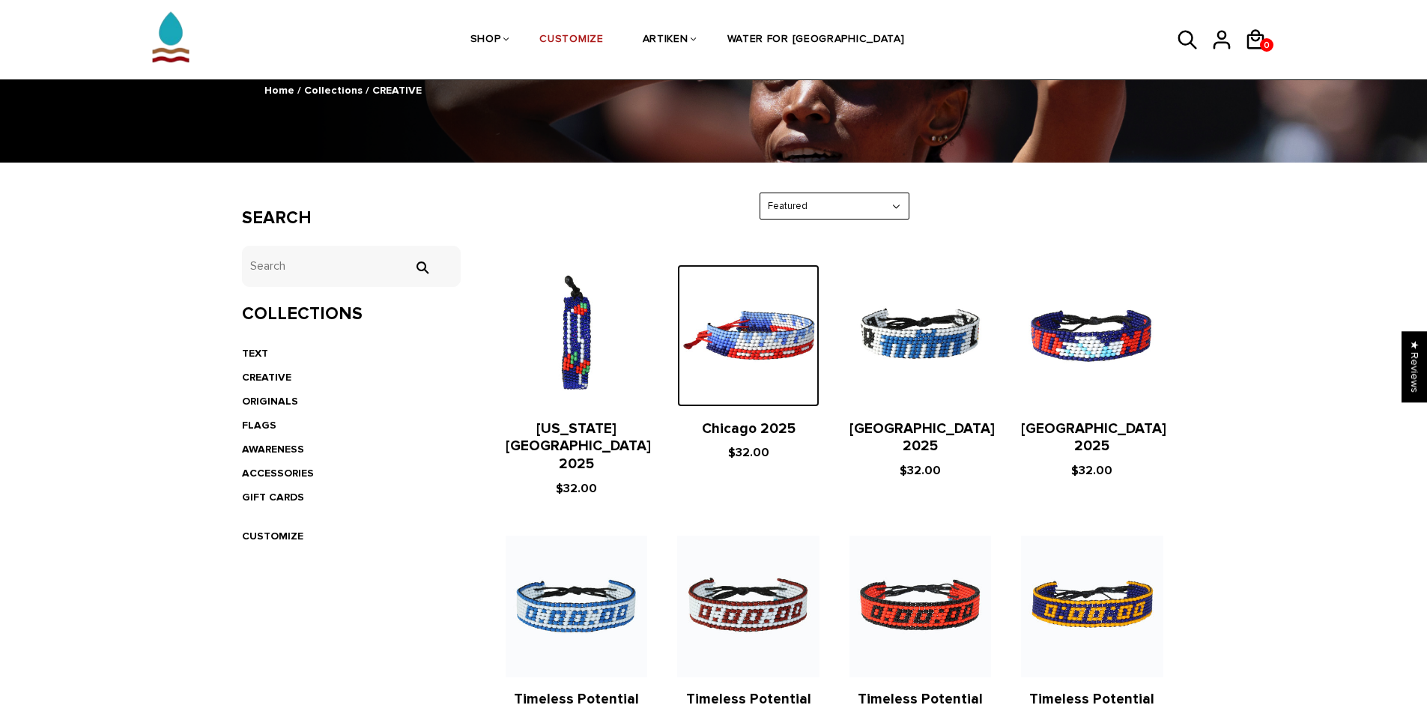
click at [781, 342] on img at bounding box center [748, 335] width 142 height 142
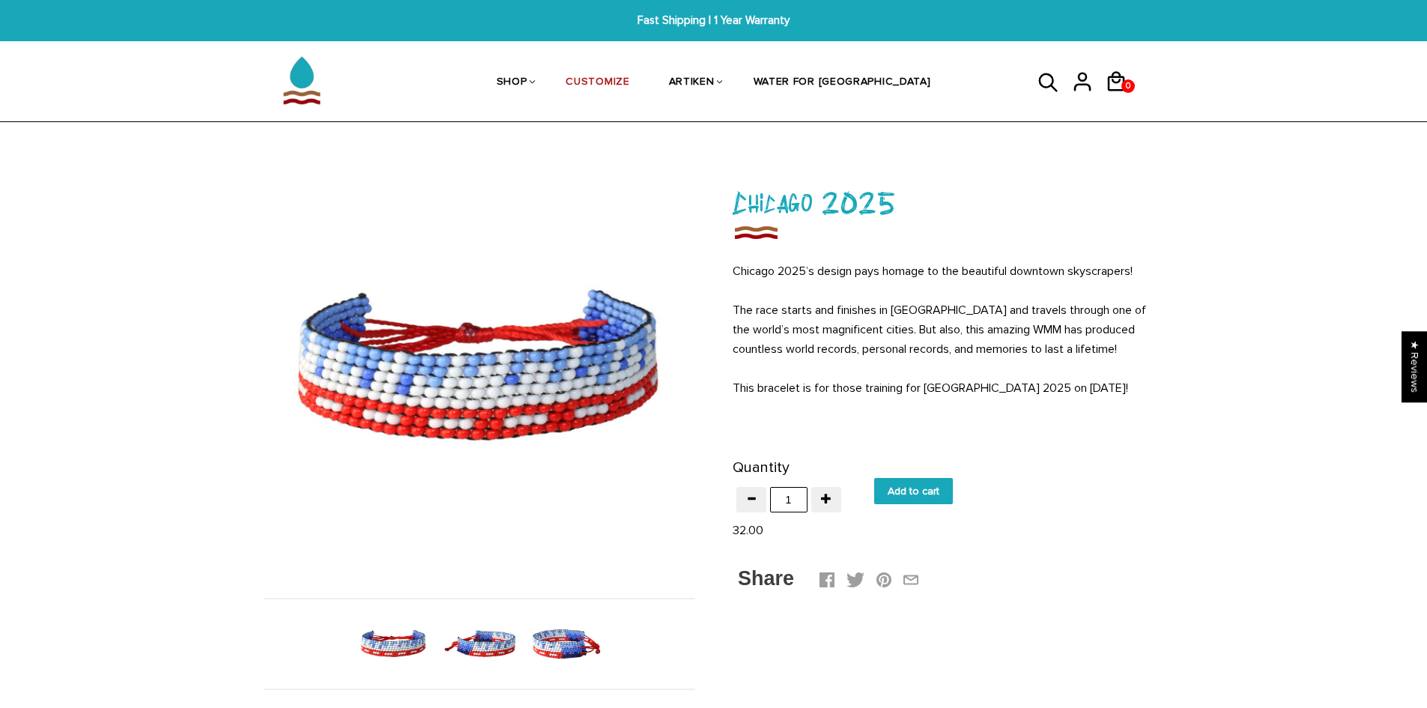
click at [548, 629] on img at bounding box center [565, 643] width 77 height 77
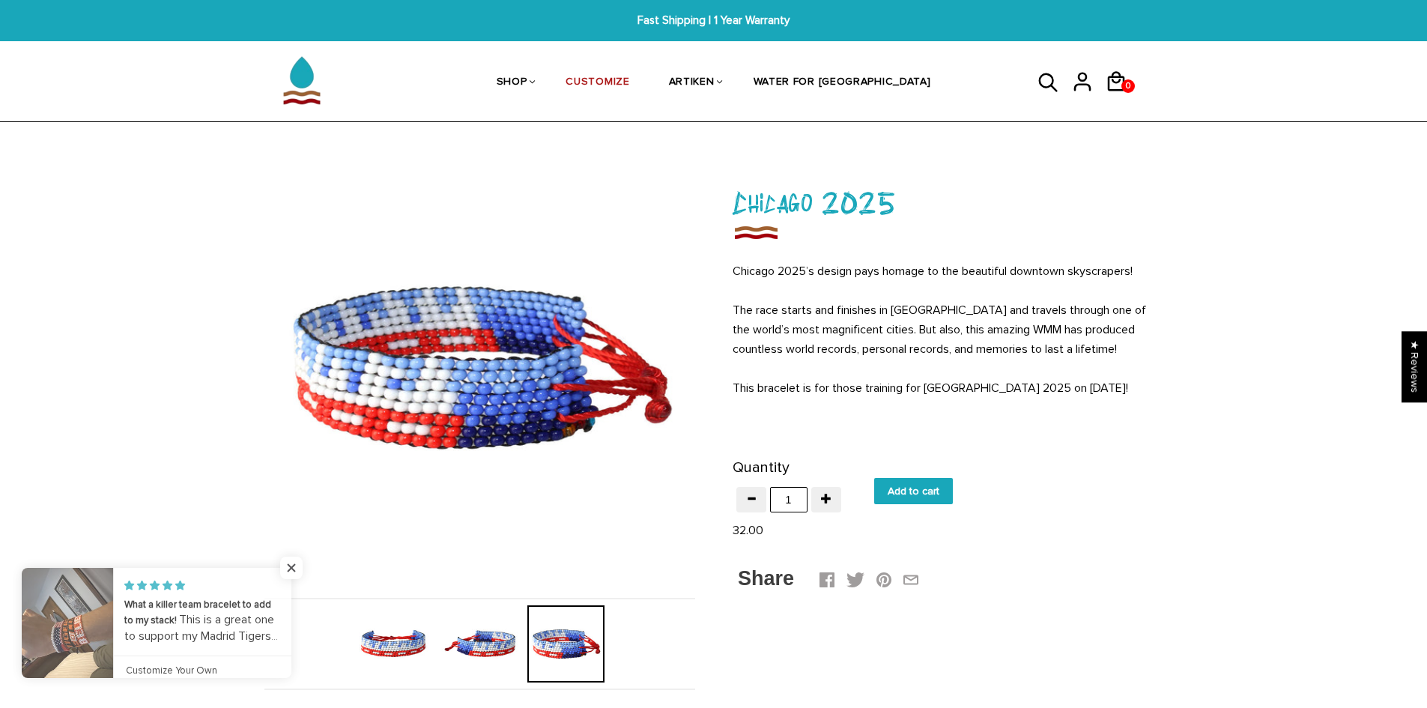
click at [465, 665] on img at bounding box center [479, 643] width 77 height 77
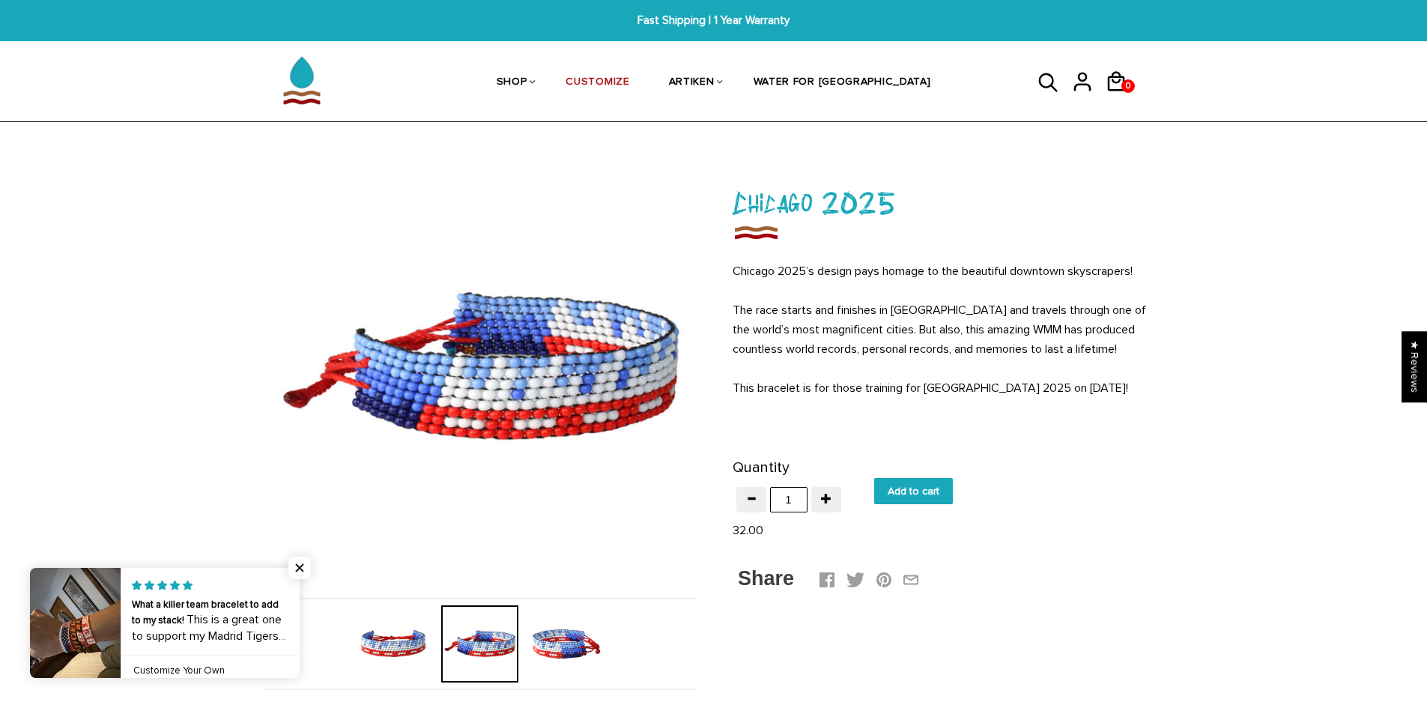
click at [402, 654] on img at bounding box center [393, 643] width 77 height 77
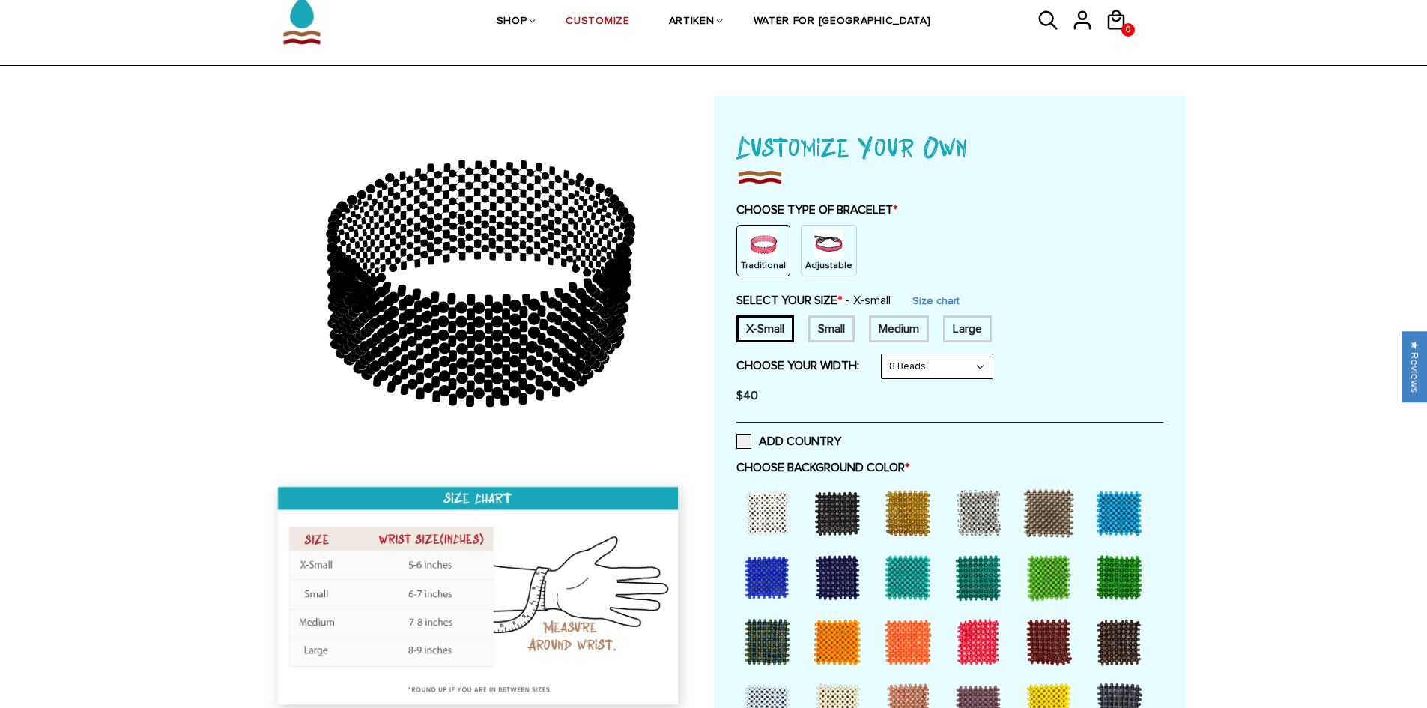
scroll to position [150, 0]
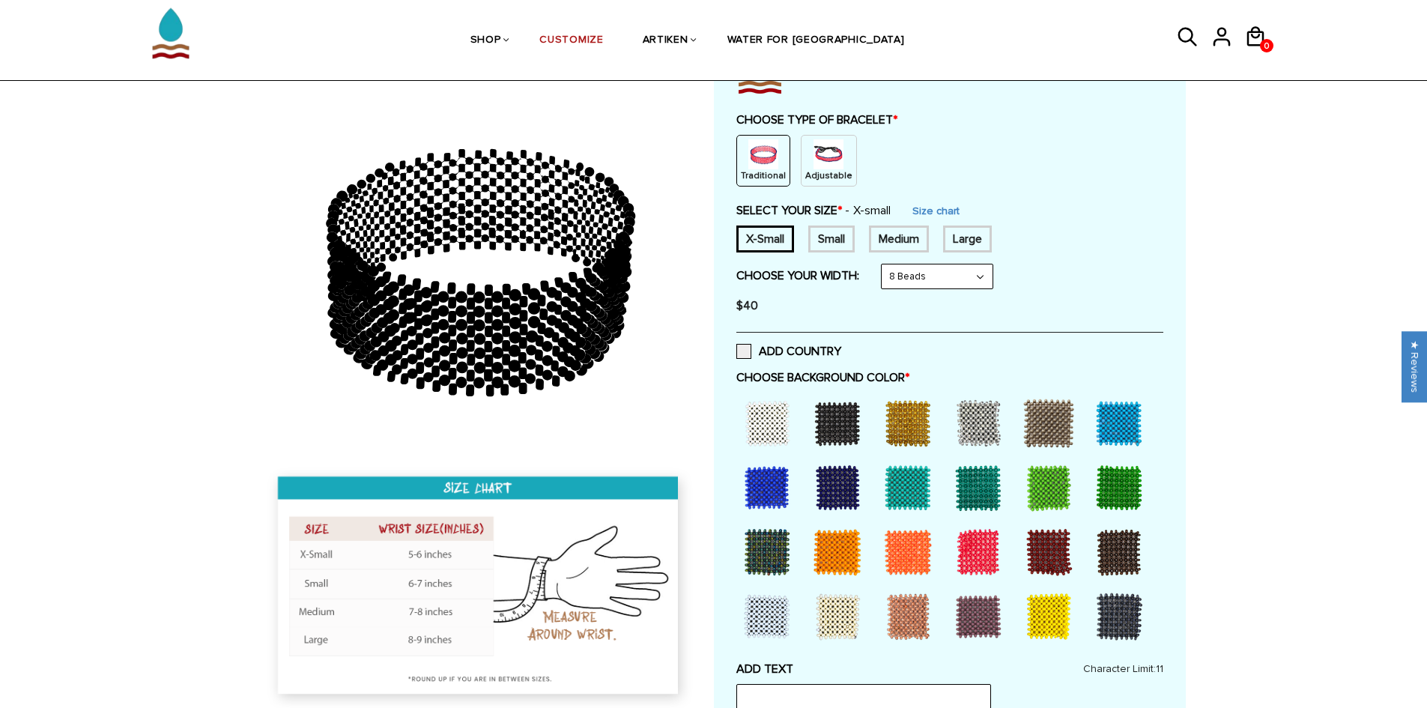
click at [844, 239] on div "Small" at bounding box center [831, 239] width 46 height 27
click at [1125, 432] on div at bounding box center [1119, 423] width 60 height 60
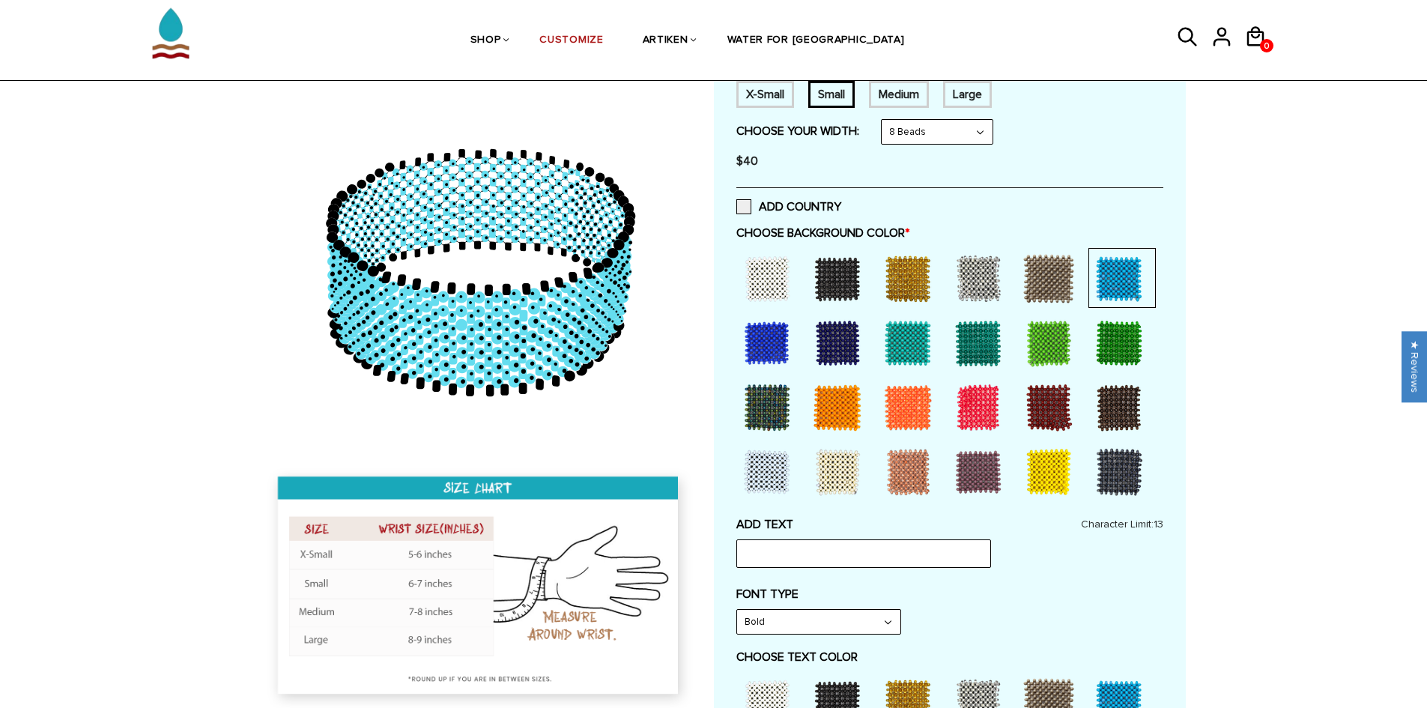
scroll to position [300, 0]
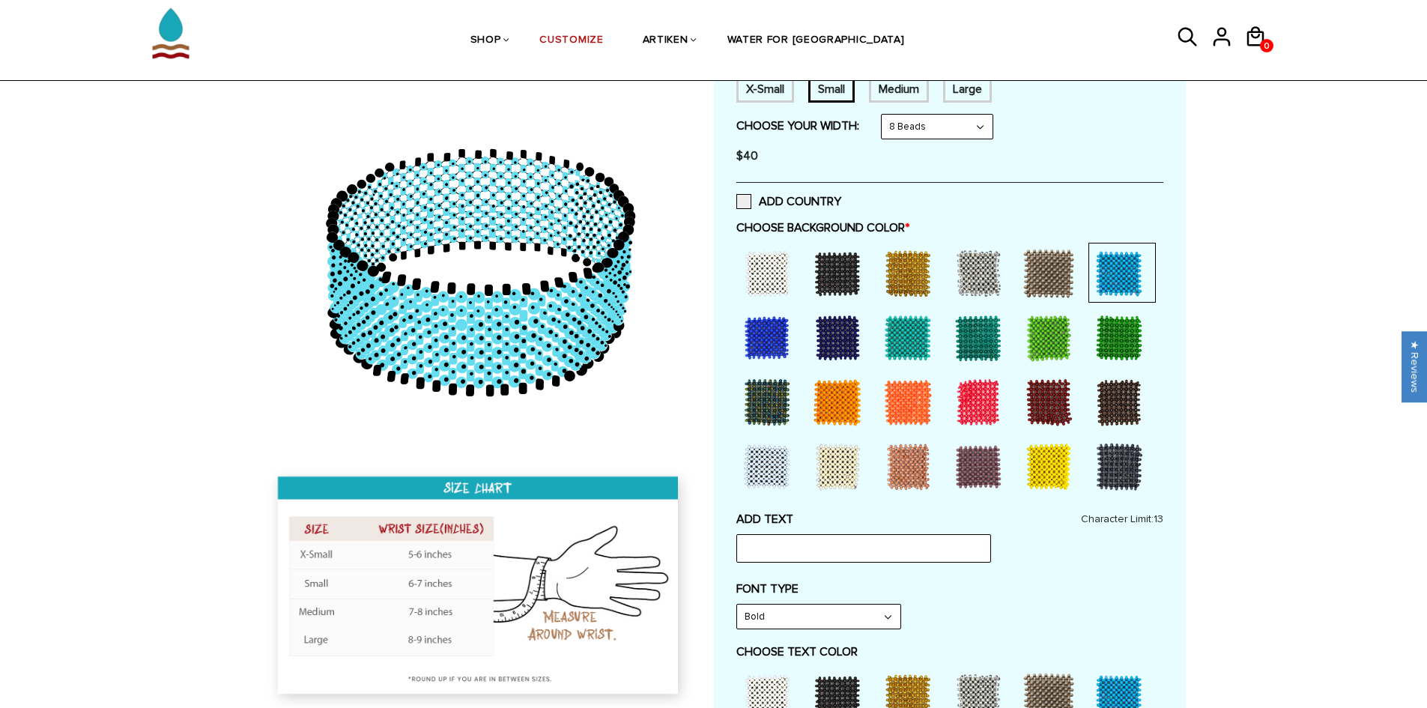
click at [754, 290] on div at bounding box center [767, 273] width 60 height 60
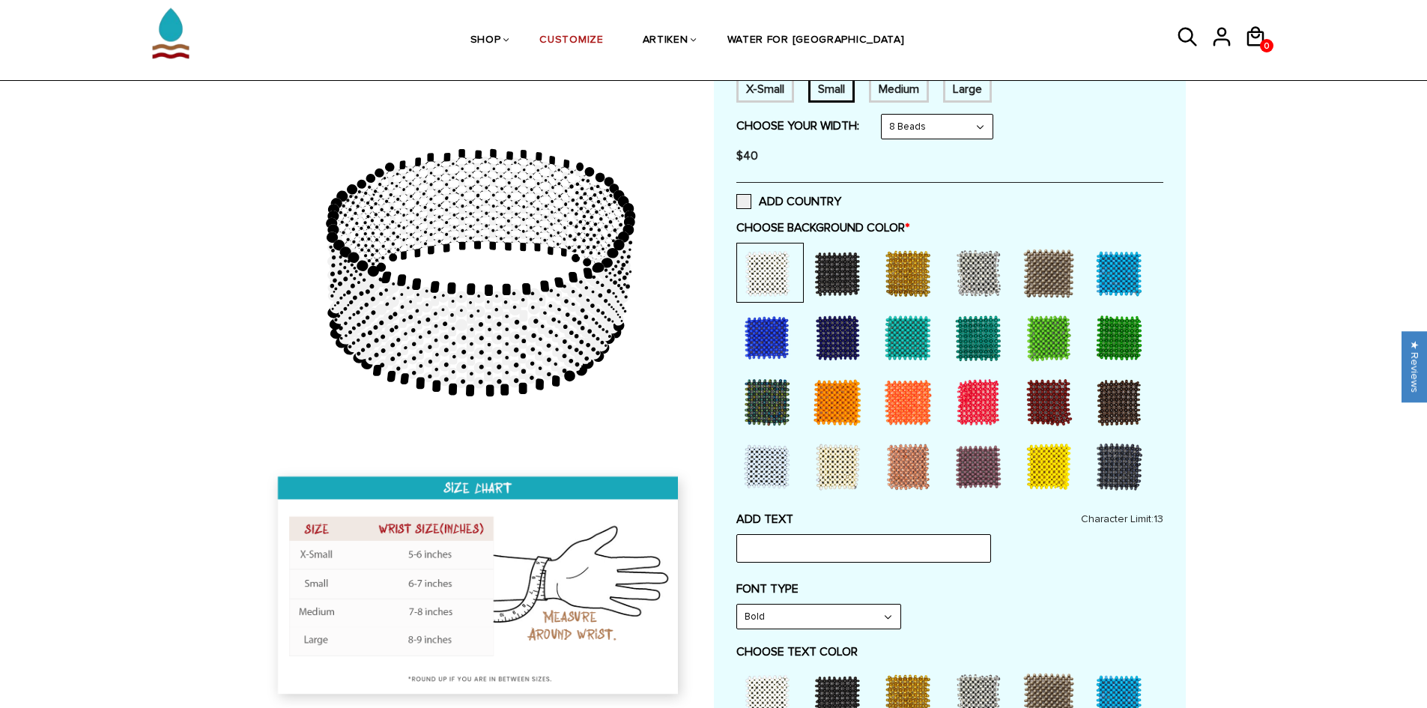
click at [1112, 413] on div at bounding box center [1119, 402] width 60 height 60
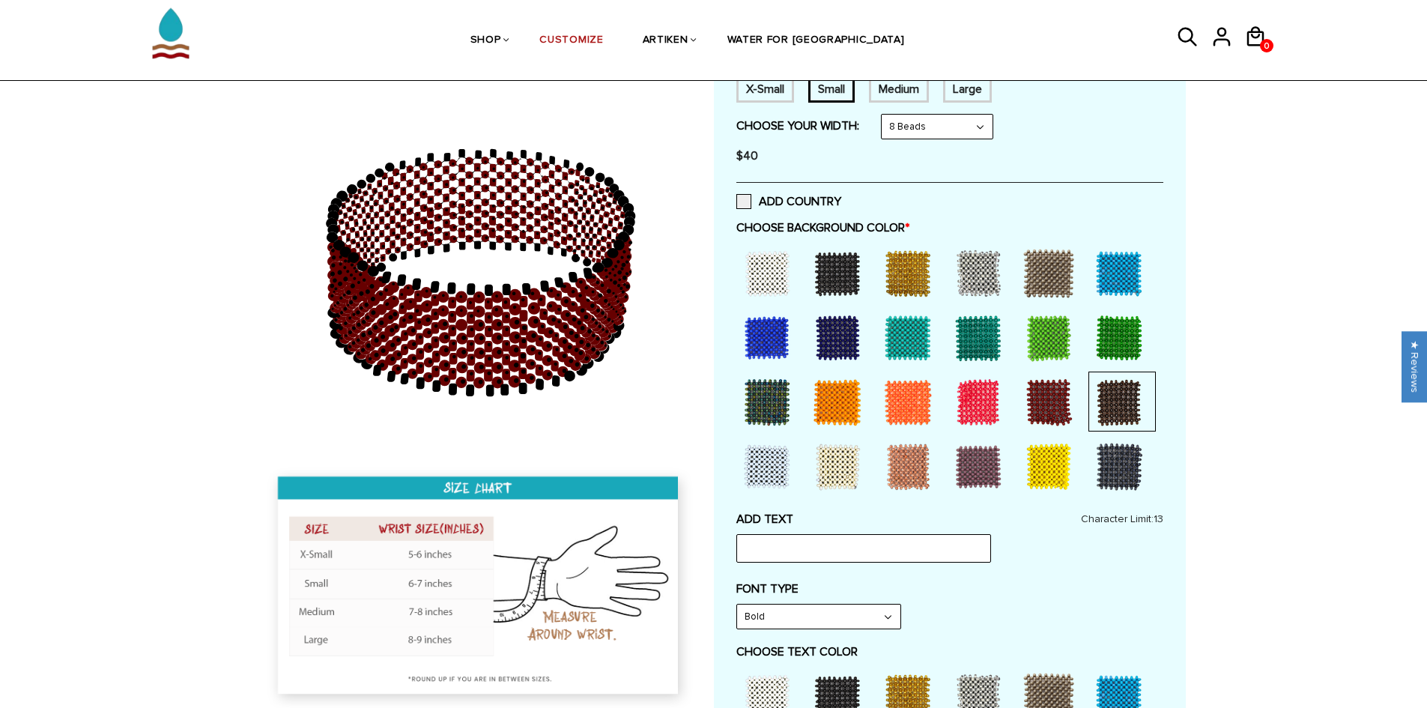
click at [1126, 468] on div at bounding box center [1119, 467] width 60 height 60
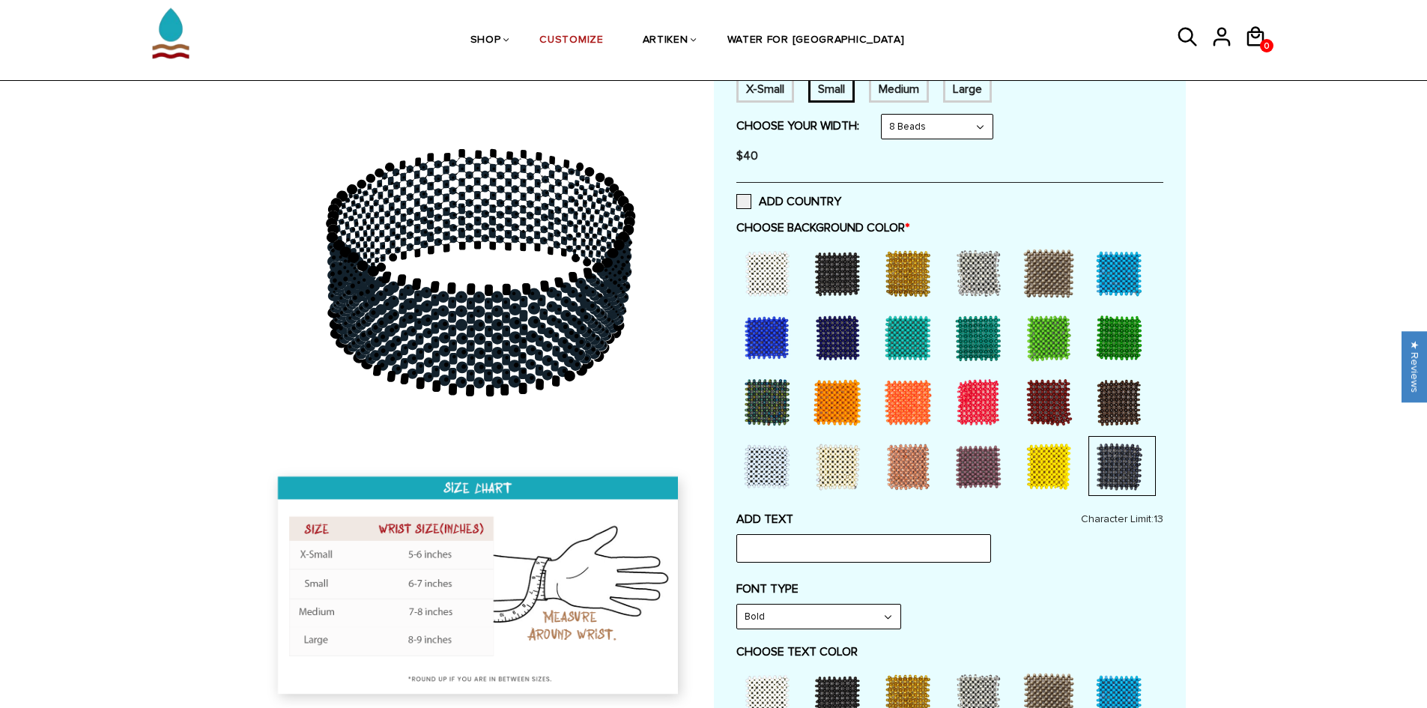
click at [894, 470] on div at bounding box center [908, 467] width 60 height 60
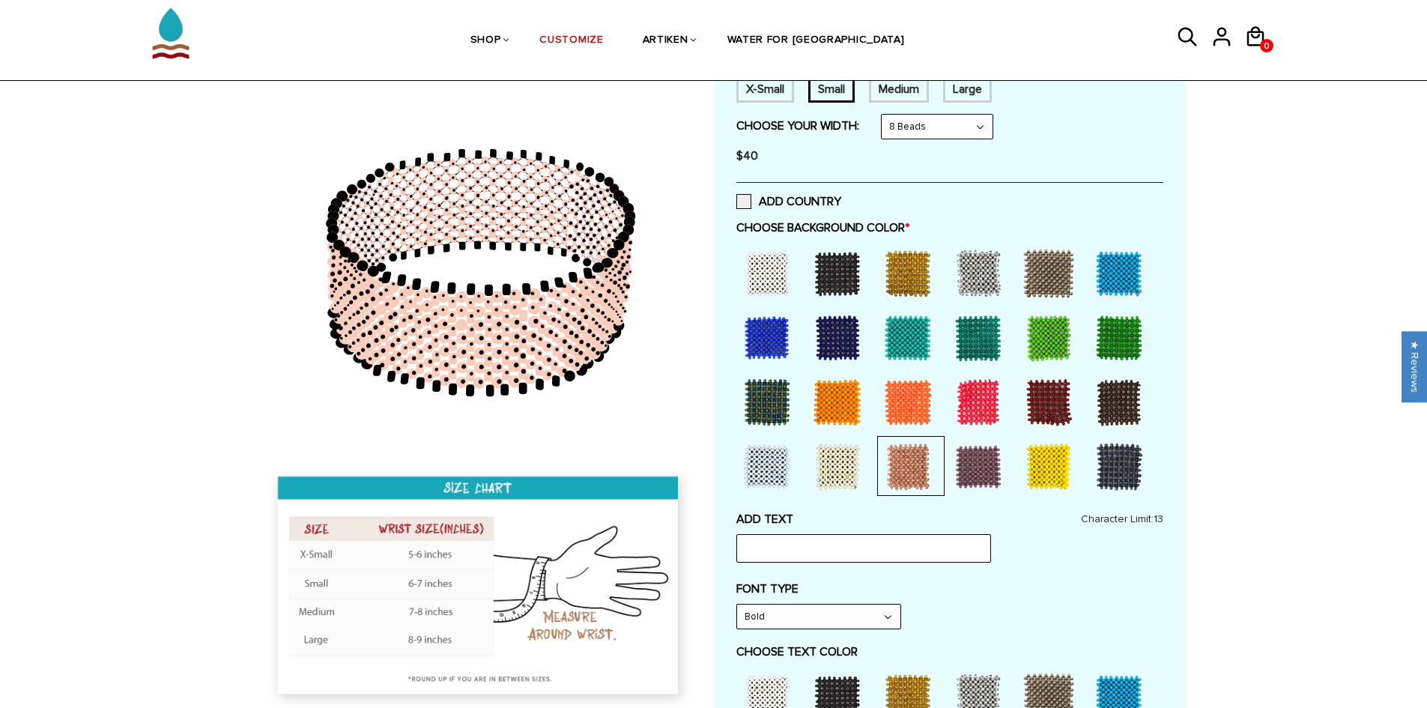
click at [852, 472] on div at bounding box center [838, 467] width 60 height 60
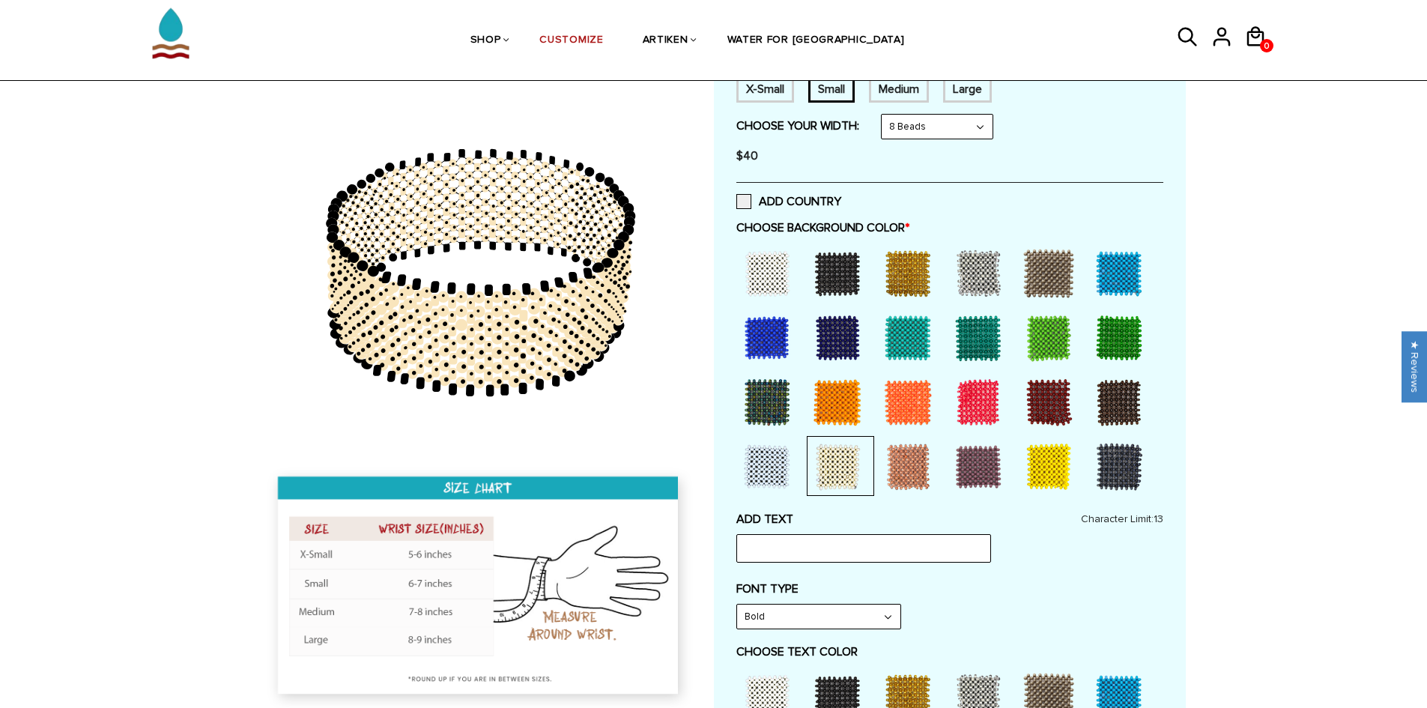
click at [850, 415] on div at bounding box center [838, 402] width 60 height 60
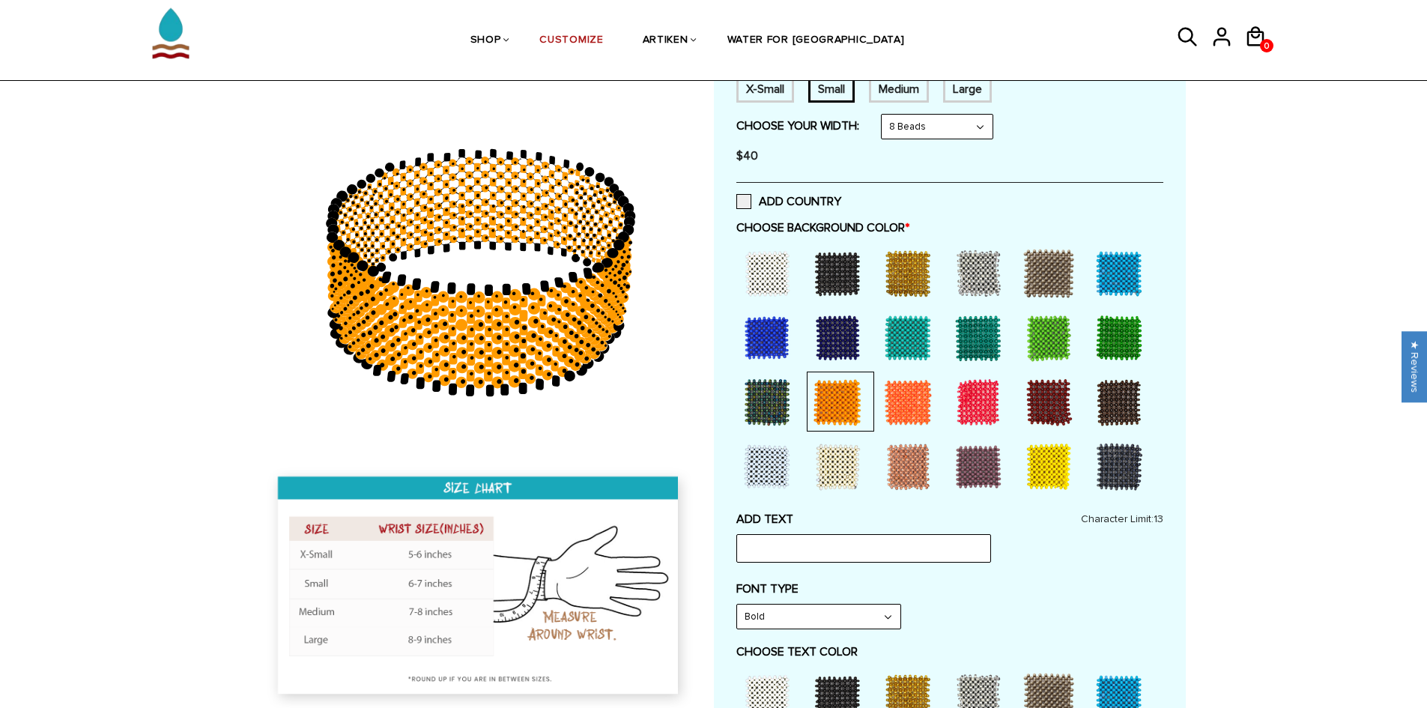
click at [912, 401] on div at bounding box center [908, 402] width 60 height 60
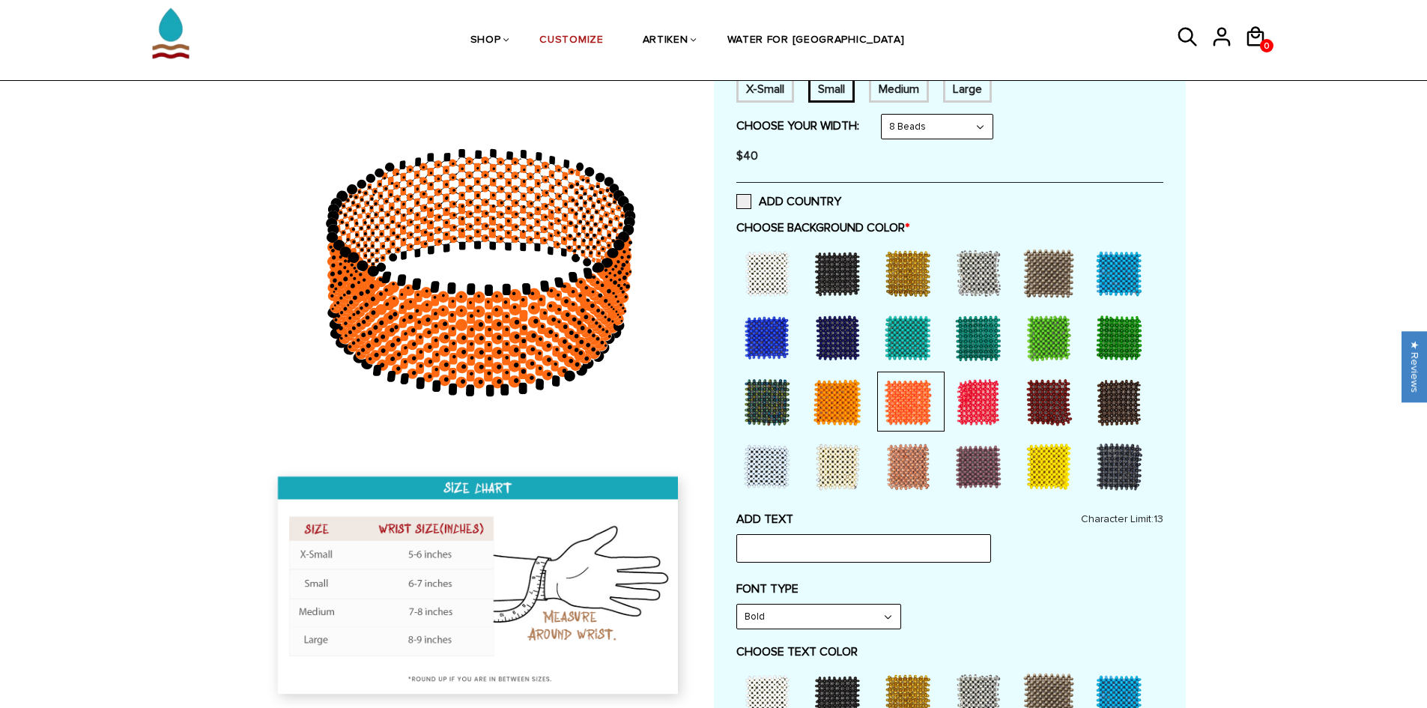
click at [845, 399] on div at bounding box center [838, 402] width 60 height 60
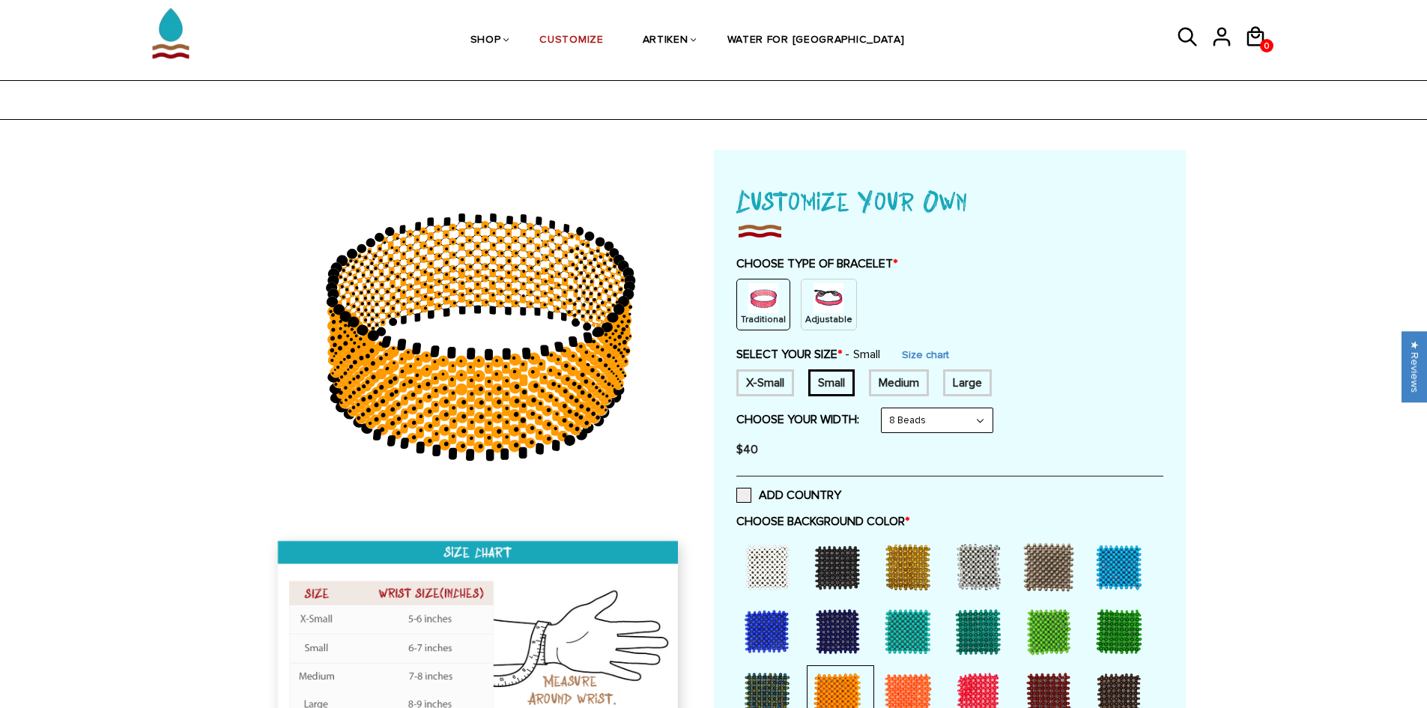
scroll to position [0, 0]
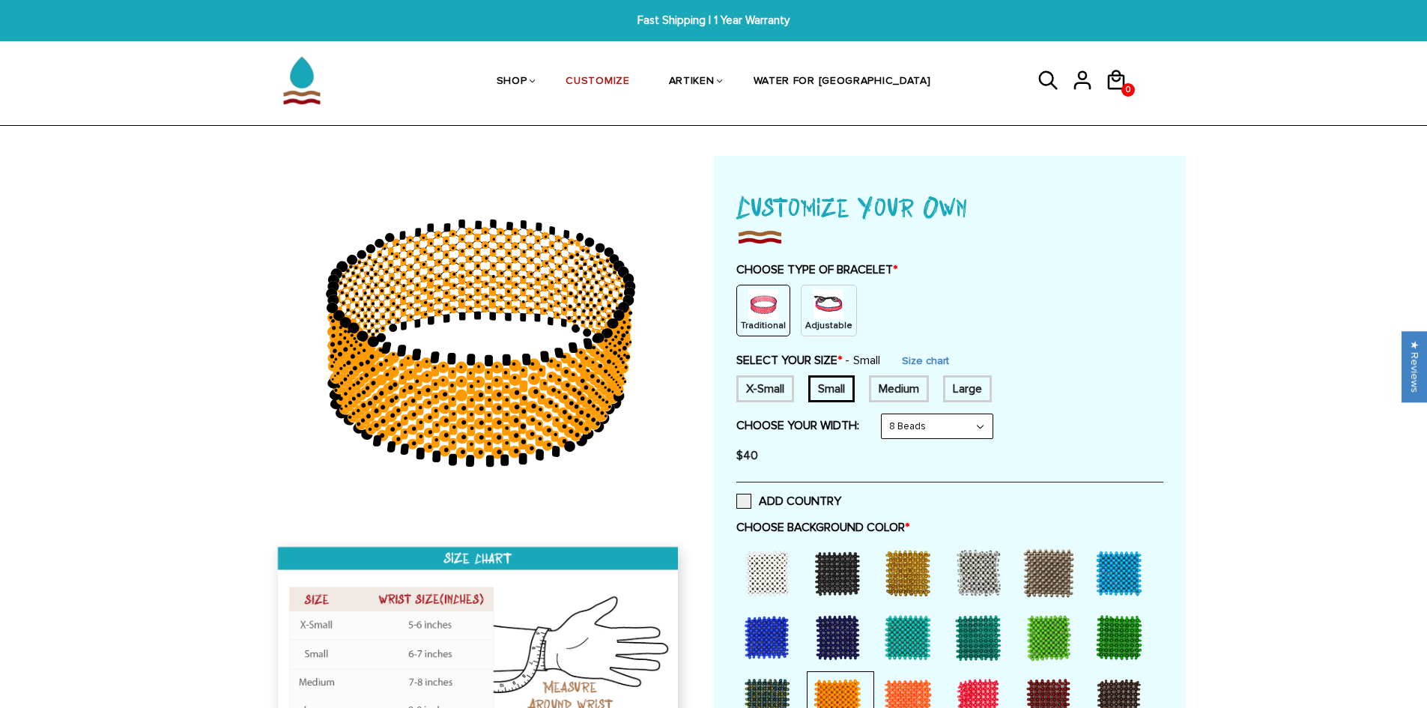
click at [841, 306] on div "Adjustable" at bounding box center [829, 311] width 56 height 52
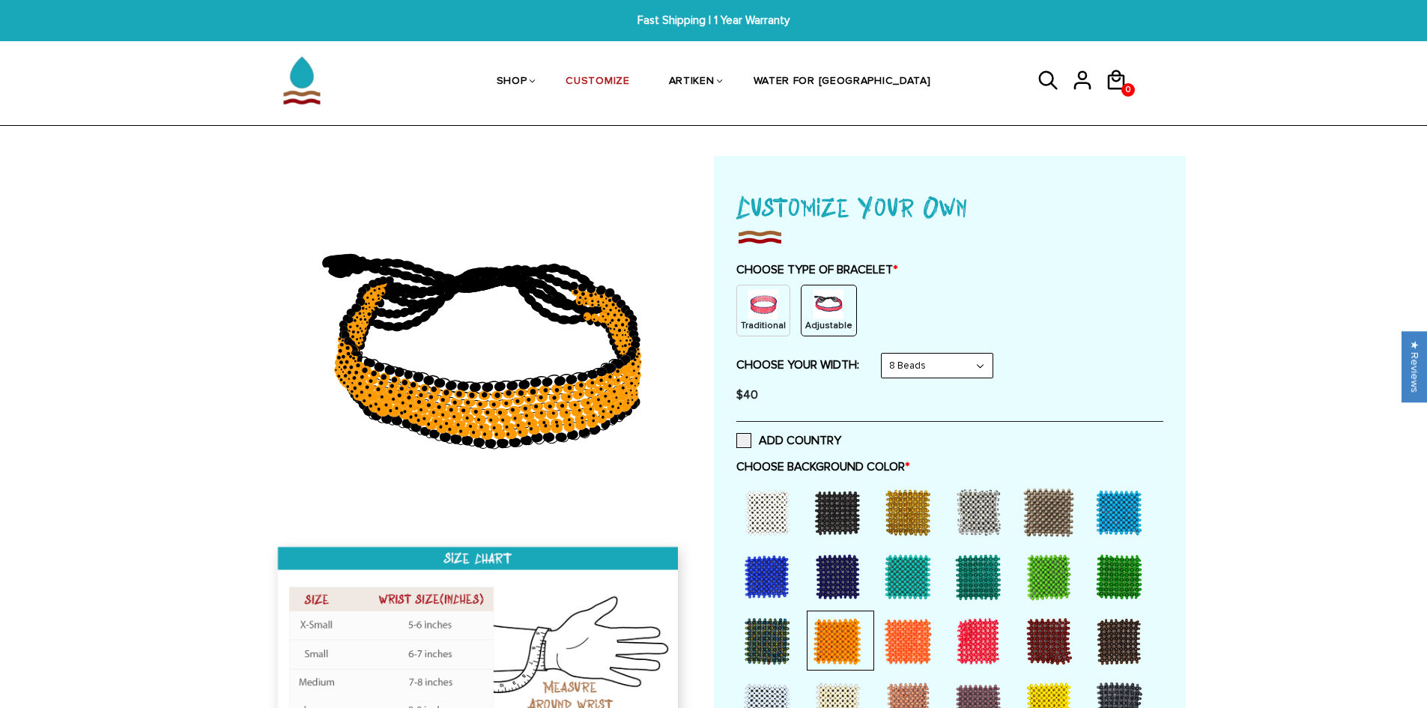
click at [919, 372] on select "8 Beads 6 Beads 10 Beads" at bounding box center [937, 366] width 111 height 24
select select "10-beads"
click at [885, 354] on select "8 Beads 6 Beads 10 Beads" at bounding box center [937, 366] width 111 height 24
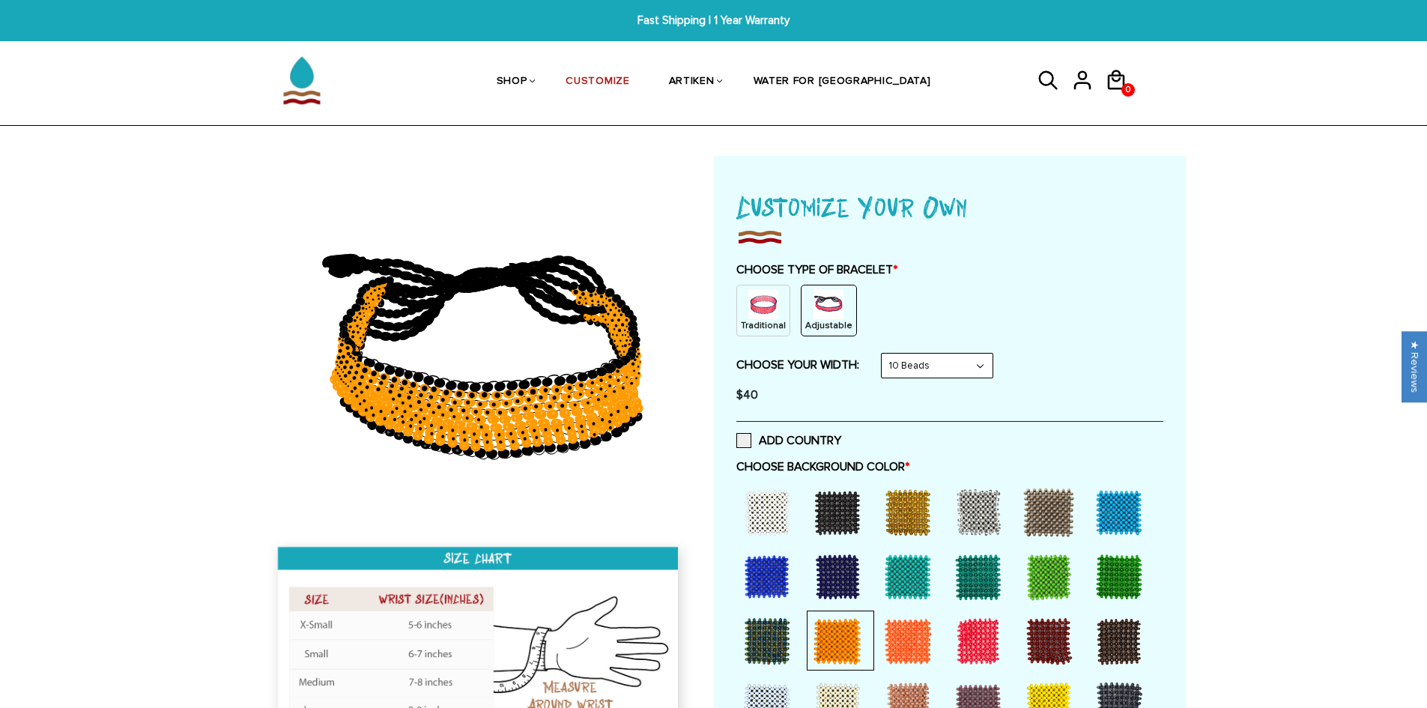
click at [782, 312] on div "Traditional" at bounding box center [763, 311] width 54 height 52
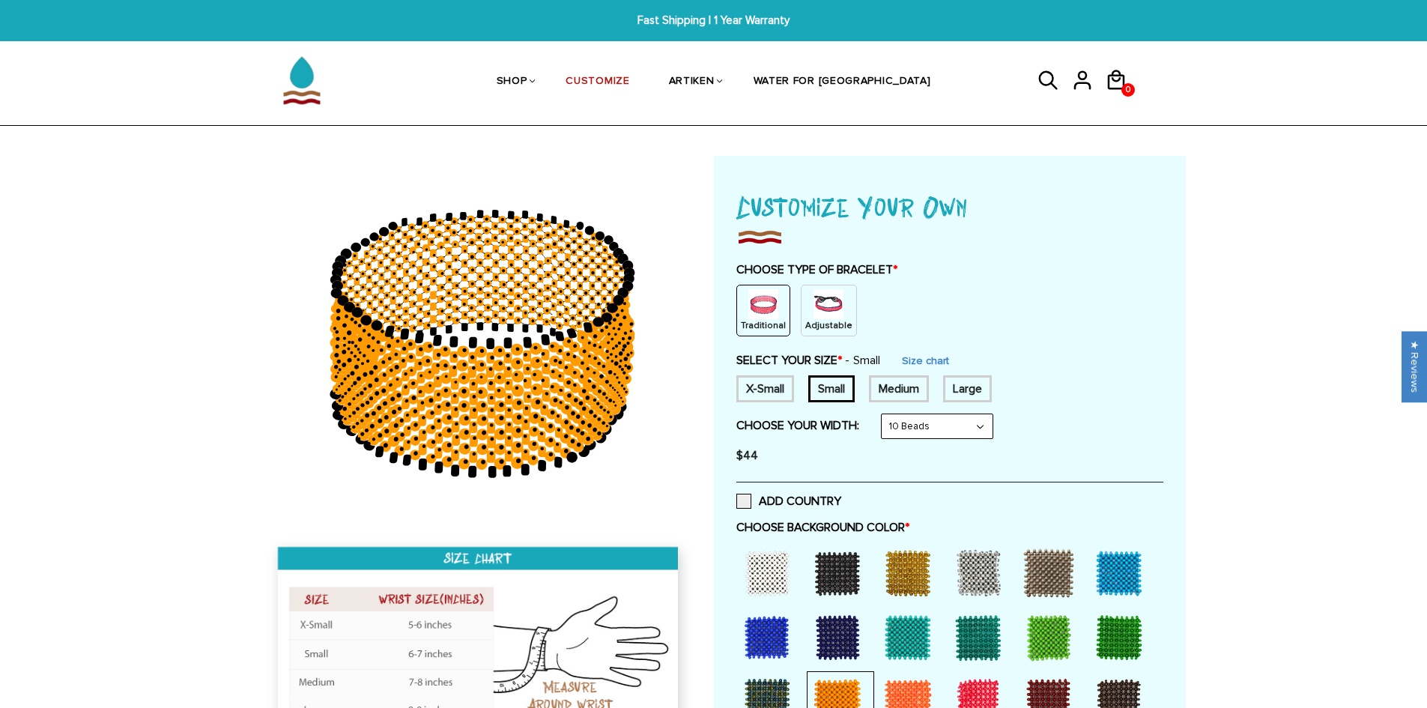
click at [826, 312] on img at bounding box center [829, 304] width 30 height 30
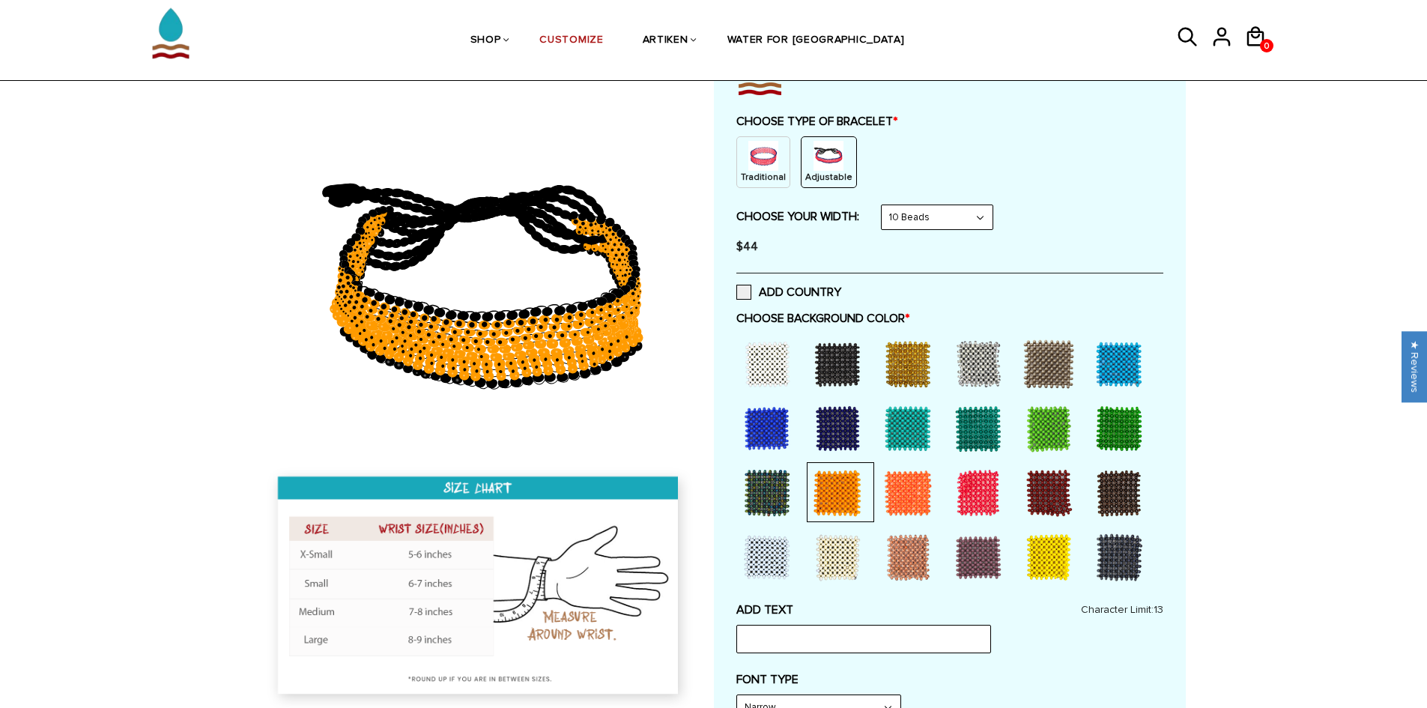
scroll to position [150, 0]
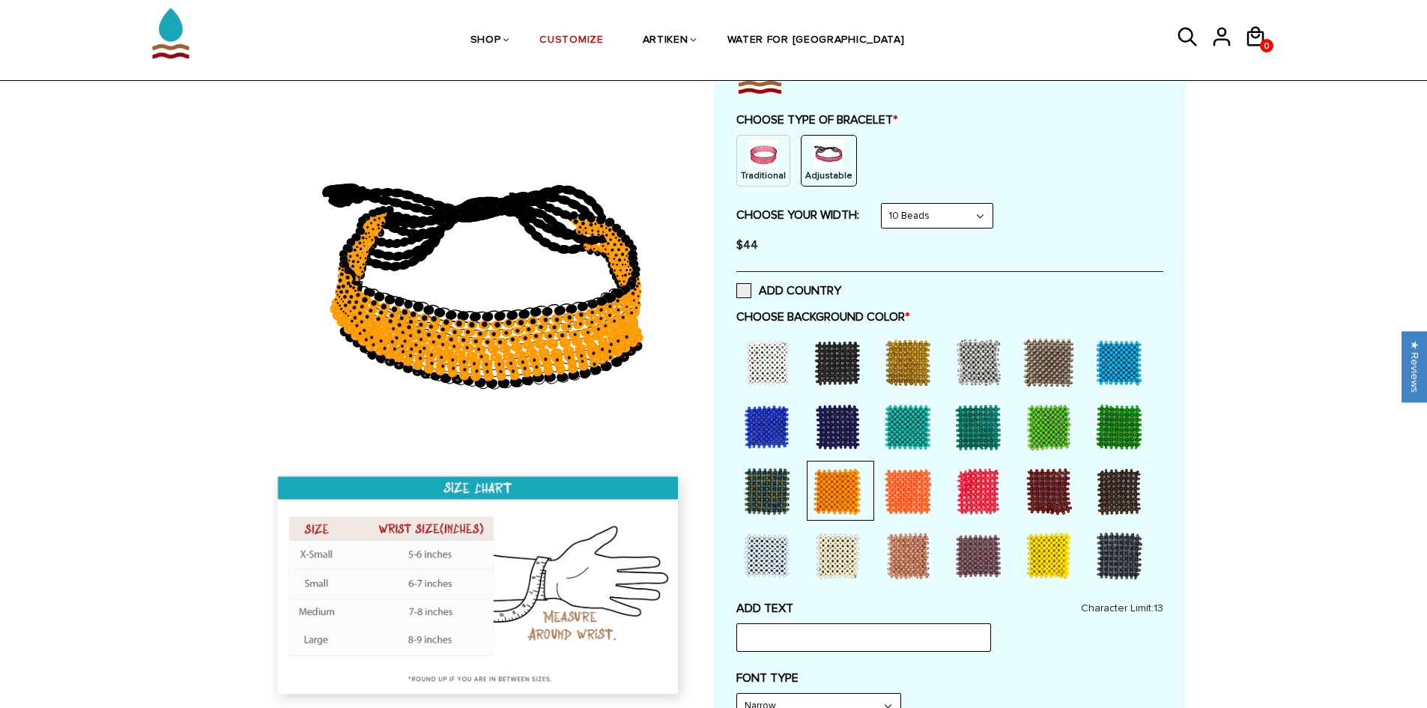
click at [1102, 366] on div at bounding box center [1119, 363] width 60 height 60
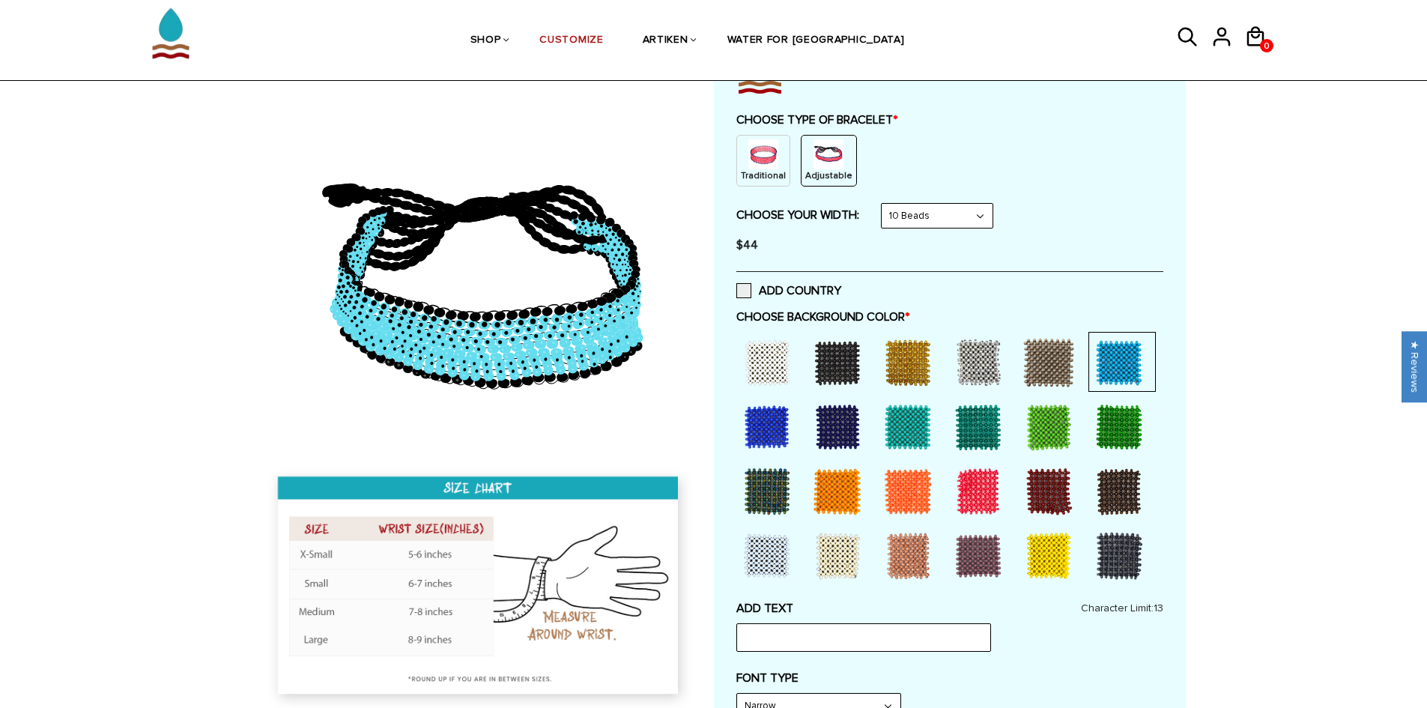
click at [1054, 546] on div at bounding box center [1049, 556] width 60 height 60
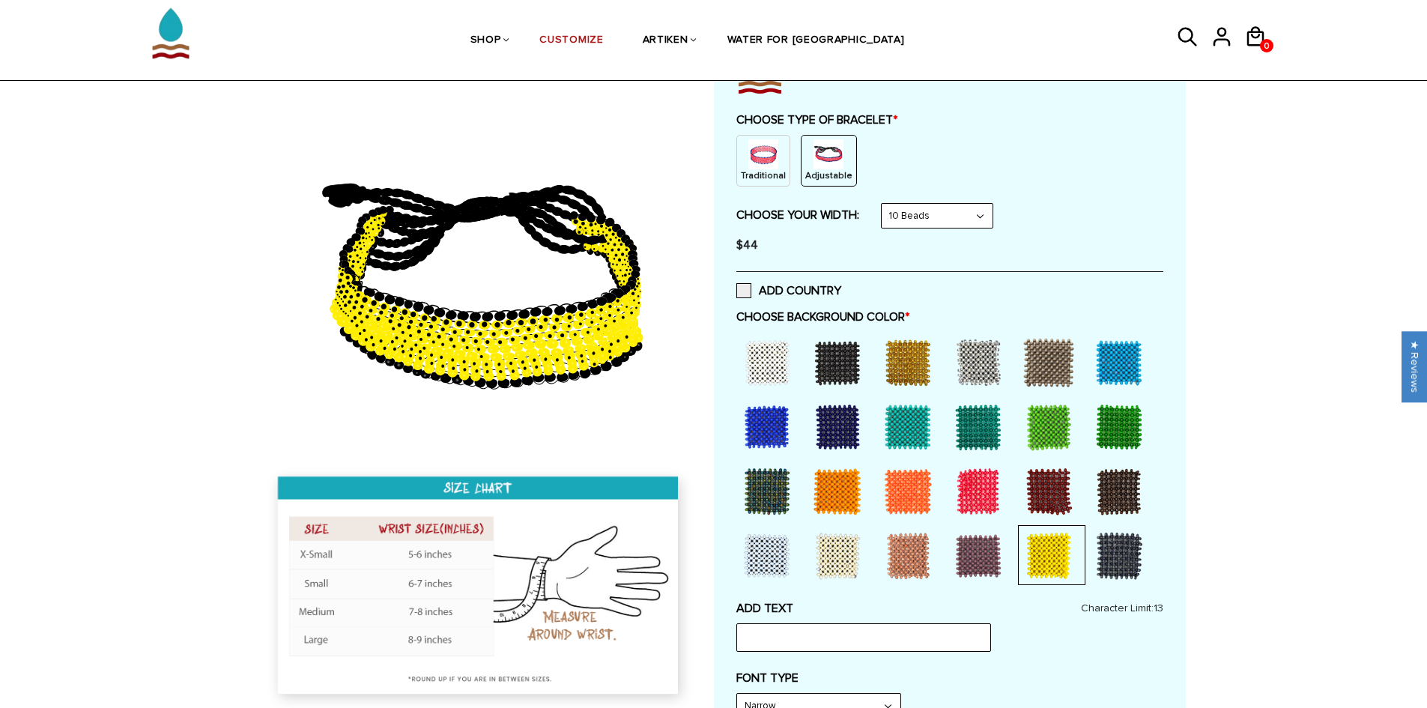
click at [1111, 378] on div at bounding box center [1119, 363] width 60 height 60
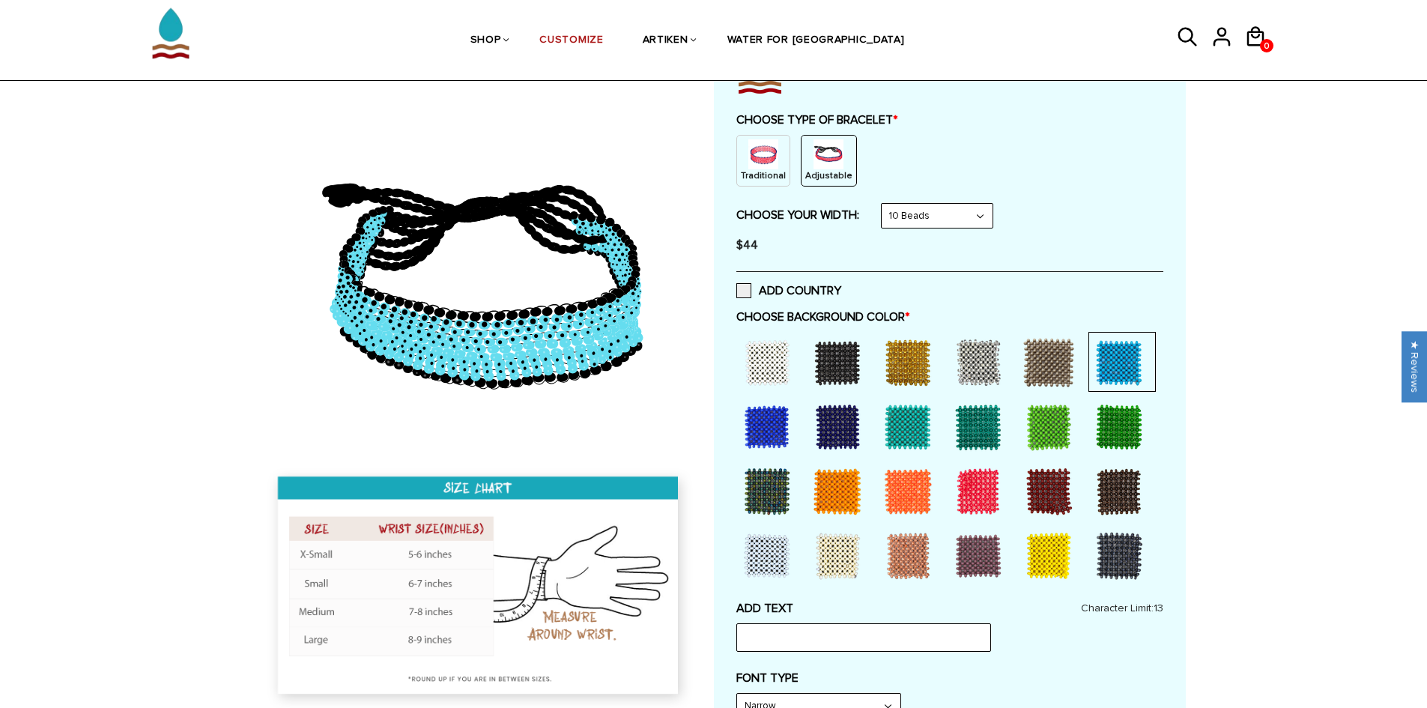
click at [1057, 426] on div at bounding box center [1049, 427] width 60 height 60
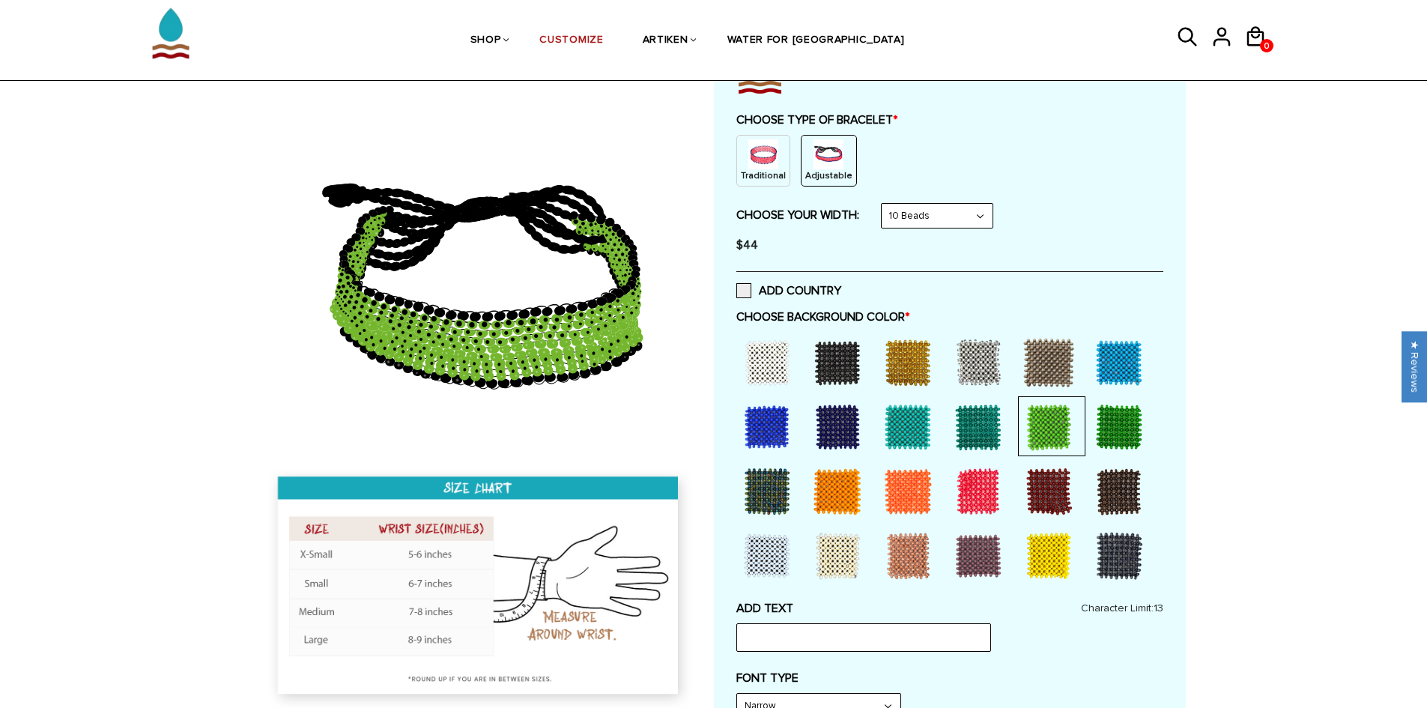
click at [1107, 365] on div at bounding box center [1119, 363] width 60 height 60
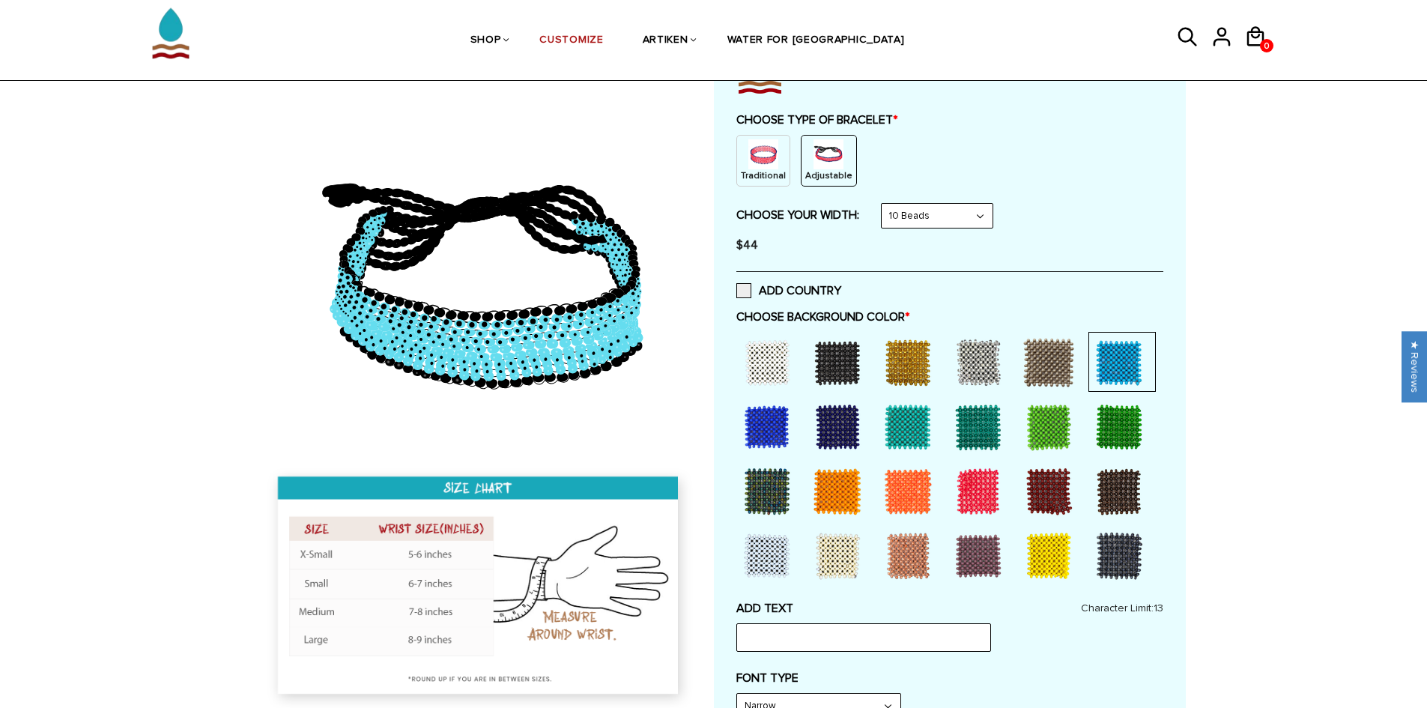
click at [840, 432] on div at bounding box center [838, 427] width 60 height 60
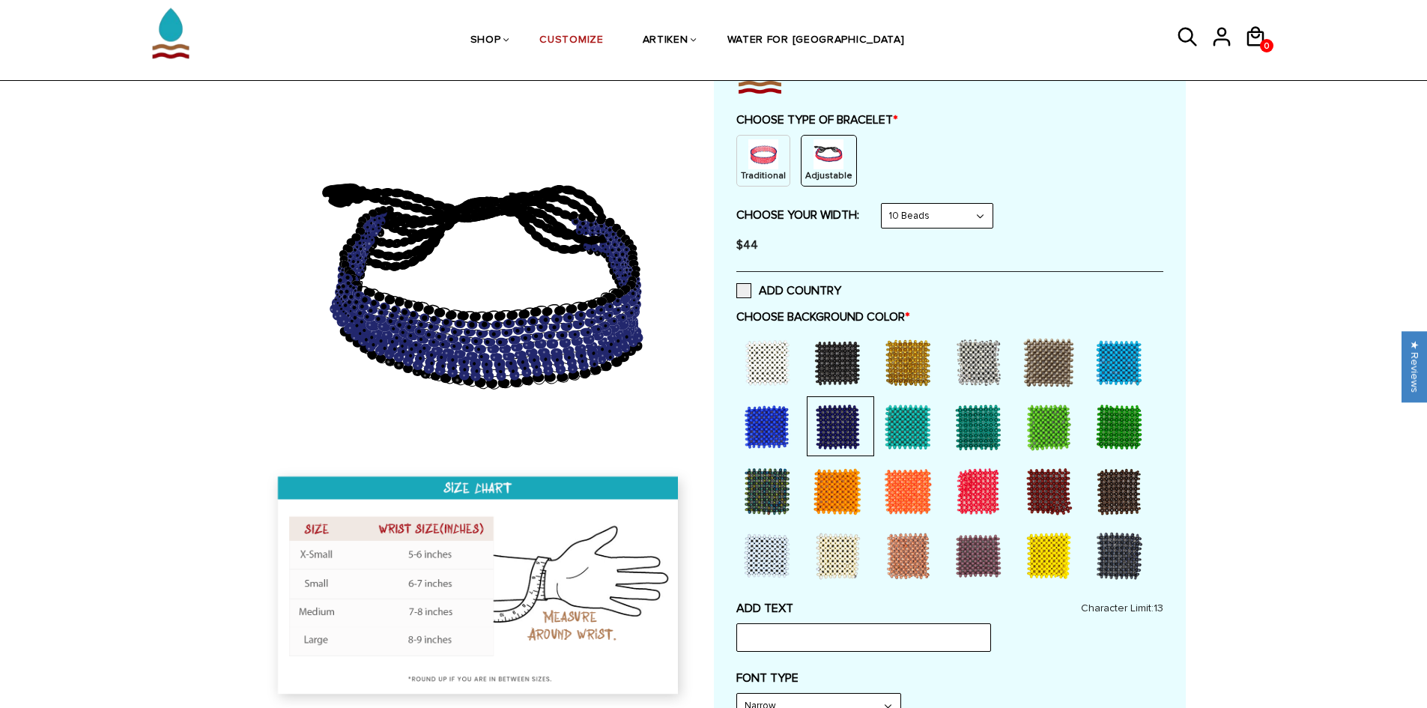
click at [1115, 375] on div at bounding box center [1119, 363] width 60 height 60
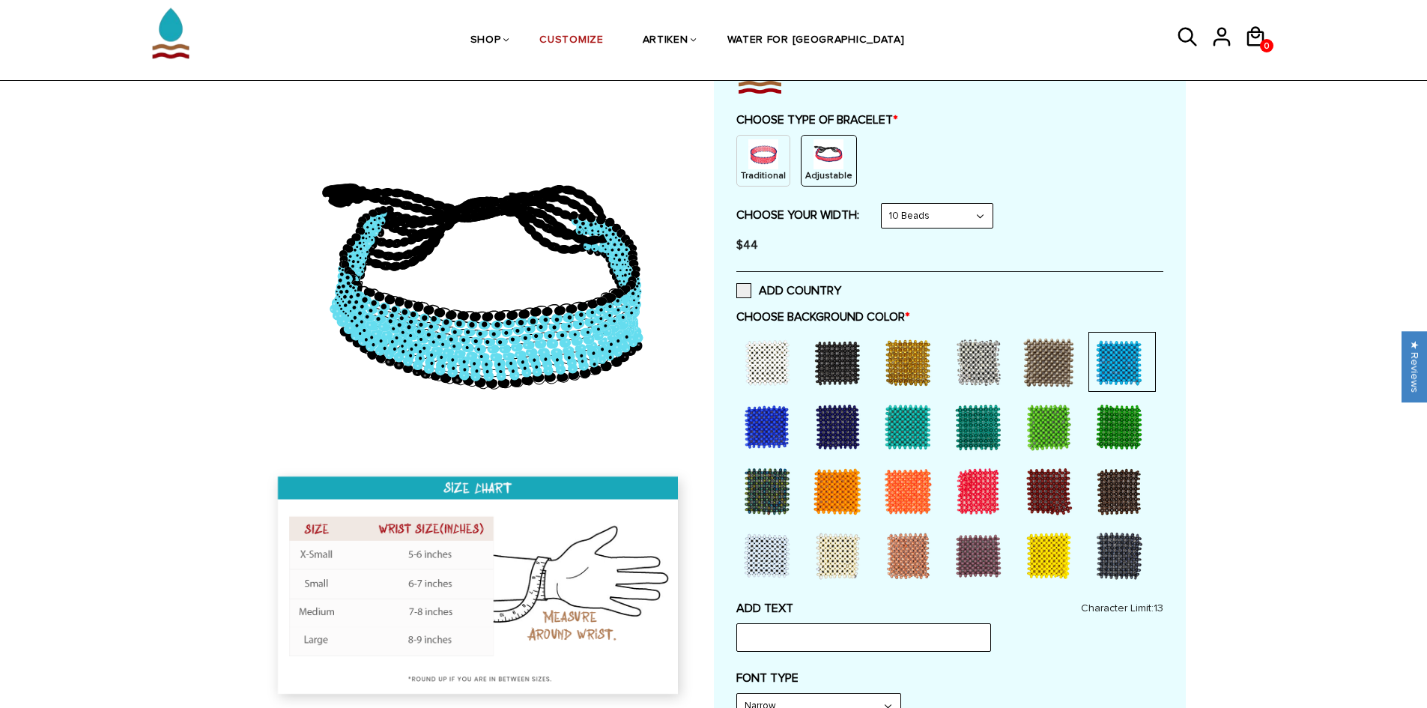
click at [769, 339] on div at bounding box center [767, 363] width 60 height 60
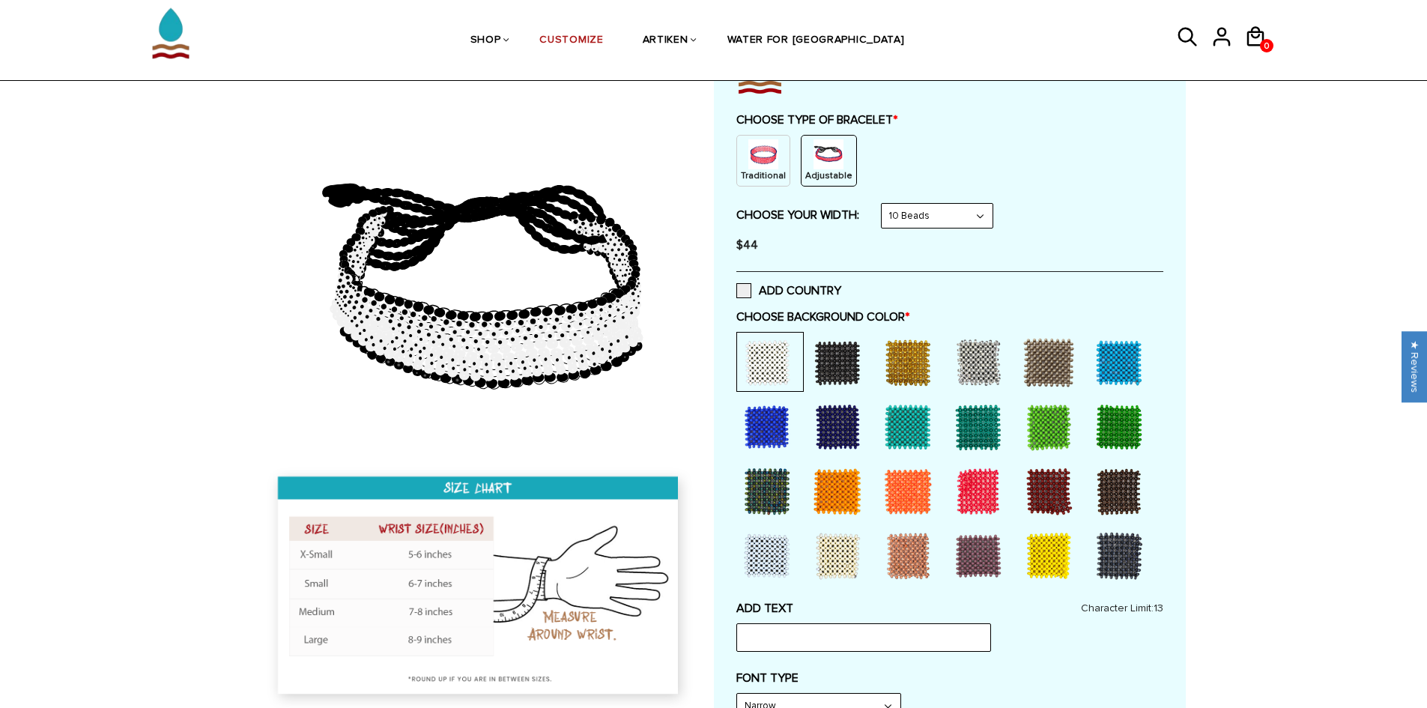
click at [820, 381] on div at bounding box center [838, 363] width 60 height 60
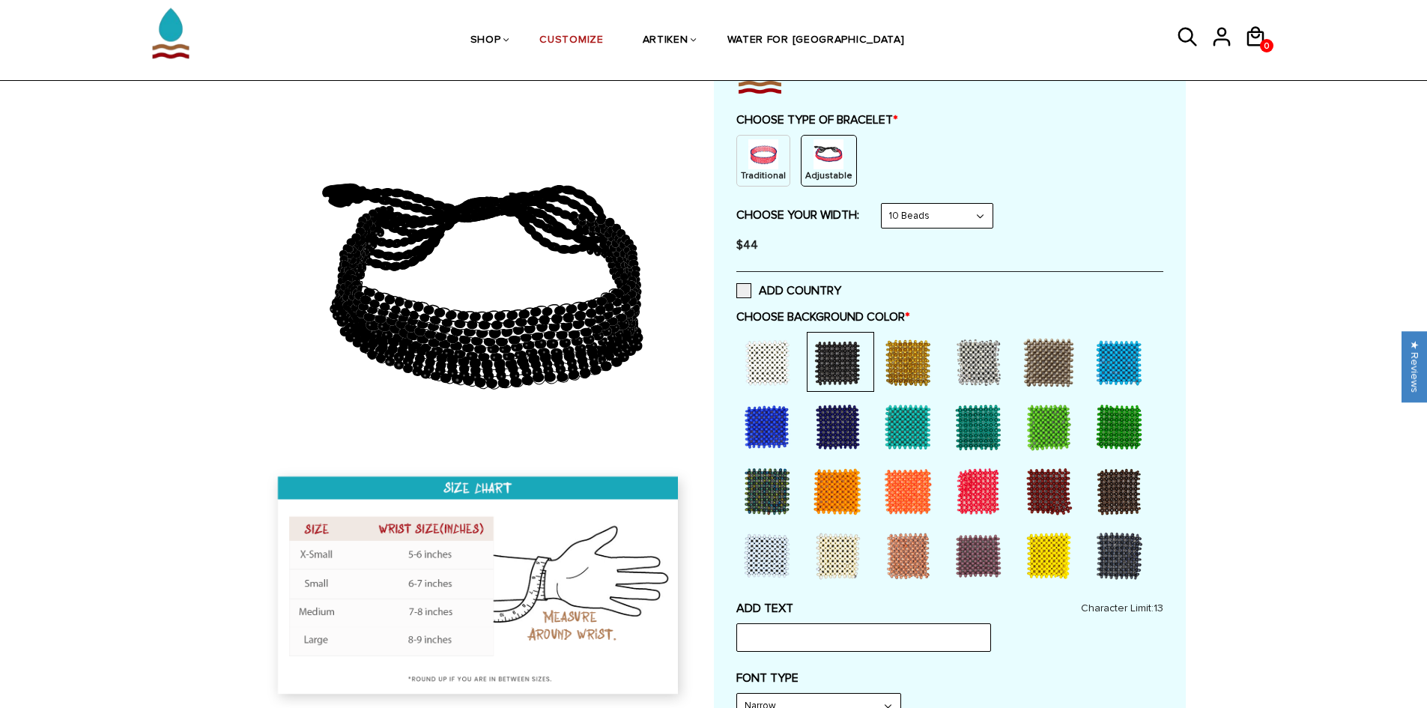
scroll to position [524, 0]
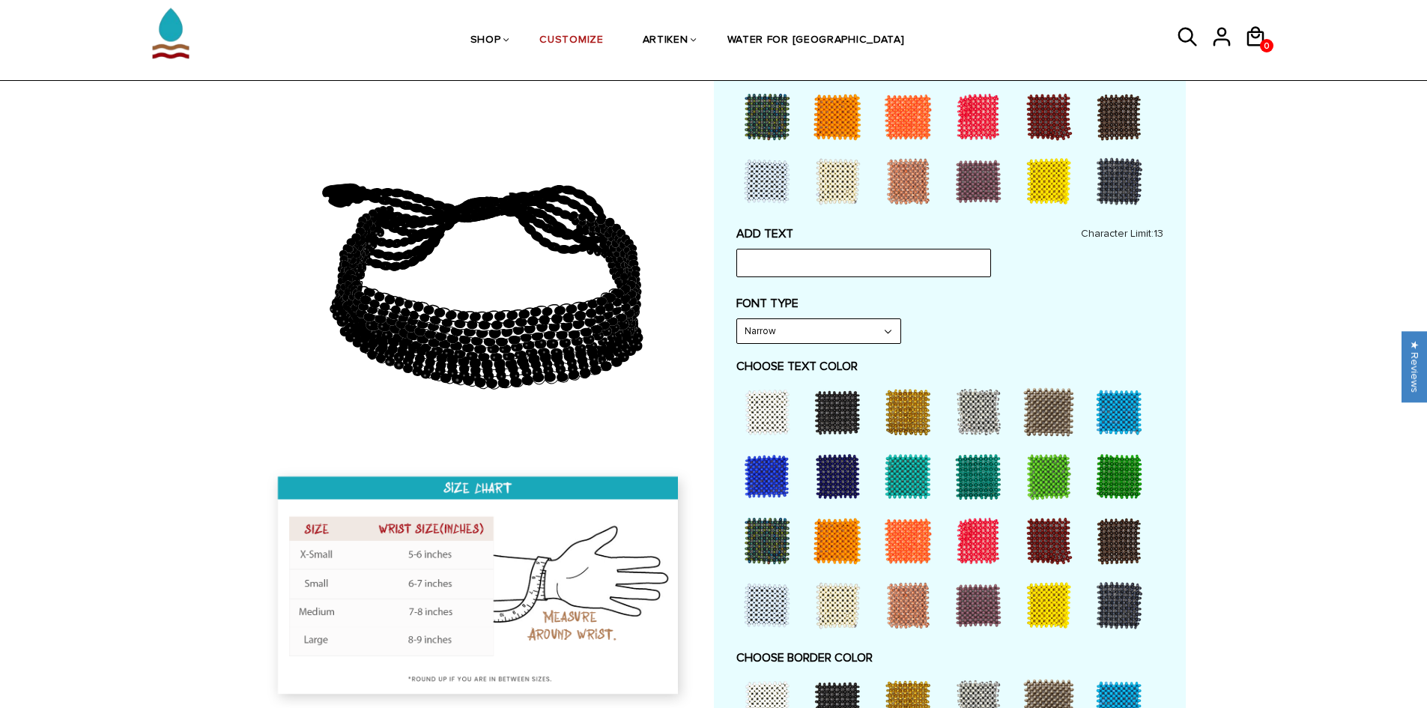
click at [823, 403] on div at bounding box center [838, 412] width 60 height 60
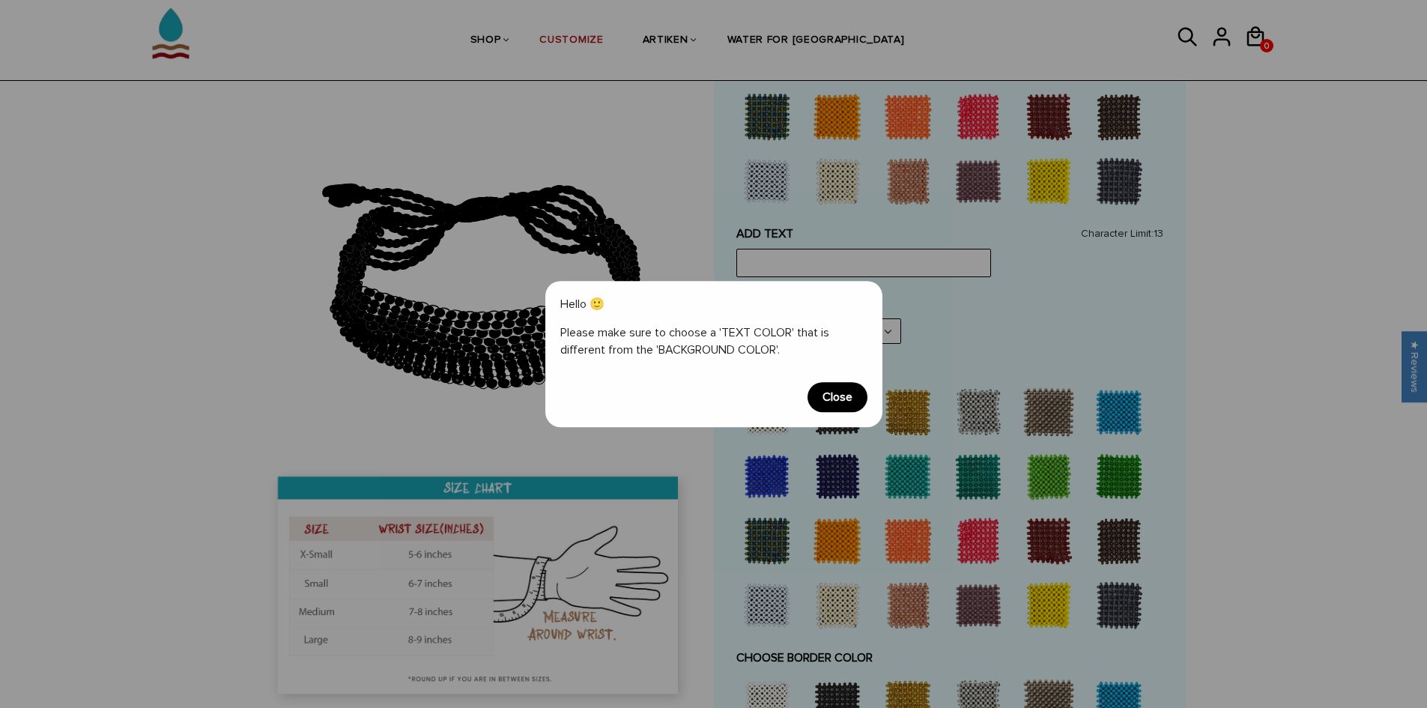
click at [823, 403] on span "Close" at bounding box center [838, 397] width 60 height 30
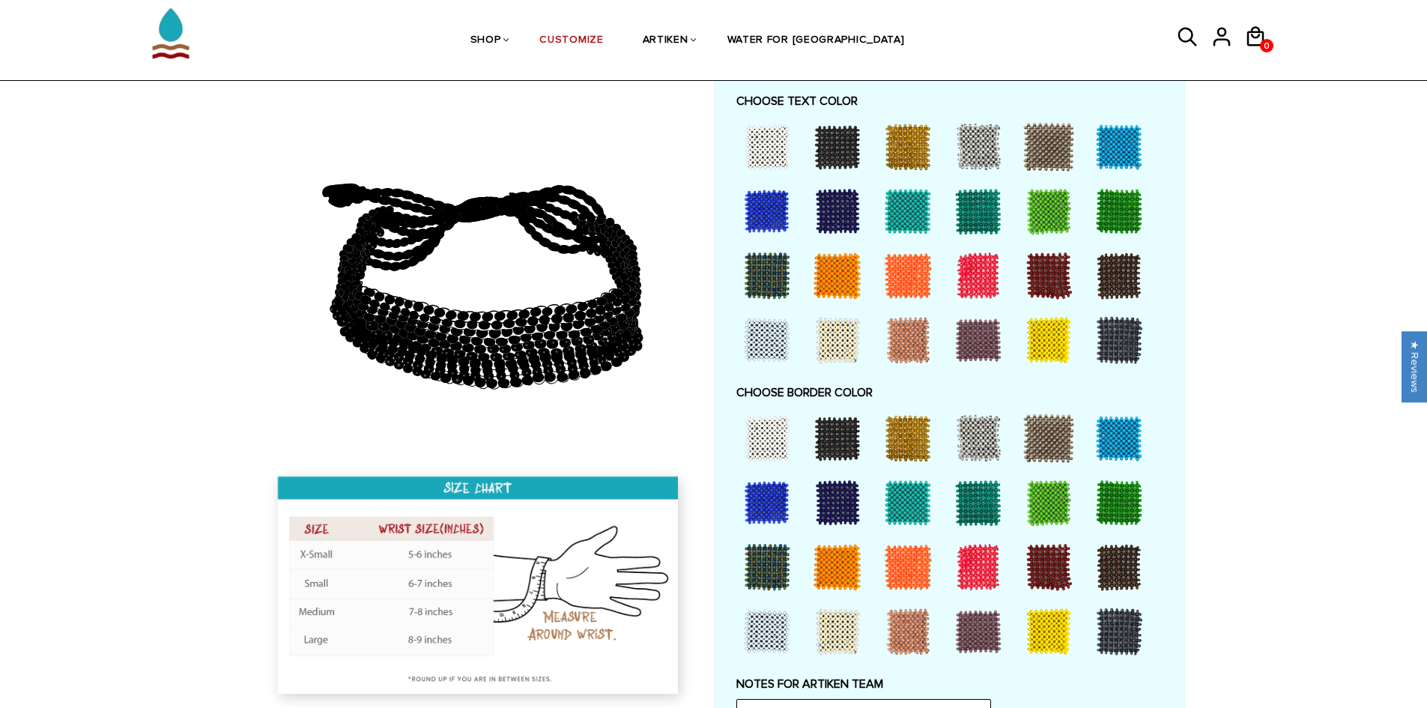
scroll to position [899, 0]
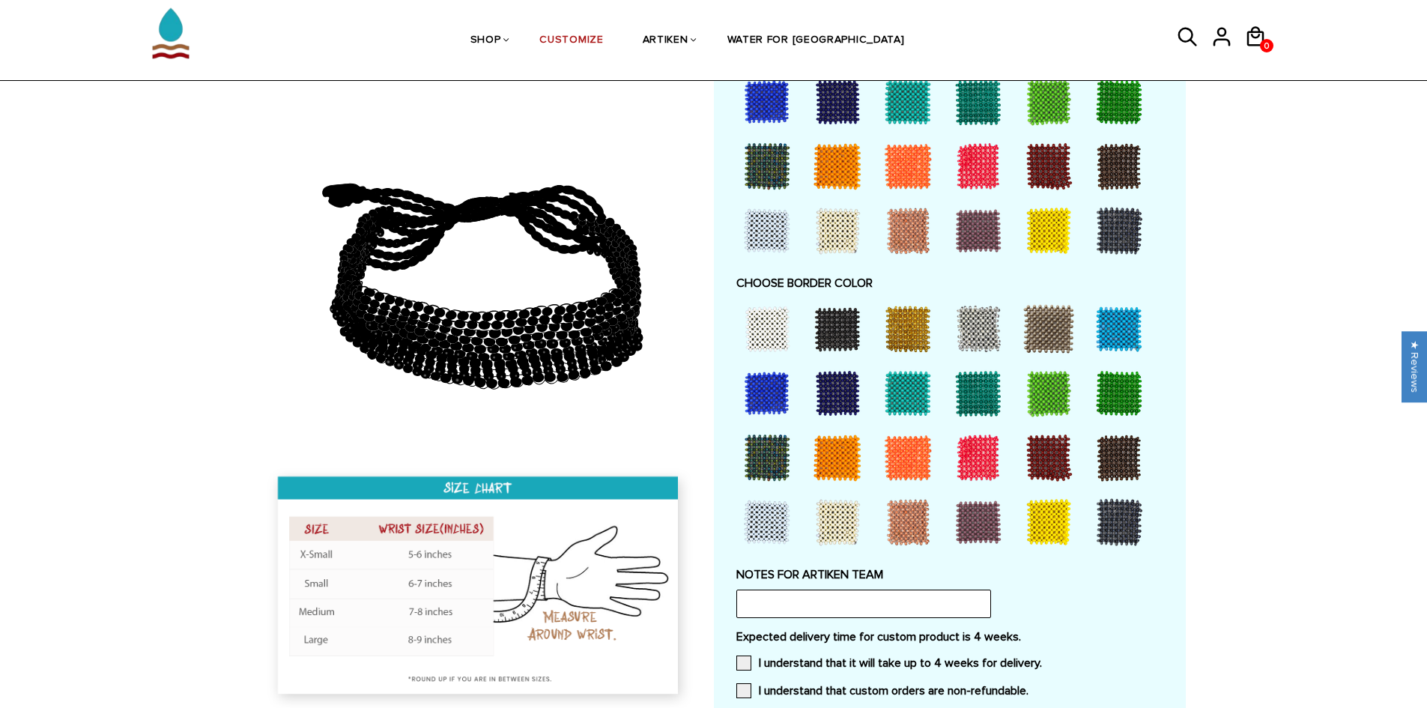
click at [851, 339] on div at bounding box center [838, 329] width 60 height 60
click at [1048, 528] on div at bounding box center [1049, 522] width 60 height 60
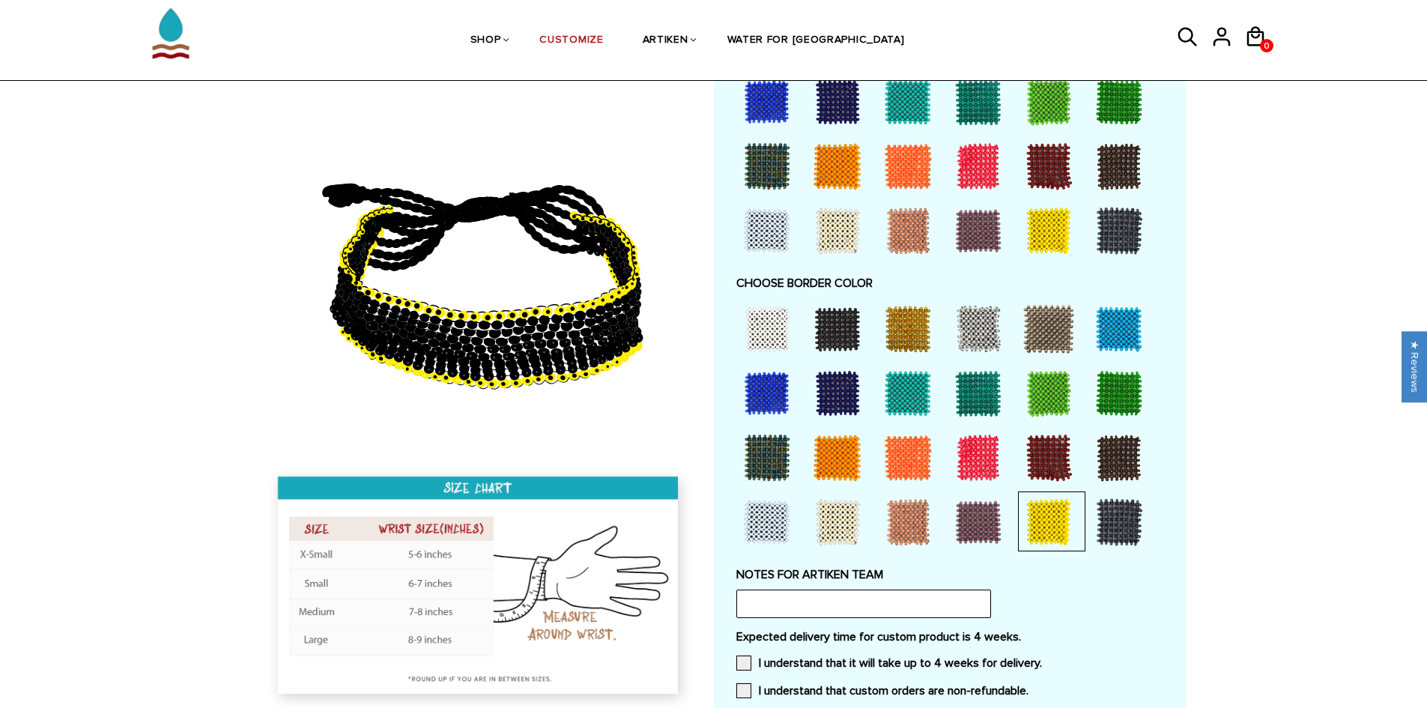
click at [779, 456] on div at bounding box center [767, 458] width 60 height 60
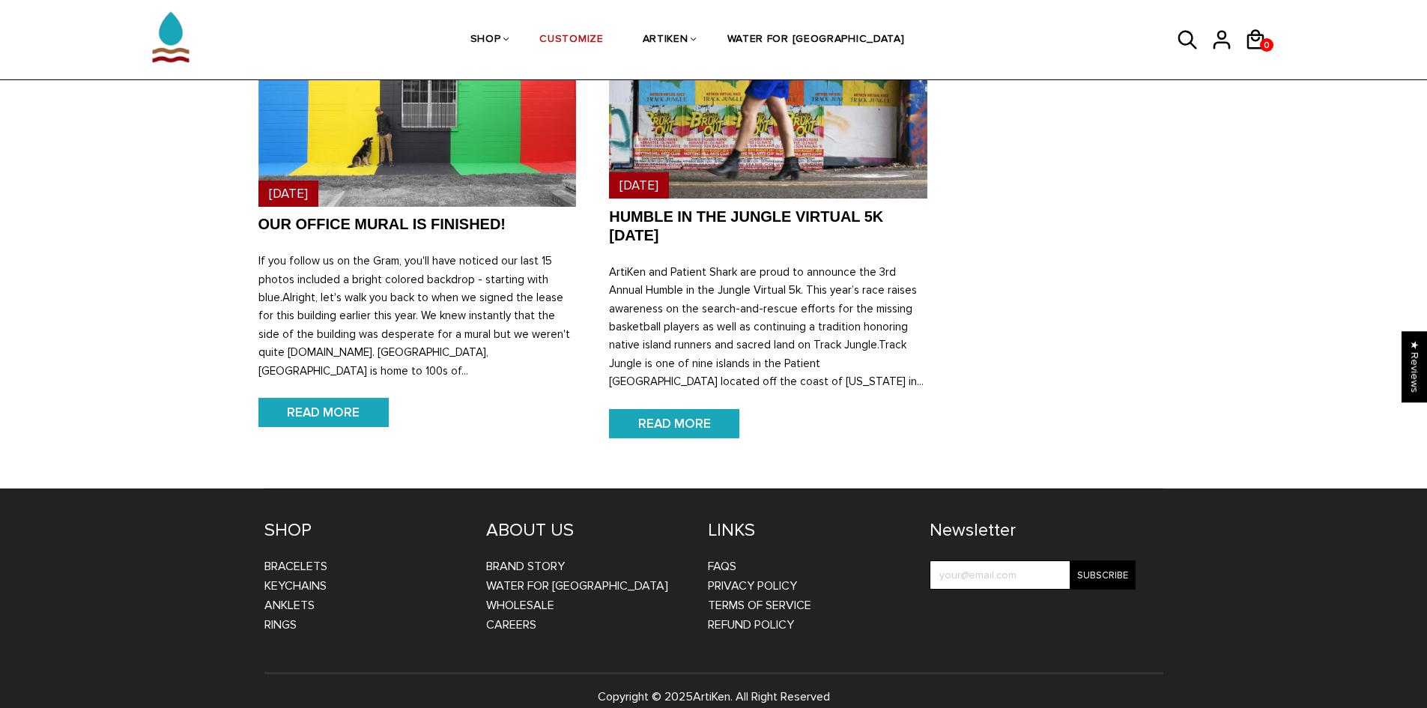
scroll to position [1180, 0]
